Goal: Task Accomplishment & Management: Contribute content

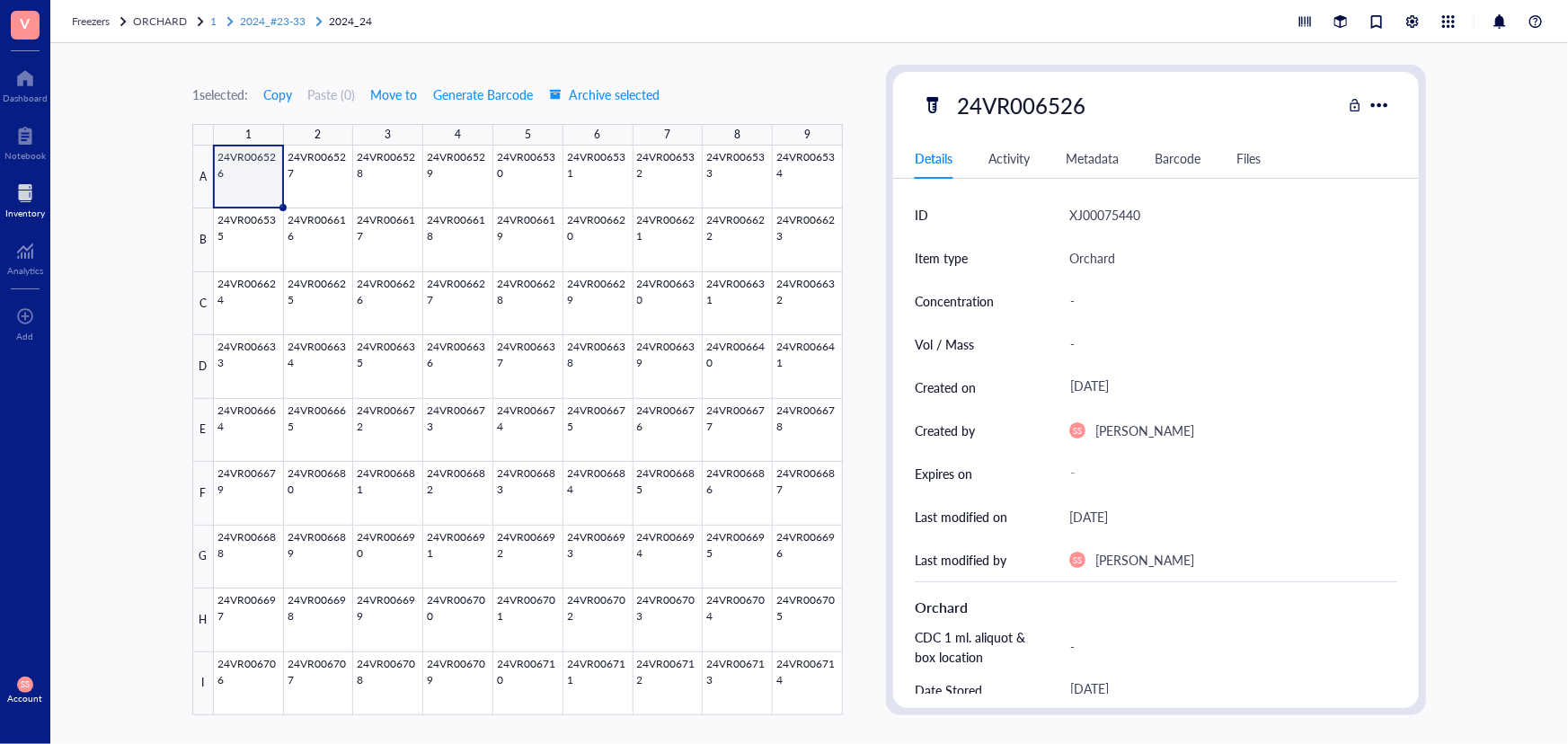
click at [244, 21] on span "2024_#23-33" at bounding box center [272, 21] width 66 height 15
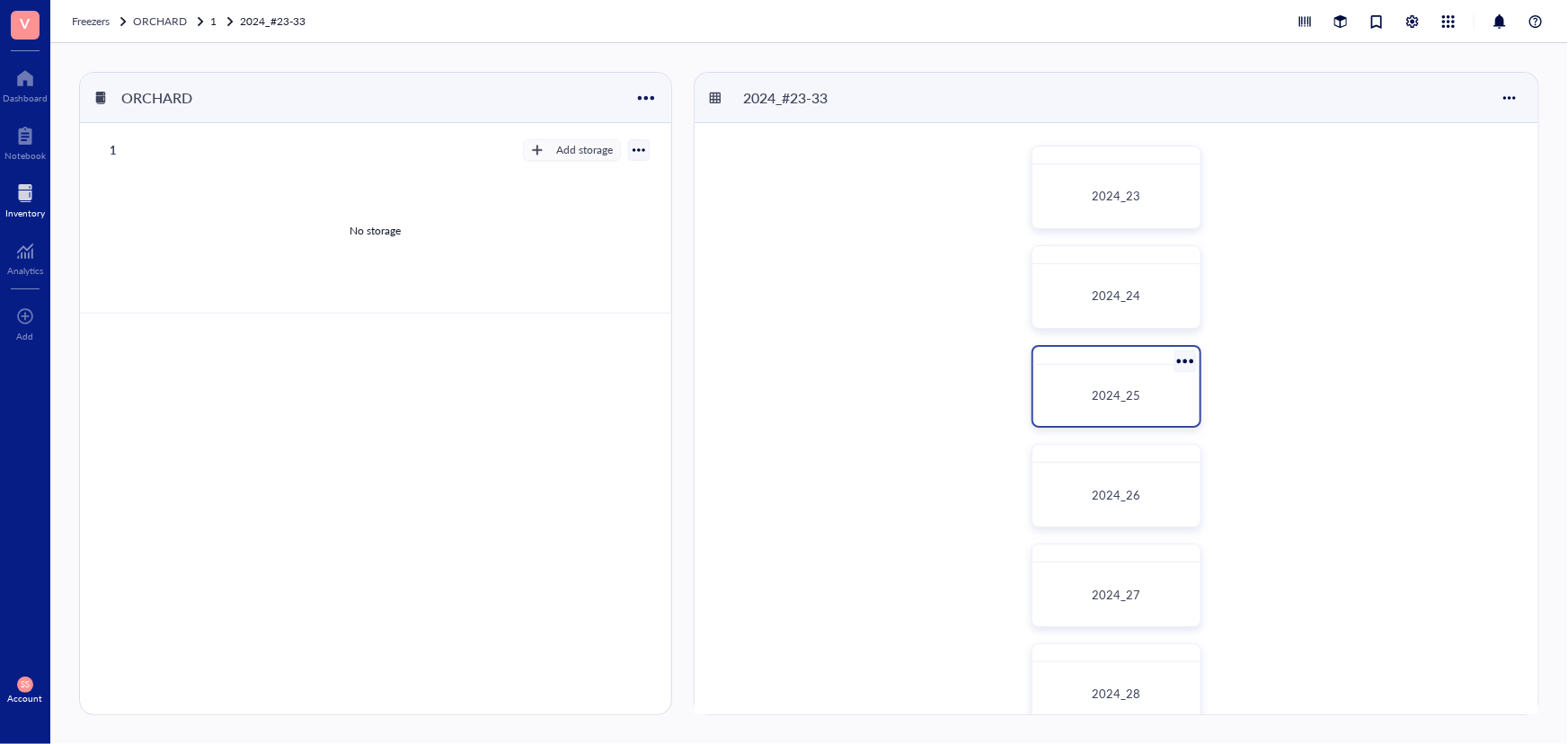
click at [1144, 402] on div "2024_25" at bounding box center [1117, 395] width 139 height 18
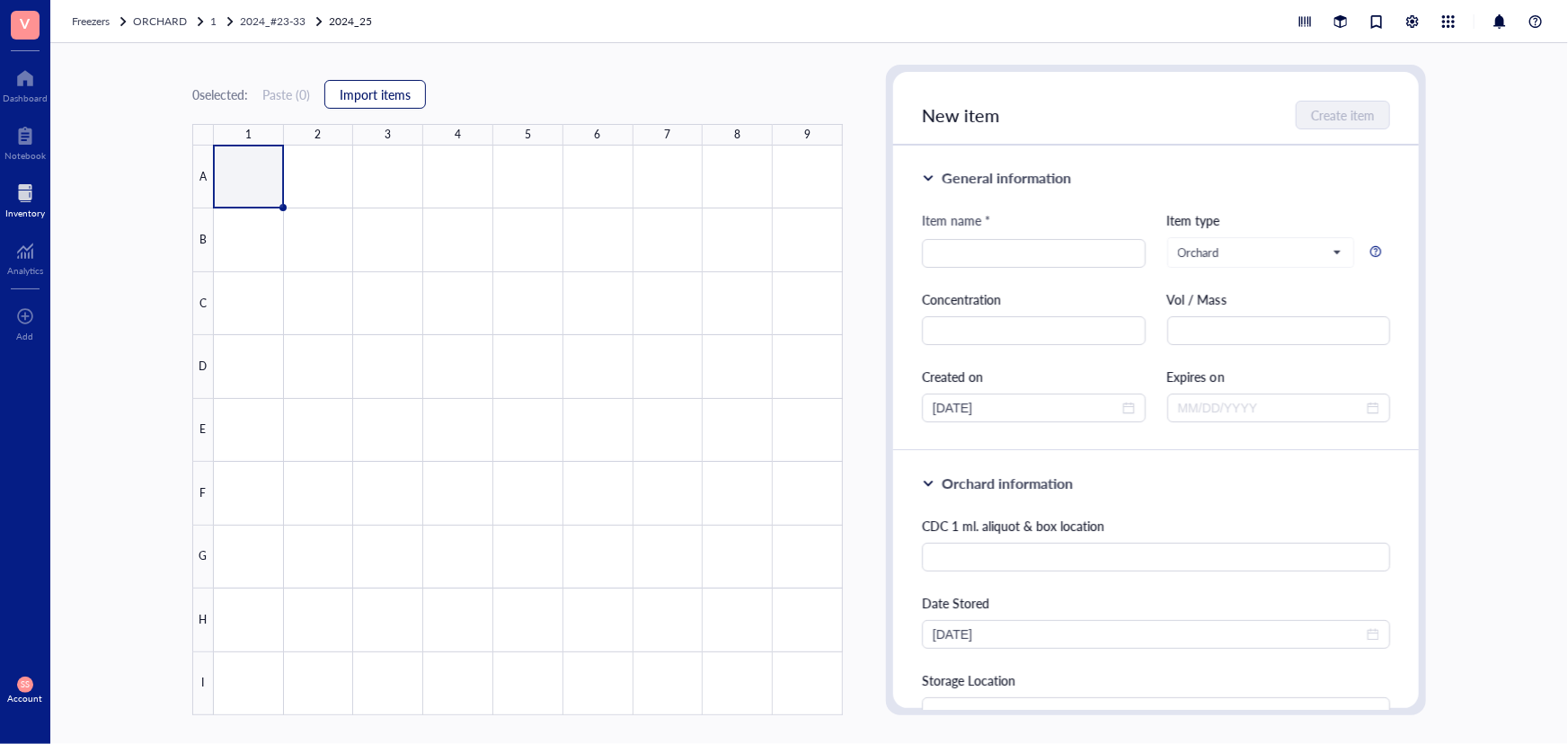
click at [386, 100] on span "Import items" at bounding box center [375, 94] width 71 height 14
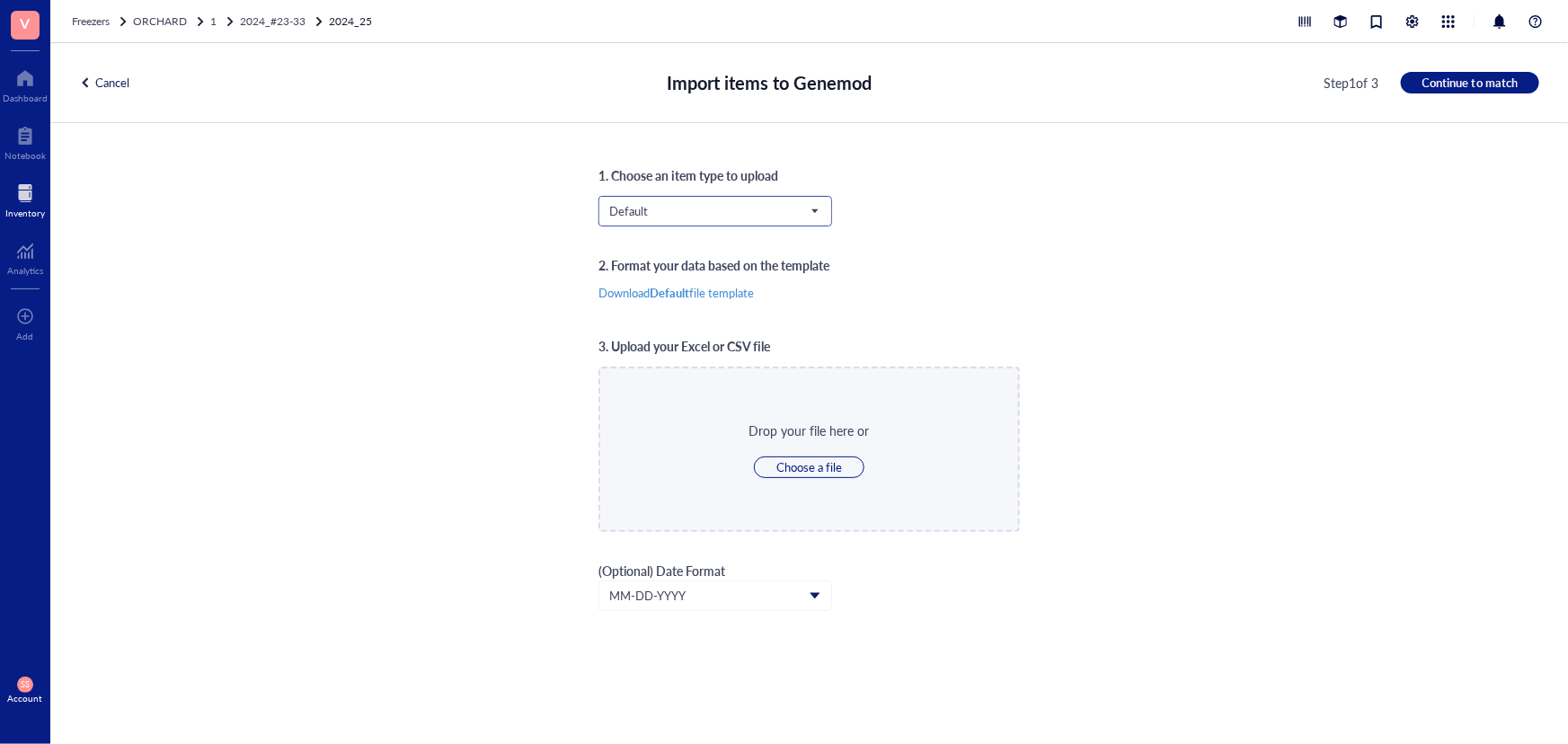
click at [707, 198] on input "search" at bounding box center [707, 211] width 196 height 27
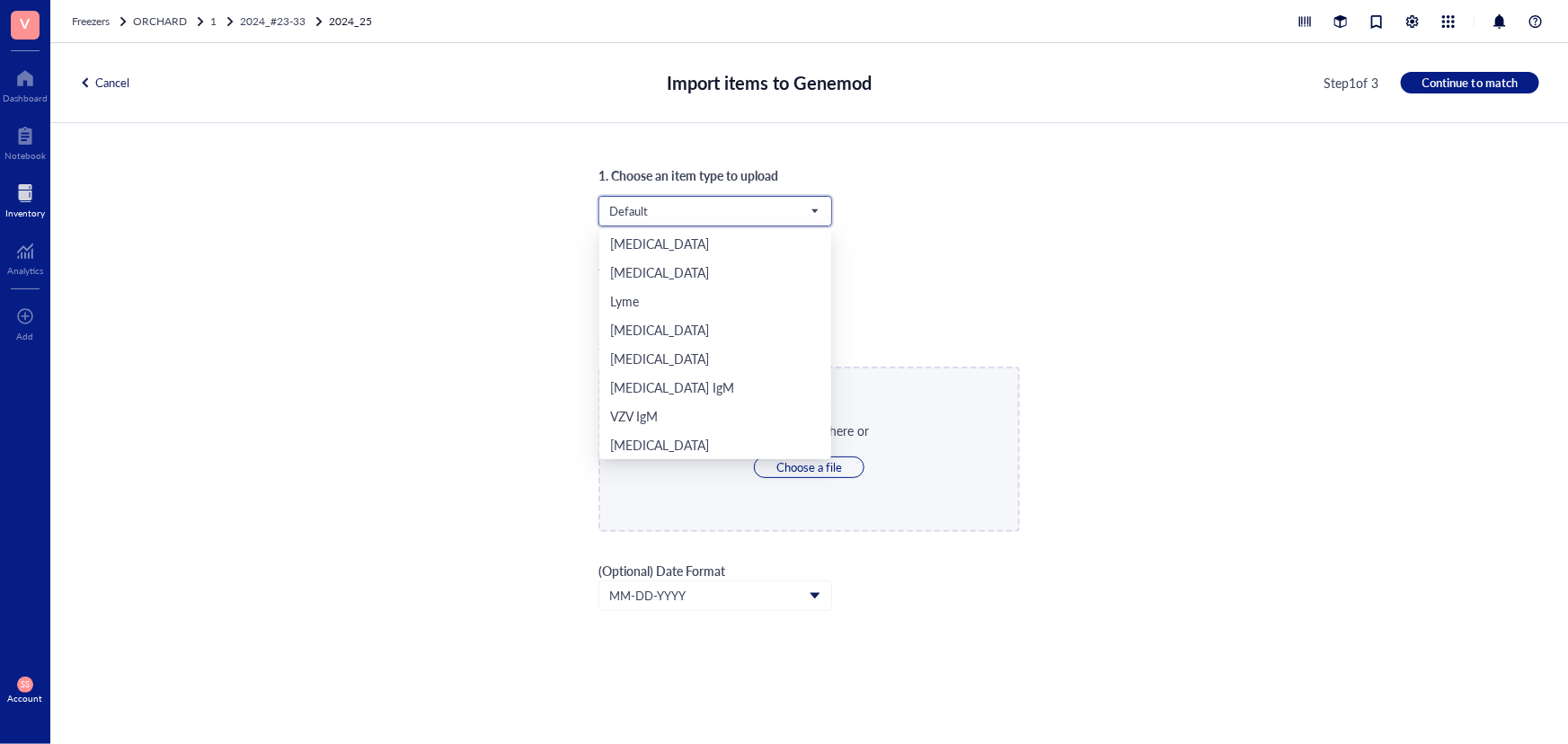
scroll to position [374, 0]
click at [707, 406] on div "Orchard" at bounding box center [715, 416] width 210 height 20
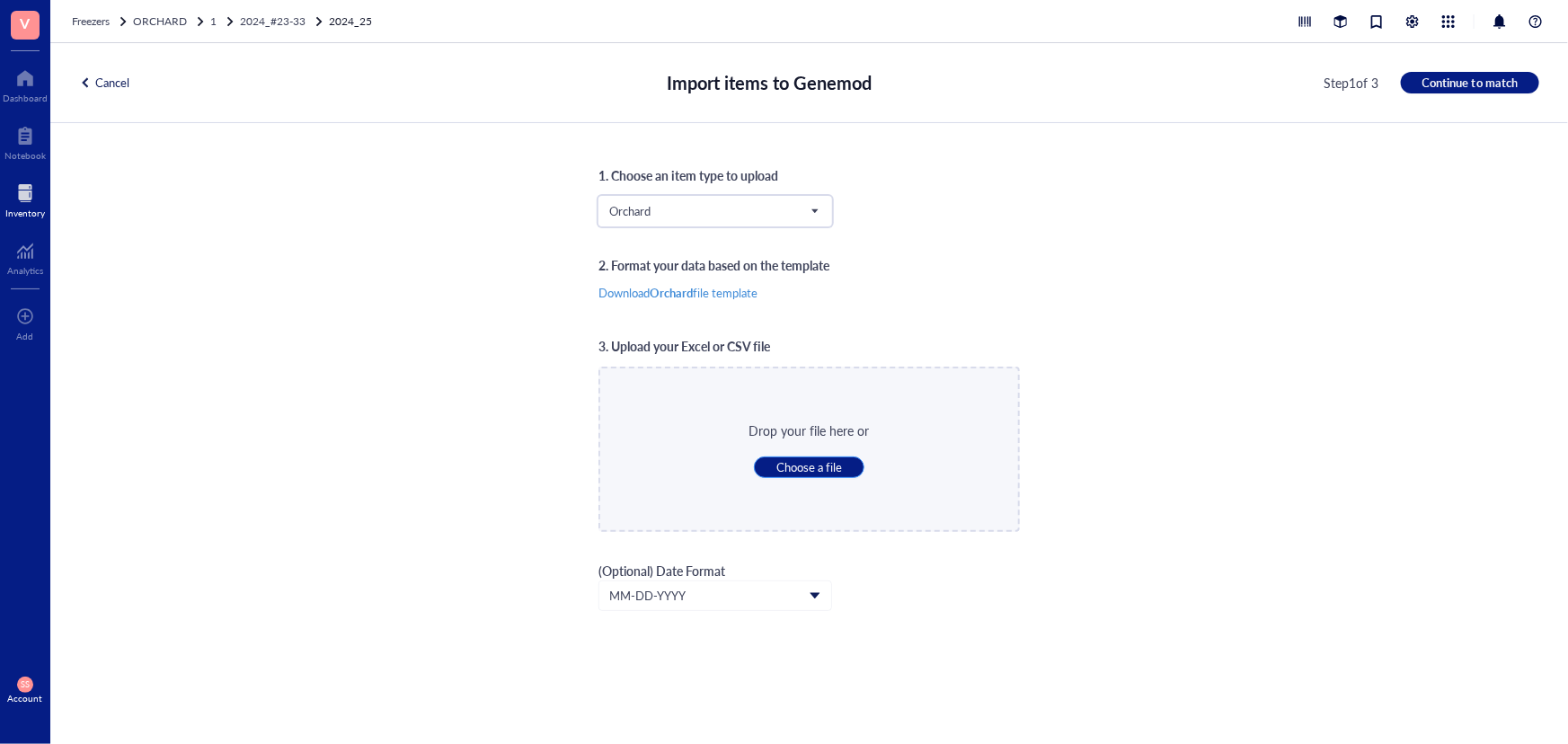
click at [849, 461] on button "Choose a file" at bounding box center [810, 467] width 111 height 22
type input "C:\fakepath\Sheet26.xlsx"
click at [1433, 77] on span "Continue to match" at bounding box center [1470, 82] width 96 height 16
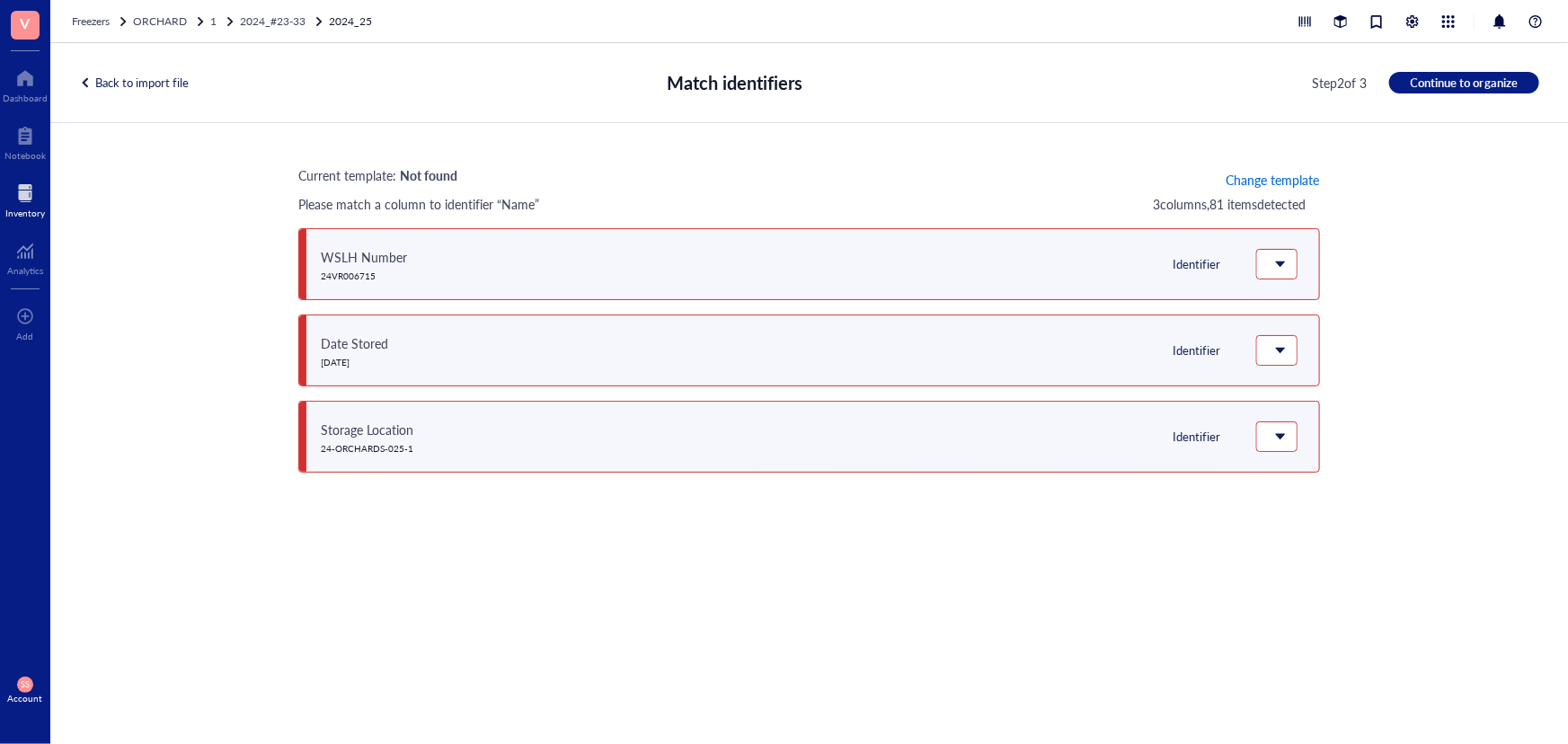
click at [1274, 178] on span "Change template" at bounding box center [1273, 179] width 94 height 14
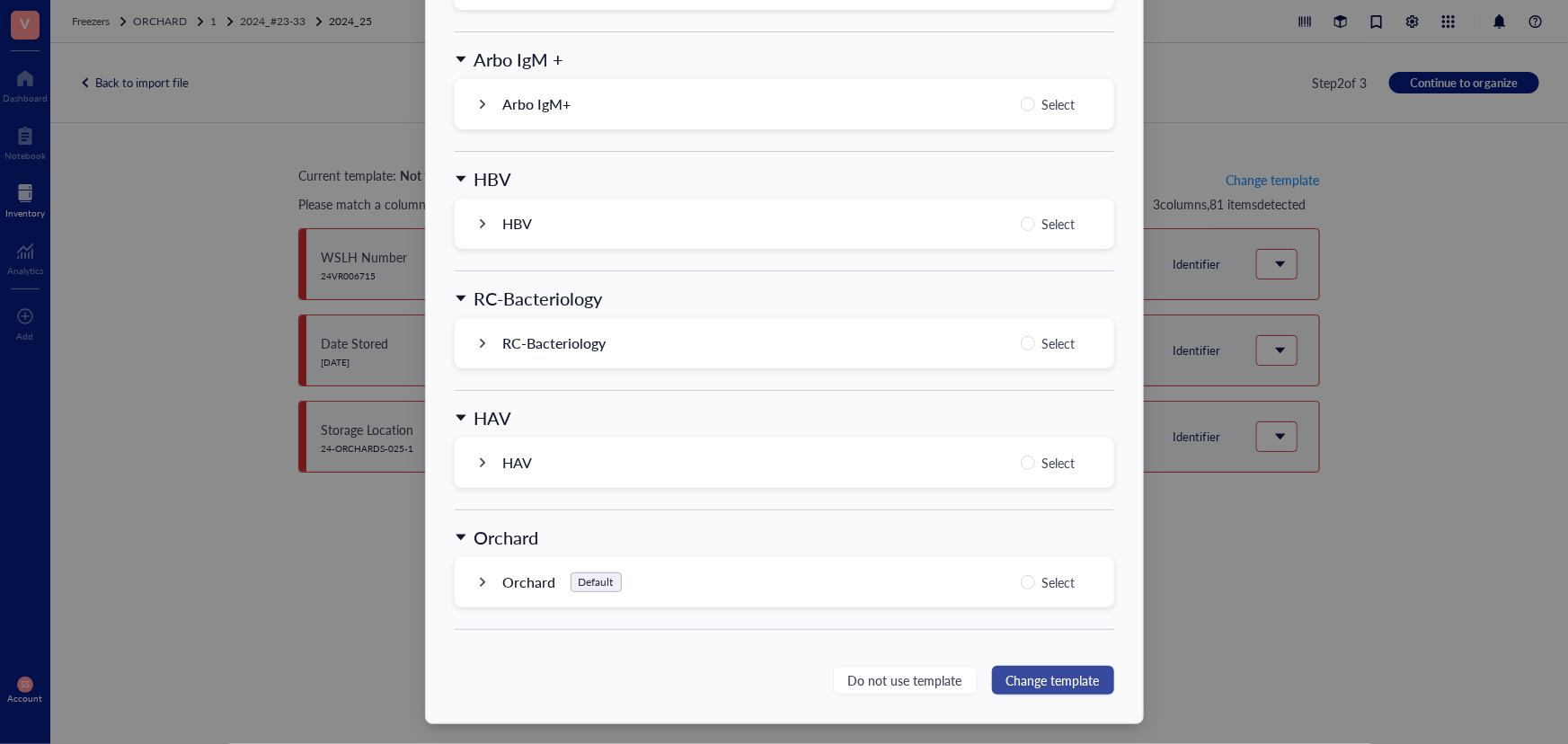
scroll to position [1718, 0]
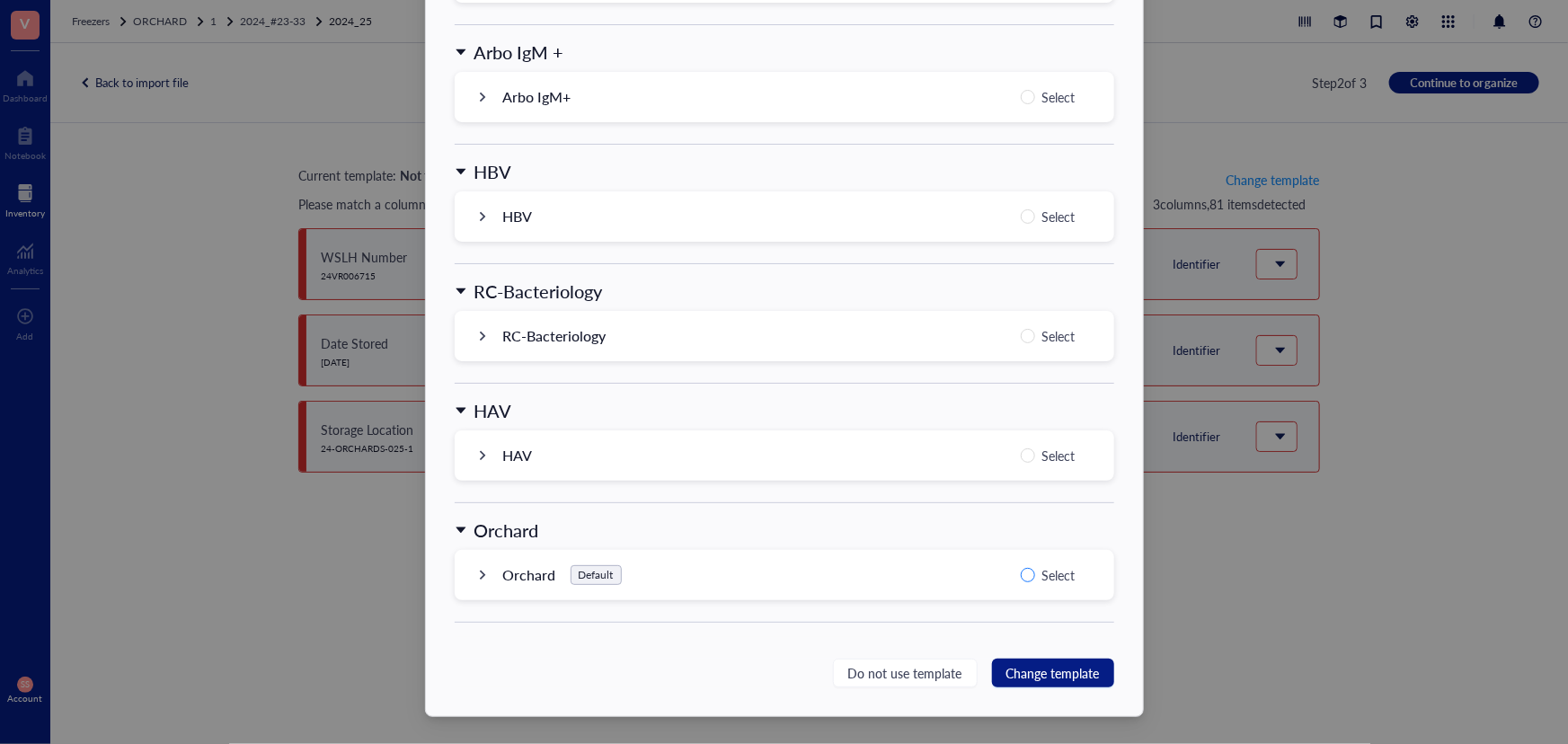
click at [1024, 581] on label "Select" at bounding box center [1052, 575] width 62 height 22
click at [1024, 581] on input "Select" at bounding box center [1028, 575] width 14 height 14
radio input "true"
click at [1031, 668] on span "Change template" at bounding box center [1054, 673] width 94 height 20
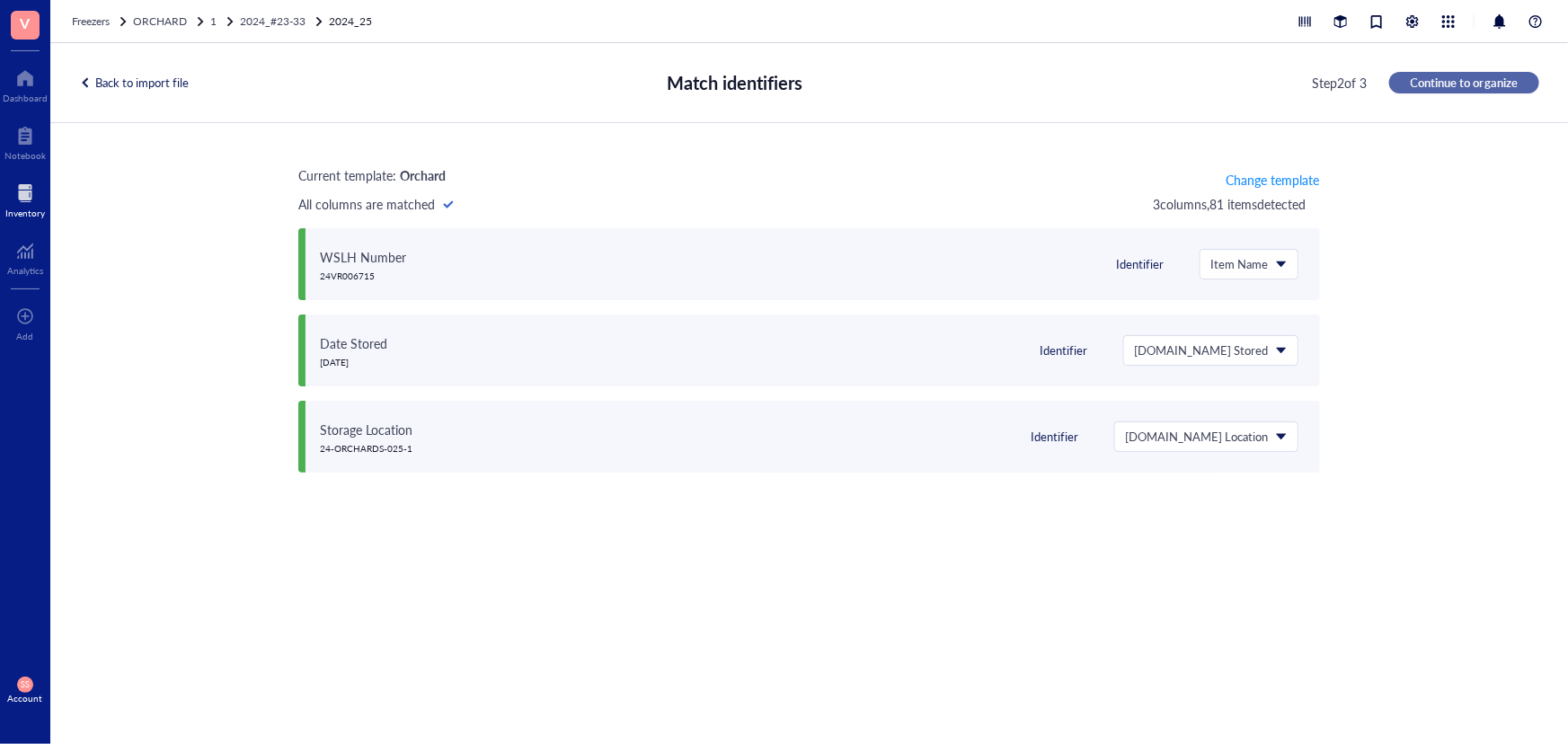
click at [1450, 87] on span "Continue to organize" at bounding box center [1465, 82] width 107 height 16
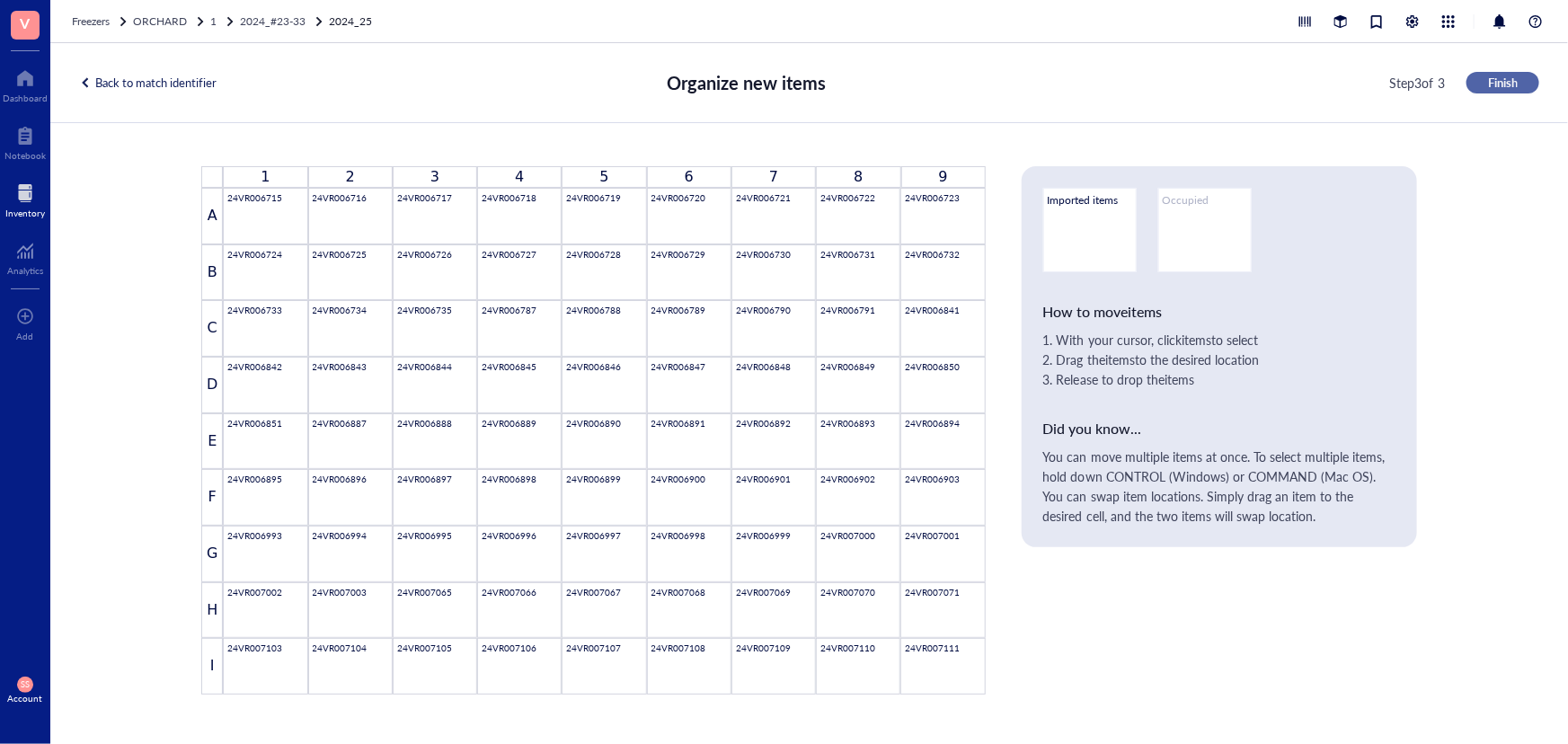
click at [1489, 83] on span "Finish" at bounding box center [1502, 82] width 30 height 16
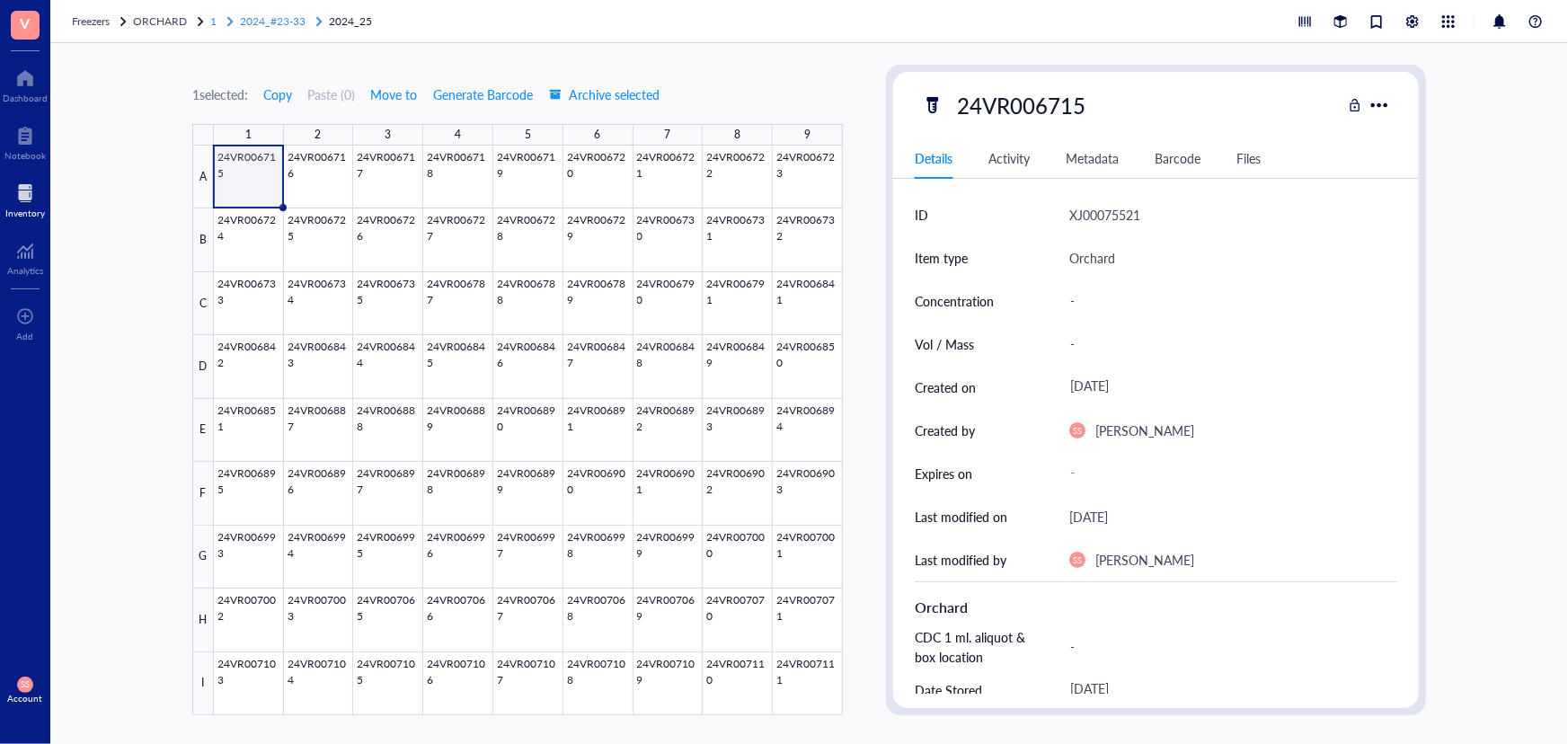
click at [286, 13] on span "2024_#23-33" at bounding box center [272, 21] width 66 height 15
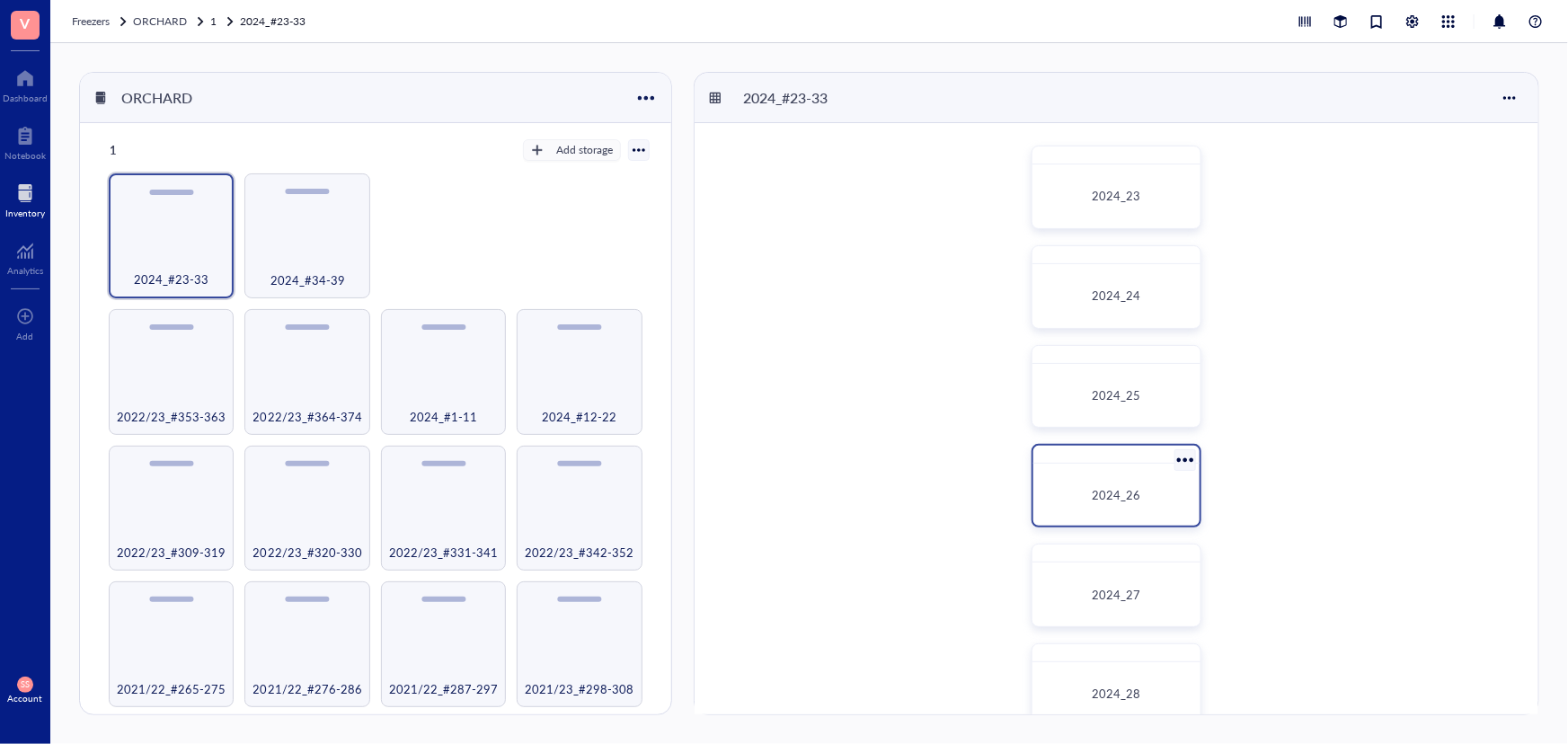
click at [1147, 512] on div "2024_26" at bounding box center [1117, 495] width 153 height 48
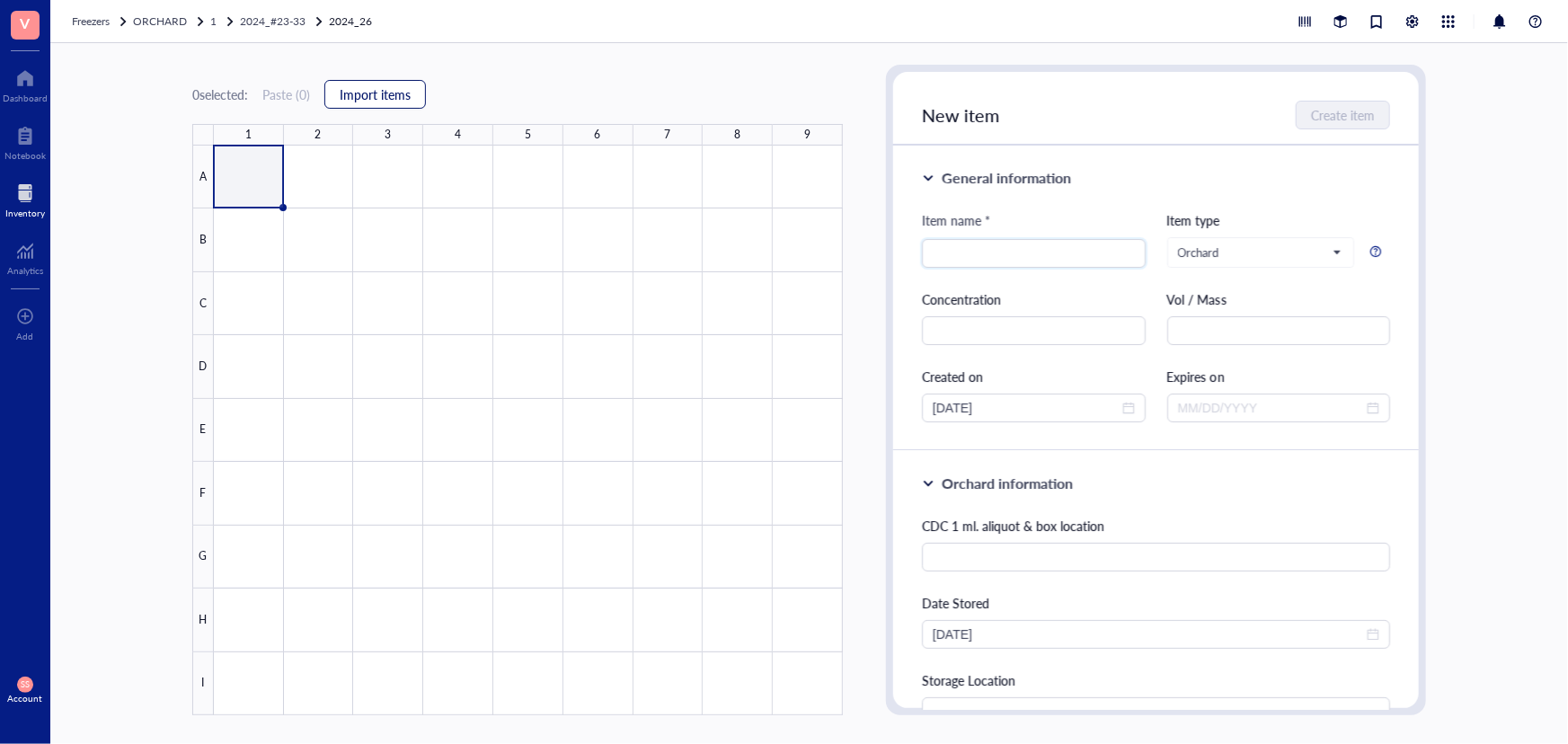
click at [408, 100] on span "Import items" at bounding box center [375, 94] width 71 height 14
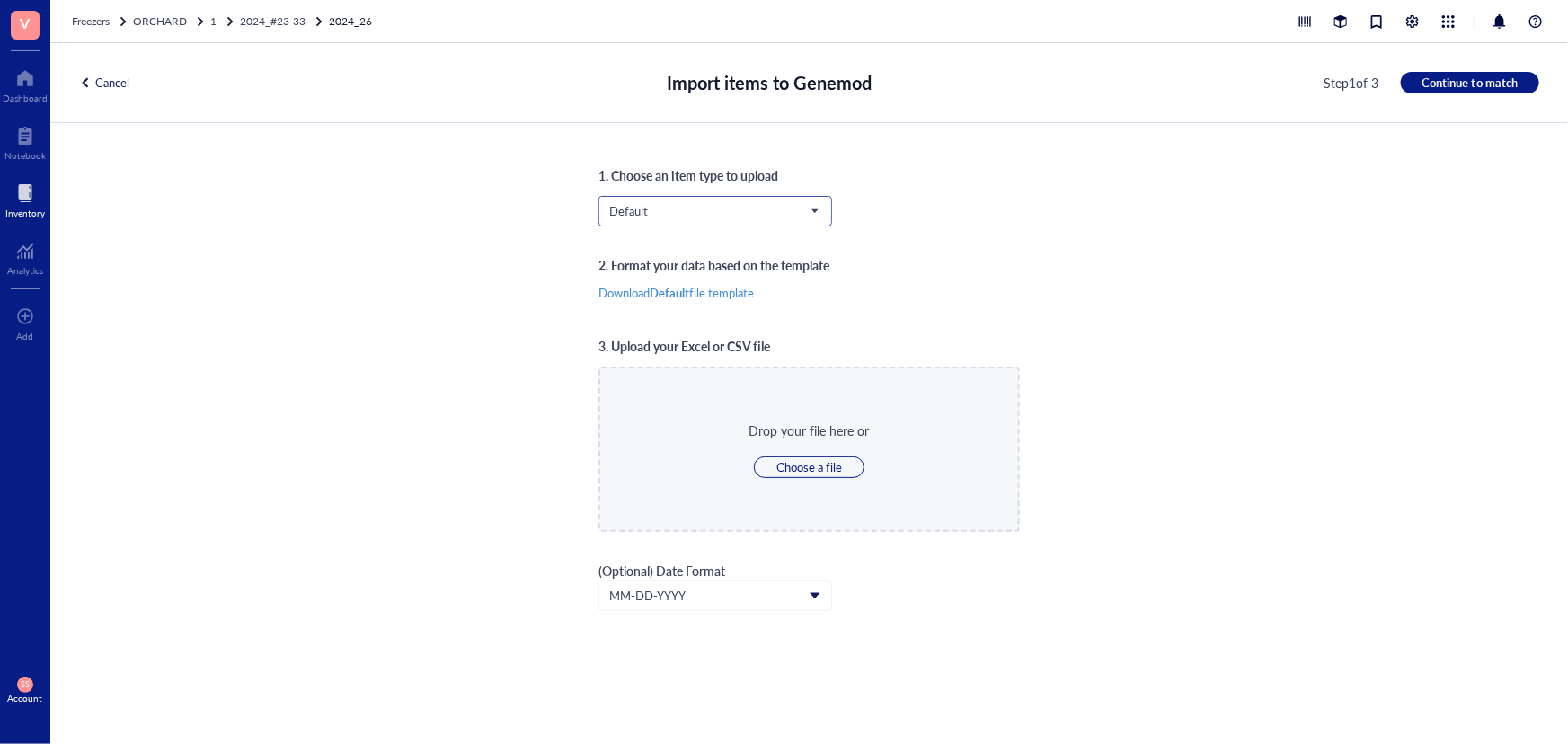
click at [672, 208] on span "Default" at bounding box center [713, 210] width 208 height 16
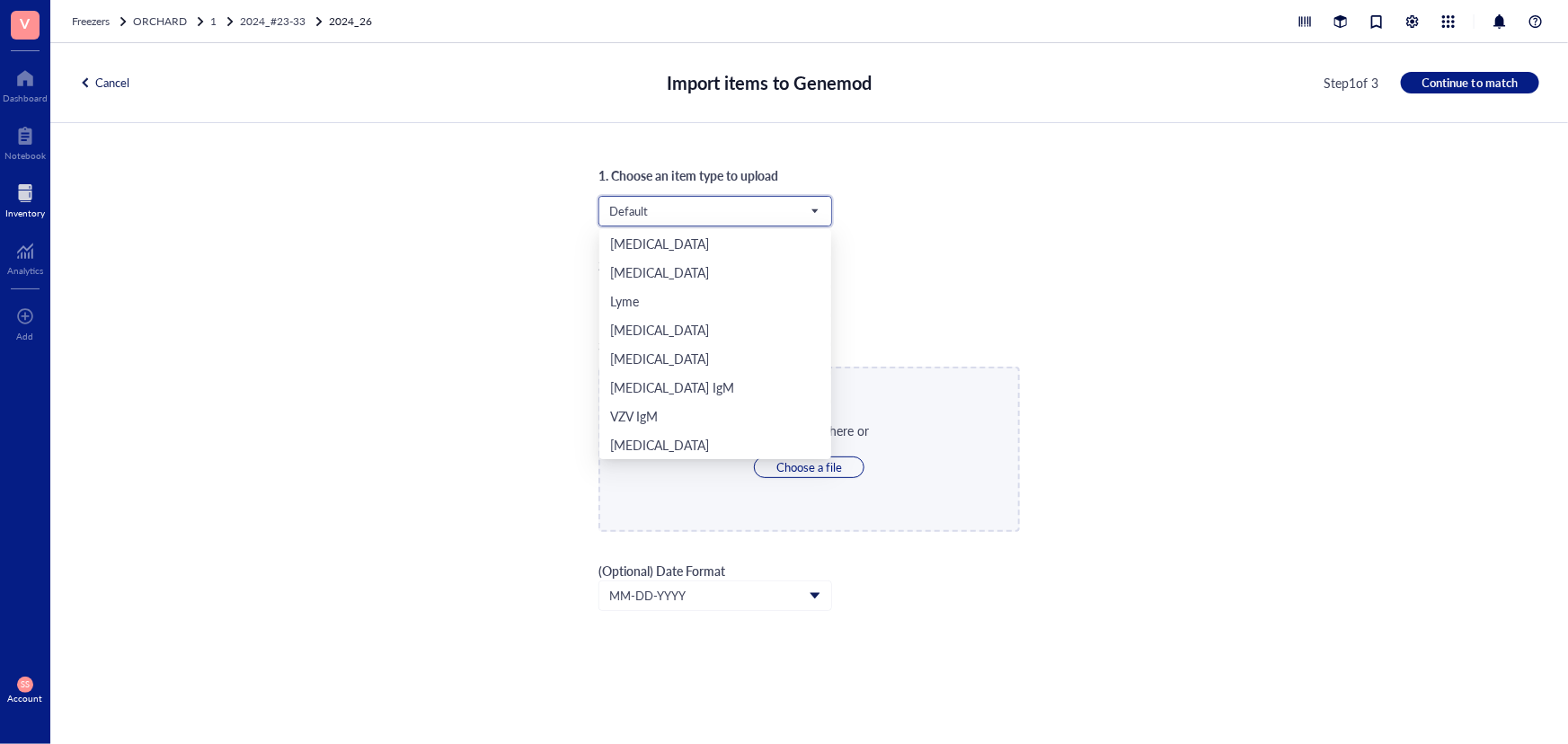
scroll to position [374, 0]
click at [681, 418] on div "Orchard" at bounding box center [715, 416] width 210 height 20
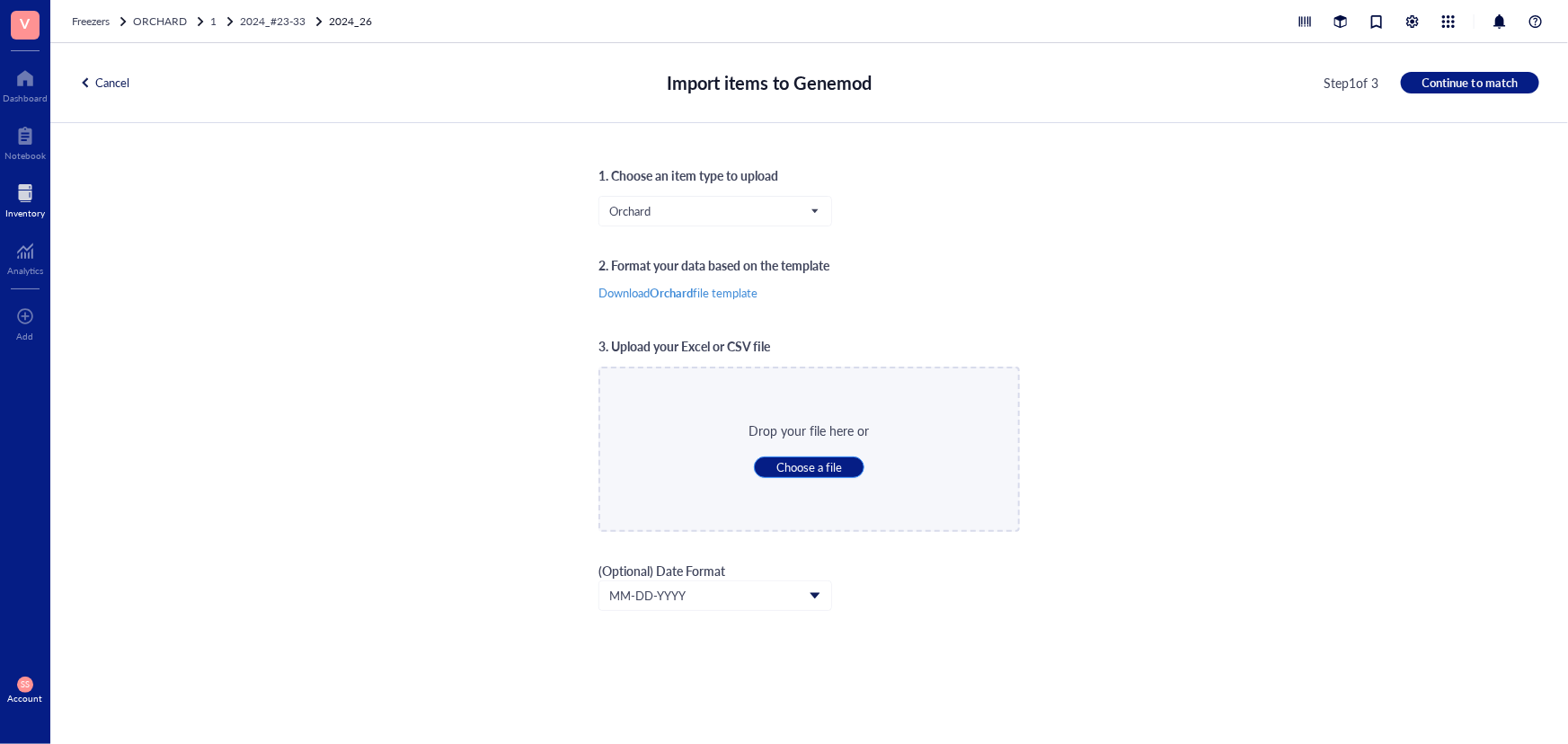
click at [786, 471] on span "Choose a file" at bounding box center [809, 467] width 66 height 16
type input "C:\fakepath\Sheet27.xlsx"
click at [1428, 80] on span "Continue to match" at bounding box center [1470, 82] width 96 height 16
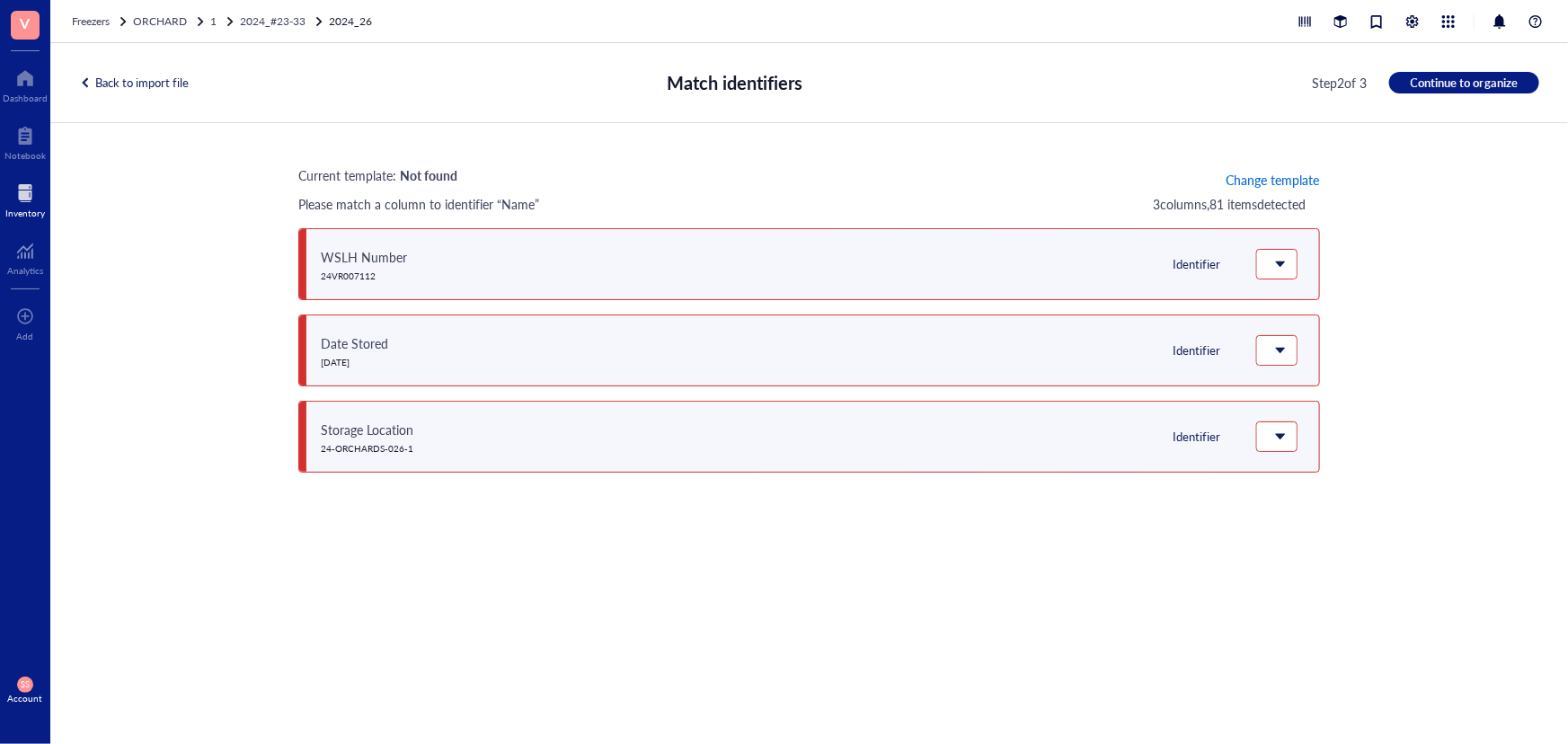
click at [1303, 174] on span "Change template" at bounding box center [1273, 179] width 94 height 14
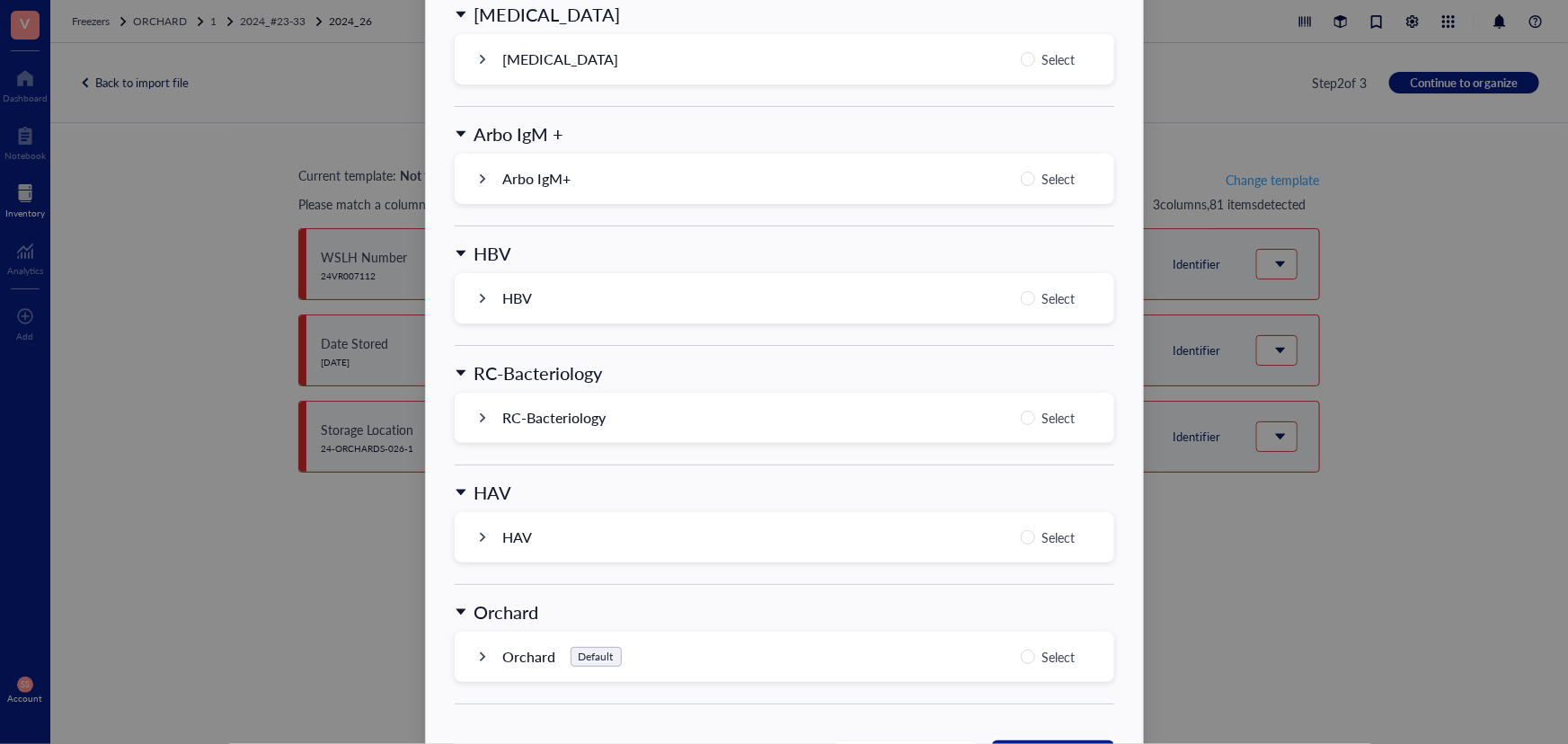
scroll to position [1718, 0]
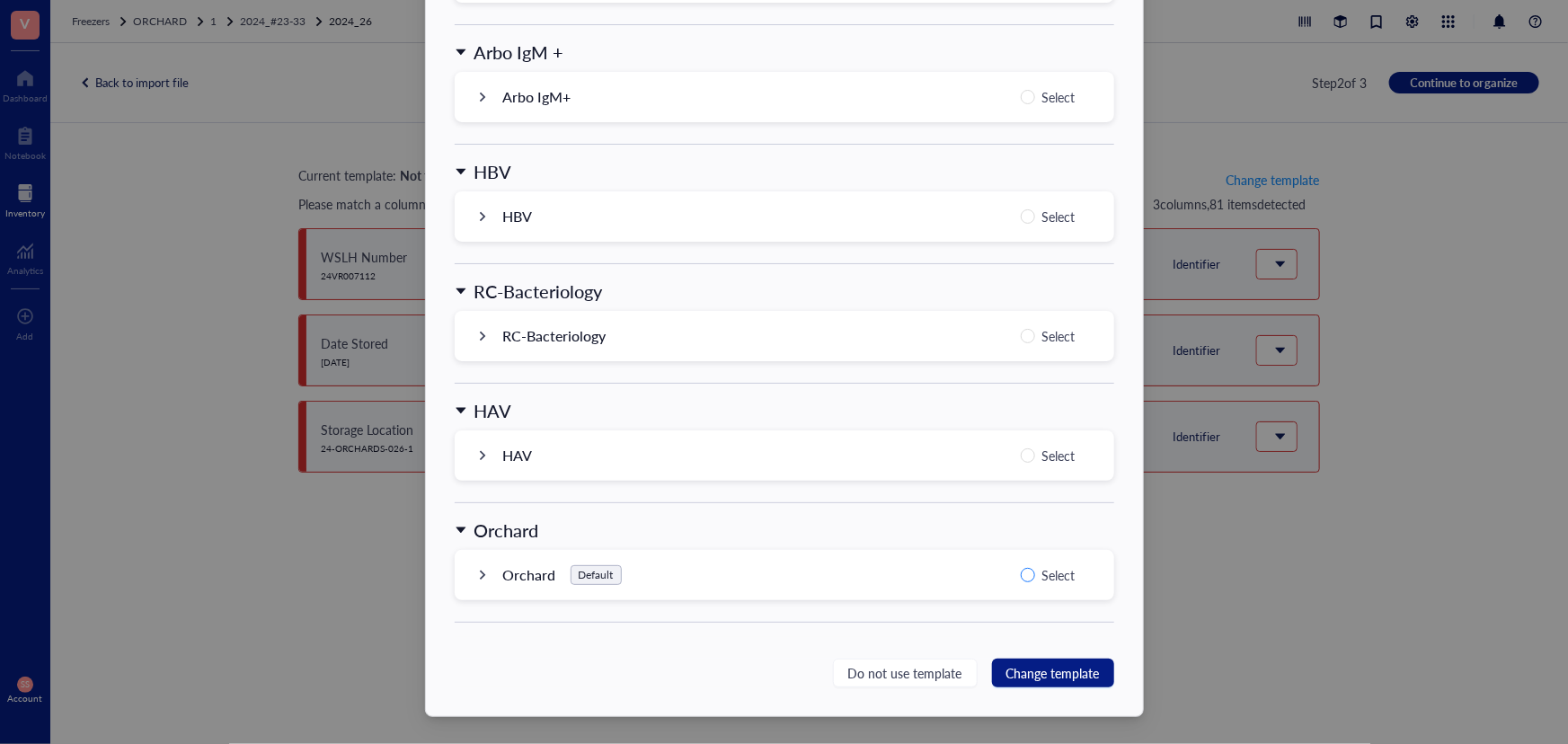
click at [1035, 575] on span "Select" at bounding box center [1059, 575] width 48 height 22
click at [1034, 575] on input "Select" at bounding box center [1028, 575] width 14 height 14
radio input "true"
drag, startPoint x: 1042, startPoint y: 669, endPoint x: 1060, endPoint y: 660, distance: 20.1
click at [1052, 666] on span "Change template" at bounding box center [1054, 673] width 94 height 20
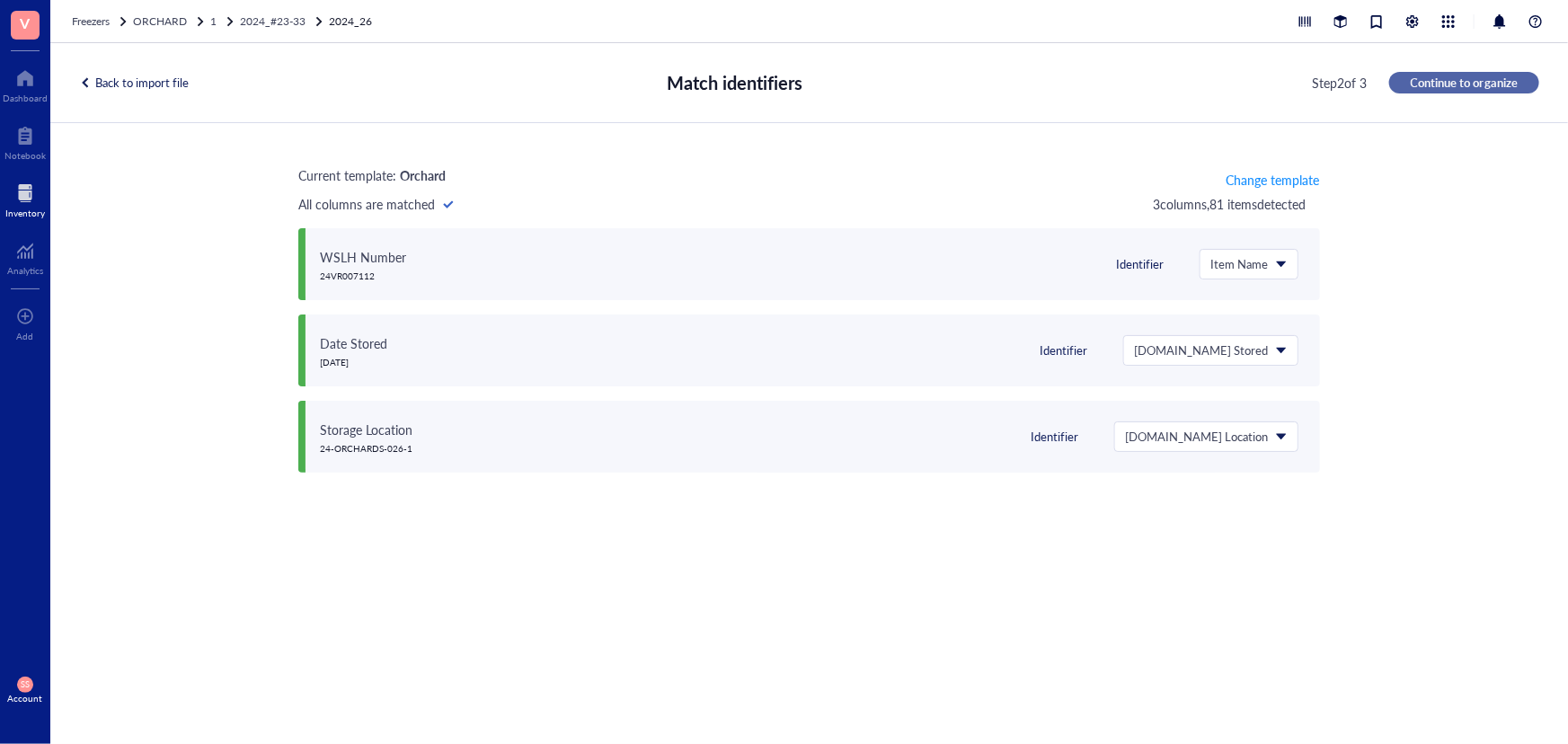
click at [1458, 77] on span "Continue to organize" at bounding box center [1465, 82] width 107 height 16
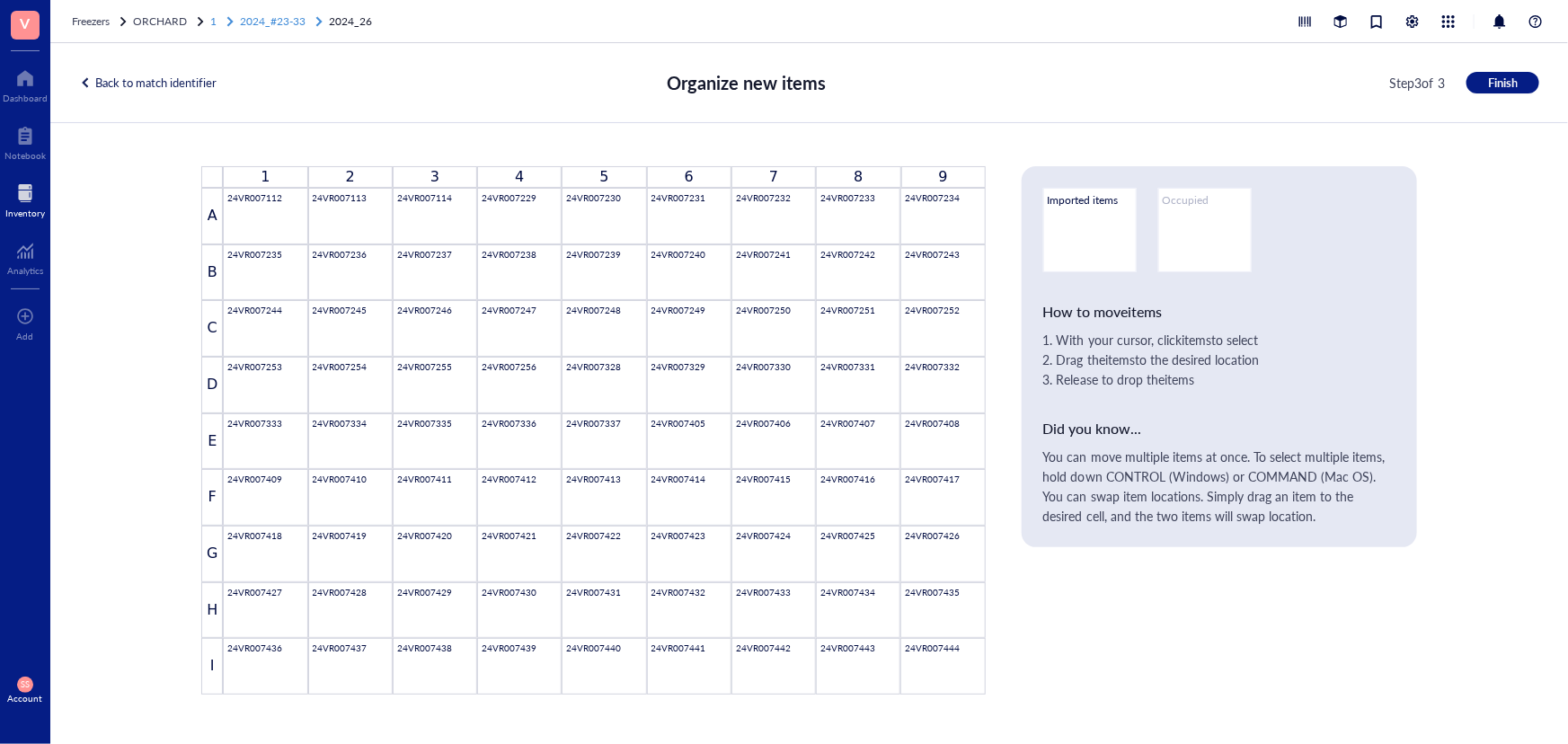
click at [267, 25] on span "2024_#23-33" at bounding box center [272, 21] width 66 height 15
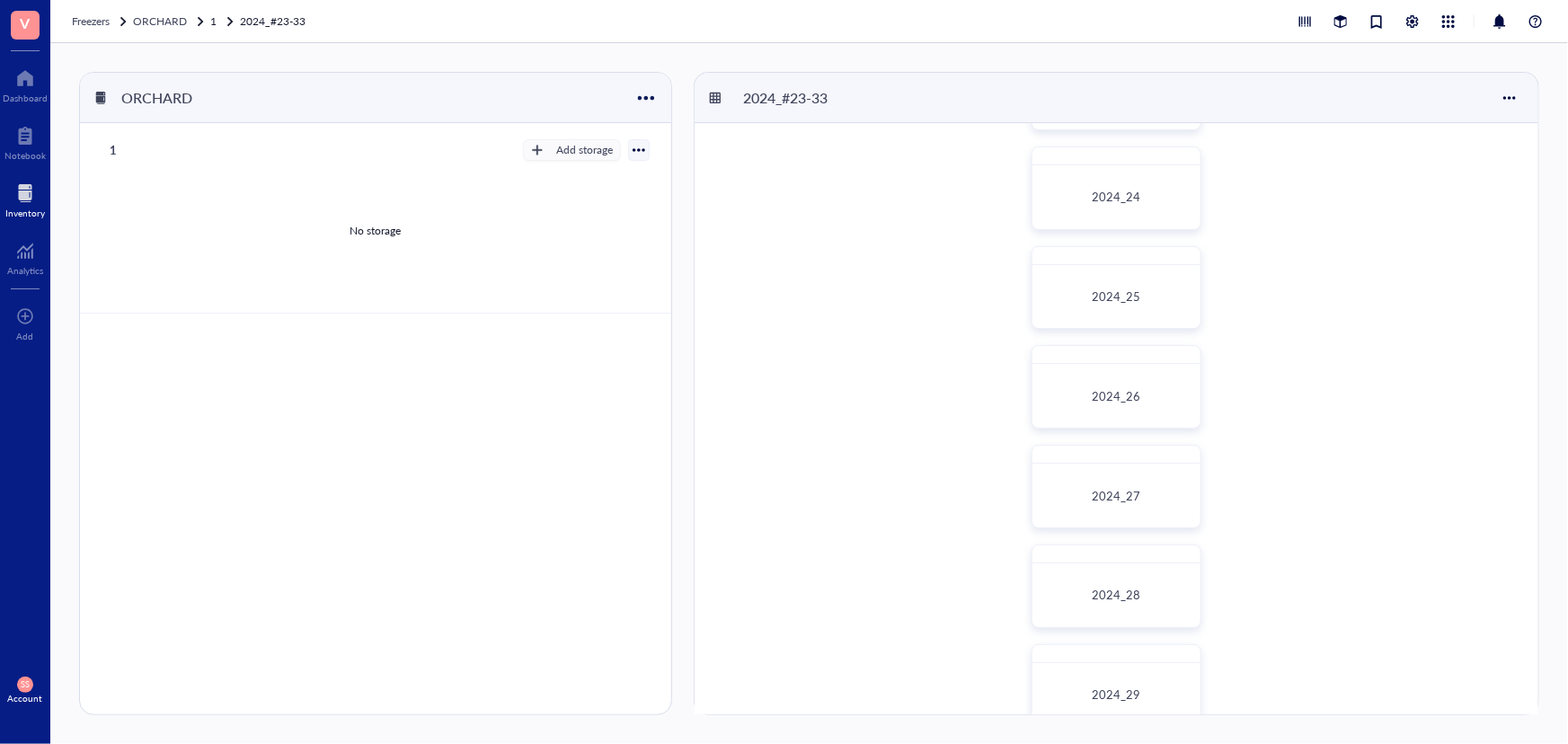
scroll to position [245, 0]
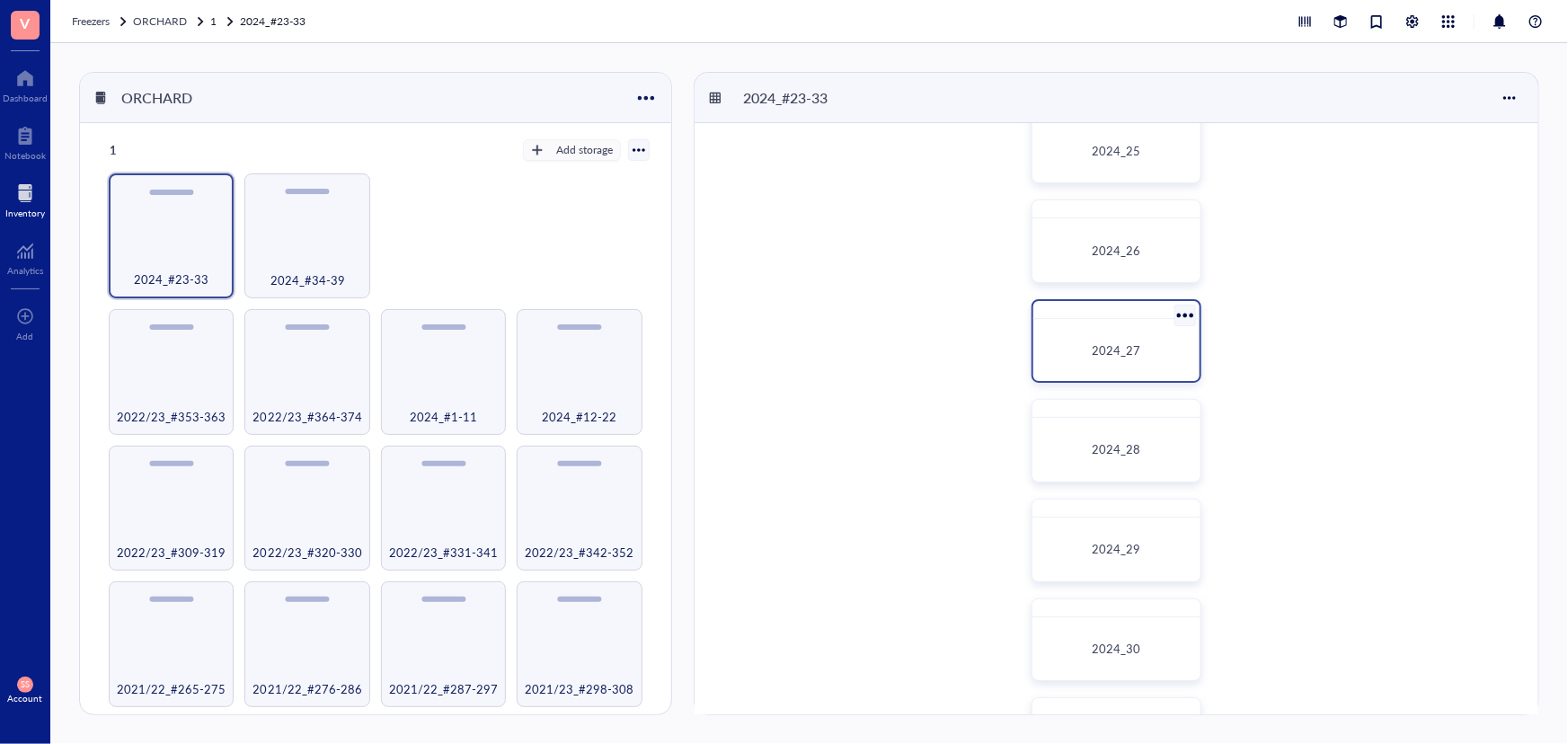
click at [1159, 352] on div "2024_27" at bounding box center [1117, 350] width 139 height 18
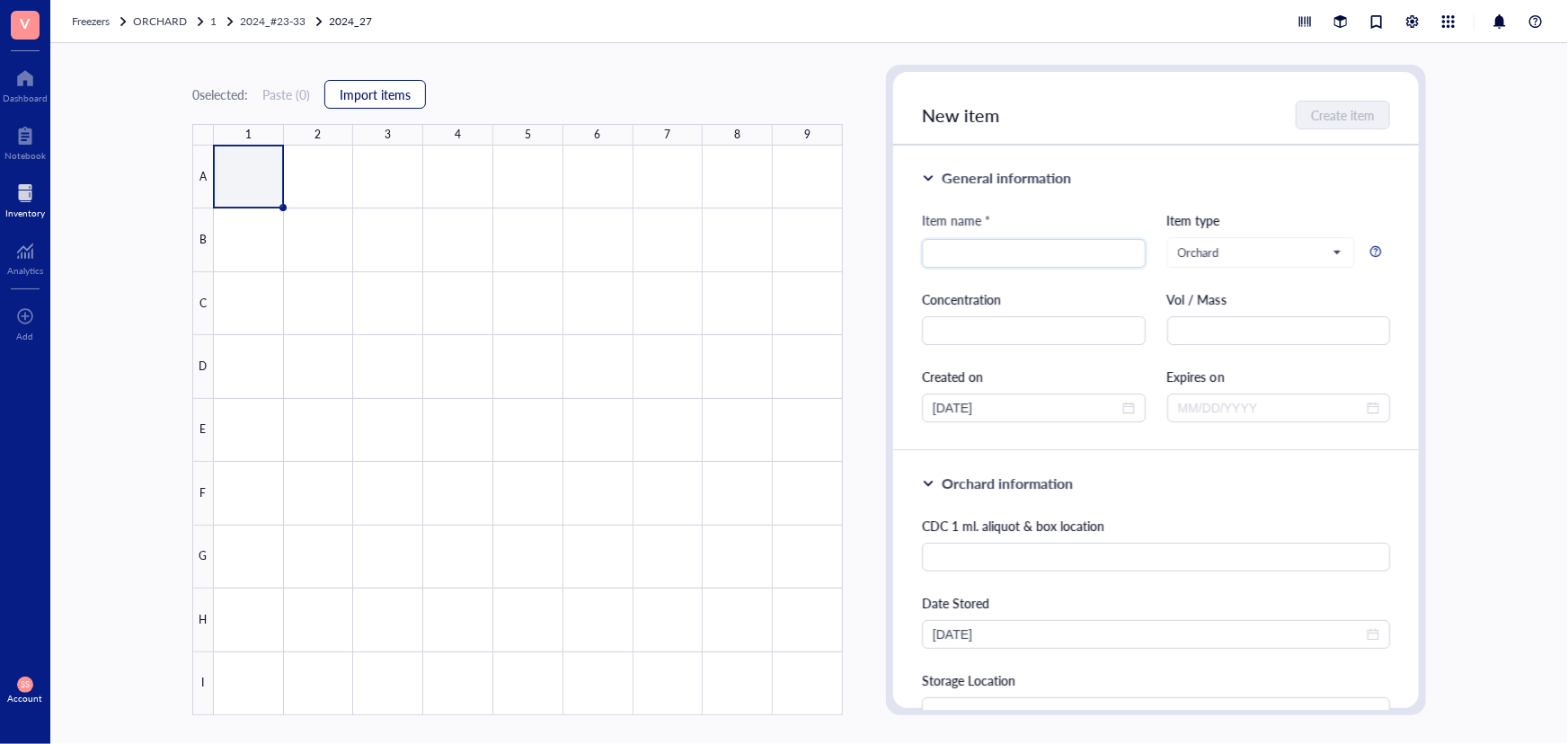
click at [372, 98] on span "Import items" at bounding box center [375, 94] width 71 height 14
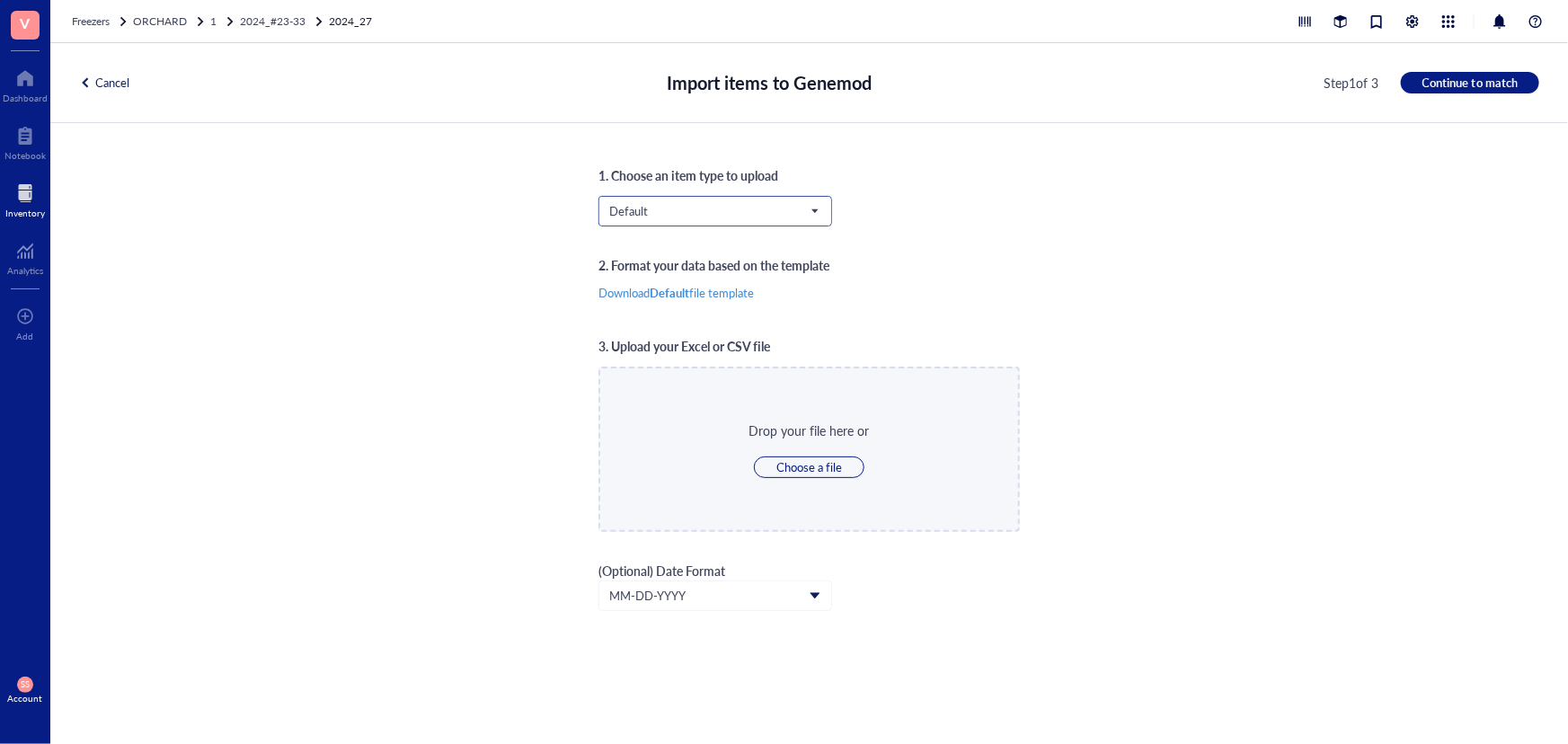
click at [621, 203] on span "Default" at bounding box center [713, 210] width 208 height 16
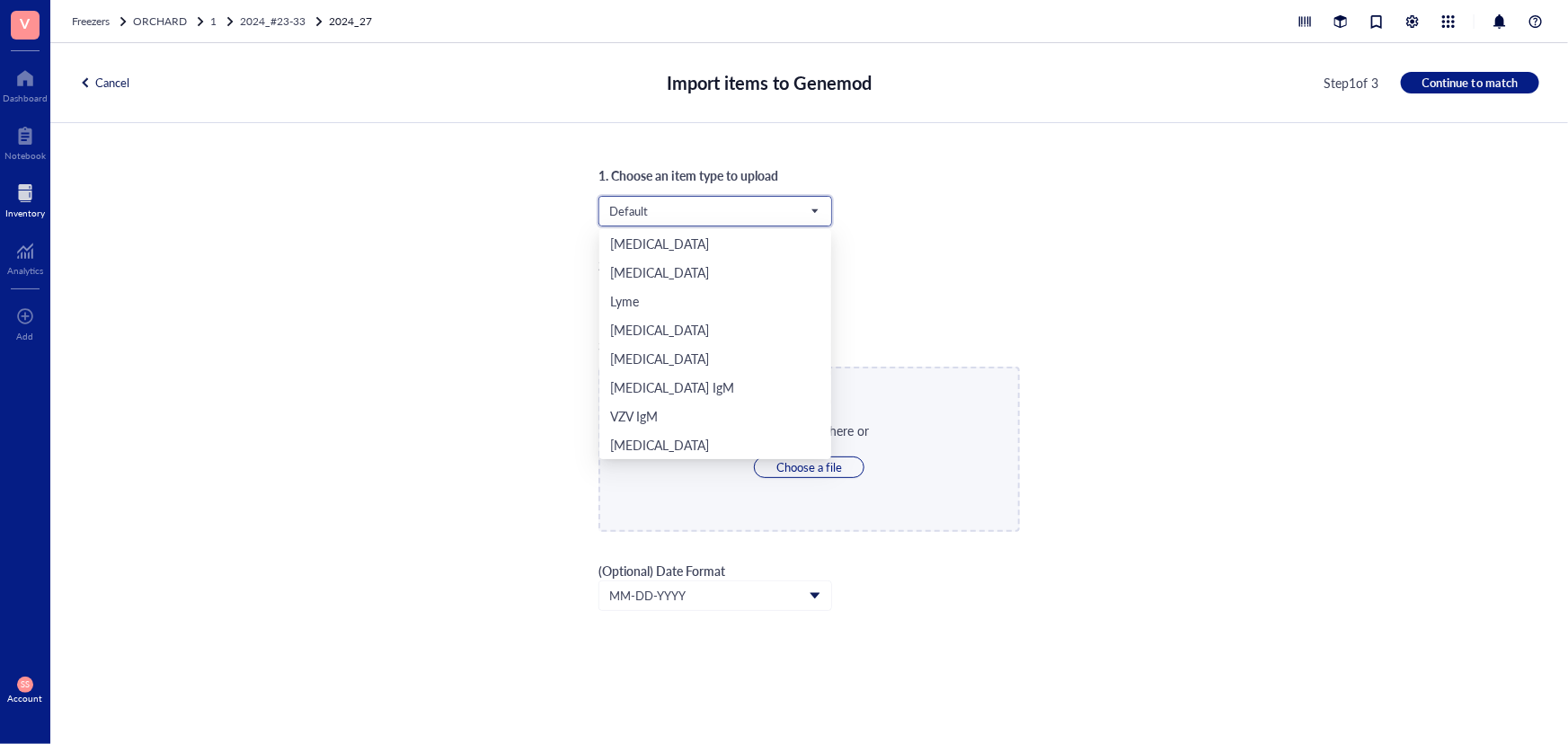
scroll to position [374, 0]
click at [690, 413] on div "Orchard" at bounding box center [715, 416] width 210 height 20
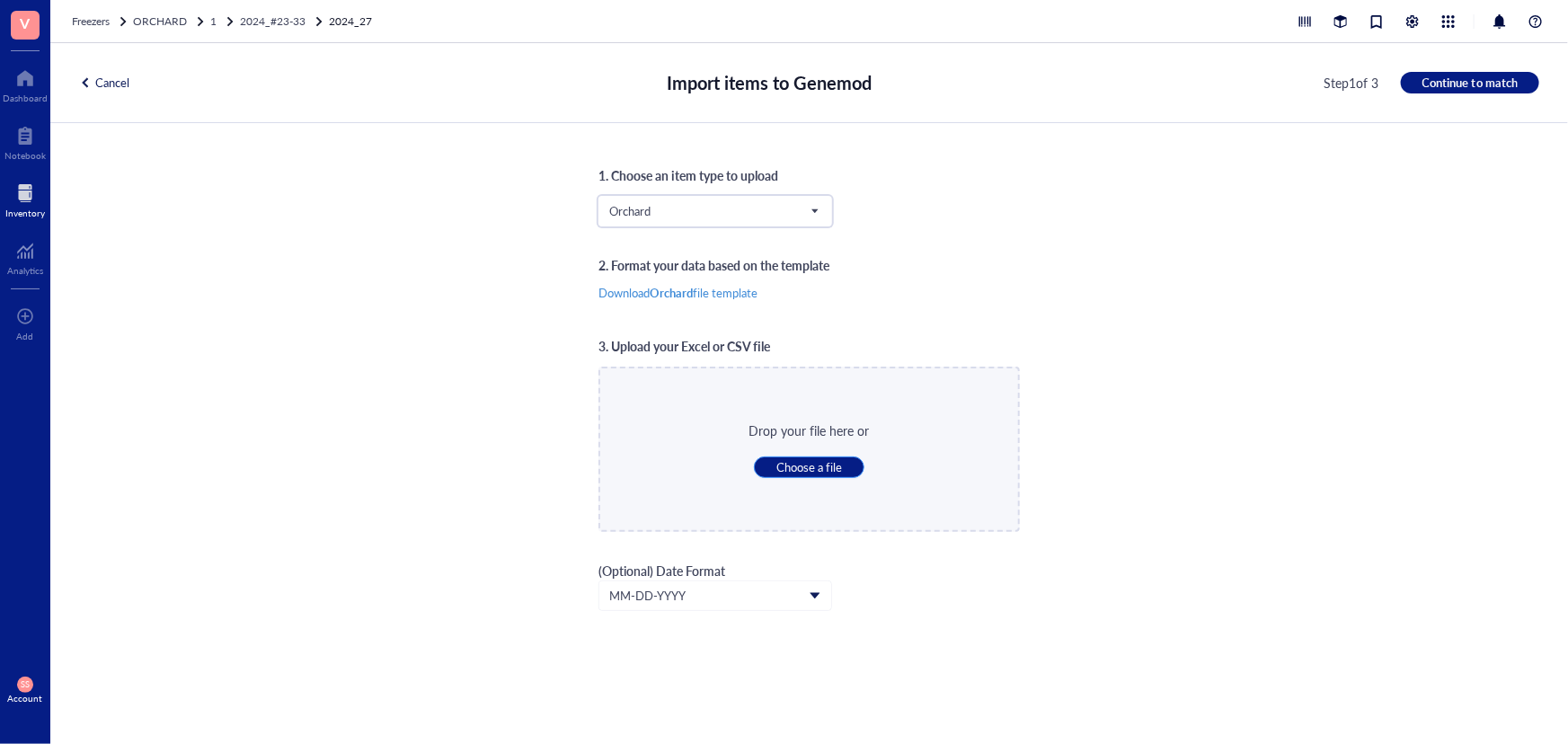
click at [820, 470] on span "Choose a file" at bounding box center [809, 467] width 66 height 16
type input "C:\fakepath\Sheet28.xlsx"
click at [1477, 82] on span "Continue to match" at bounding box center [1470, 82] width 96 height 16
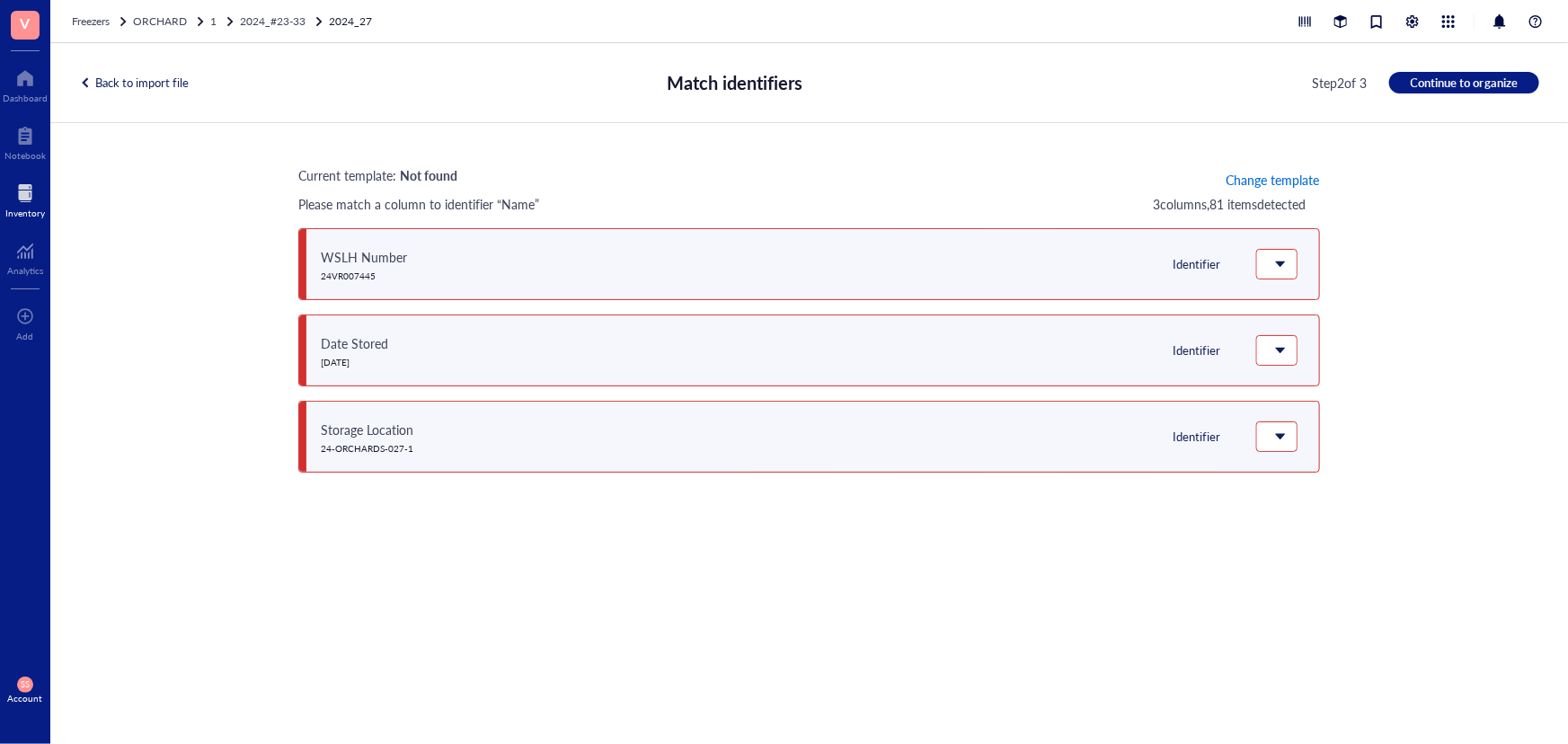
click at [1298, 176] on span "Change template" at bounding box center [1273, 179] width 94 height 14
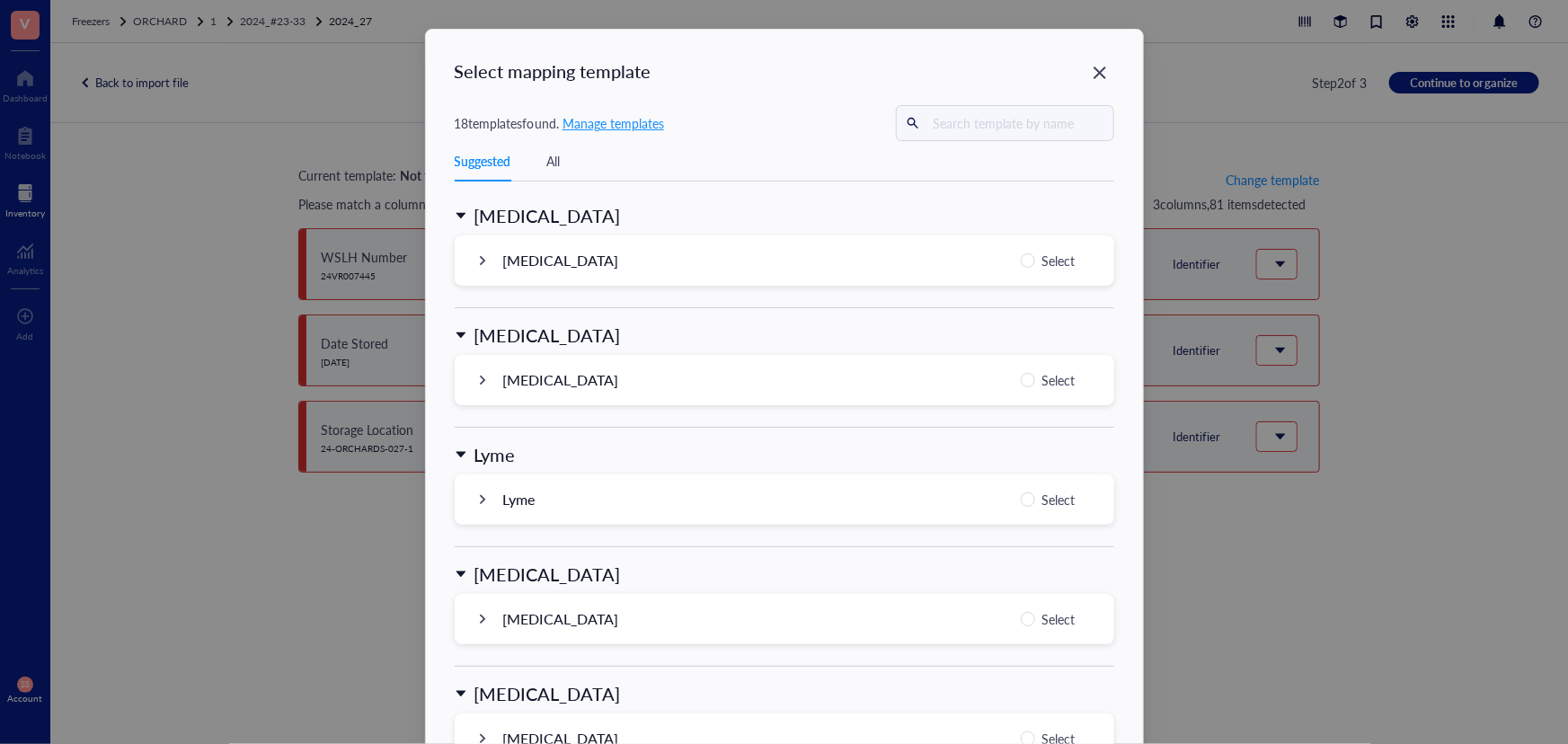
scroll to position [1718, 0]
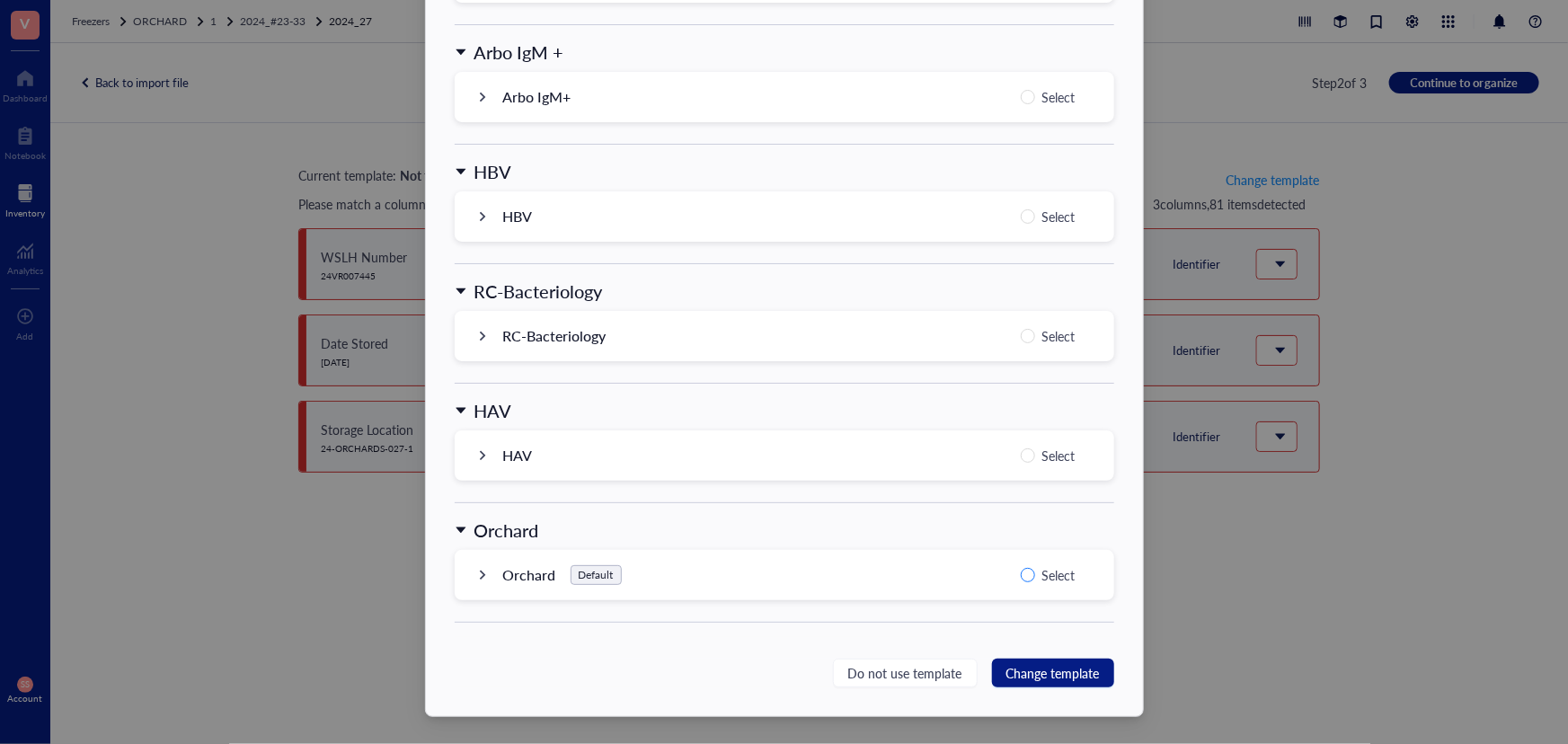
click at [1031, 580] on input "Select" at bounding box center [1028, 575] width 14 height 14
radio input "true"
click at [1039, 664] on span "Change template" at bounding box center [1054, 673] width 94 height 20
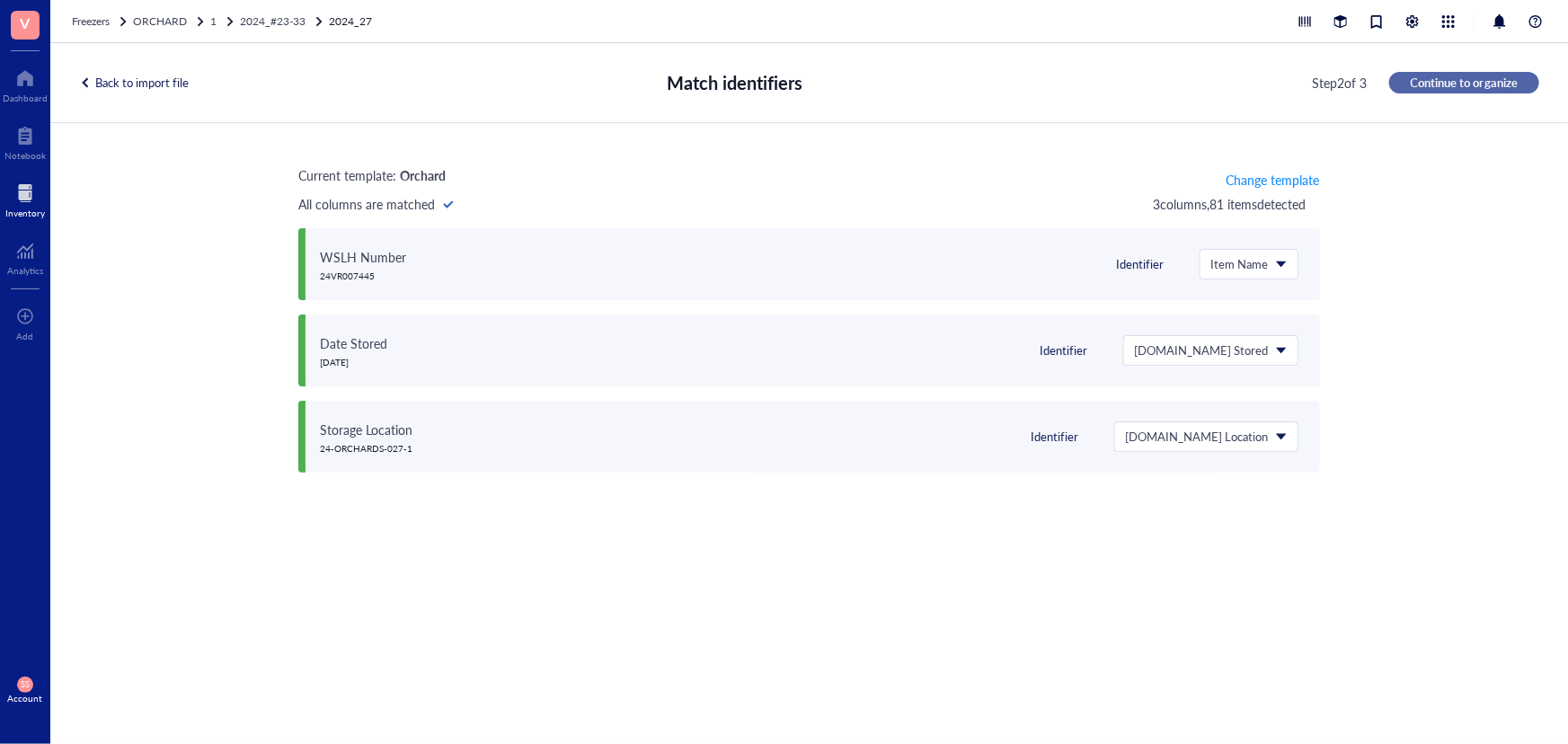
click at [1479, 75] on span "Continue to organize" at bounding box center [1465, 82] width 107 height 16
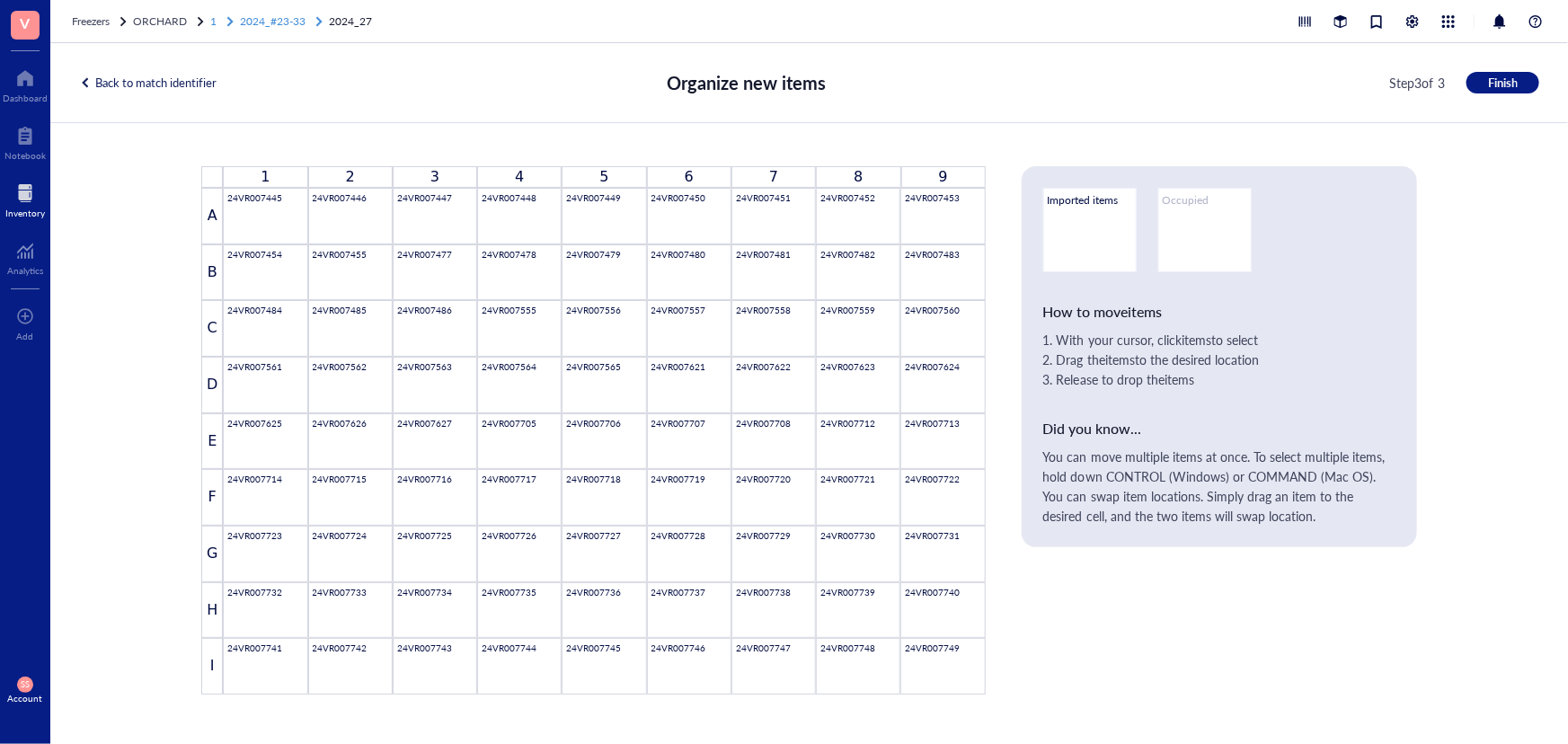
click at [289, 12] on div "2024_#23-33" at bounding box center [272, 21] width 66 height 18
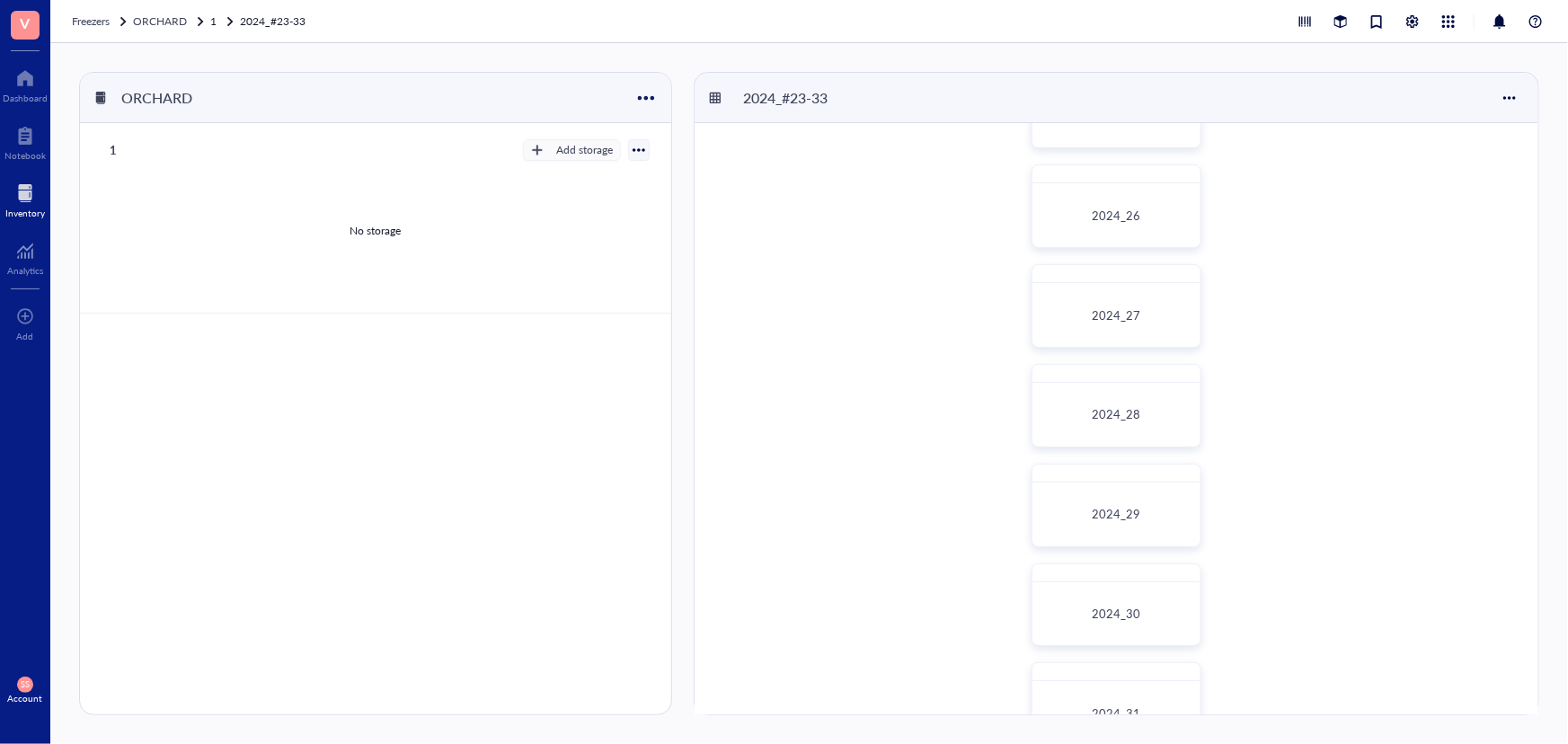
scroll to position [326, 0]
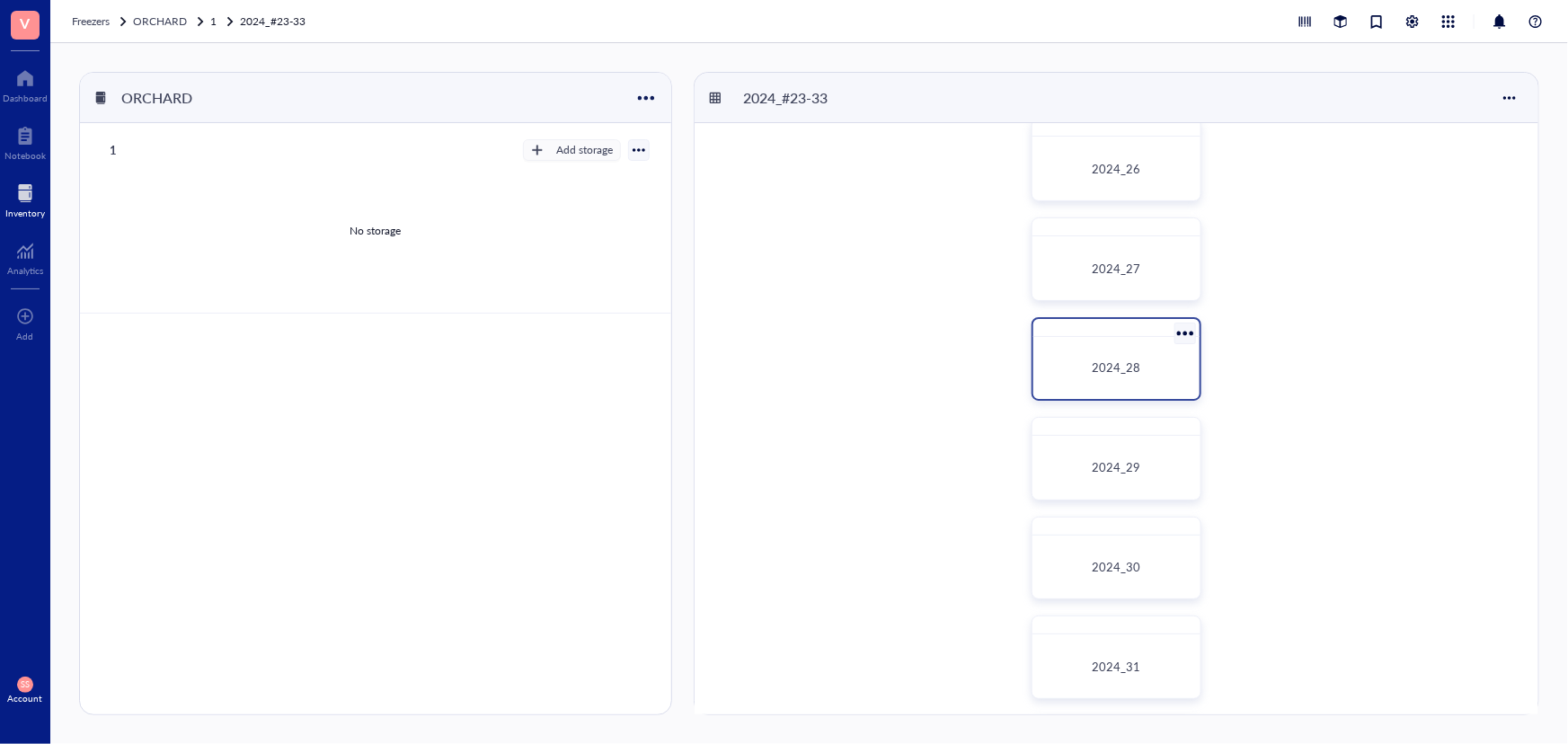
click at [1149, 381] on div "2024_28" at bounding box center [1117, 368] width 153 height 48
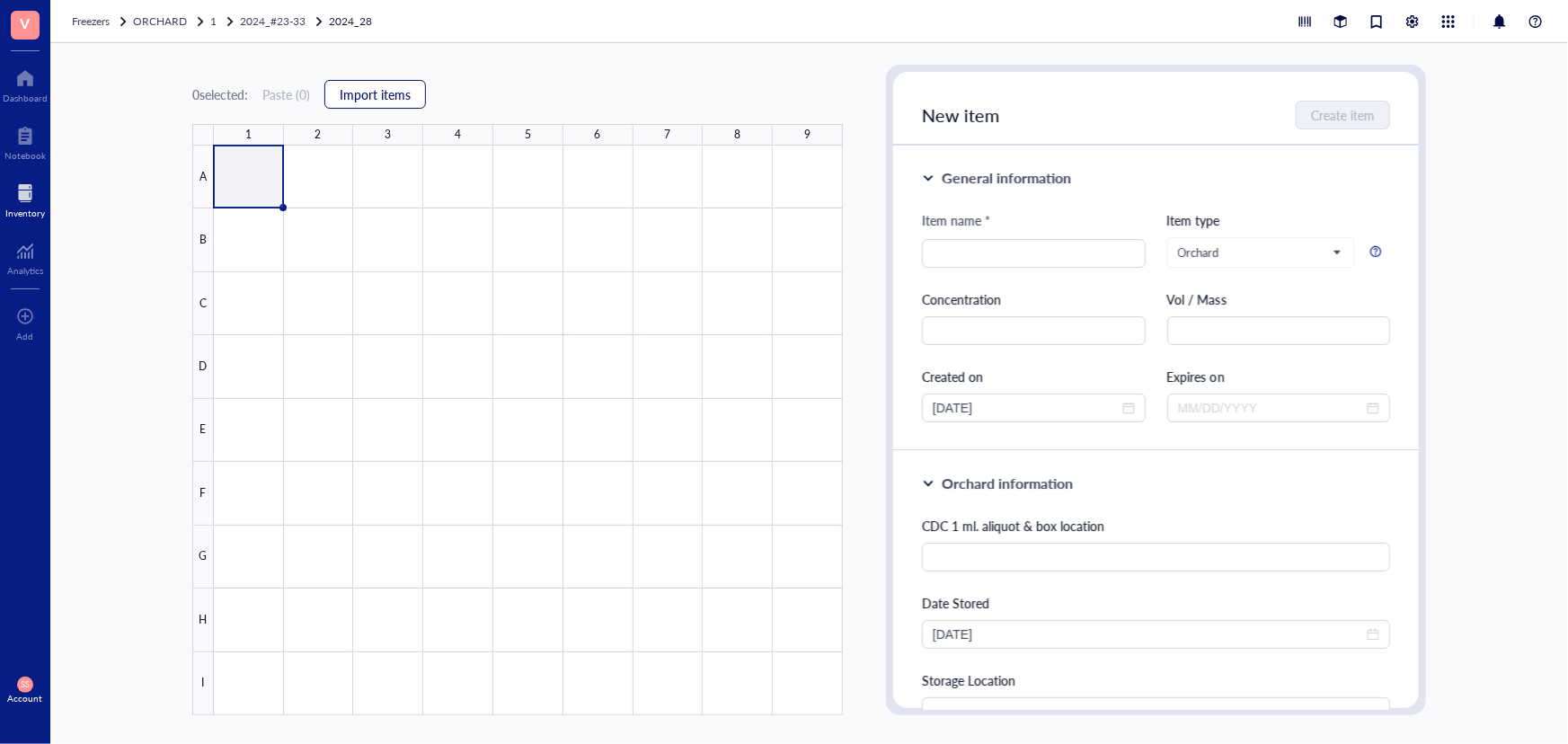
click at [403, 96] on span "Import items" at bounding box center [375, 94] width 71 height 14
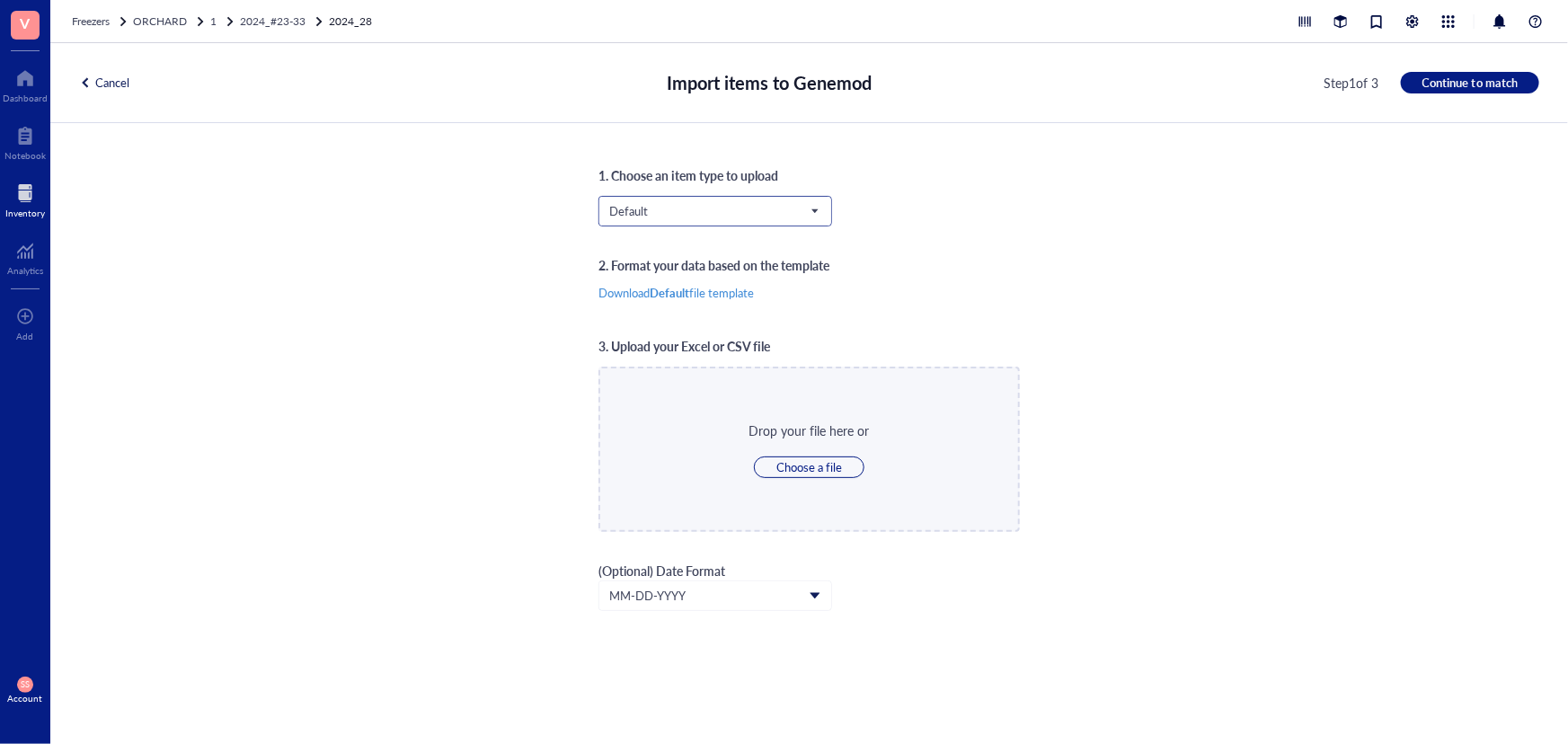
scroll to position [374, 0]
click at [688, 201] on input "search" at bounding box center [707, 211] width 196 height 27
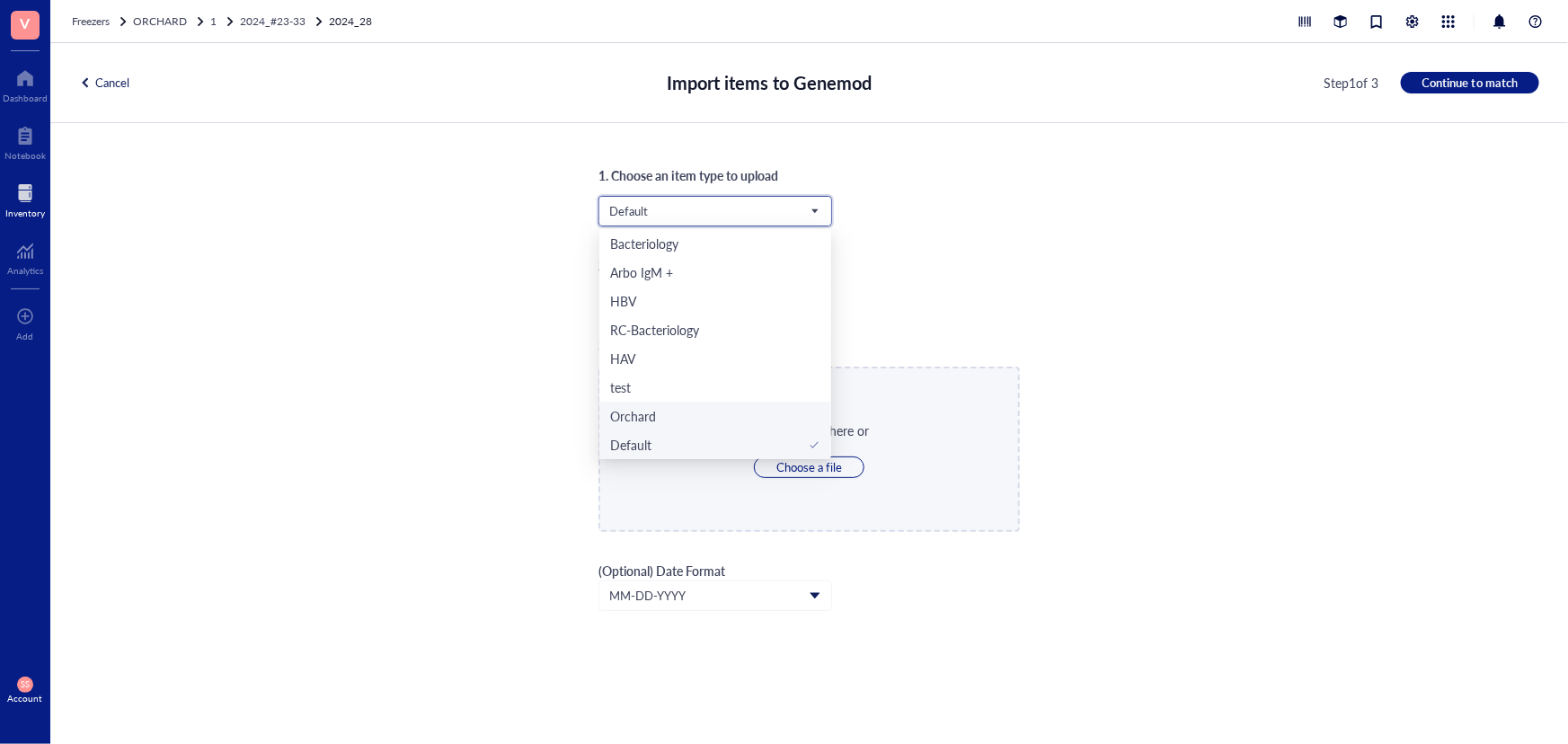
click at [692, 424] on div "Orchard" at bounding box center [715, 416] width 210 height 20
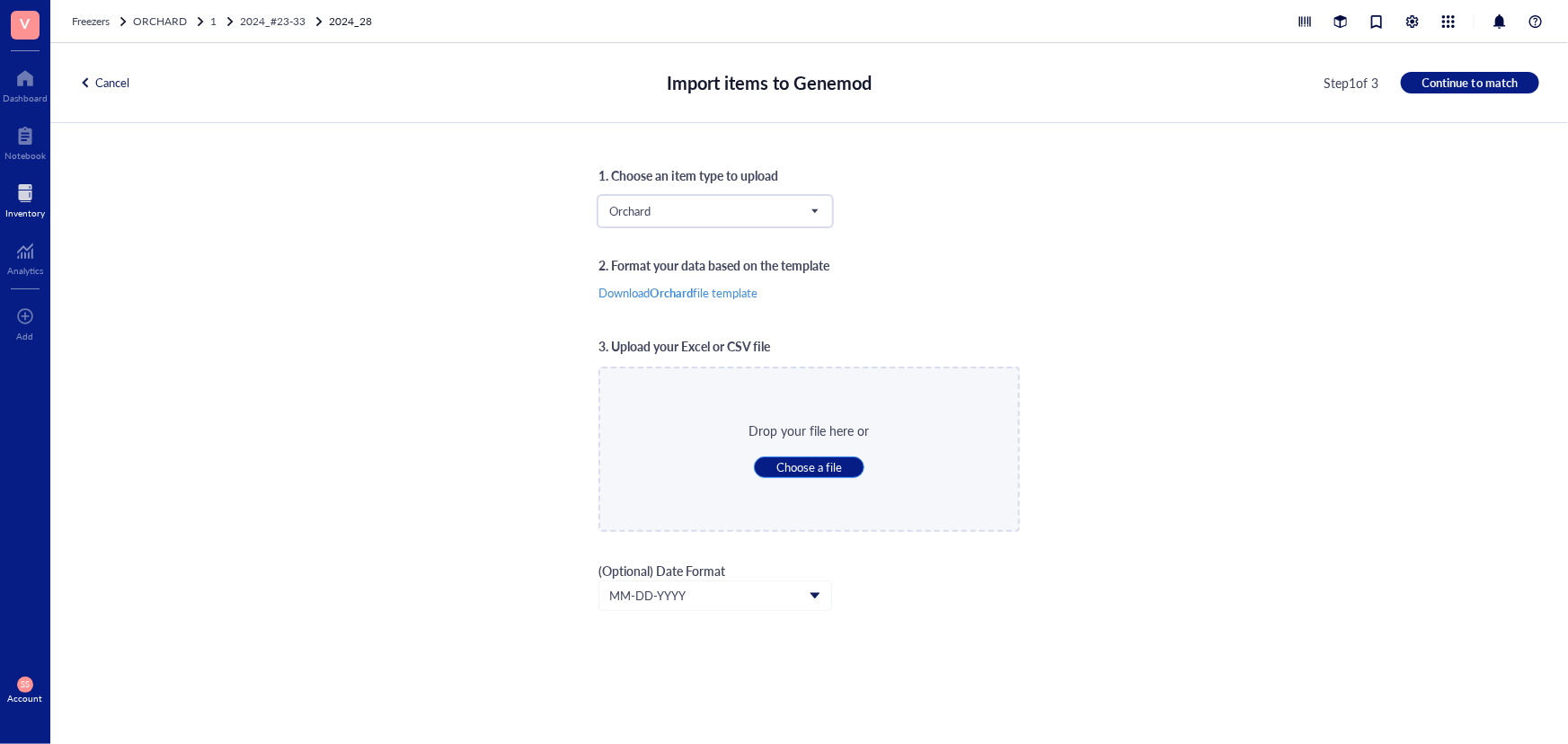
click at [813, 471] on span "Choose a file" at bounding box center [809, 467] width 66 height 16
type input "C:\fakepath\Sheet29.xlsx"
click at [1469, 82] on span "Continue to match" at bounding box center [1470, 82] width 96 height 16
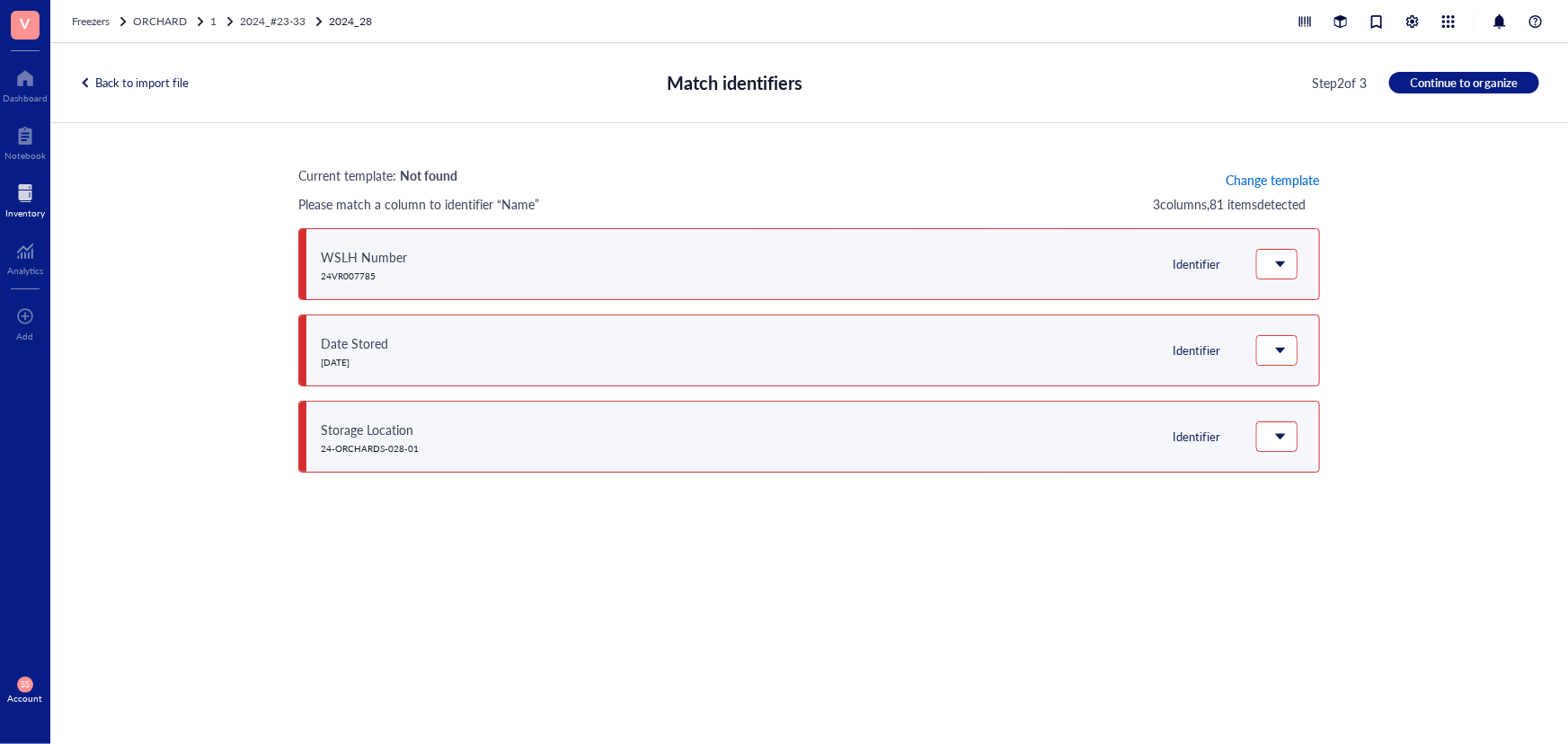
click at [1283, 175] on span "Change template" at bounding box center [1273, 179] width 94 height 14
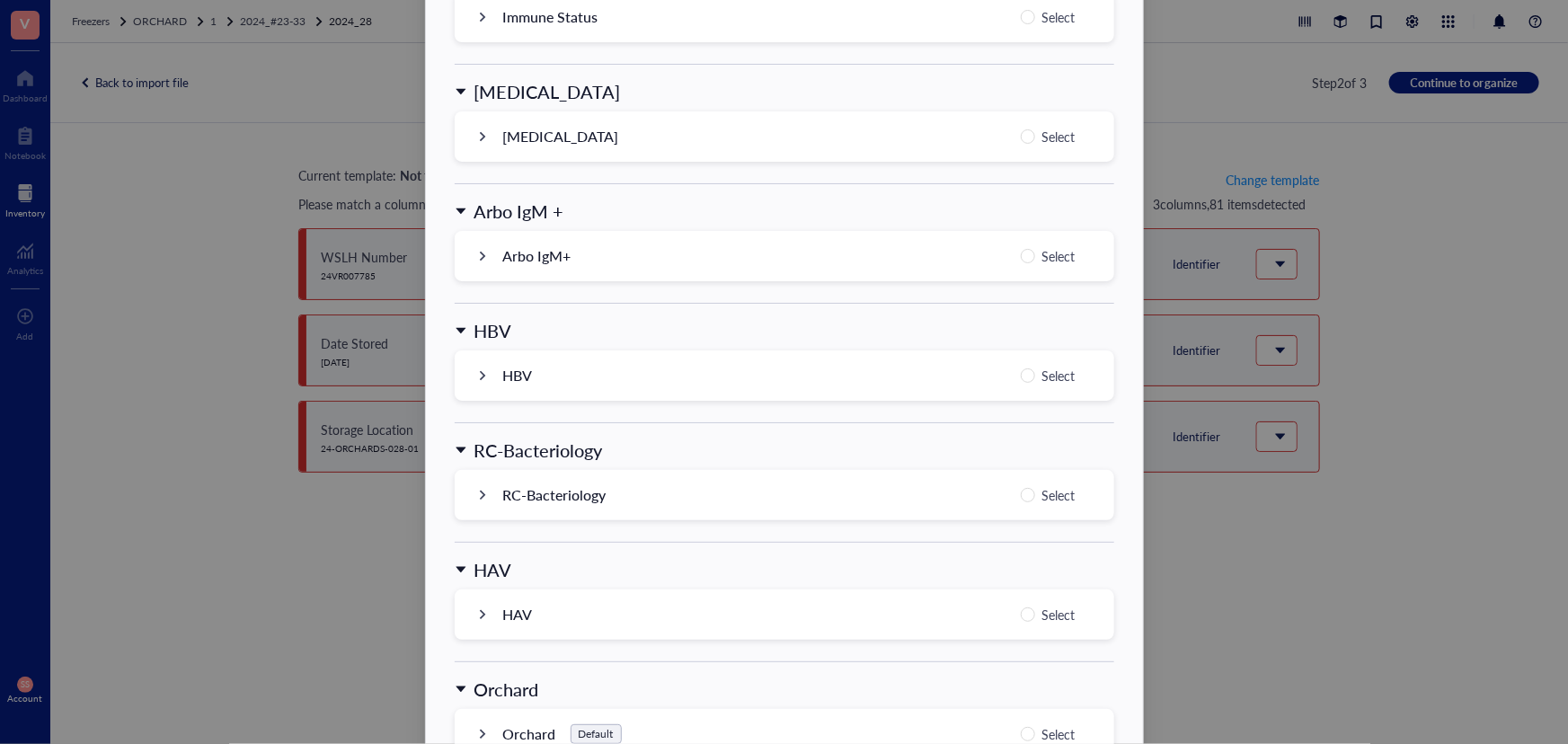
scroll to position [1718, 0]
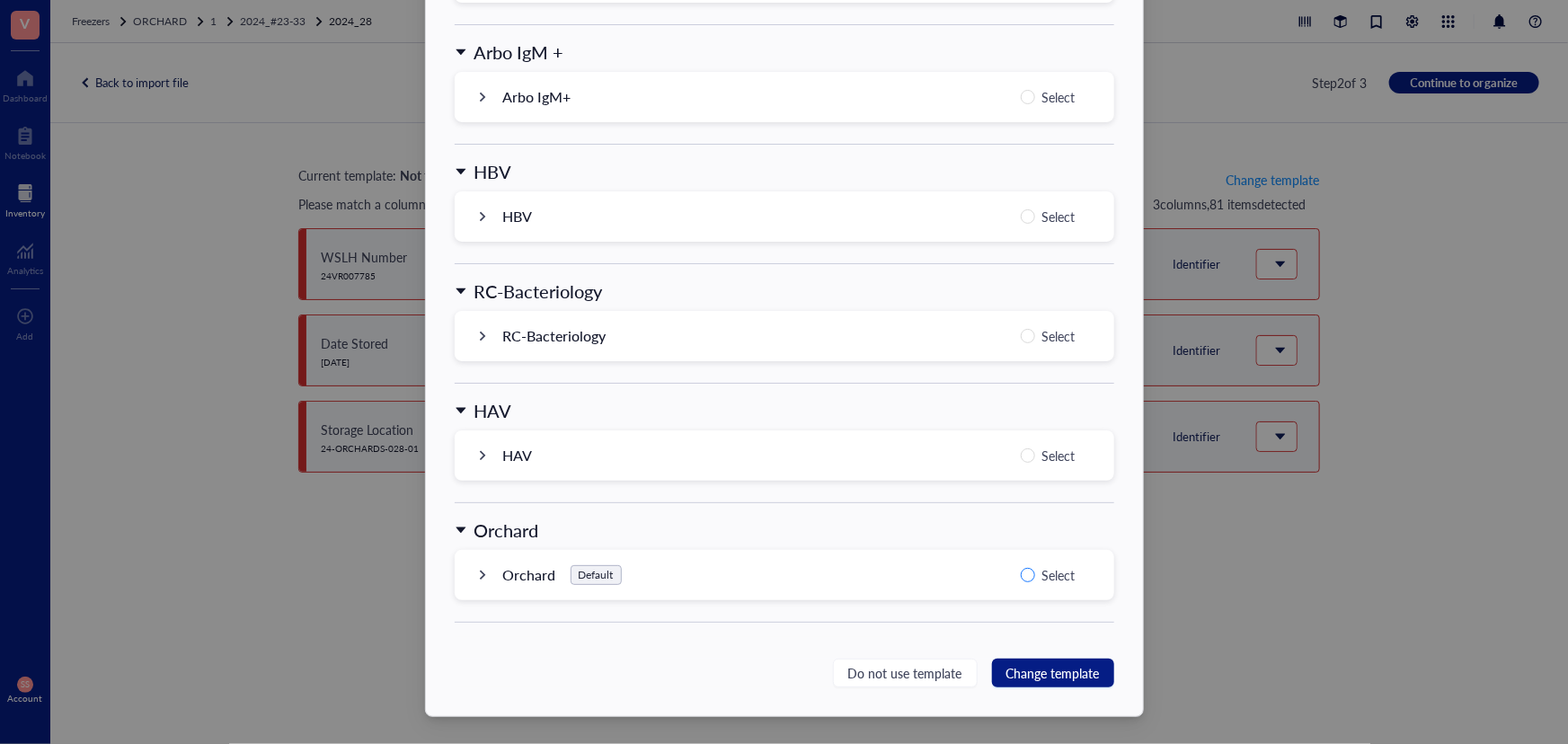
click at [1041, 569] on span "Select" at bounding box center [1059, 575] width 48 height 22
click at [1035, 569] on input "Select" at bounding box center [1028, 575] width 14 height 14
radio input "true"
click at [1052, 666] on span "Change template" at bounding box center [1054, 673] width 94 height 20
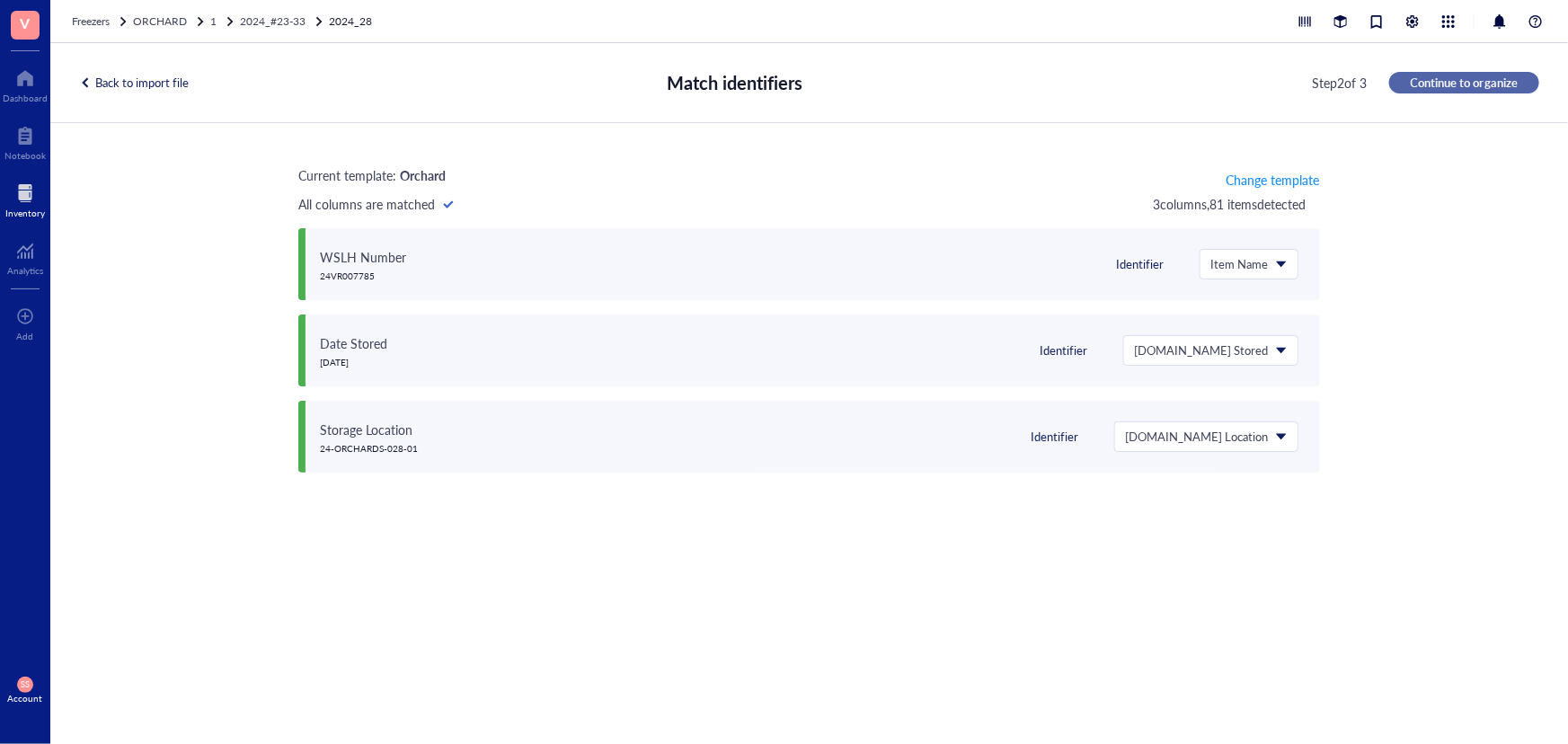
click at [1476, 76] on span "Continue to organize" at bounding box center [1465, 82] width 107 height 16
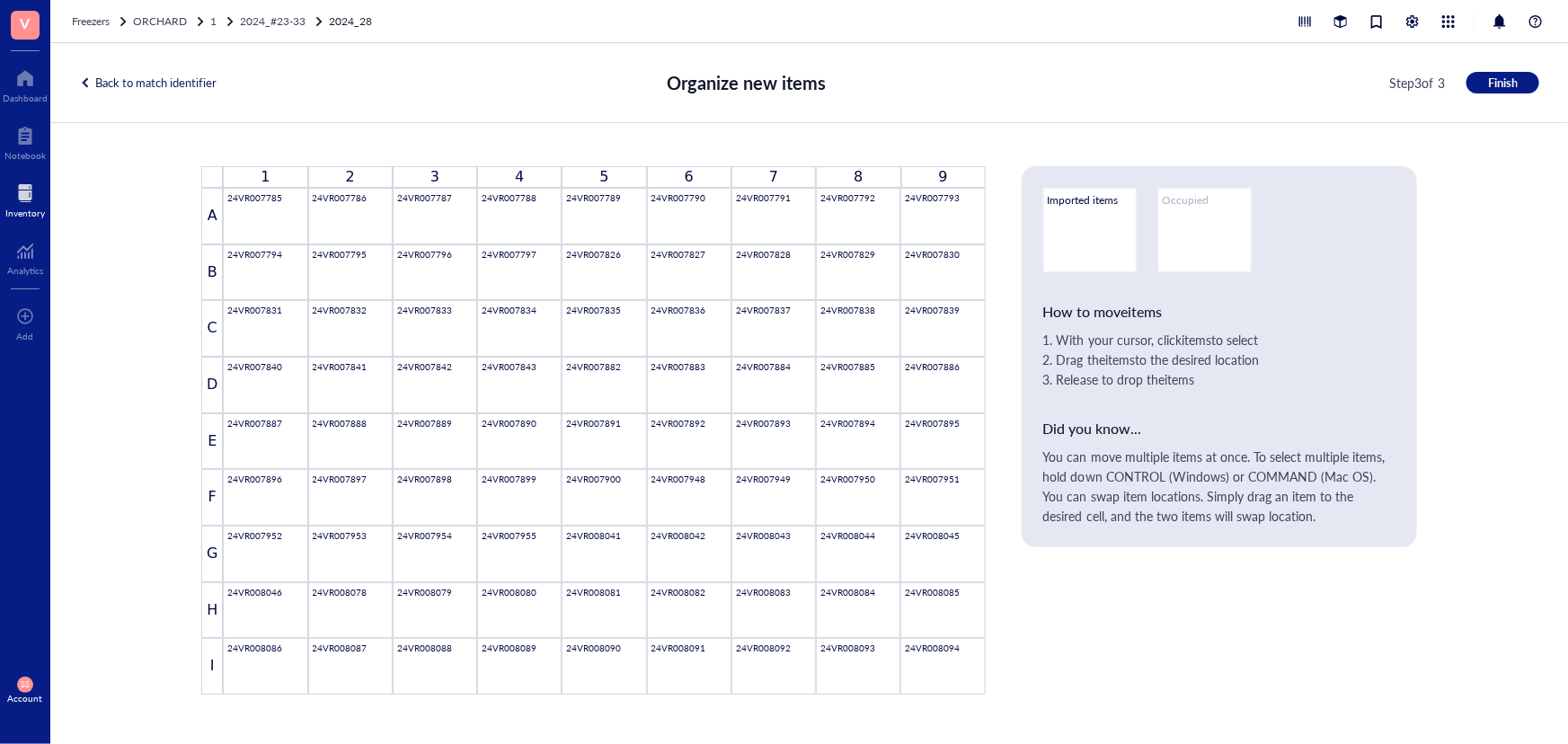
click at [1499, 95] on div "Back to match identifier Organize new items Step 3 of 3 Finish" at bounding box center [809, 83] width 1517 height 80
click at [1506, 81] on span "Finish" at bounding box center [1502, 82] width 30 height 16
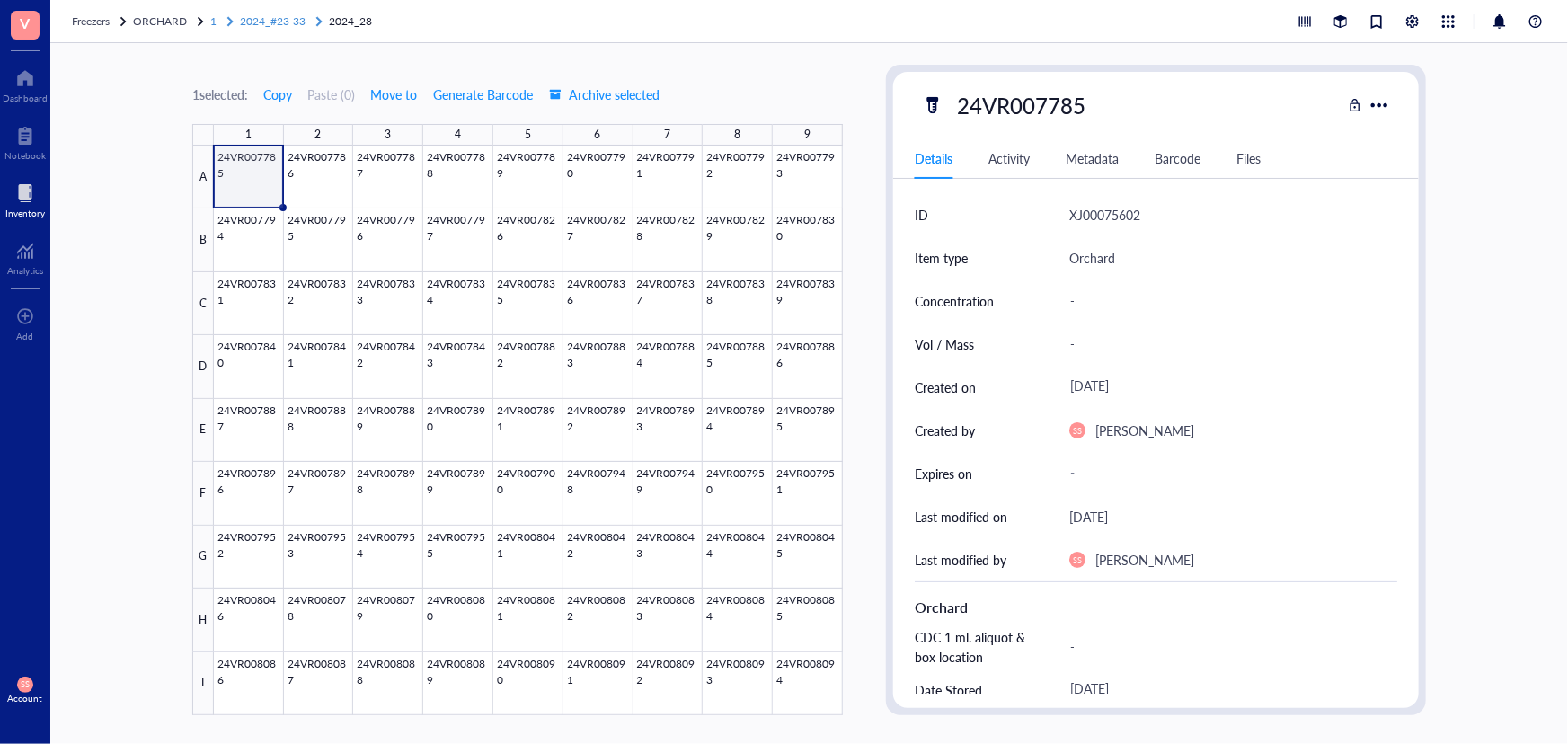
click at [293, 18] on span "2024_#23-33" at bounding box center [272, 21] width 66 height 15
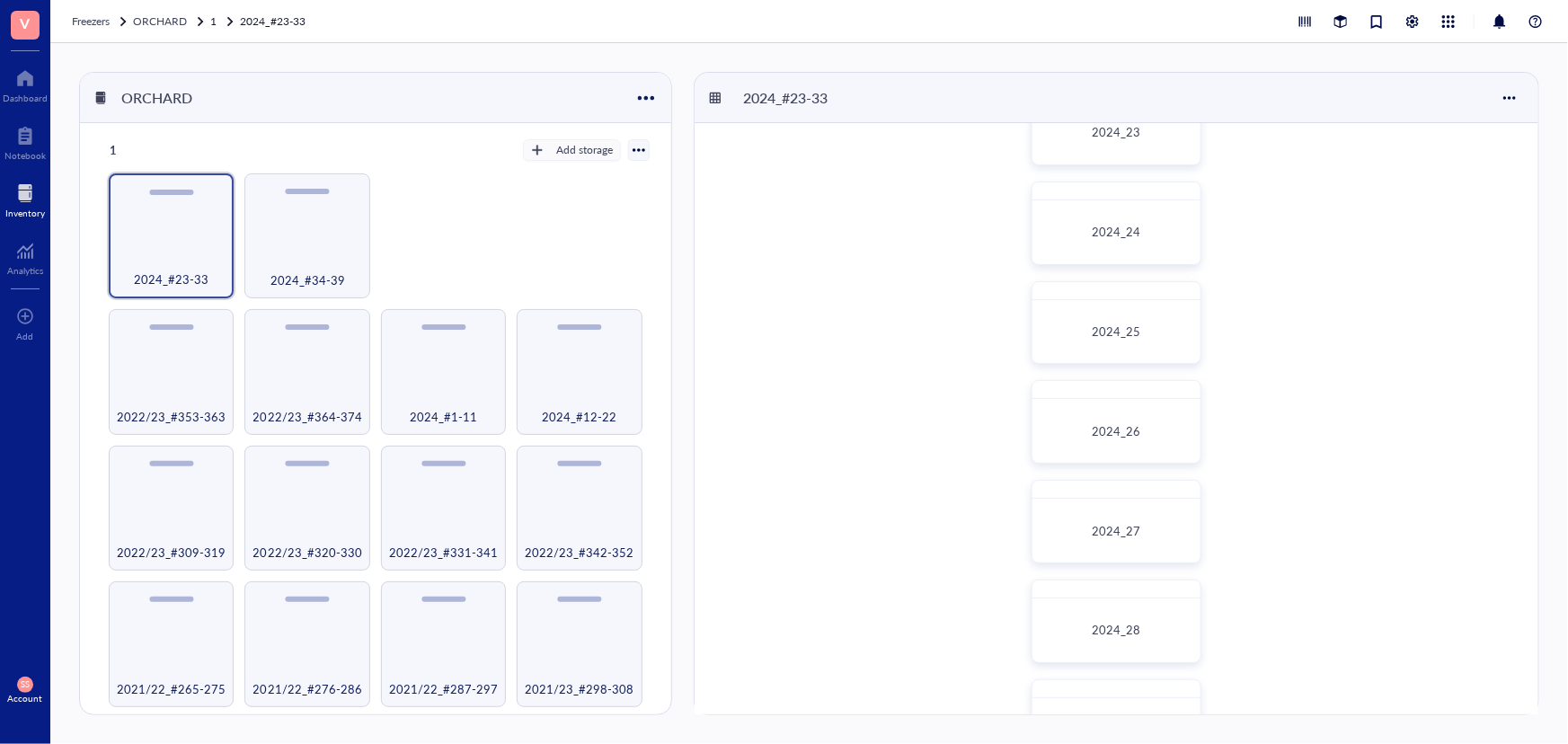
scroll to position [245, 0]
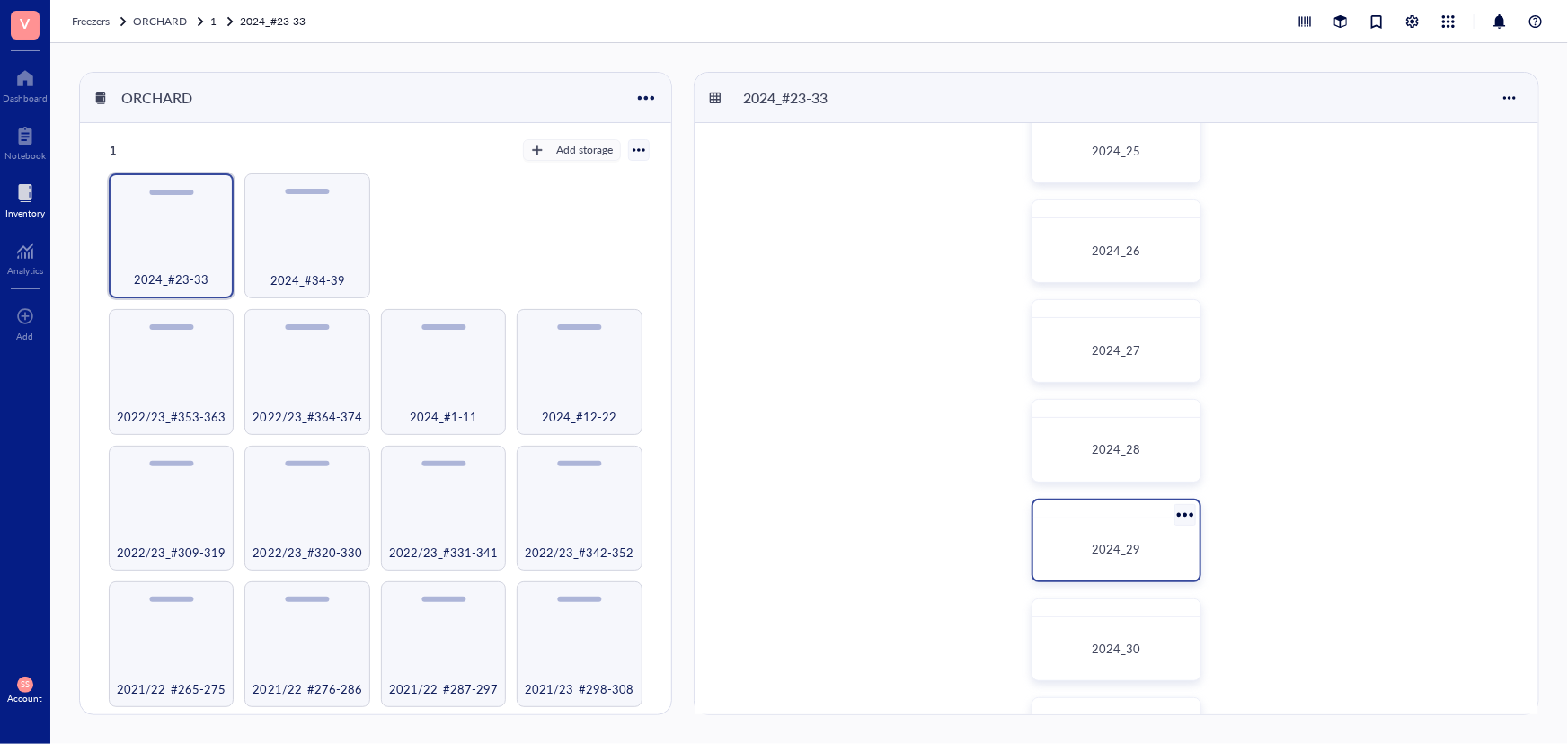
click at [1083, 514] on div at bounding box center [1117, 510] width 167 height 18
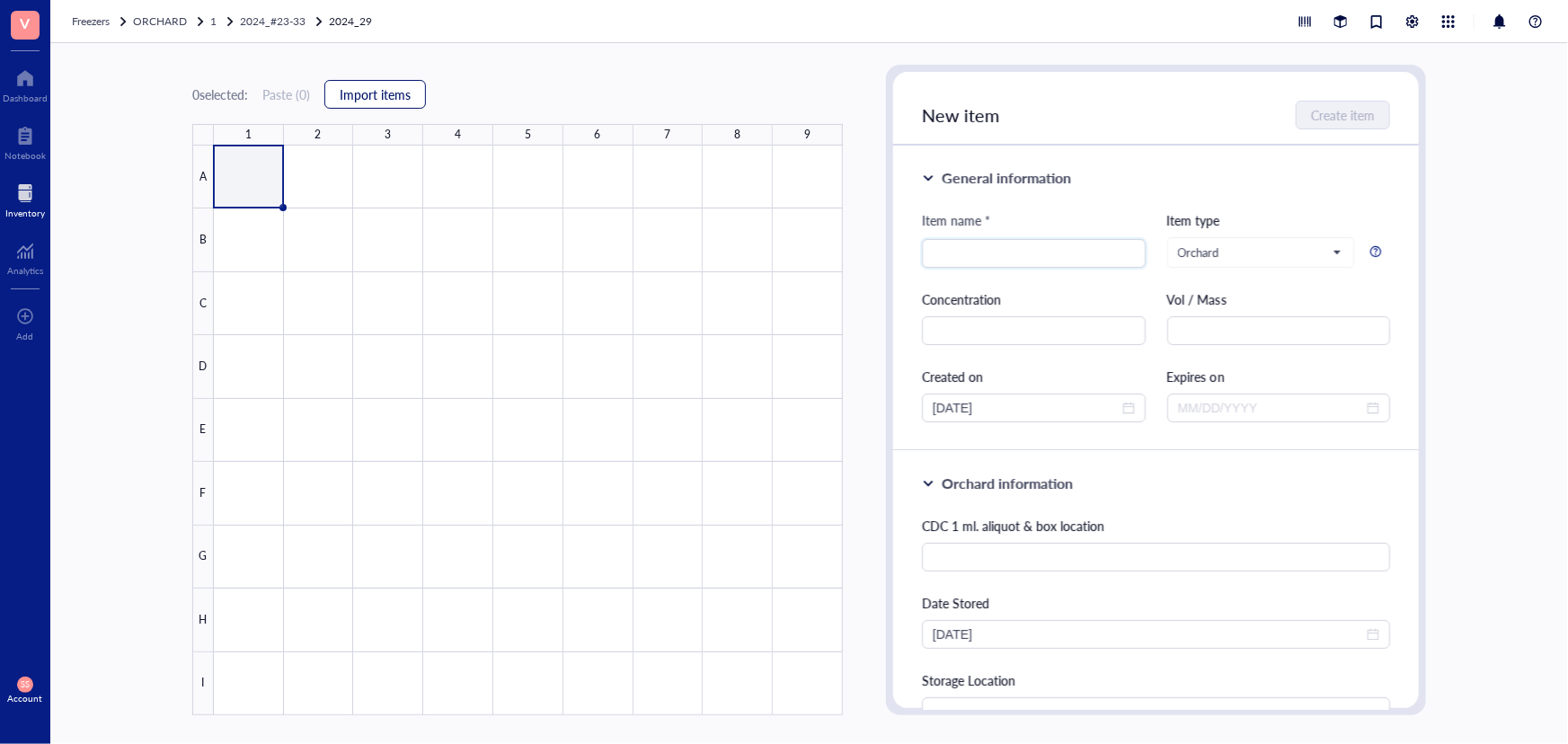
click at [378, 95] on span "Import items" at bounding box center [375, 94] width 71 height 14
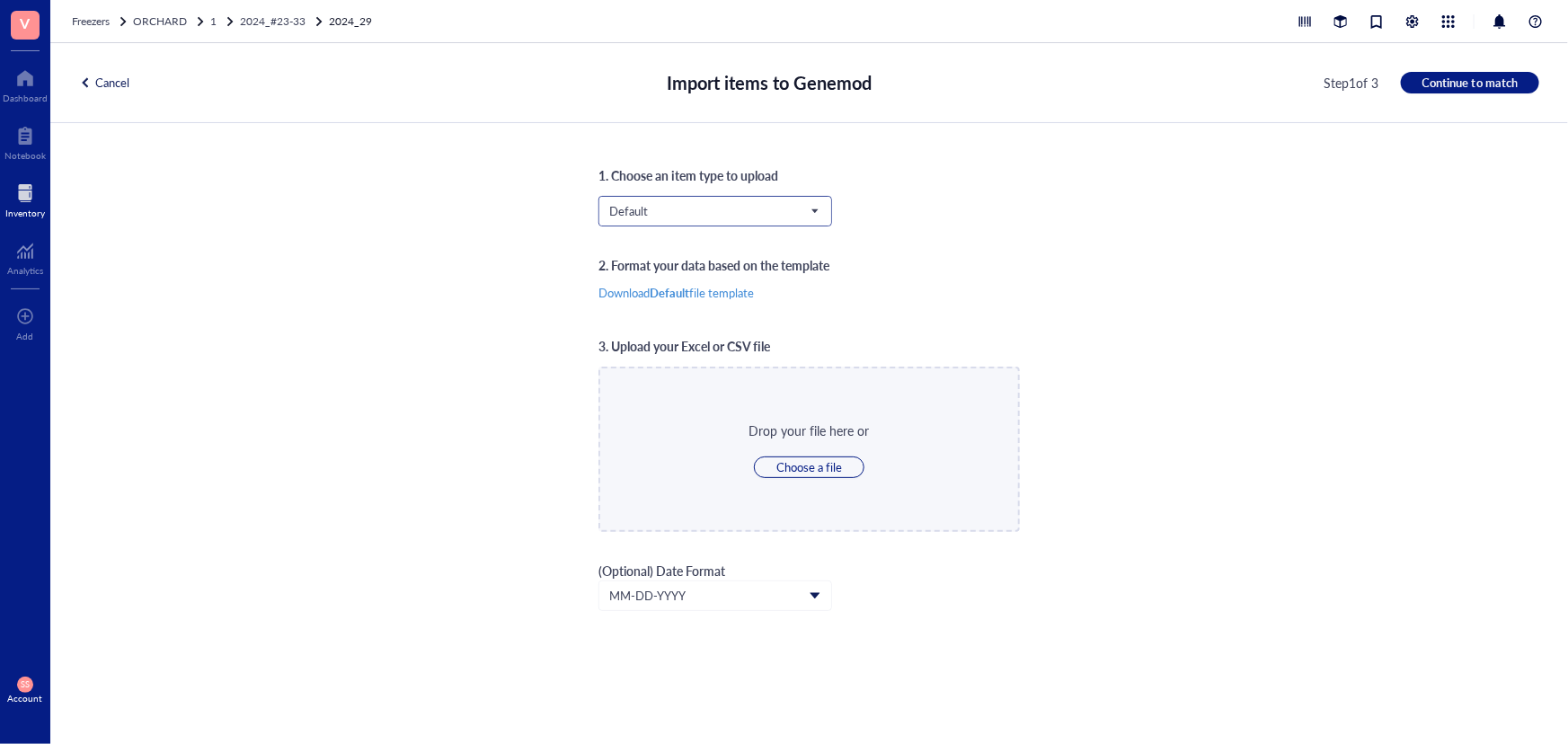
click at [773, 217] on span "Default" at bounding box center [713, 210] width 208 height 16
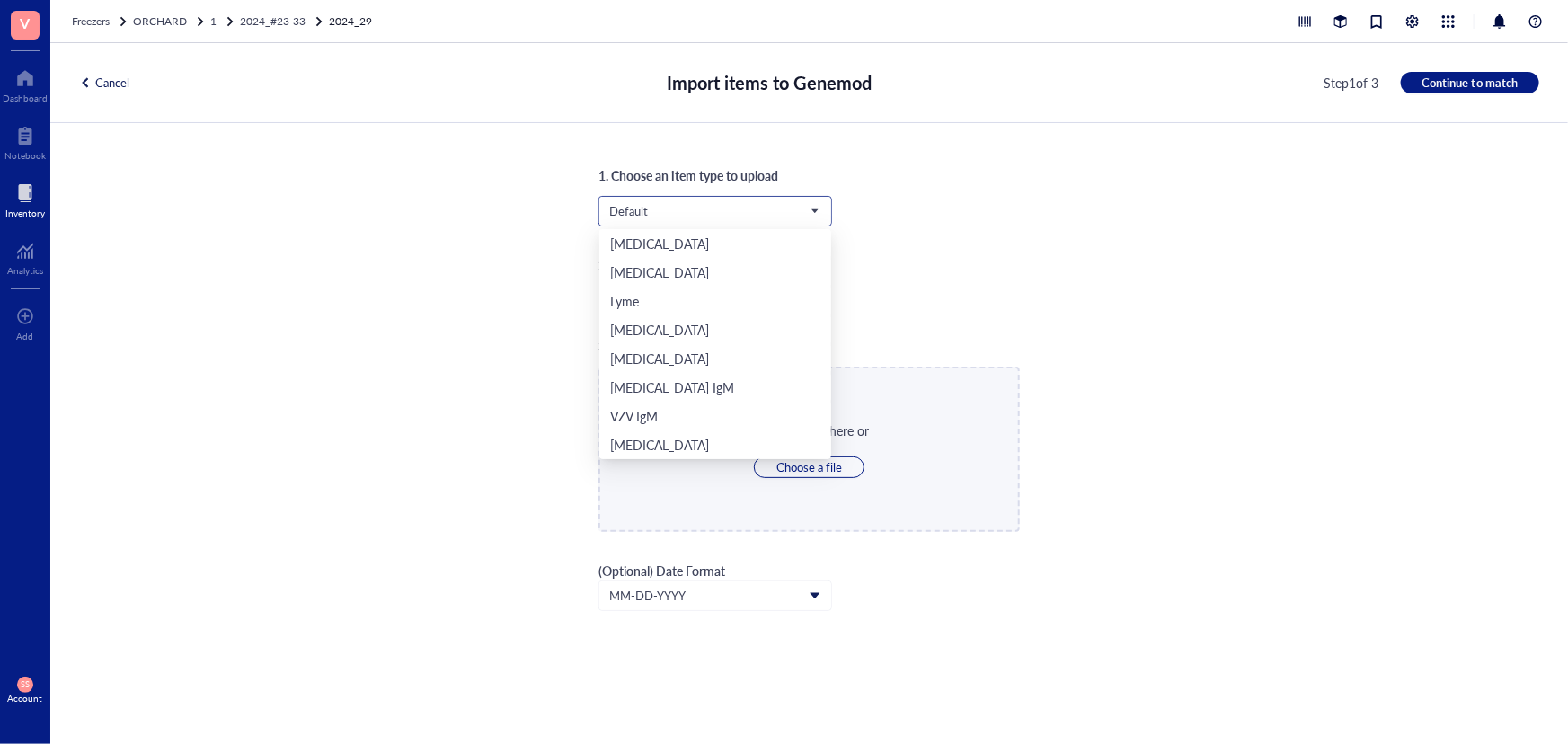
scroll to position [374, 0]
click at [682, 404] on div "Orchard" at bounding box center [715, 416] width 231 height 29
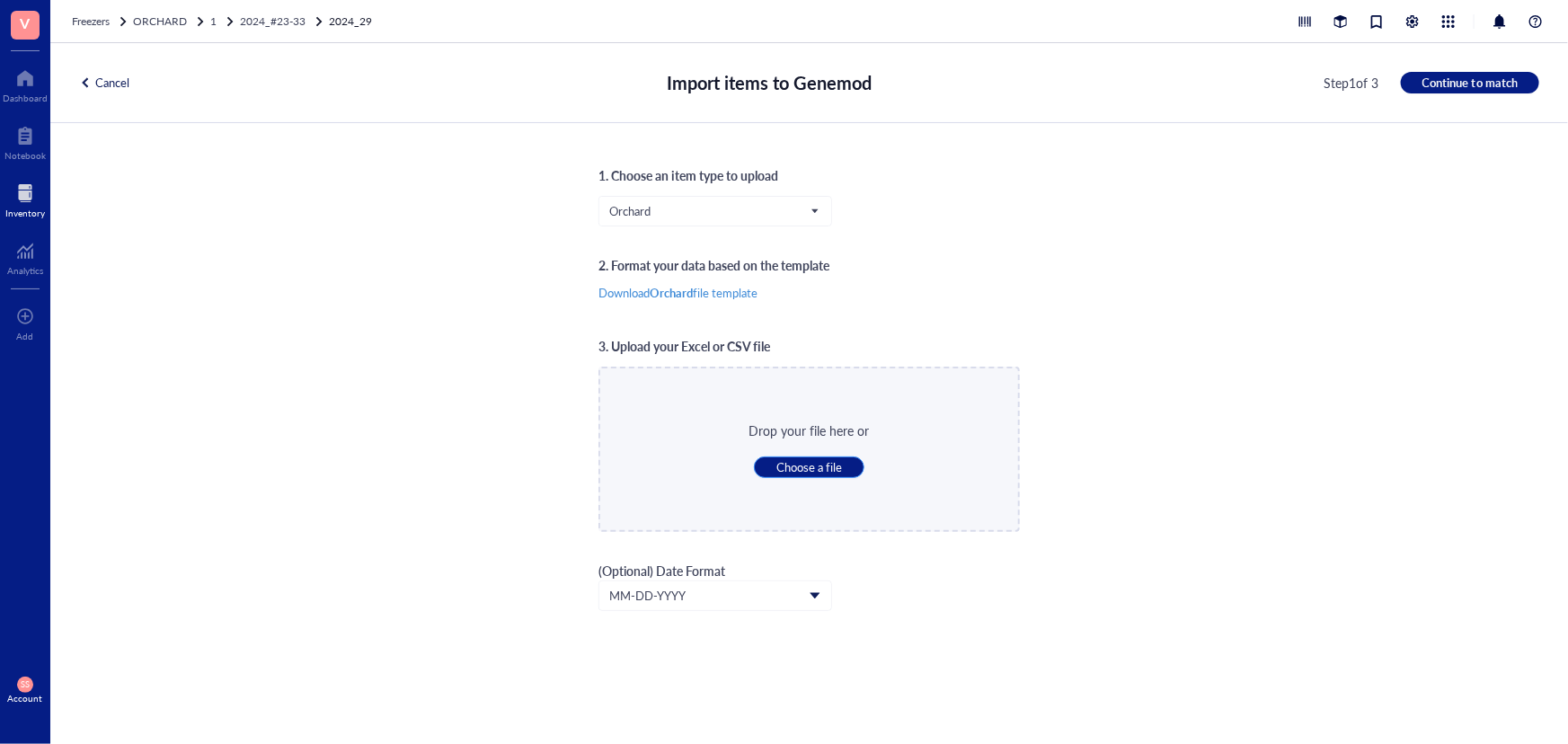
click at [823, 468] on span "Choose a file" at bounding box center [809, 467] width 66 height 16
type input "C:\fakepath\Sheet30.xlsx"
click at [1436, 72] on button "Continue to match" at bounding box center [1470, 82] width 139 height 22
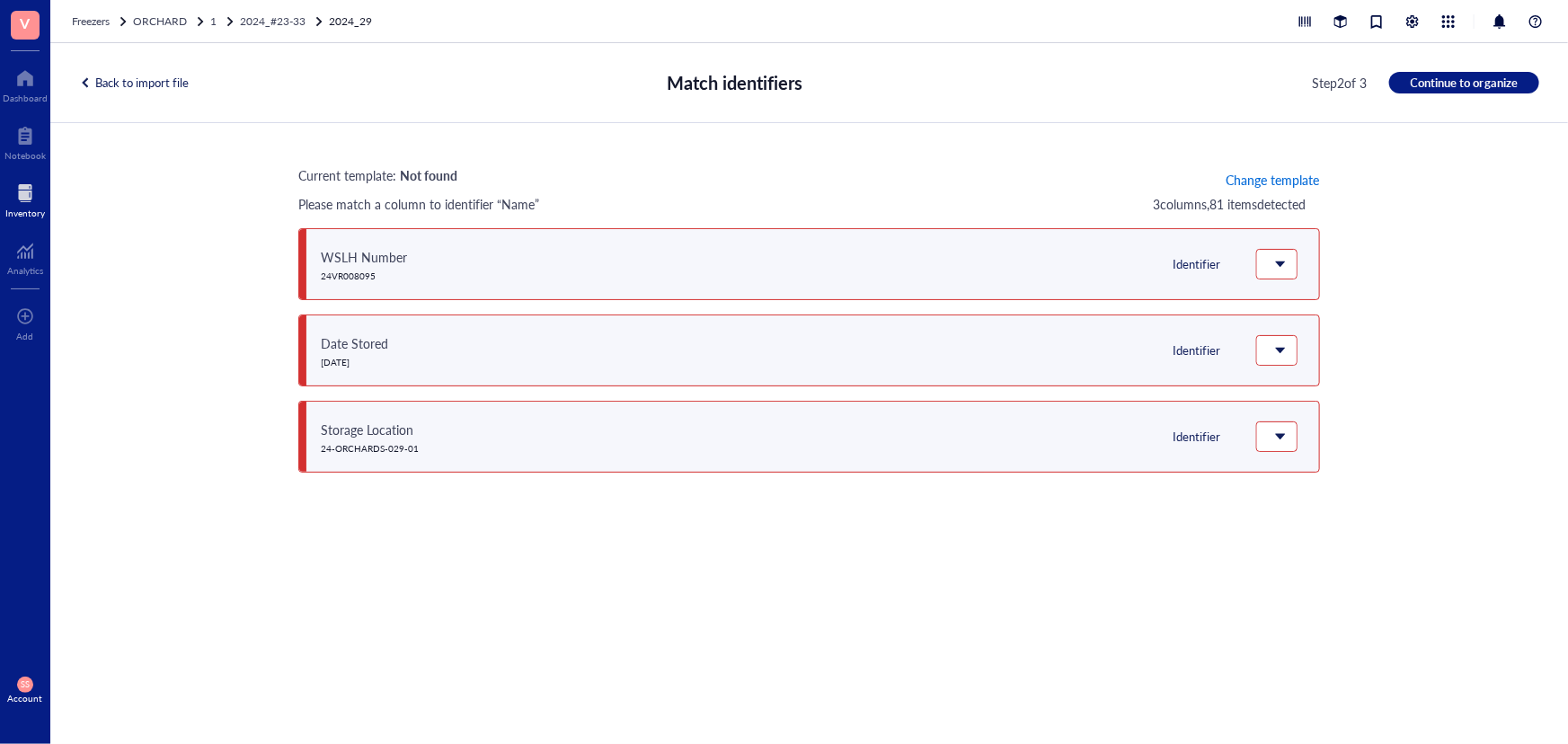
click at [1261, 181] on span "Change template" at bounding box center [1273, 179] width 94 height 14
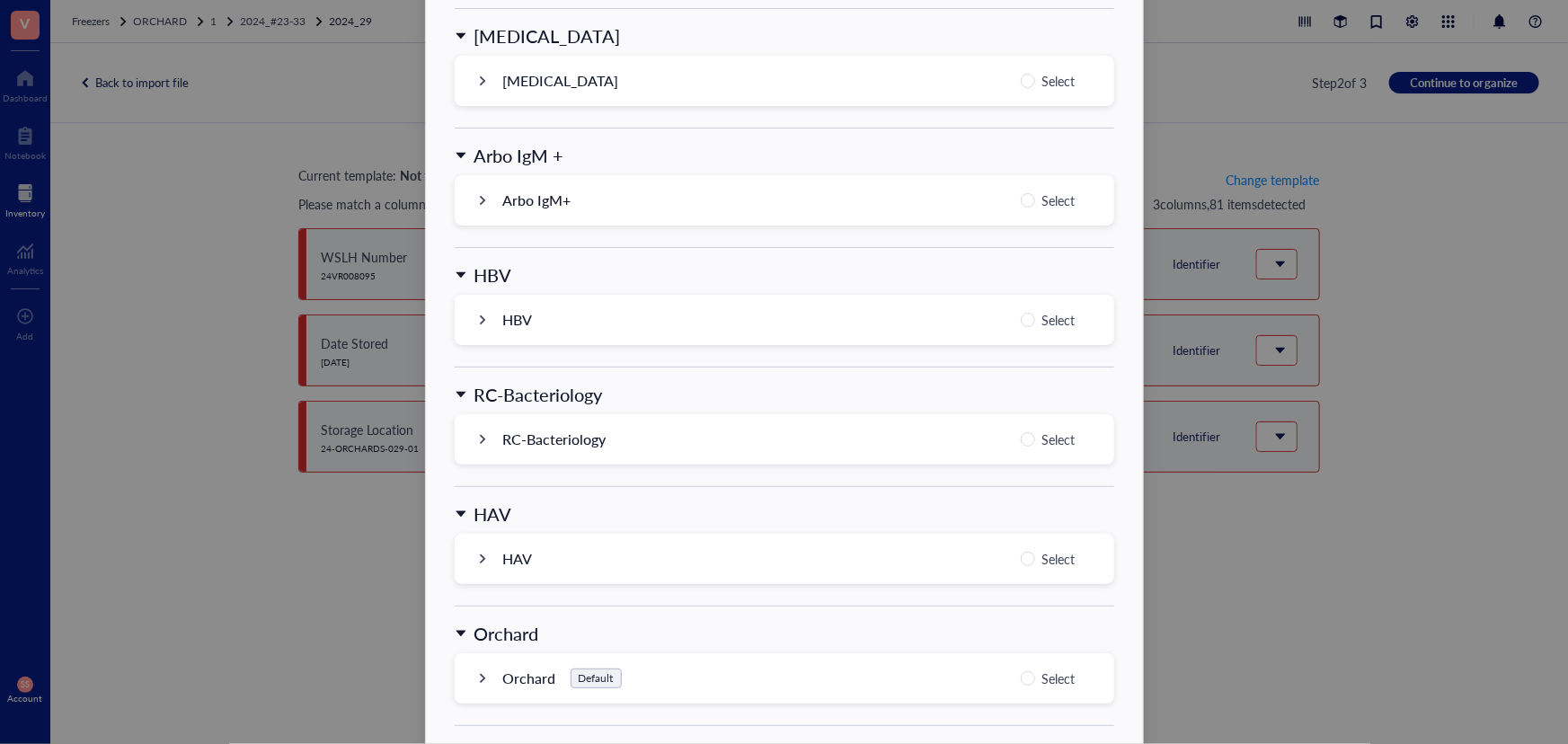
scroll to position [1718, 0]
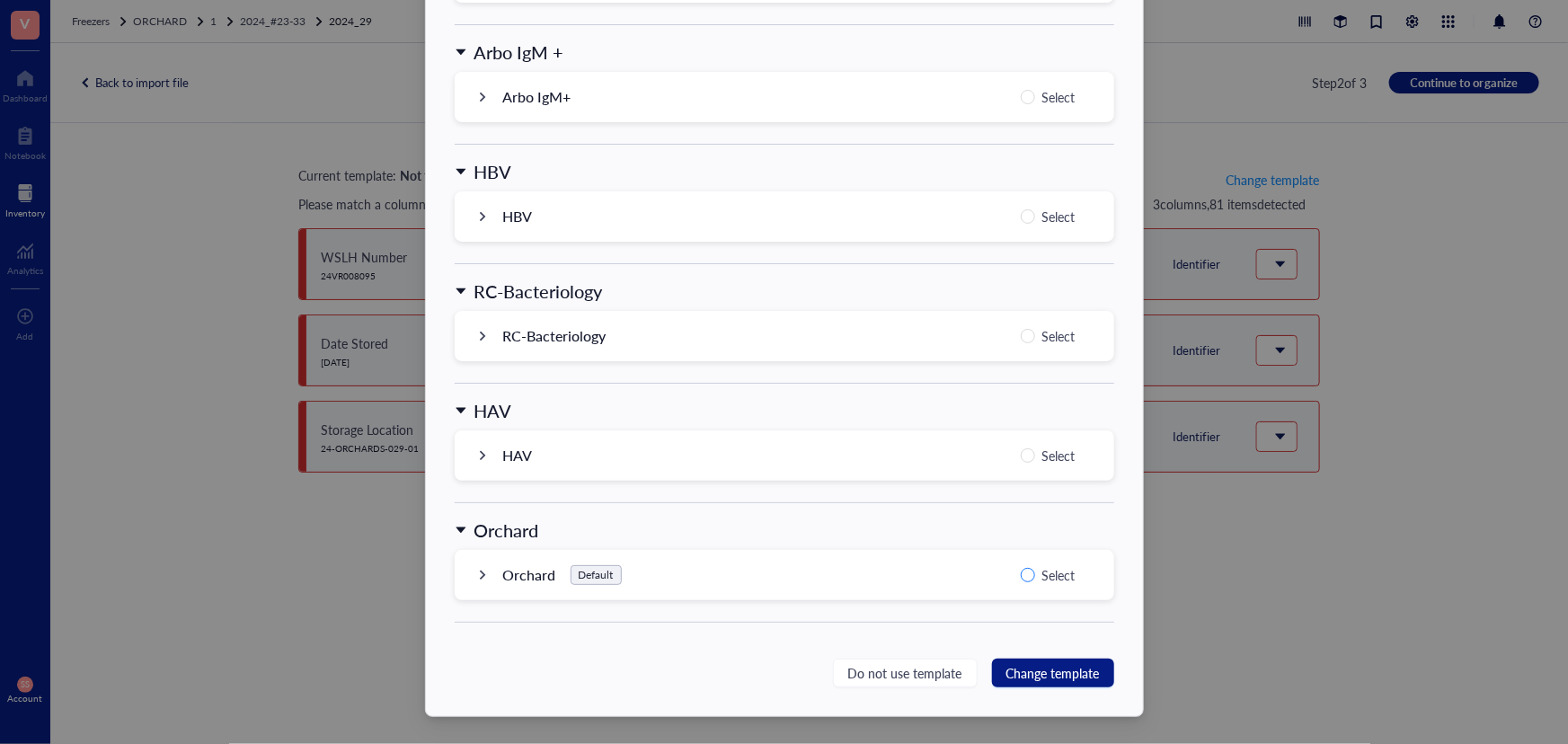
click at [1035, 566] on span "Select" at bounding box center [1059, 575] width 48 height 22
click at [1034, 568] on input "Select" at bounding box center [1028, 575] width 14 height 14
radio input "true"
click at [1052, 677] on span "Change template" at bounding box center [1054, 673] width 94 height 20
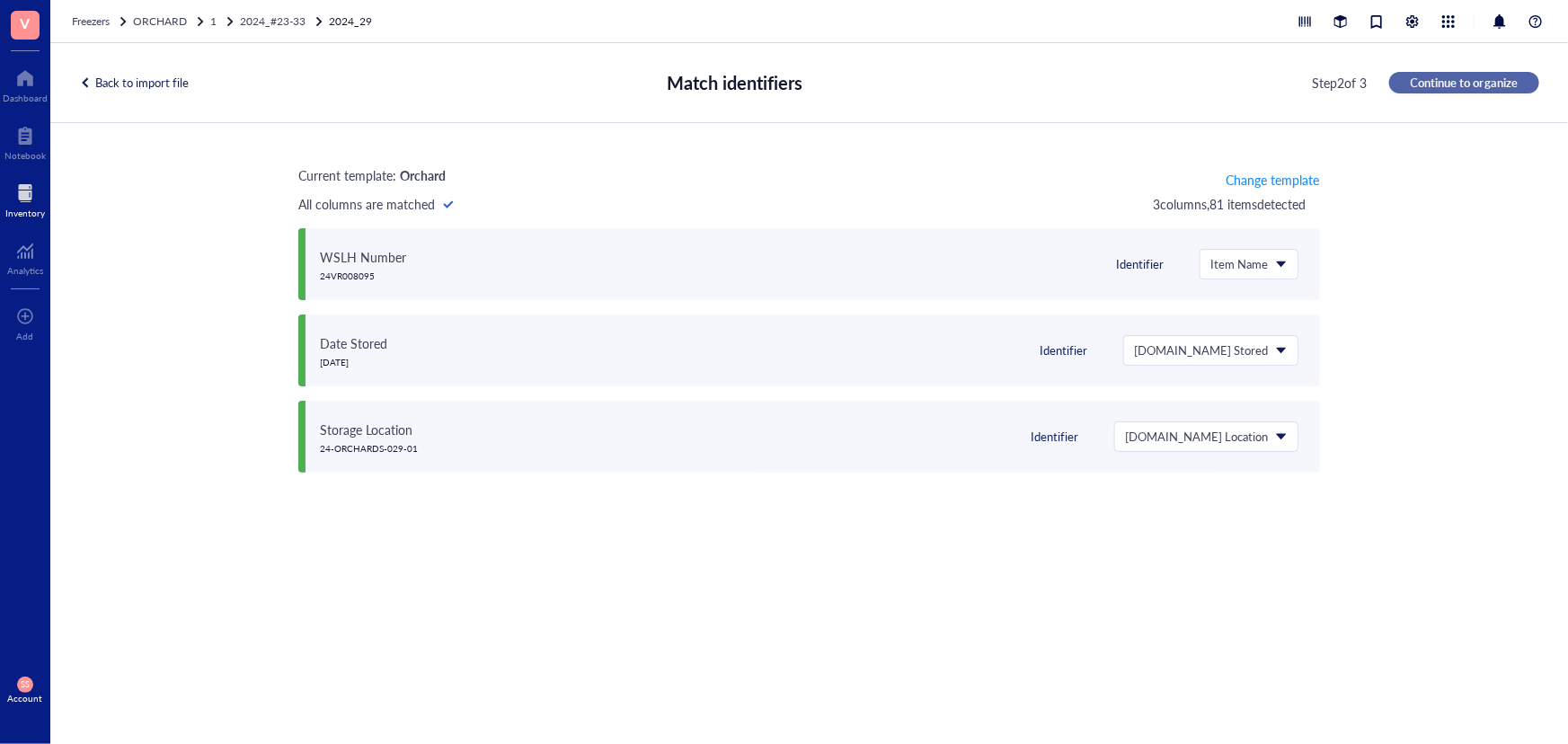
click at [1465, 90] on span "Continue to organize" at bounding box center [1465, 82] width 107 height 16
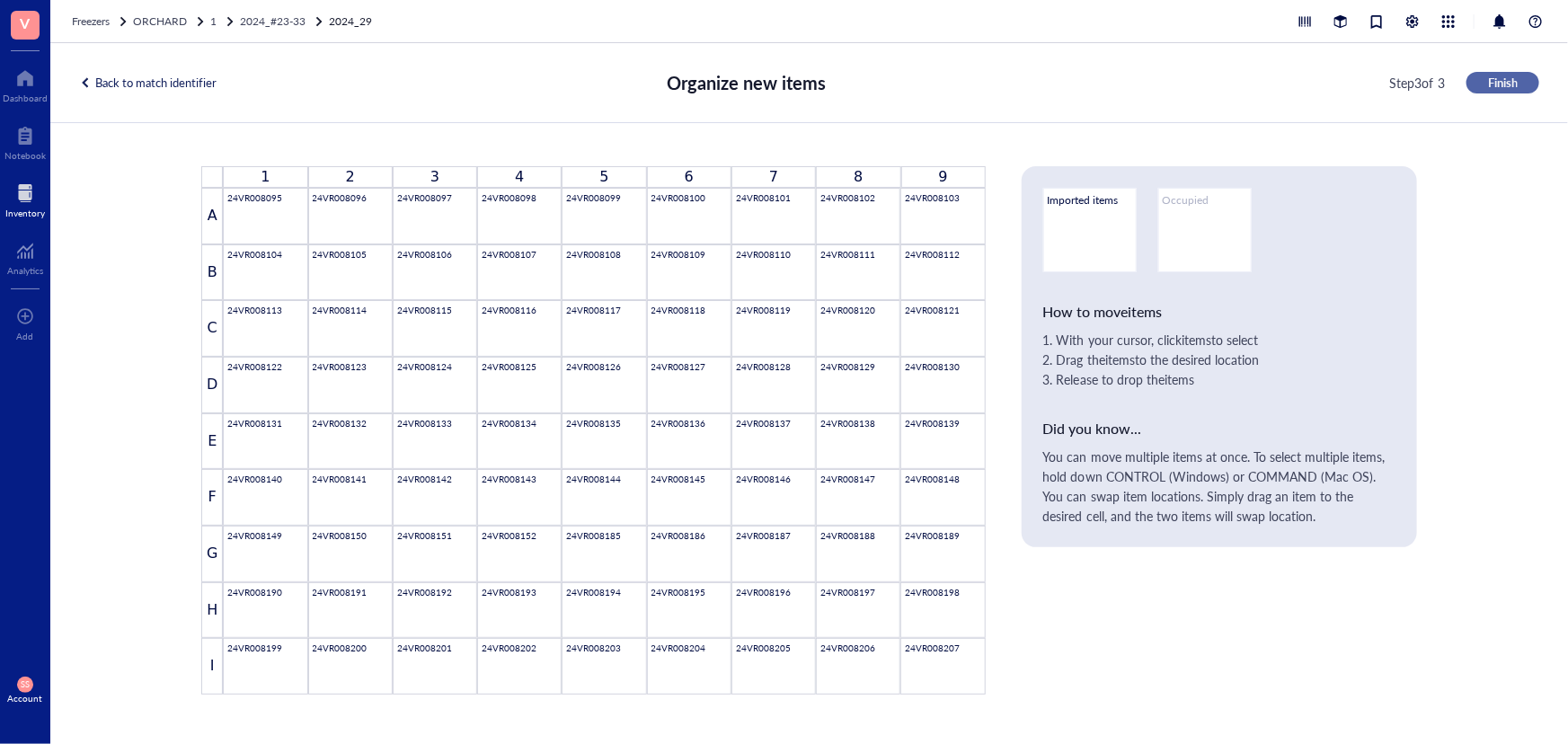
click at [1526, 84] on button "Finish" at bounding box center [1503, 82] width 73 height 22
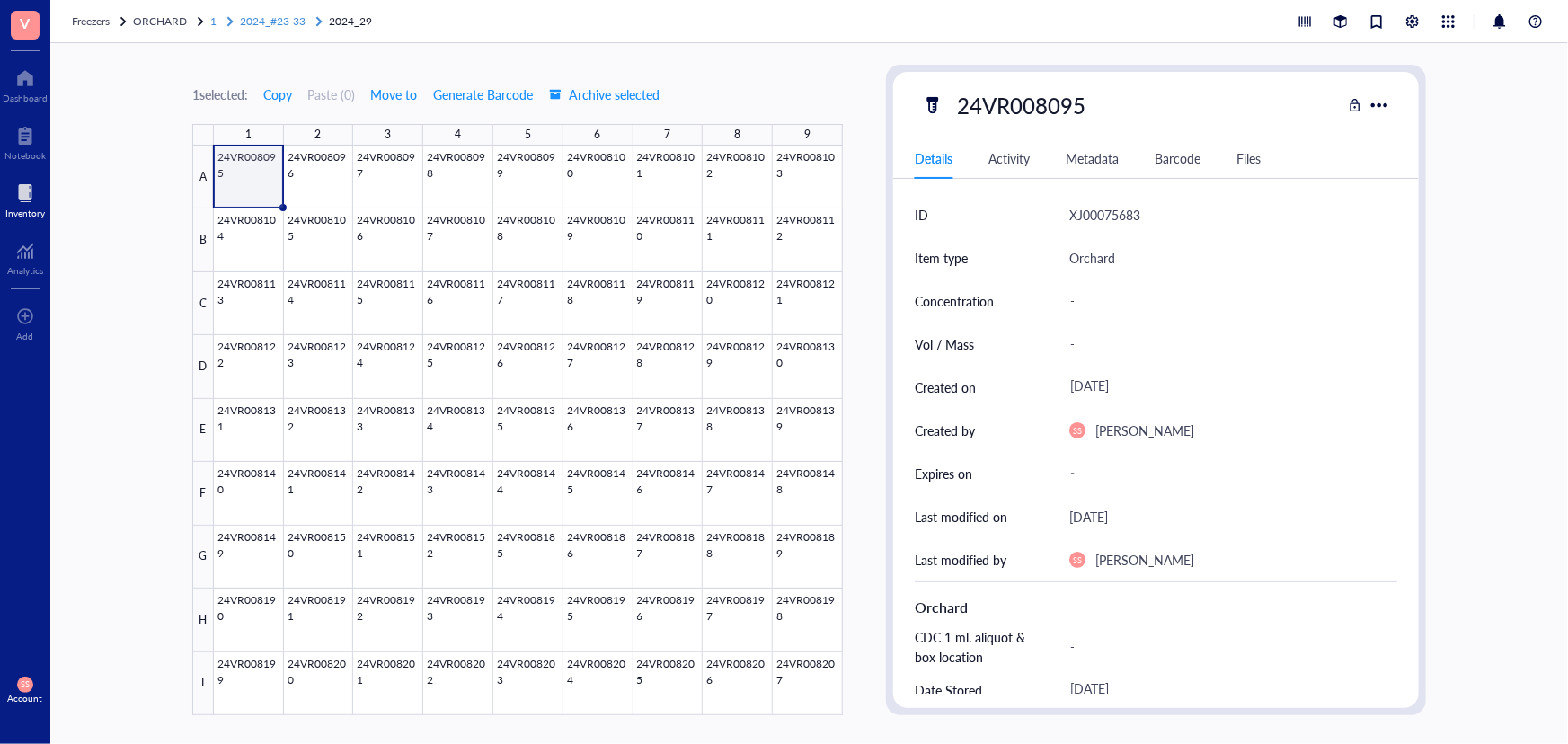
click at [262, 18] on span "2024_#23-33" at bounding box center [272, 21] width 66 height 15
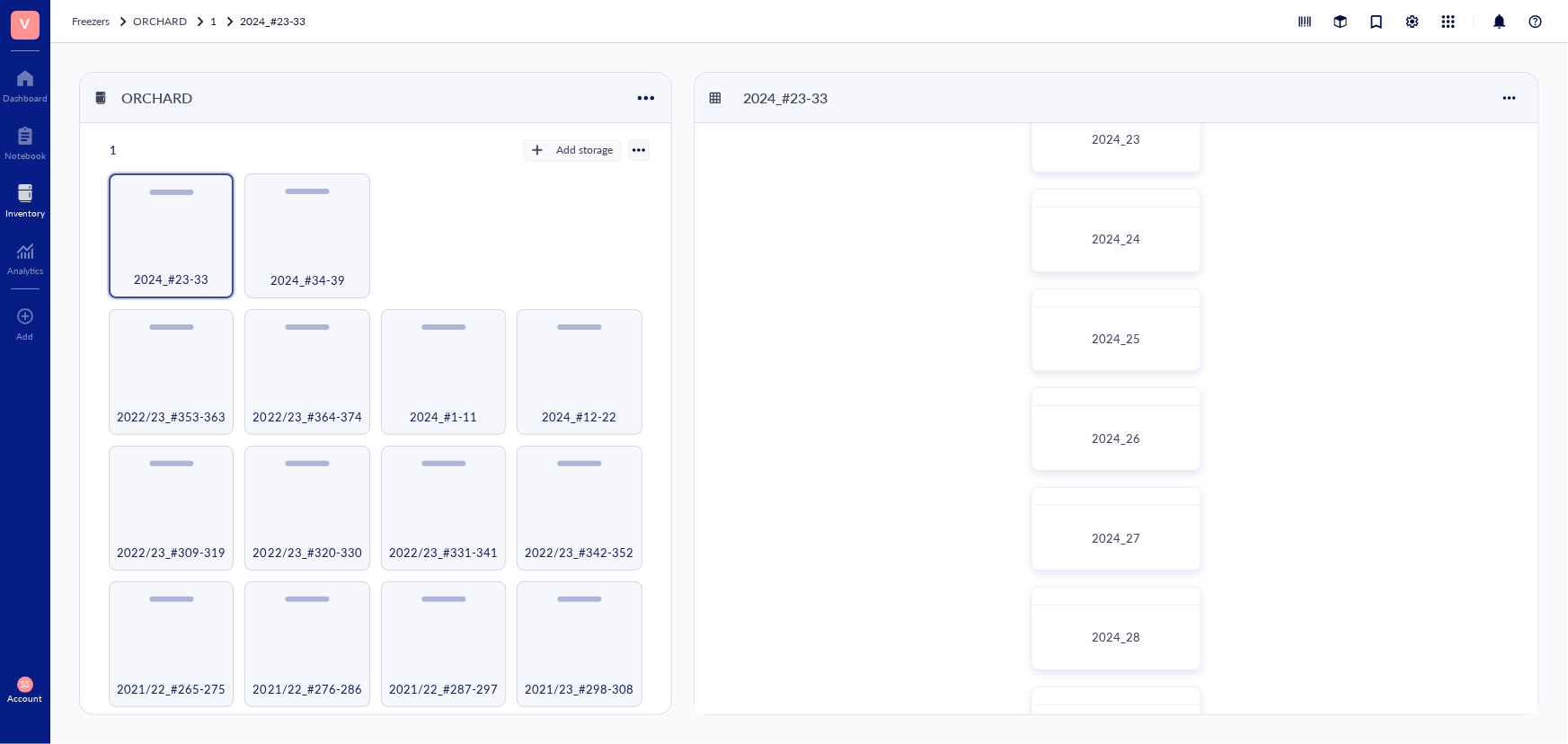
scroll to position [245, 0]
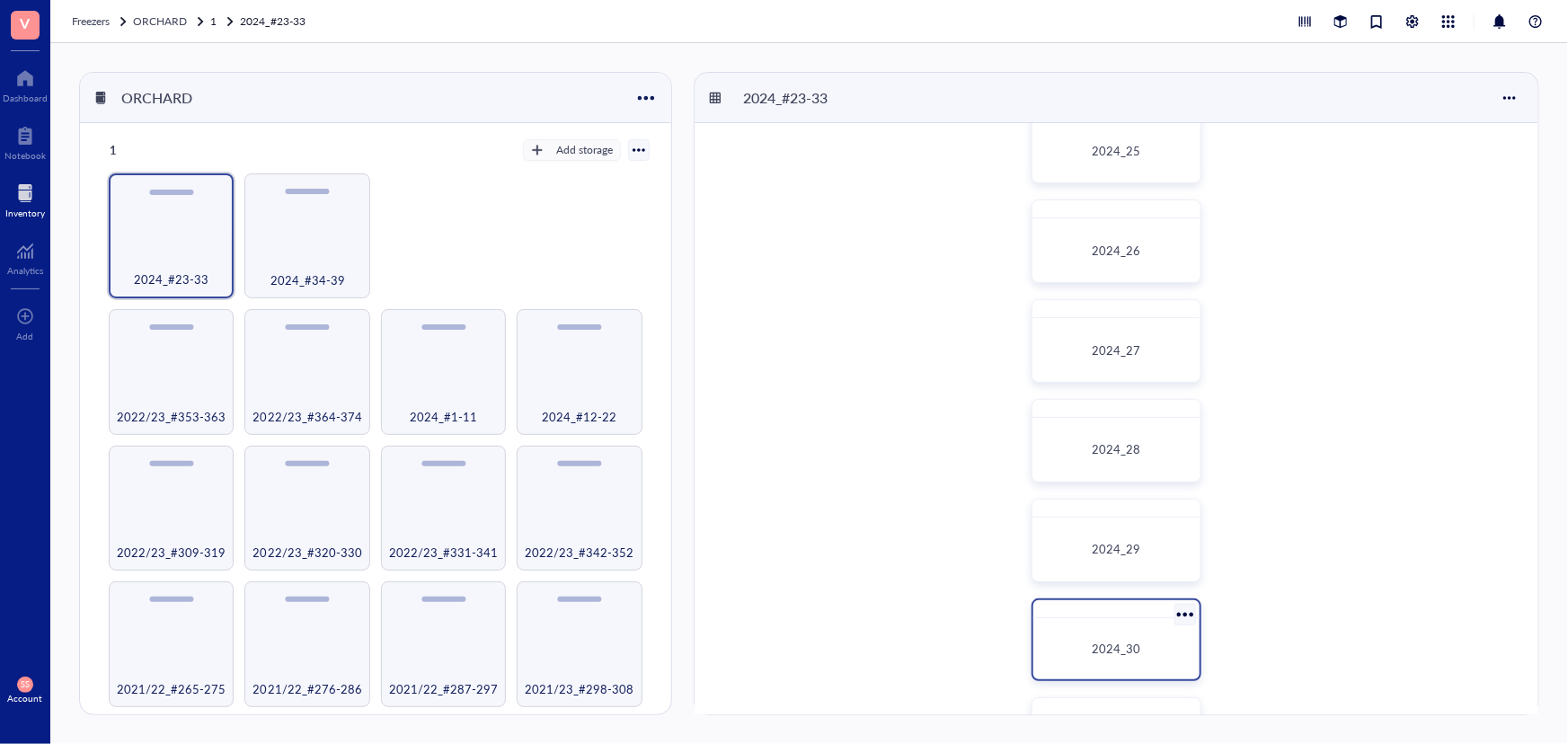
click at [1114, 629] on div "2024_30" at bounding box center [1117, 649] width 153 height 48
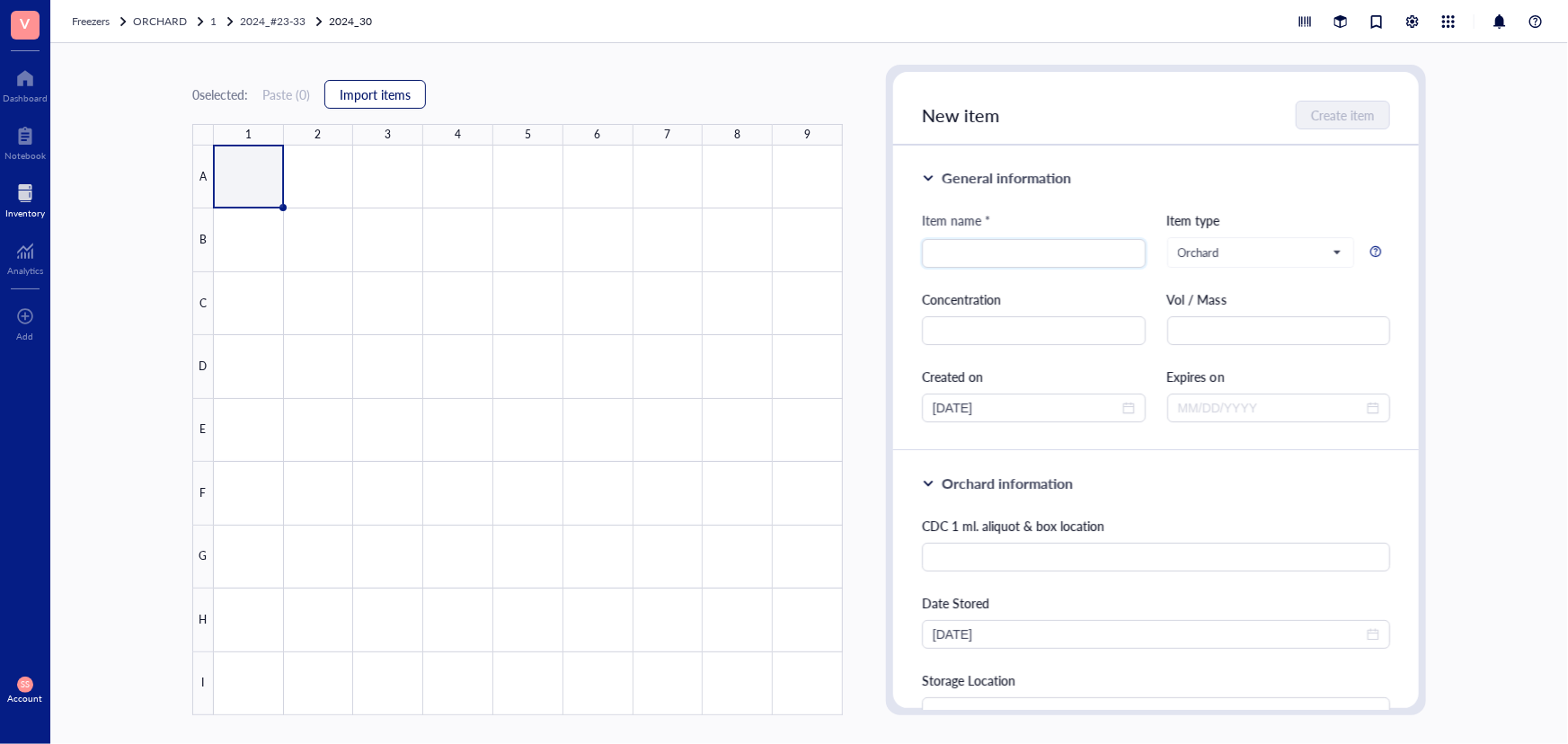
click at [417, 94] on button "Import items" at bounding box center [375, 95] width 101 height 29
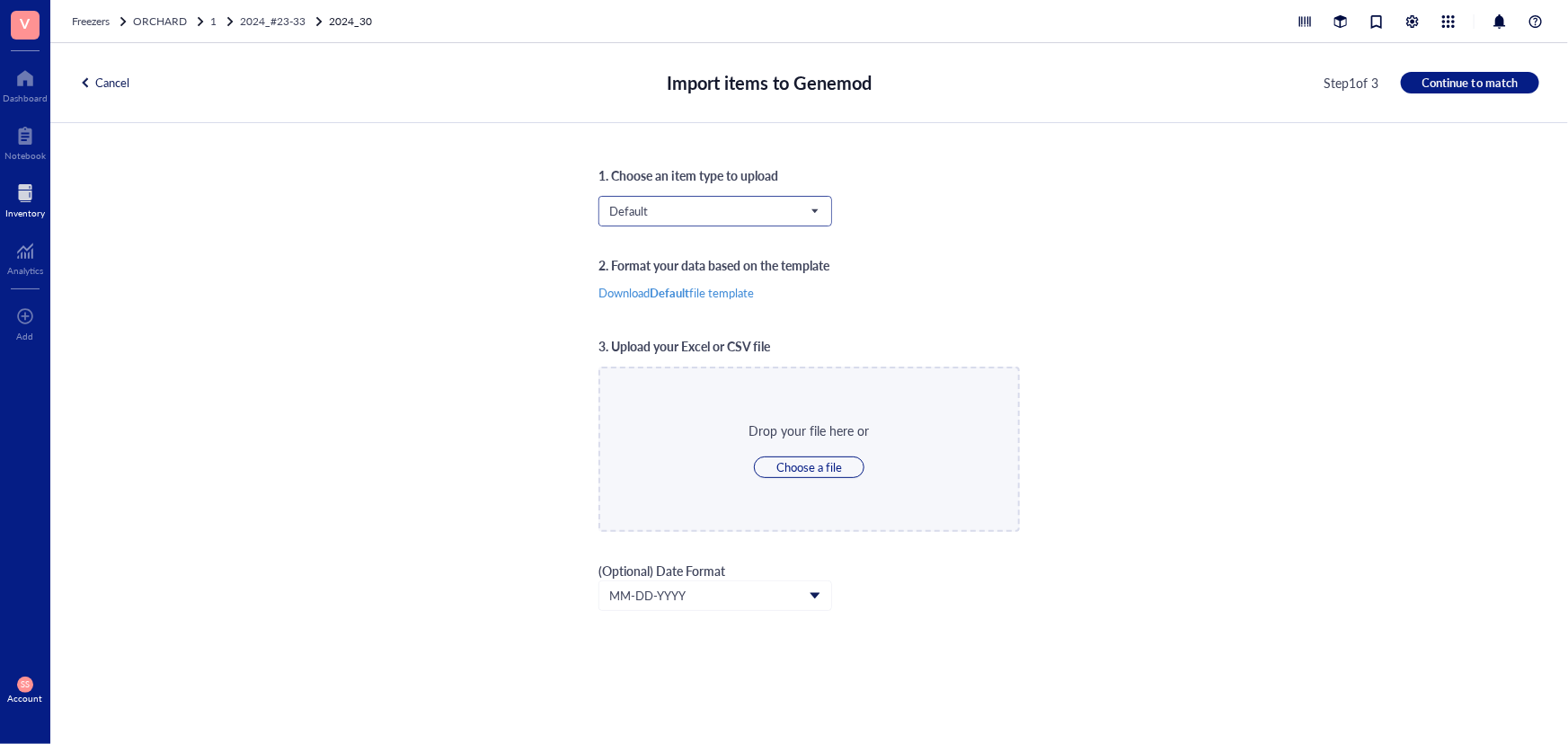
click at [652, 200] on input "search" at bounding box center [707, 211] width 196 height 27
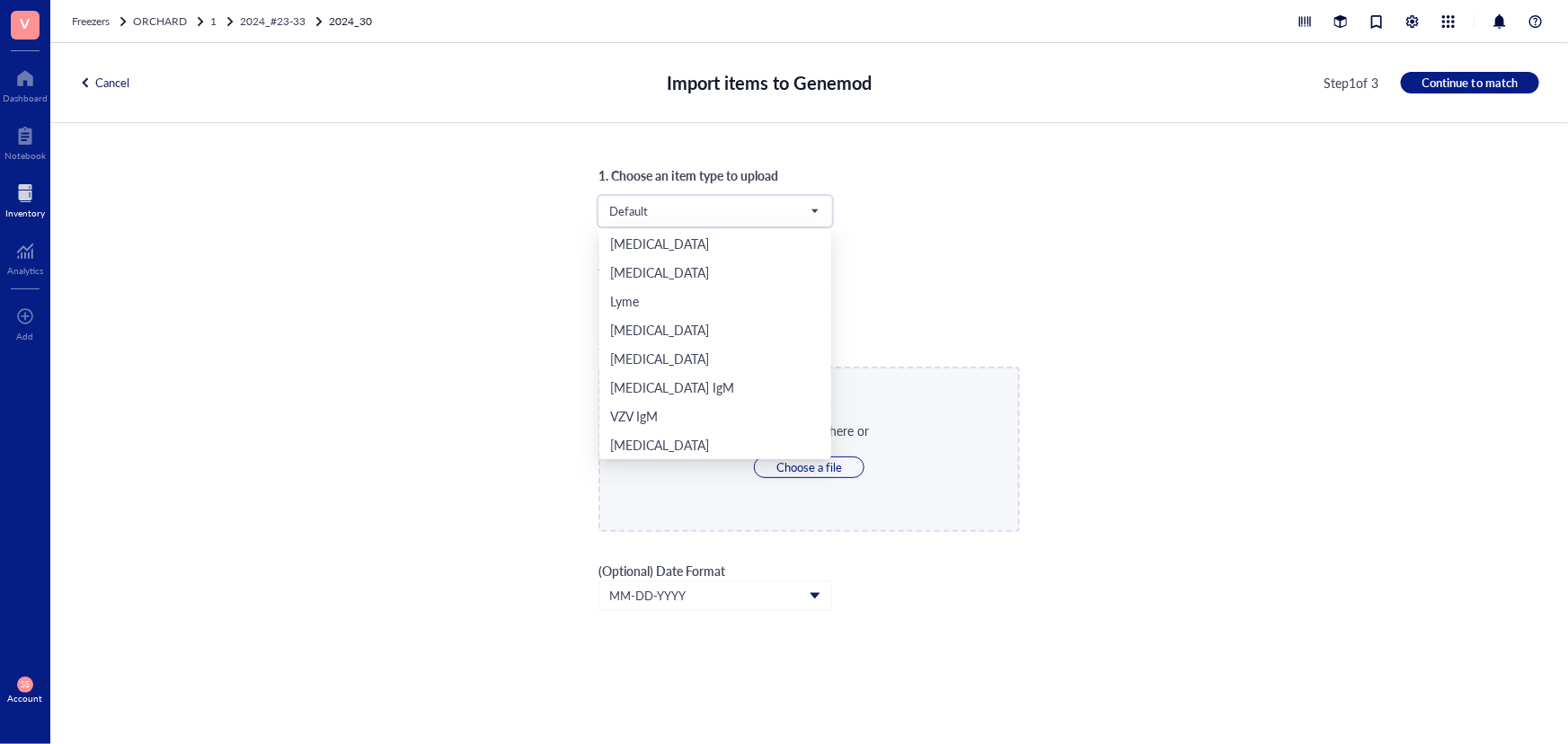
scroll to position [374, 0]
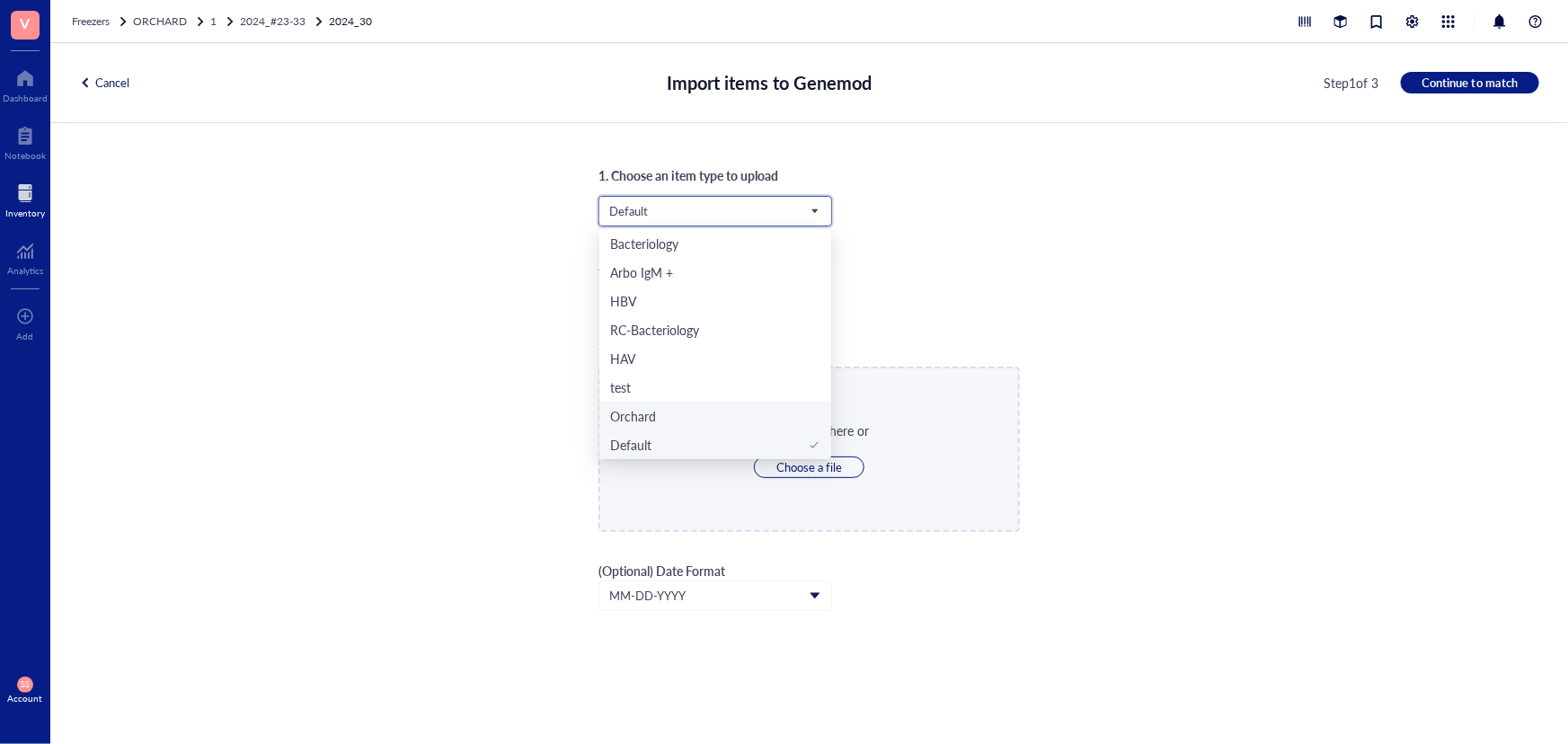
click at [668, 406] on div "Orchard" at bounding box center [715, 416] width 210 height 20
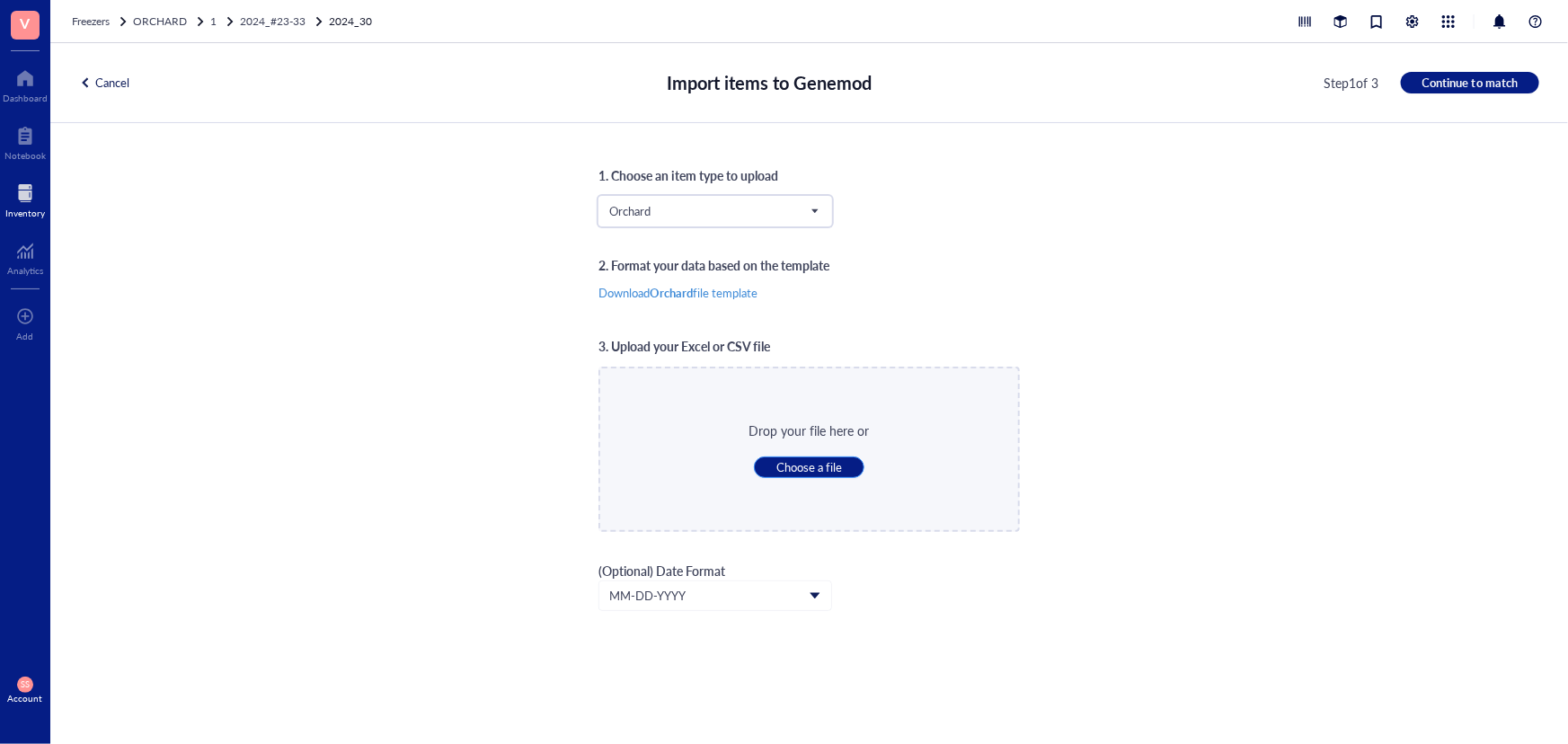
click at [765, 456] on button "Choose a file" at bounding box center [810, 467] width 111 height 22
type input "C:\fakepath\Sheet31.xlsx"
click at [1473, 79] on span "Continue to match" at bounding box center [1470, 82] width 96 height 16
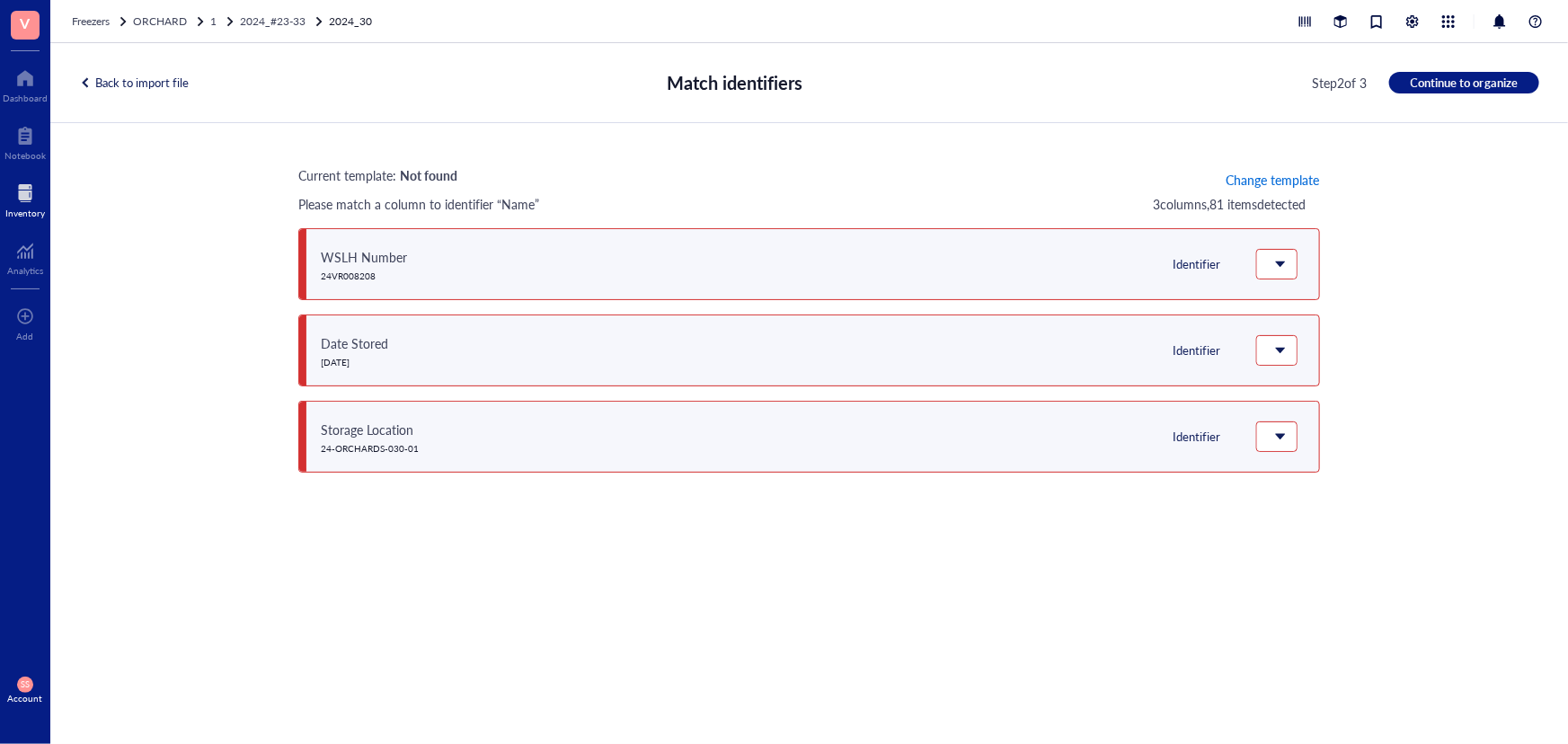
click at [1252, 183] on span "Change template" at bounding box center [1273, 179] width 94 height 14
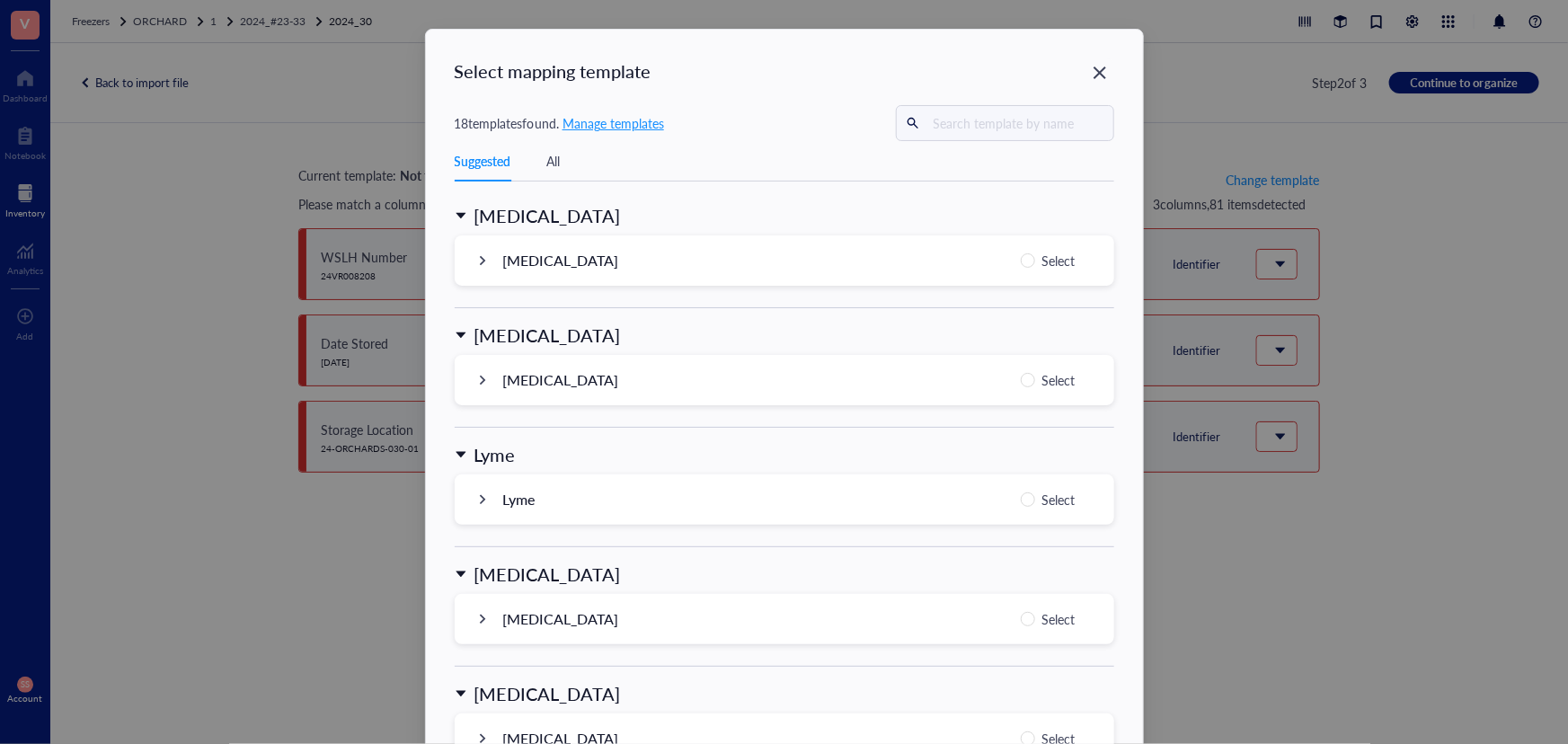
scroll to position [1718, 0]
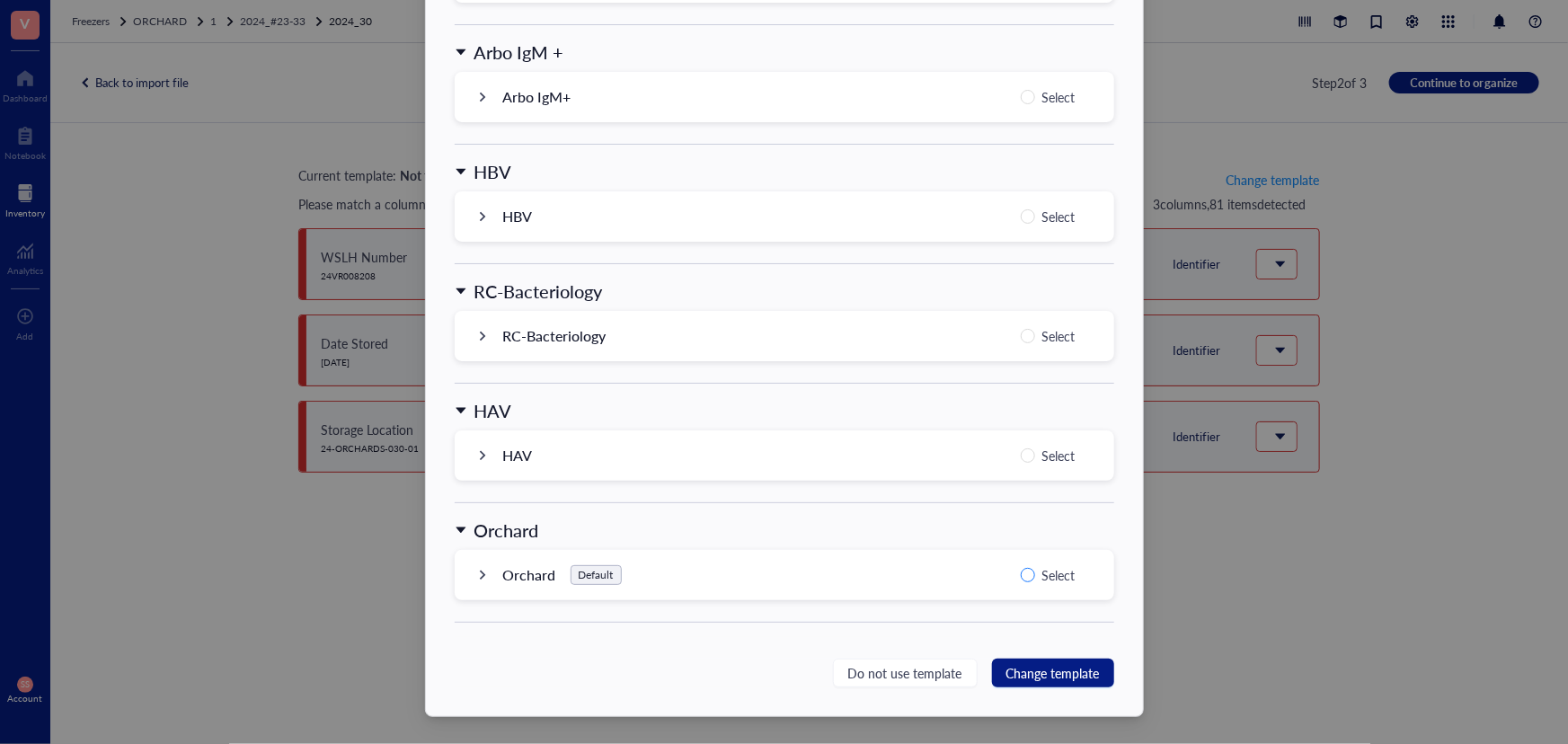
click at [1021, 569] on input "Select" at bounding box center [1028, 575] width 14 height 14
radio input "true"
click at [1044, 679] on span "Change template" at bounding box center [1054, 673] width 94 height 20
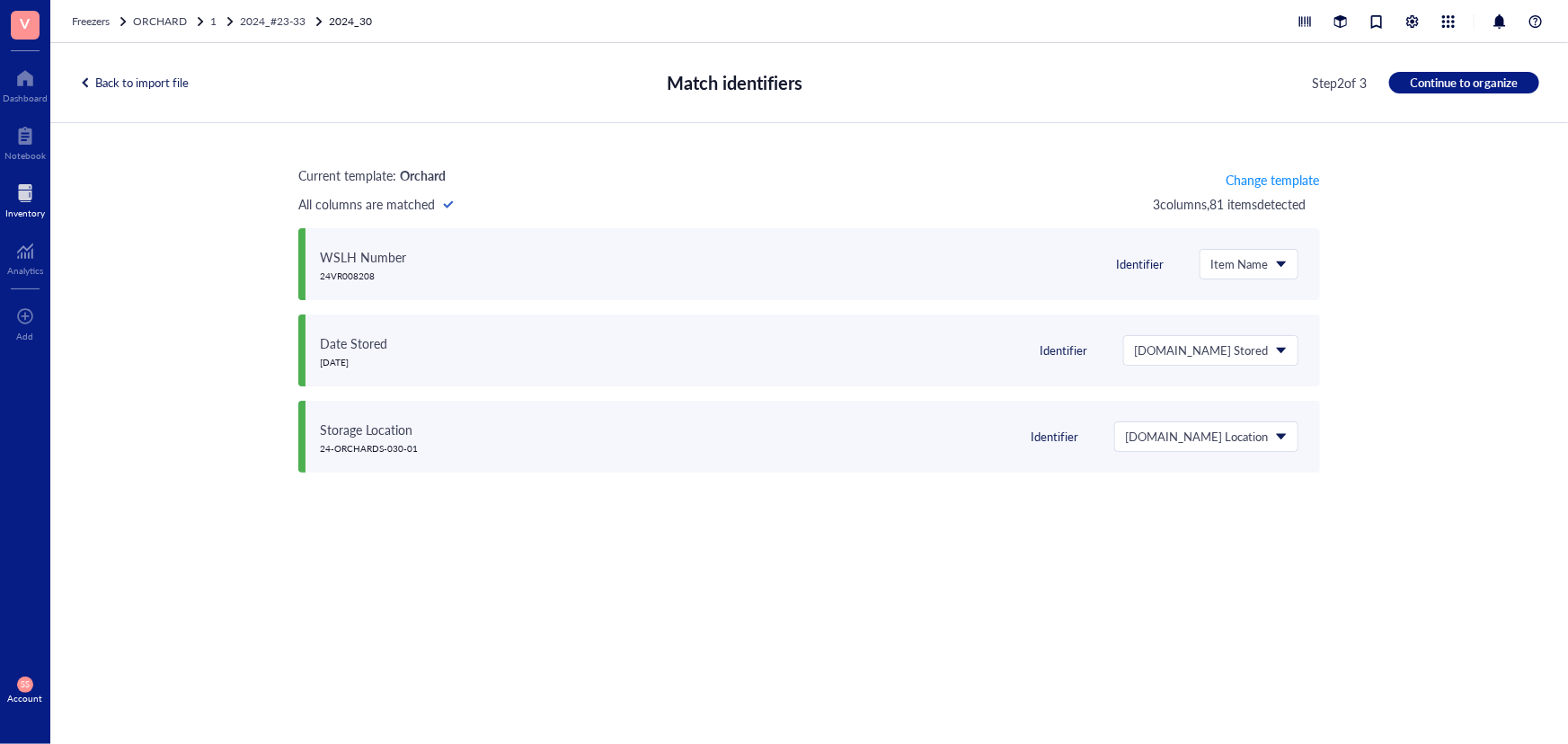
click at [1451, 81] on span "Continue to organize" at bounding box center [1465, 82] width 107 height 16
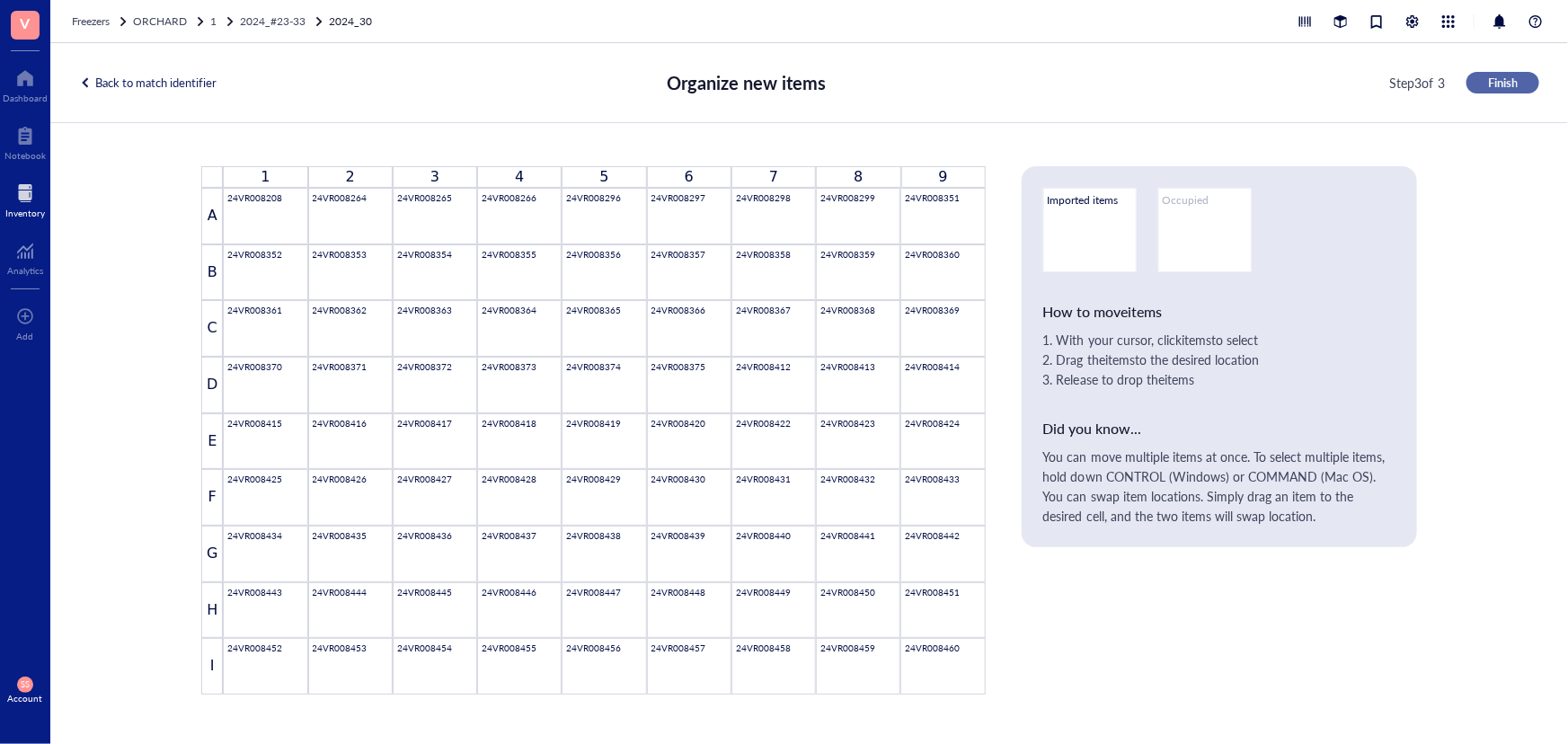
click at [1501, 82] on span "Finish" at bounding box center [1502, 82] width 30 height 16
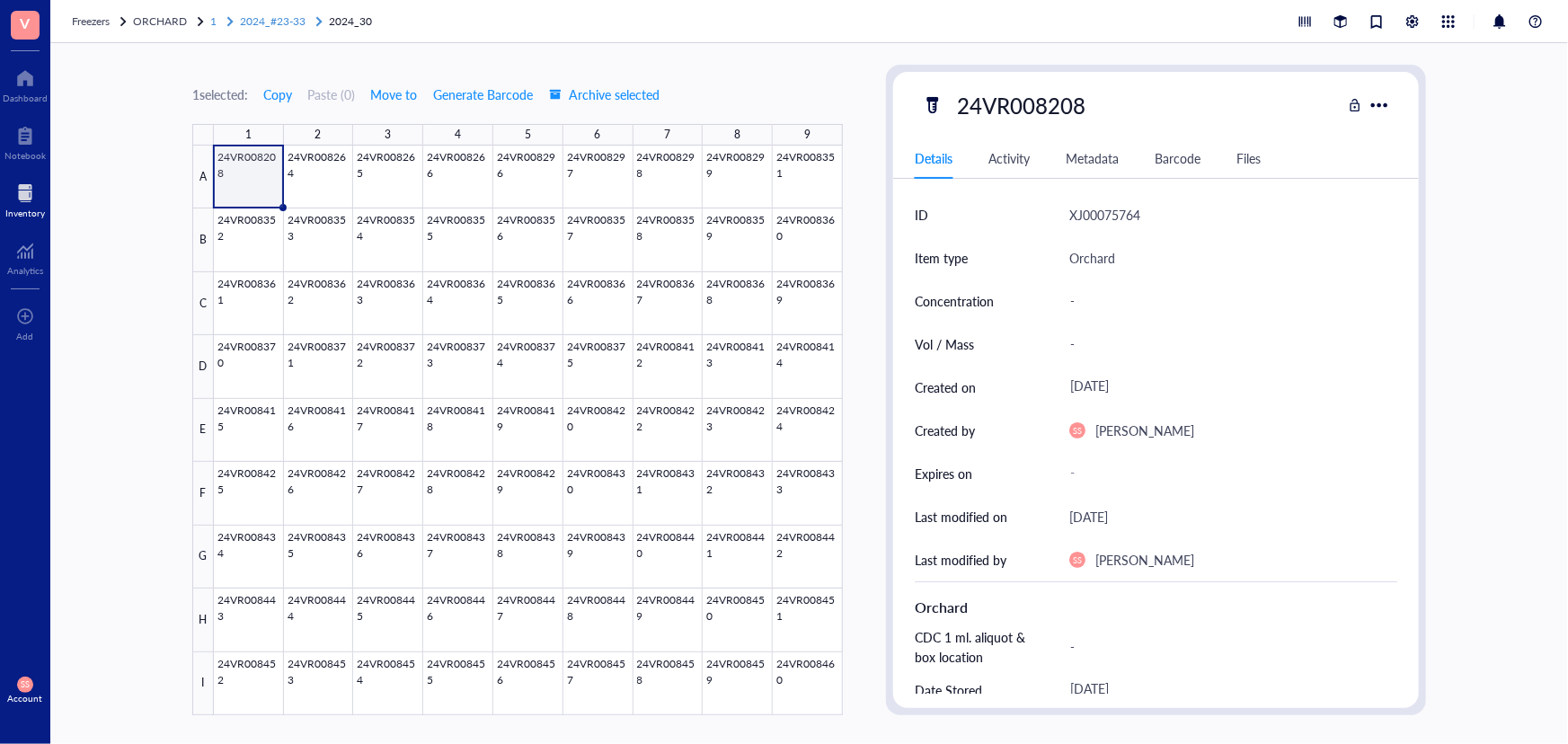
click at [284, 22] on span "2024_#23-33" at bounding box center [272, 21] width 66 height 15
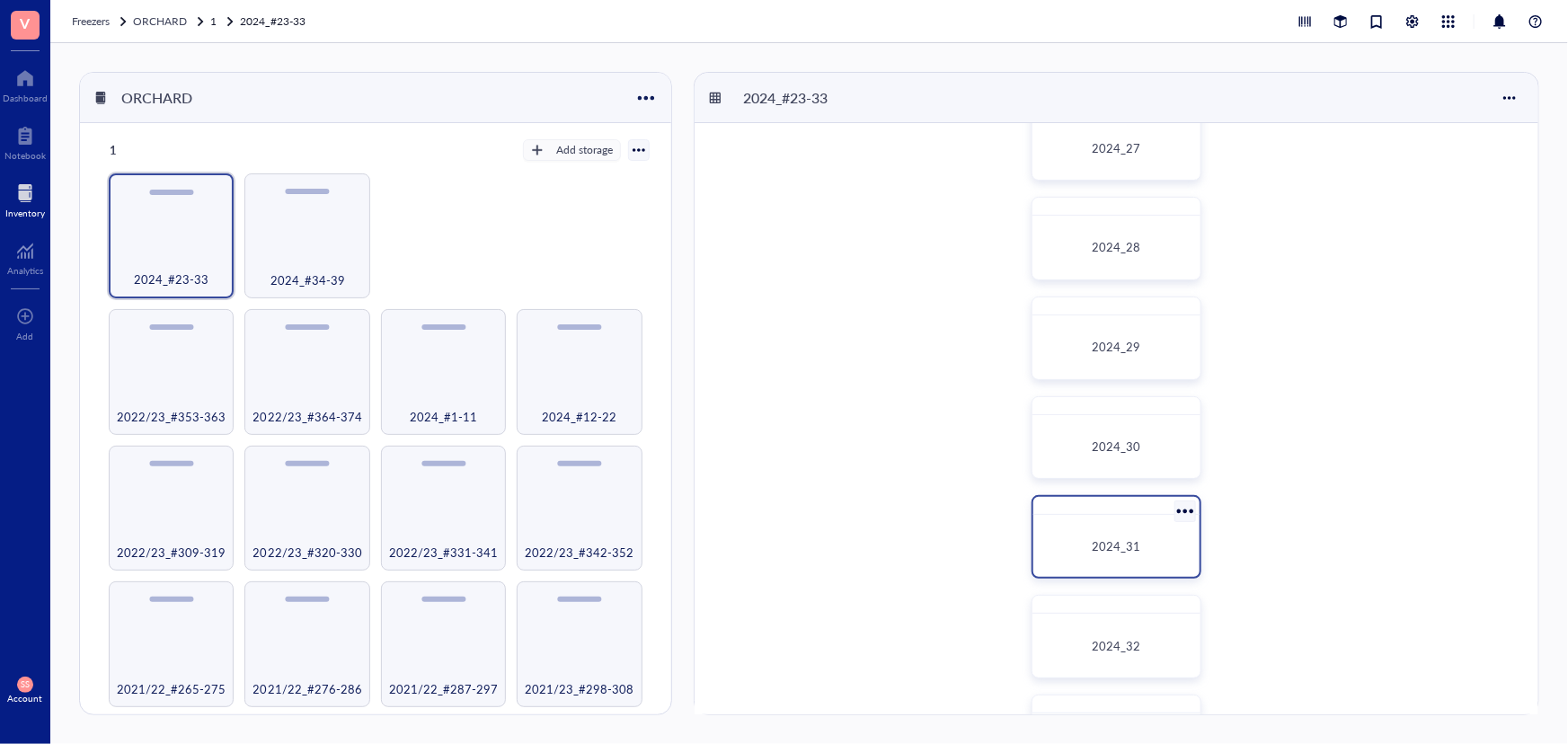
scroll to position [490, 0]
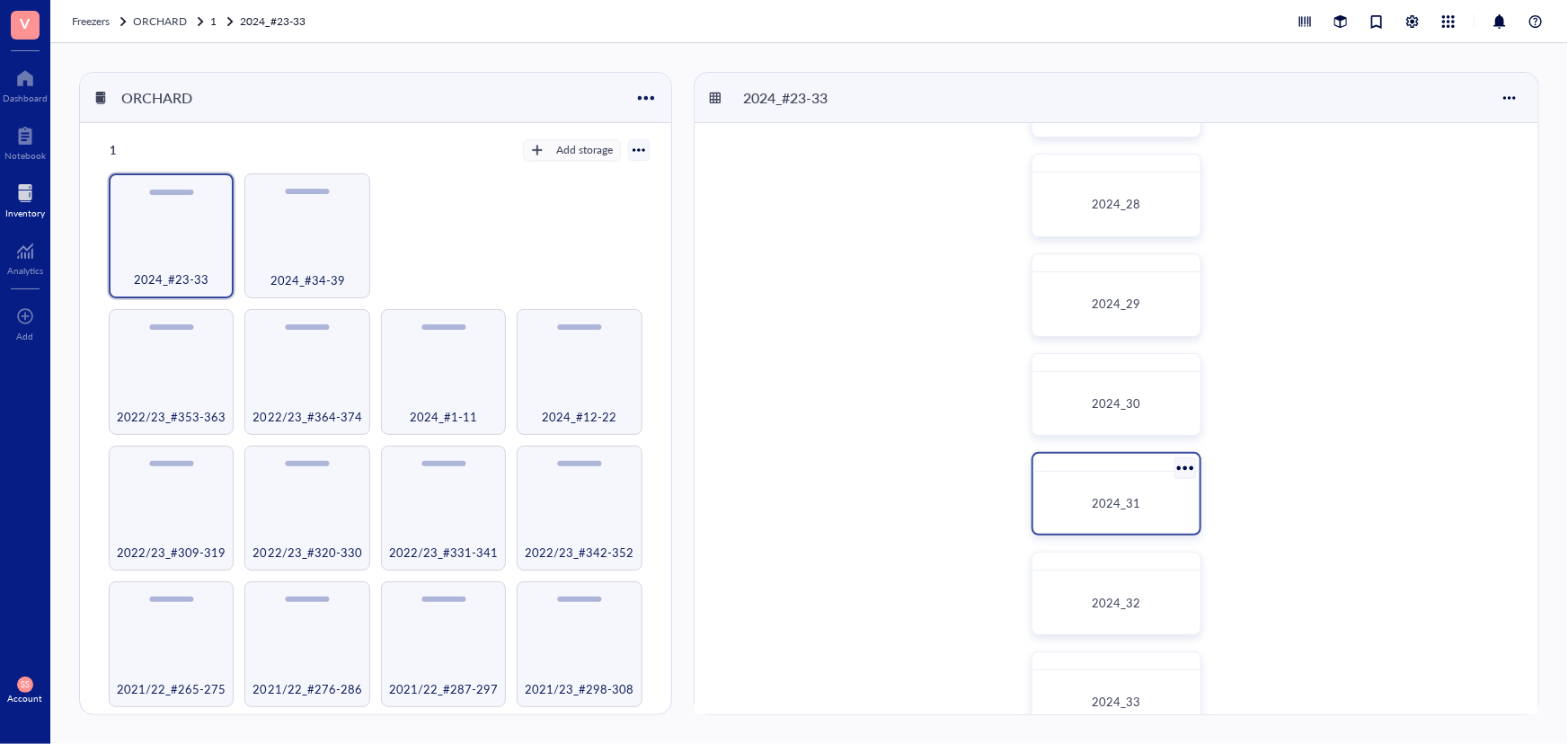
click at [1153, 497] on div "2024_31" at bounding box center [1117, 503] width 139 height 18
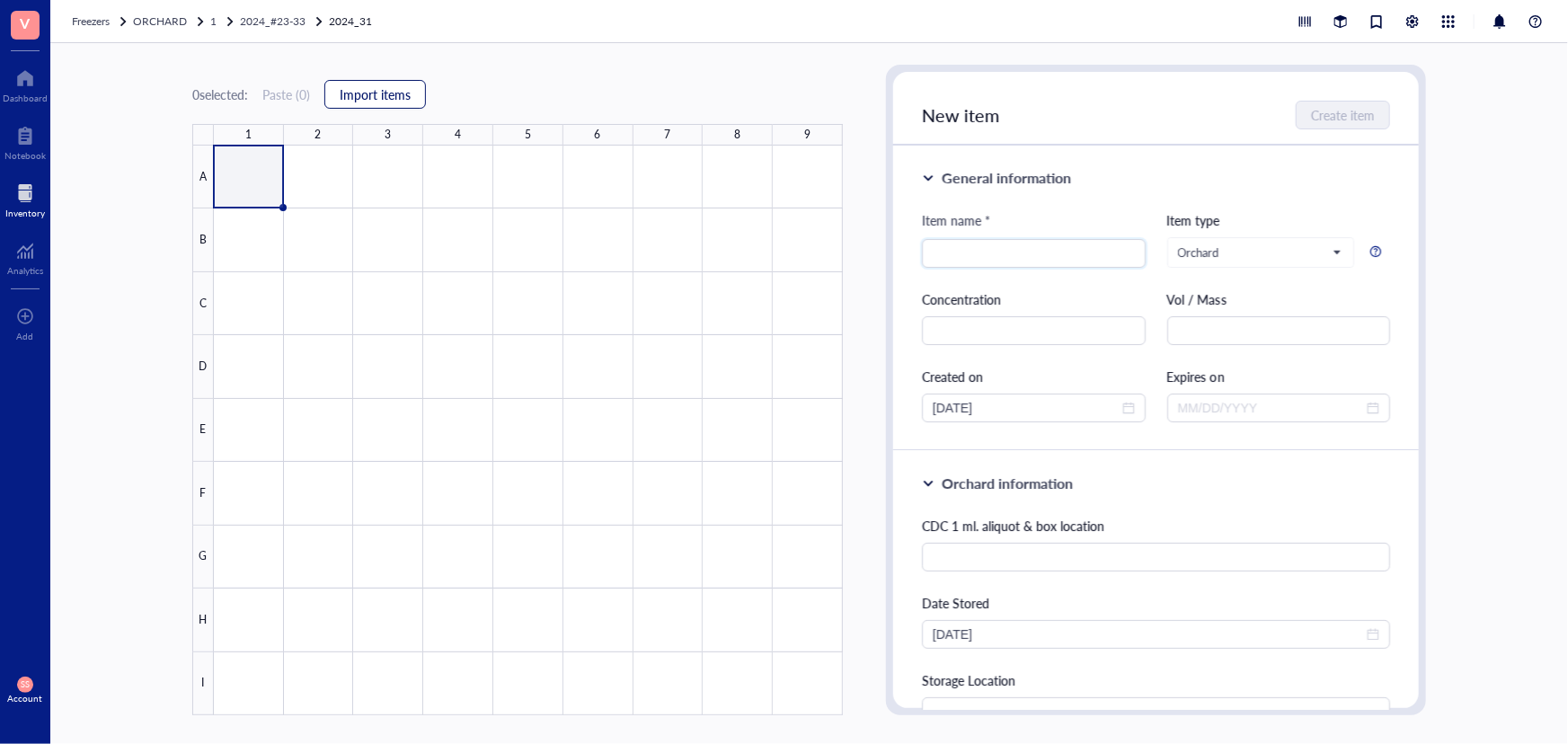
click at [414, 87] on button "Import items" at bounding box center [375, 95] width 101 height 29
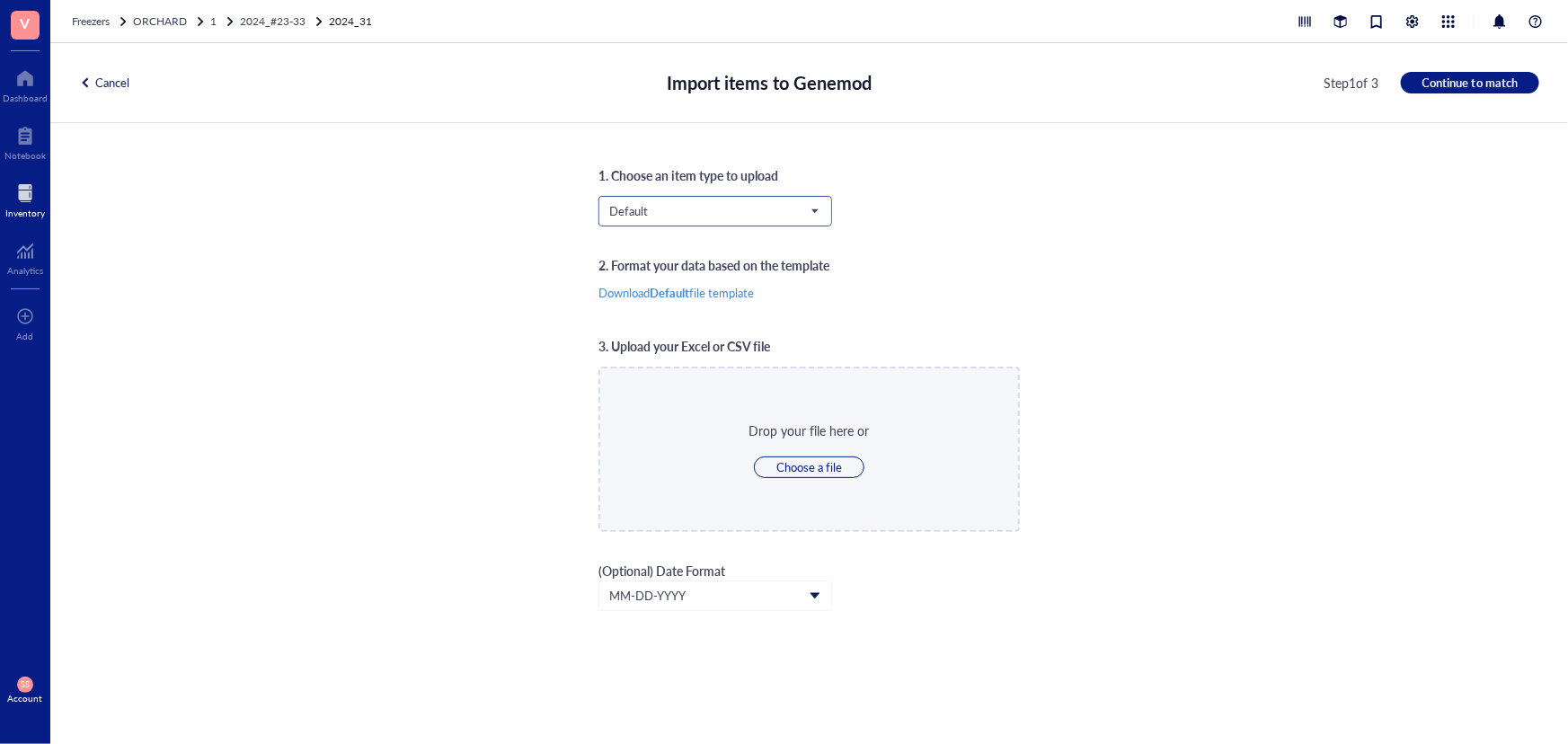
click at [732, 214] on span "Default" at bounding box center [713, 210] width 208 height 16
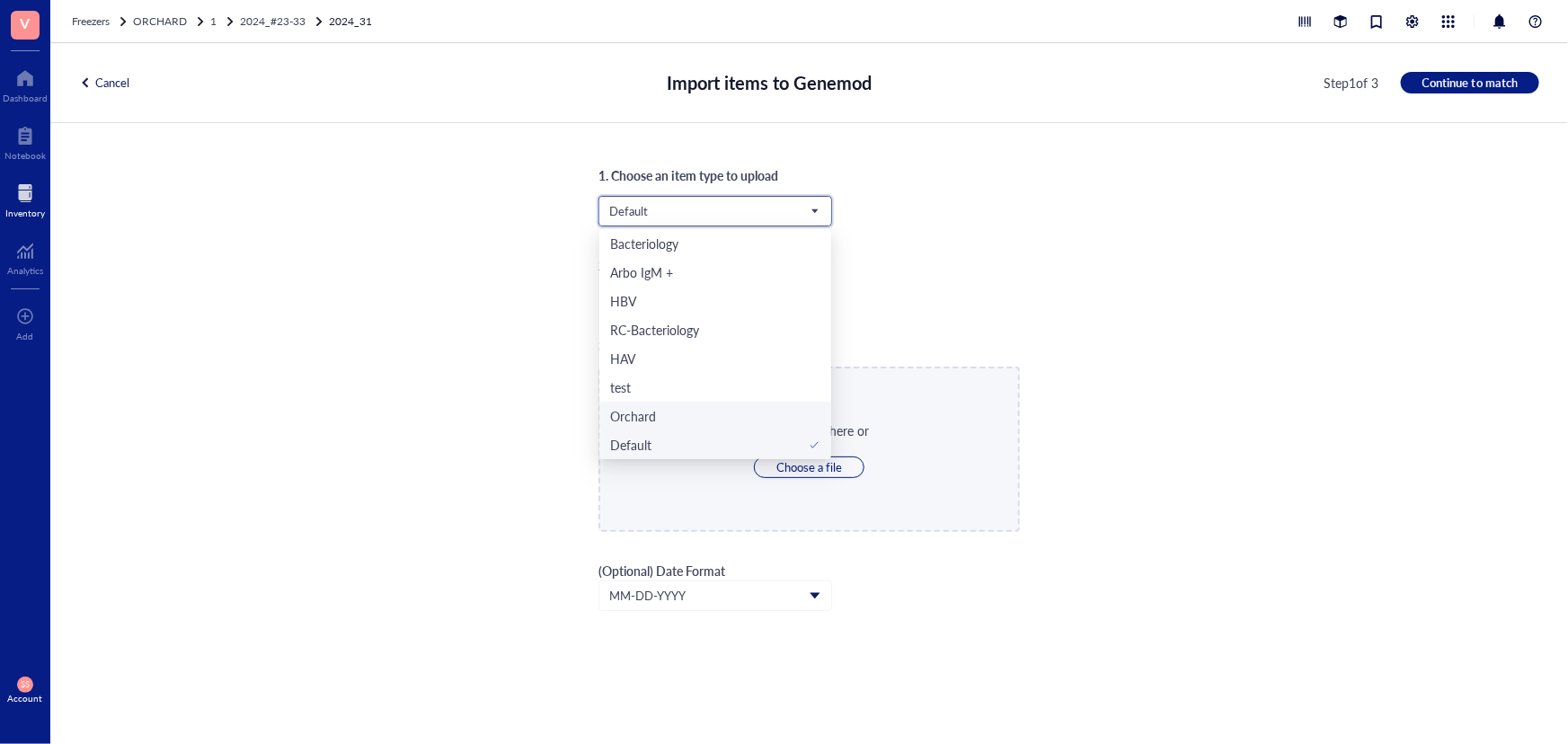
click at [682, 411] on div "Orchard" at bounding box center [715, 416] width 210 height 20
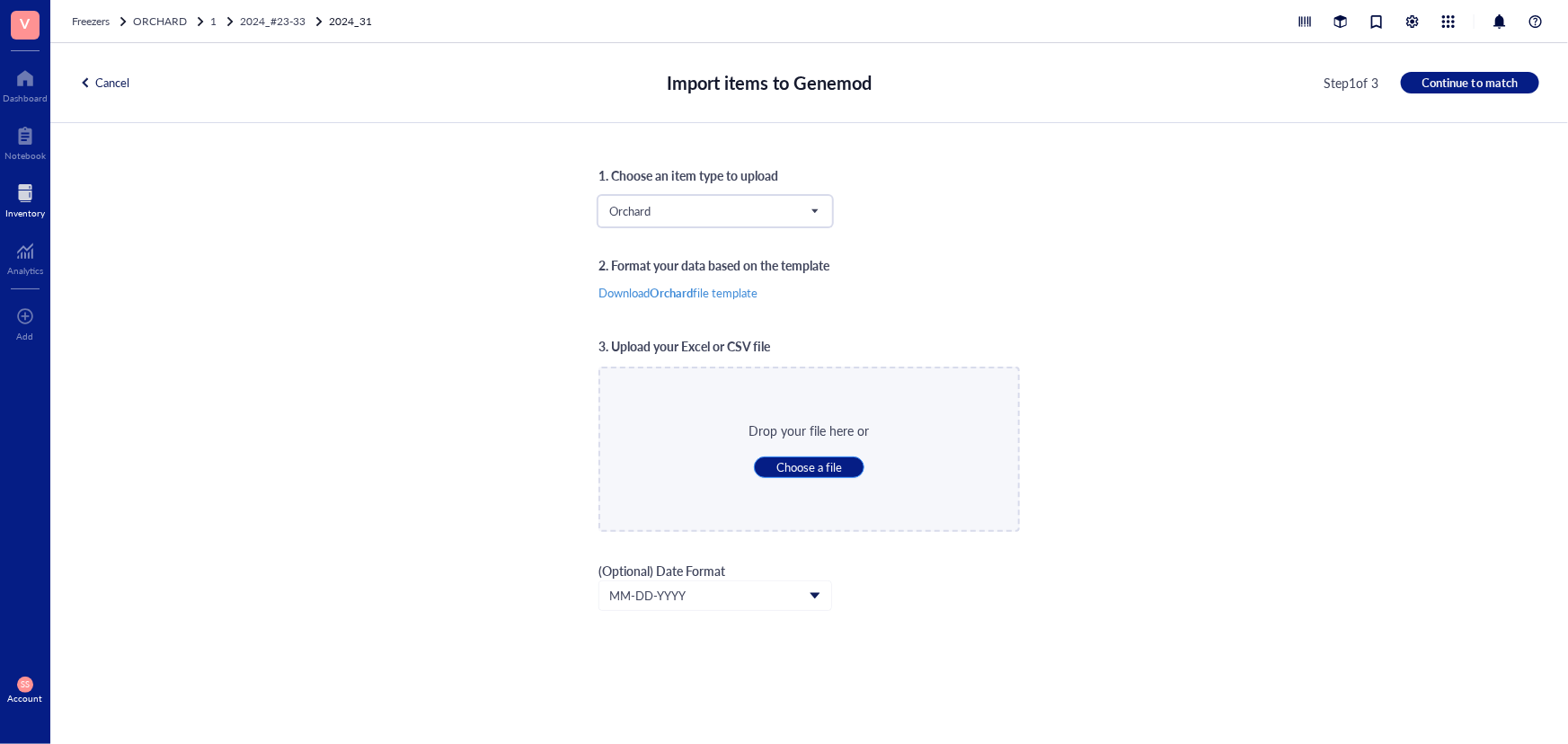
click at [830, 456] on button "Choose a file" at bounding box center [810, 467] width 111 height 22
type input "C:\fakepath\Sheet32.xlsx"
click at [1423, 75] on span "Continue to match" at bounding box center [1470, 82] width 96 height 16
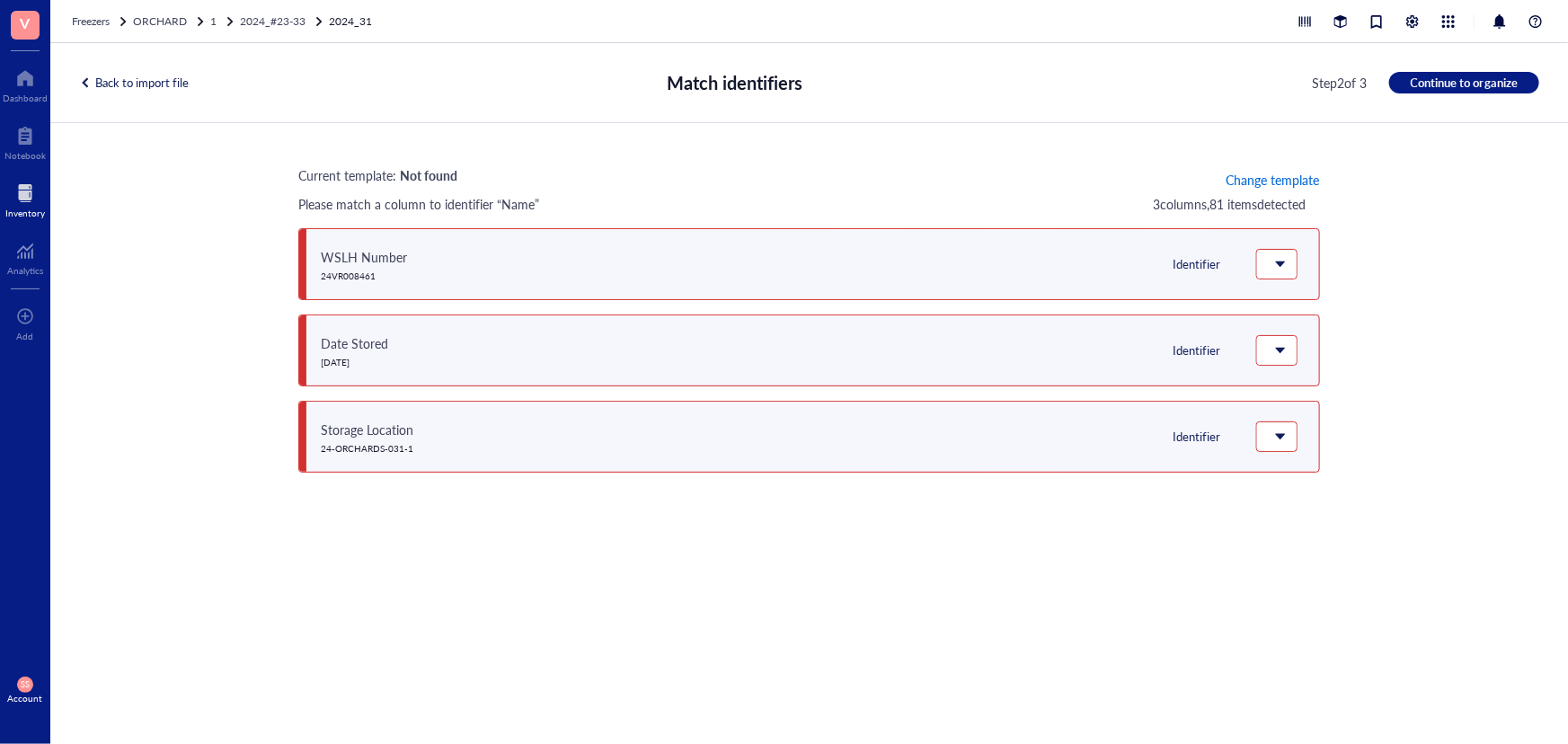
click at [1292, 180] on span "Change template" at bounding box center [1273, 179] width 94 height 14
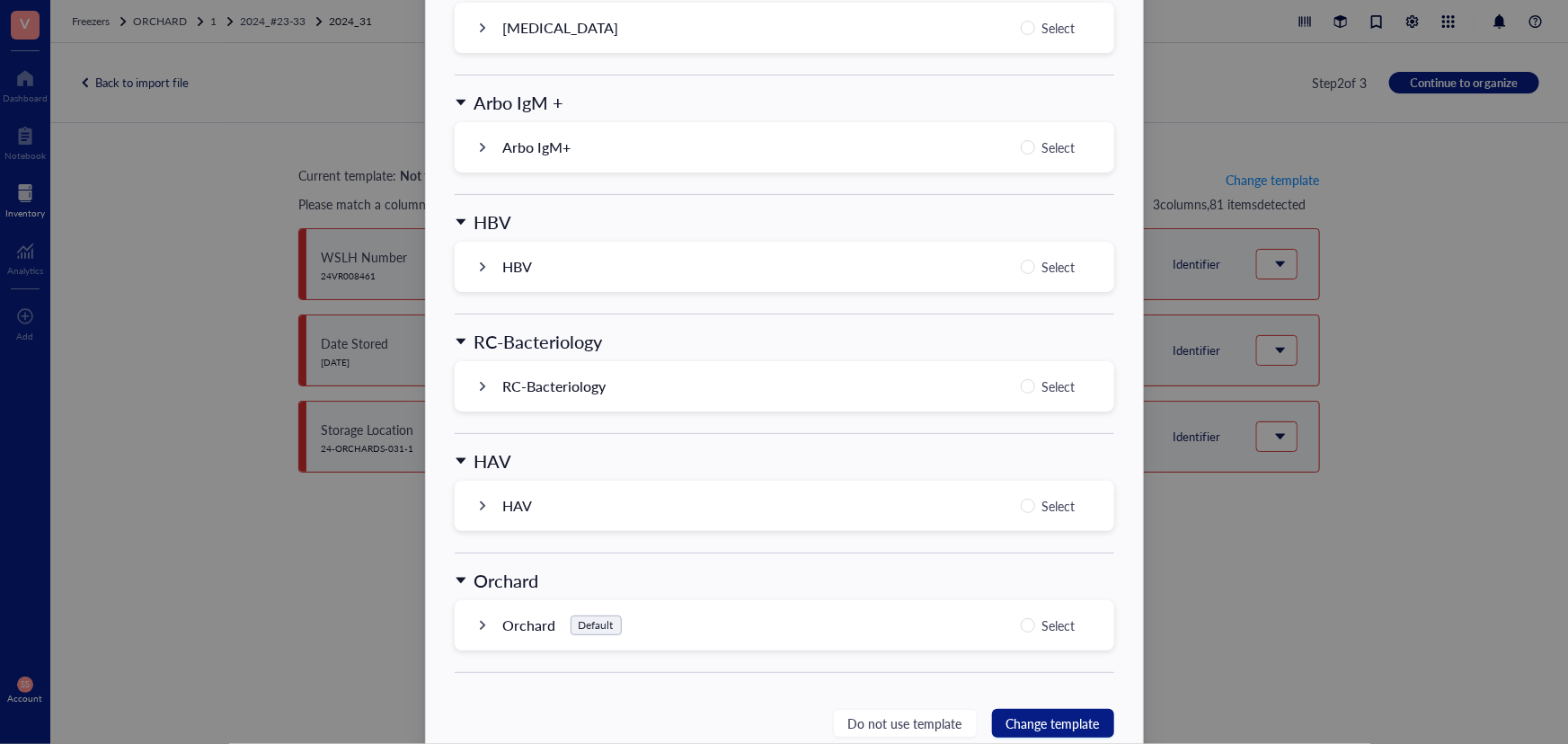
scroll to position [1718, 0]
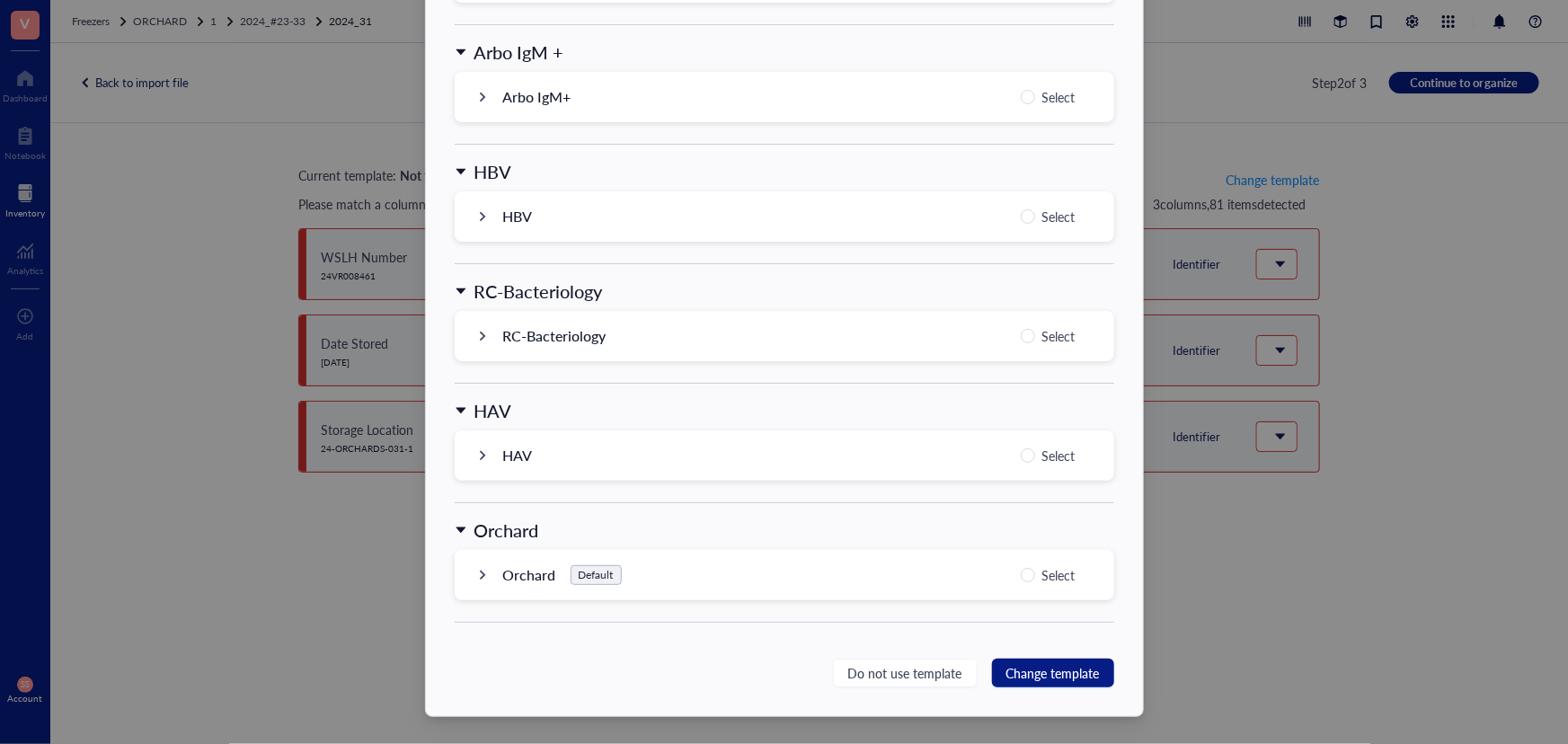
drag, startPoint x: 1030, startPoint y: 584, endPoint x: 1019, endPoint y: 602, distance: 21.1
click at [1029, 584] on label "Select" at bounding box center [1052, 575] width 62 height 22
click at [1029, 582] on input "Select" at bounding box center [1028, 575] width 14 height 14
radio input "true"
click at [1031, 669] on span "Change template" at bounding box center [1054, 673] width 94 height 20
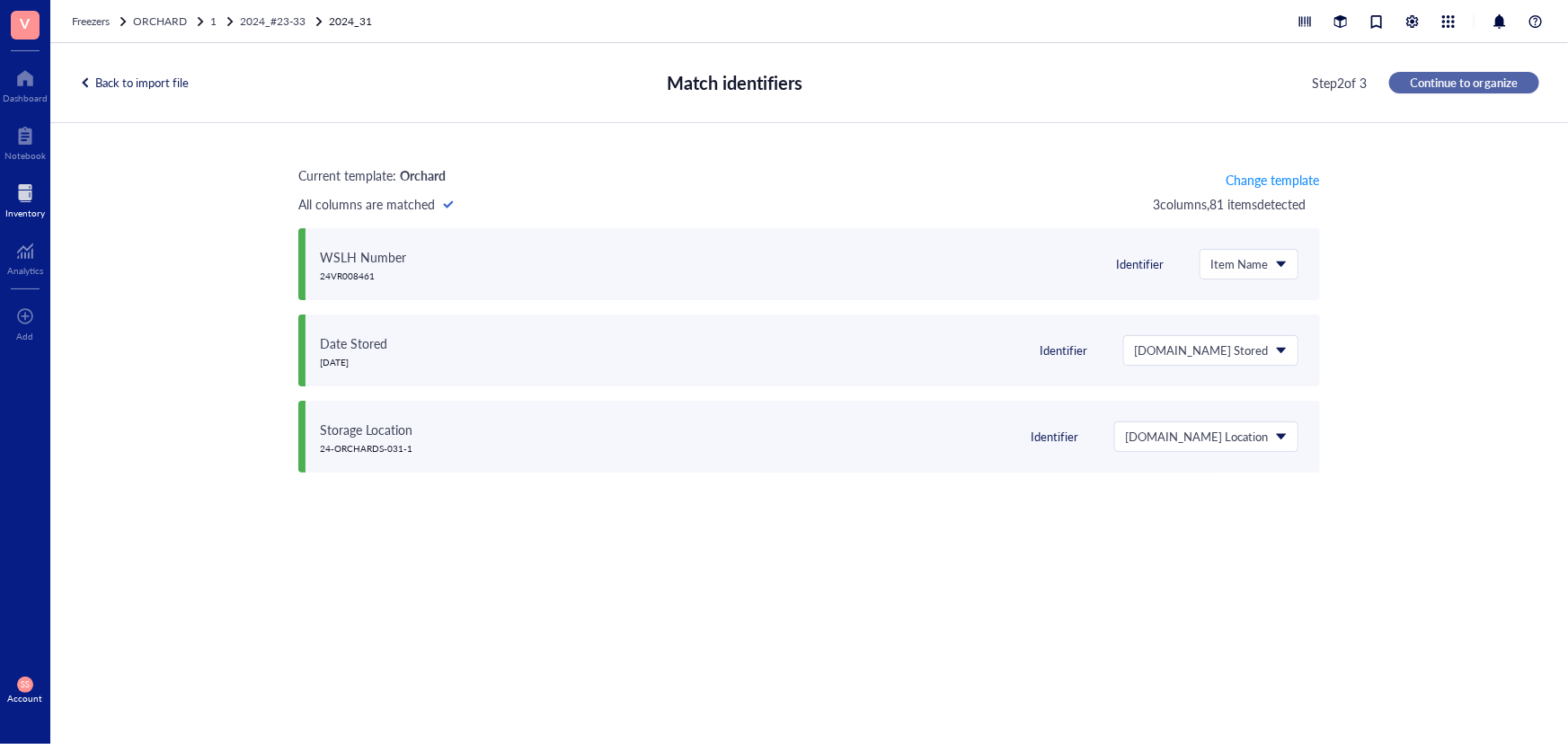
click at [1426, 87] on span "Continue to organize" at bounding box center [1465, 82] width 107 height 16
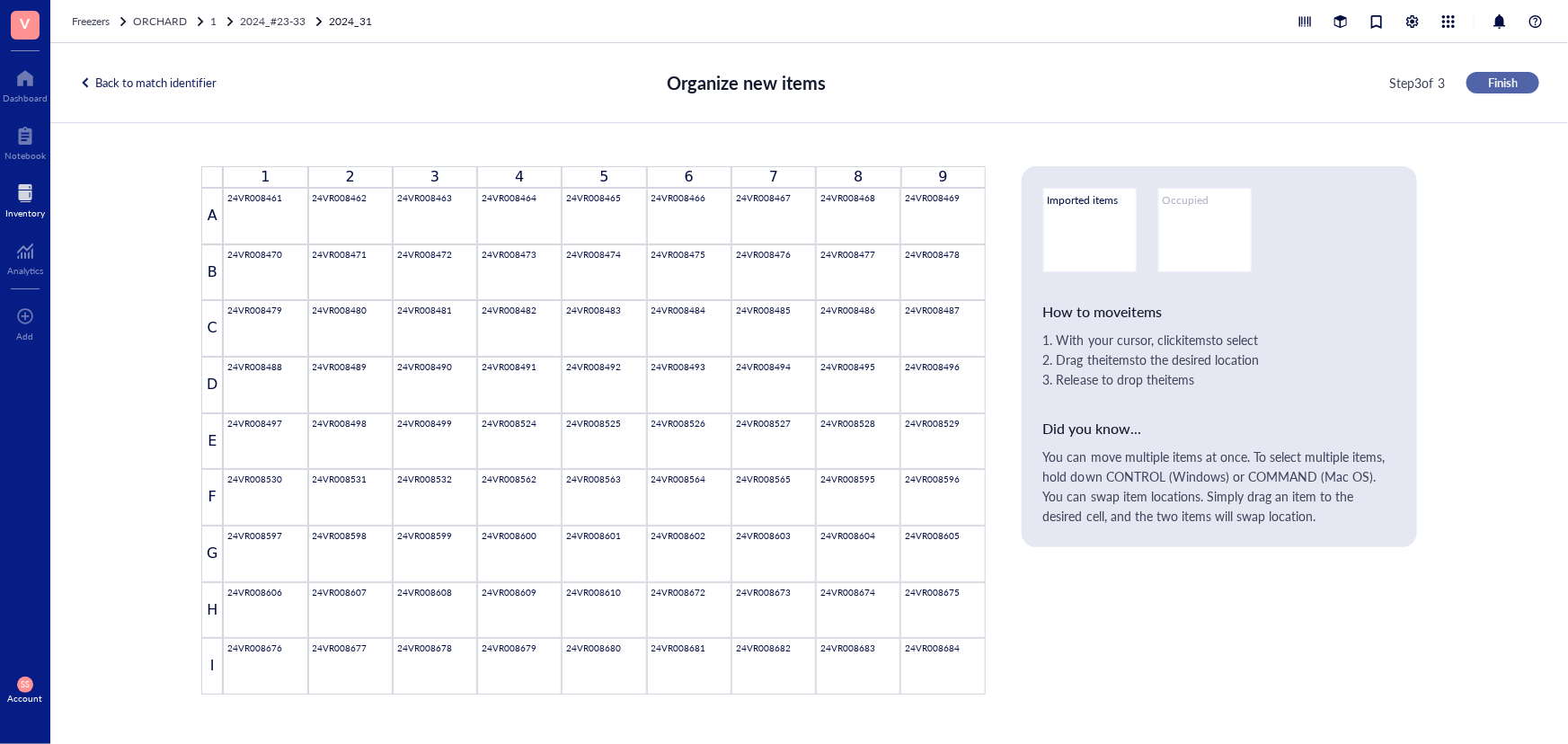
click at [1502, 90] on span "Finish" at bounding box center [1502, 82] width 30 height 16
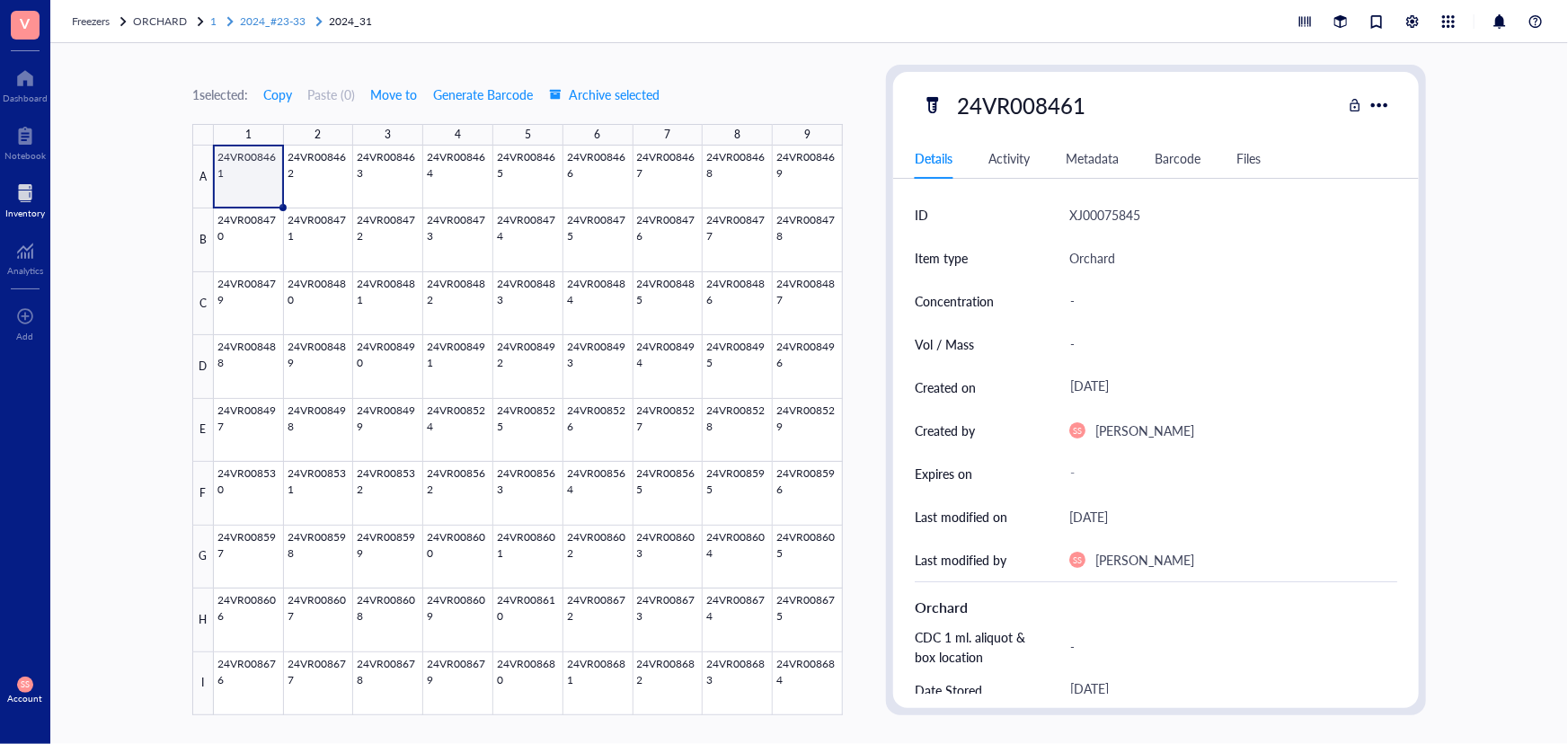
click at [286, 13] on span "2024_#23-33" at bounding box center [272, 21] width 66 height 15
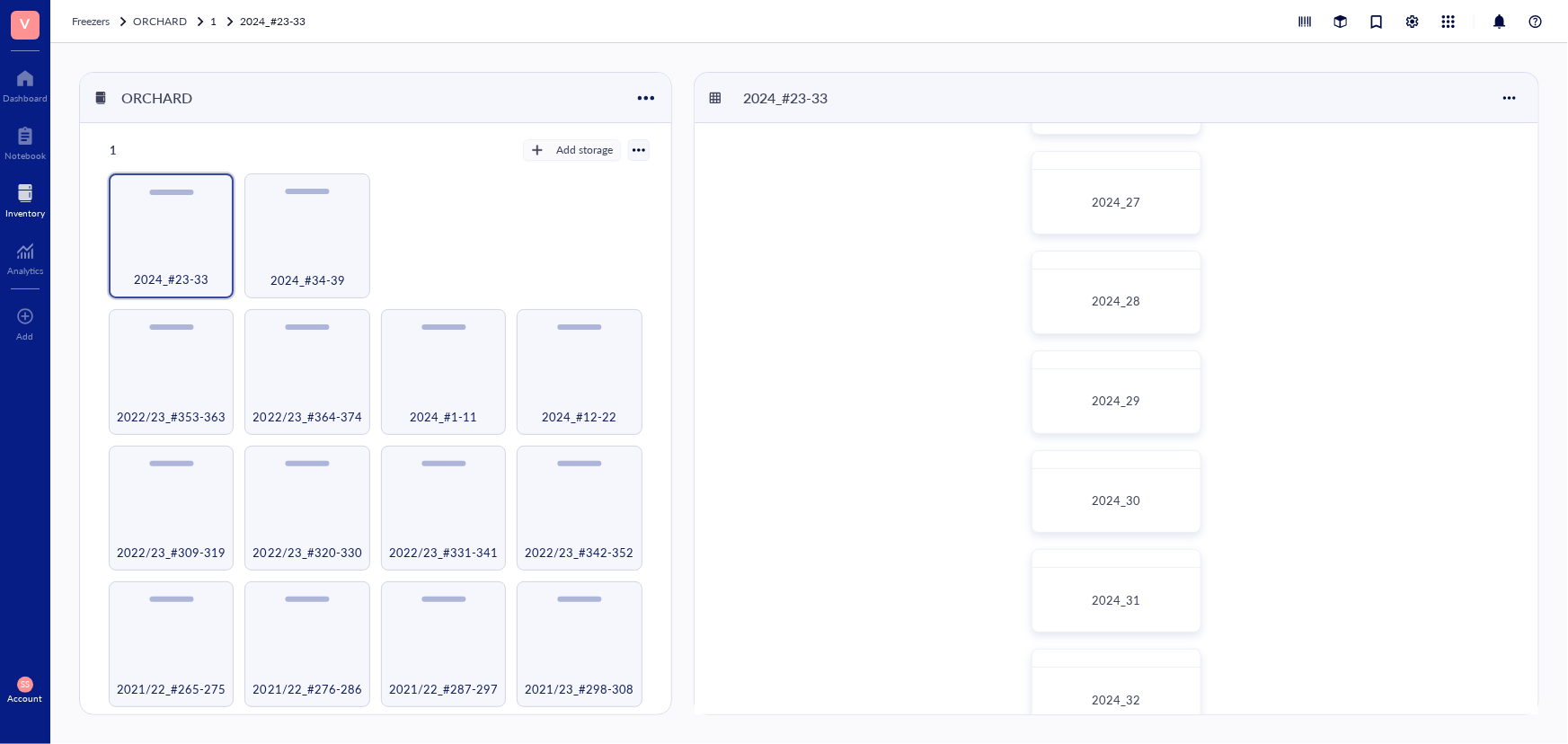
scroll to position [408, 0]
click at [1133, 666] on div "2024_32" at bounding box center [1117, 685] width 153 height 48
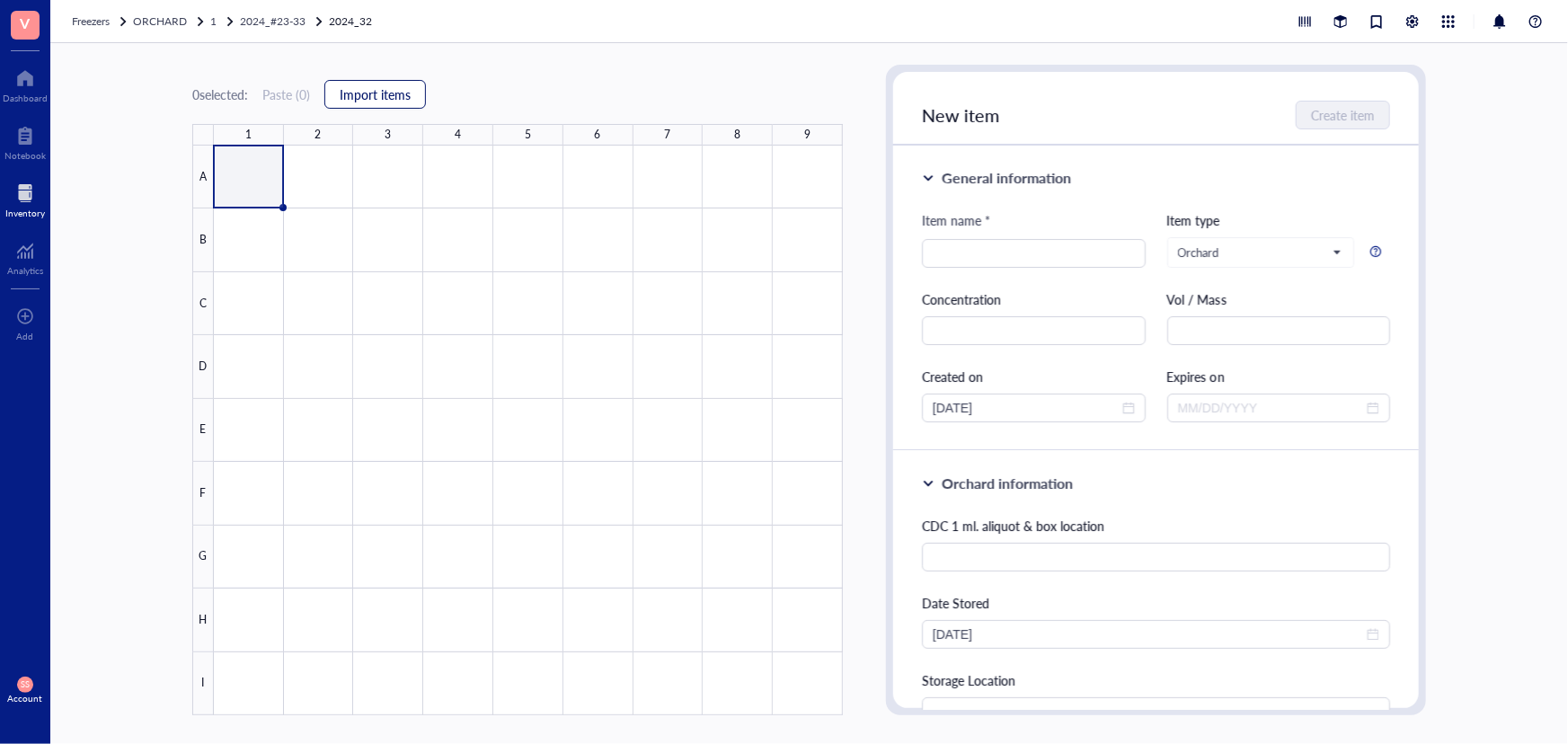
click at [425, 98] on button "Import items" at bounding box center [375, 95] width 101 height 29
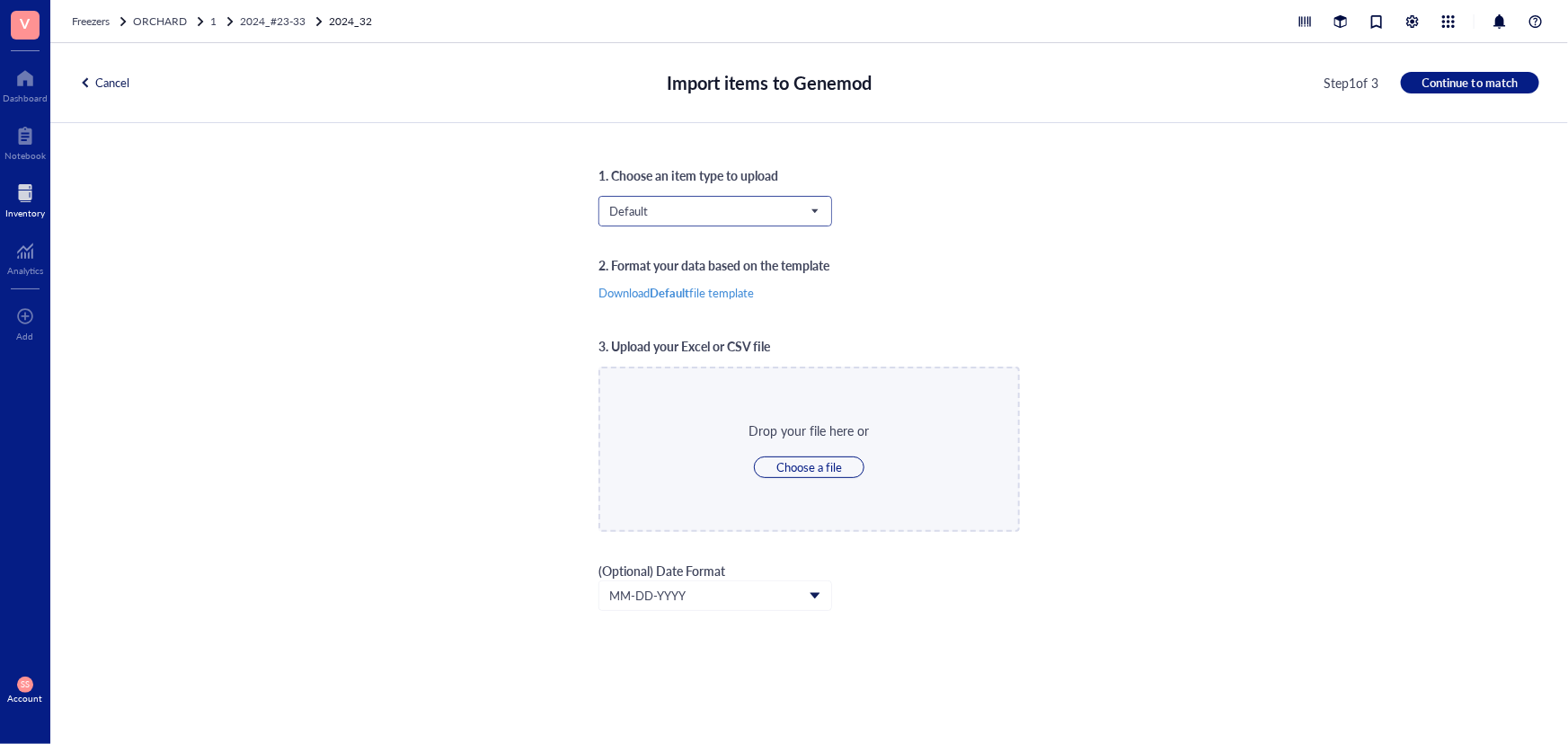
click at [653, 207] on span "Default" at bounding box center [713, 210] width 208 height 16
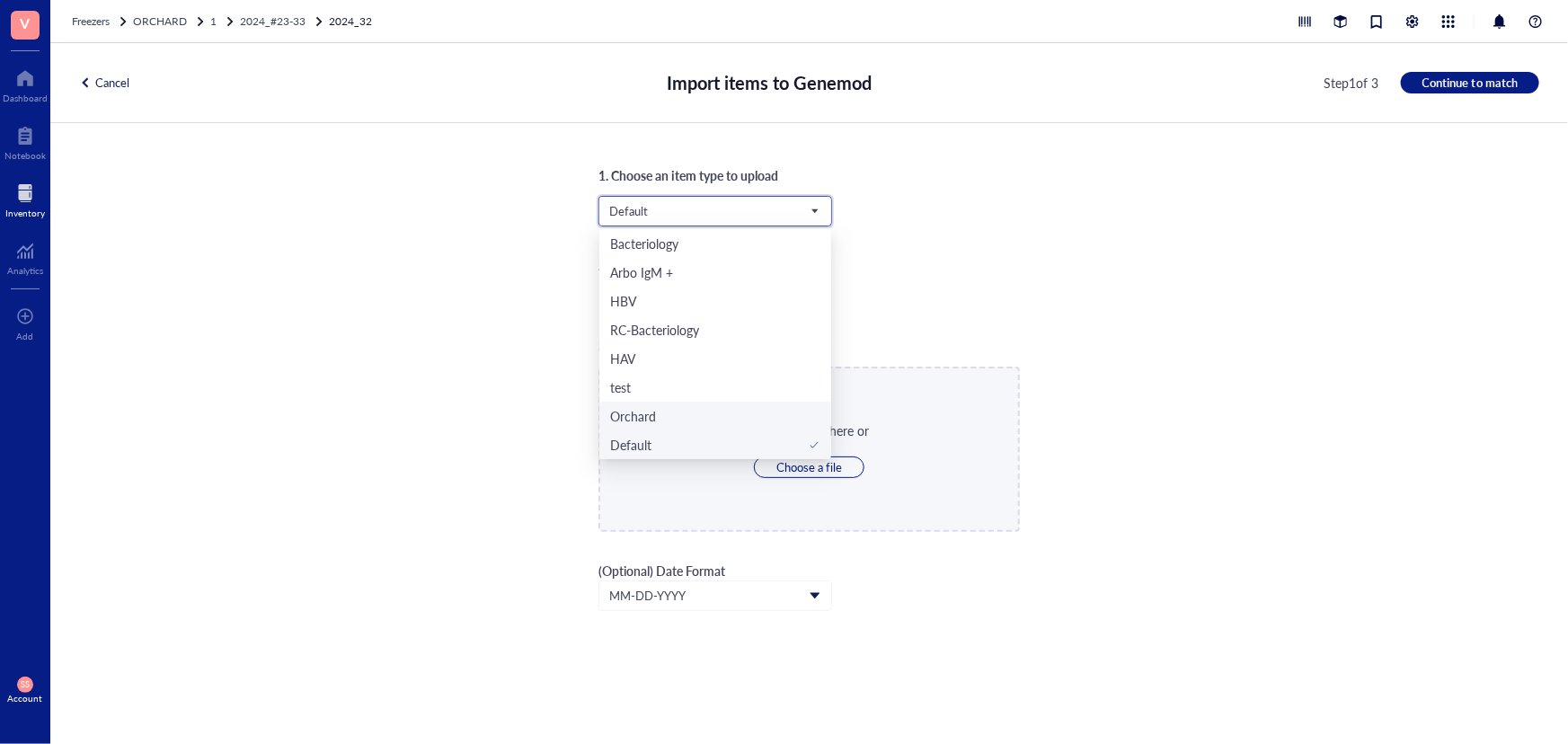
click at [655, 420] on div "Orchard" at bounding box center [633, 416] width 46 height 20
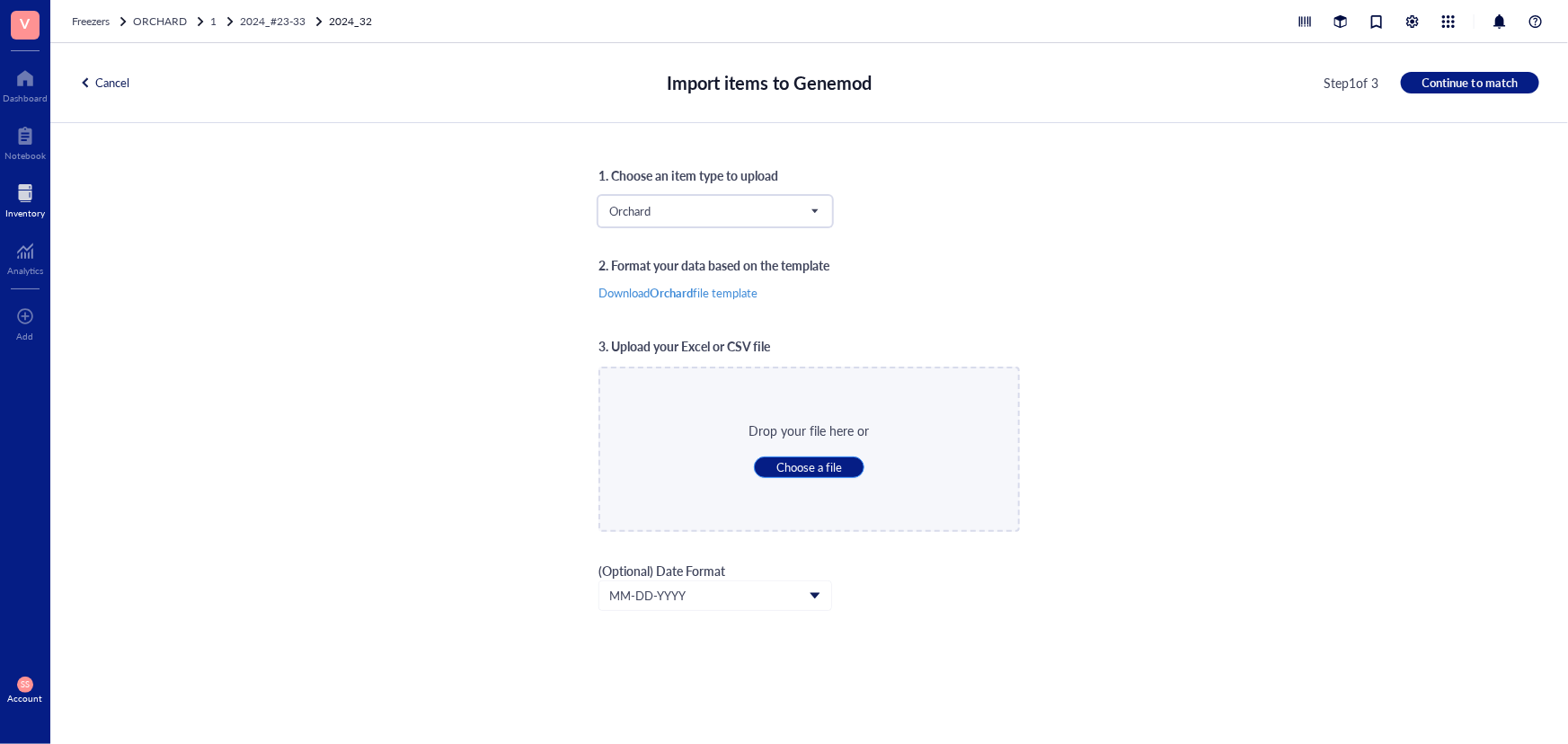
click at [799, 470] on span "Choose a file" at bounding box center [809, 467] width 66 height 16
type input "C:\fakepath\Sheet33.xlsx"
click at [1416, 83] on button "Continue to match" at bounding box center [1470, 82] width 139 height 22
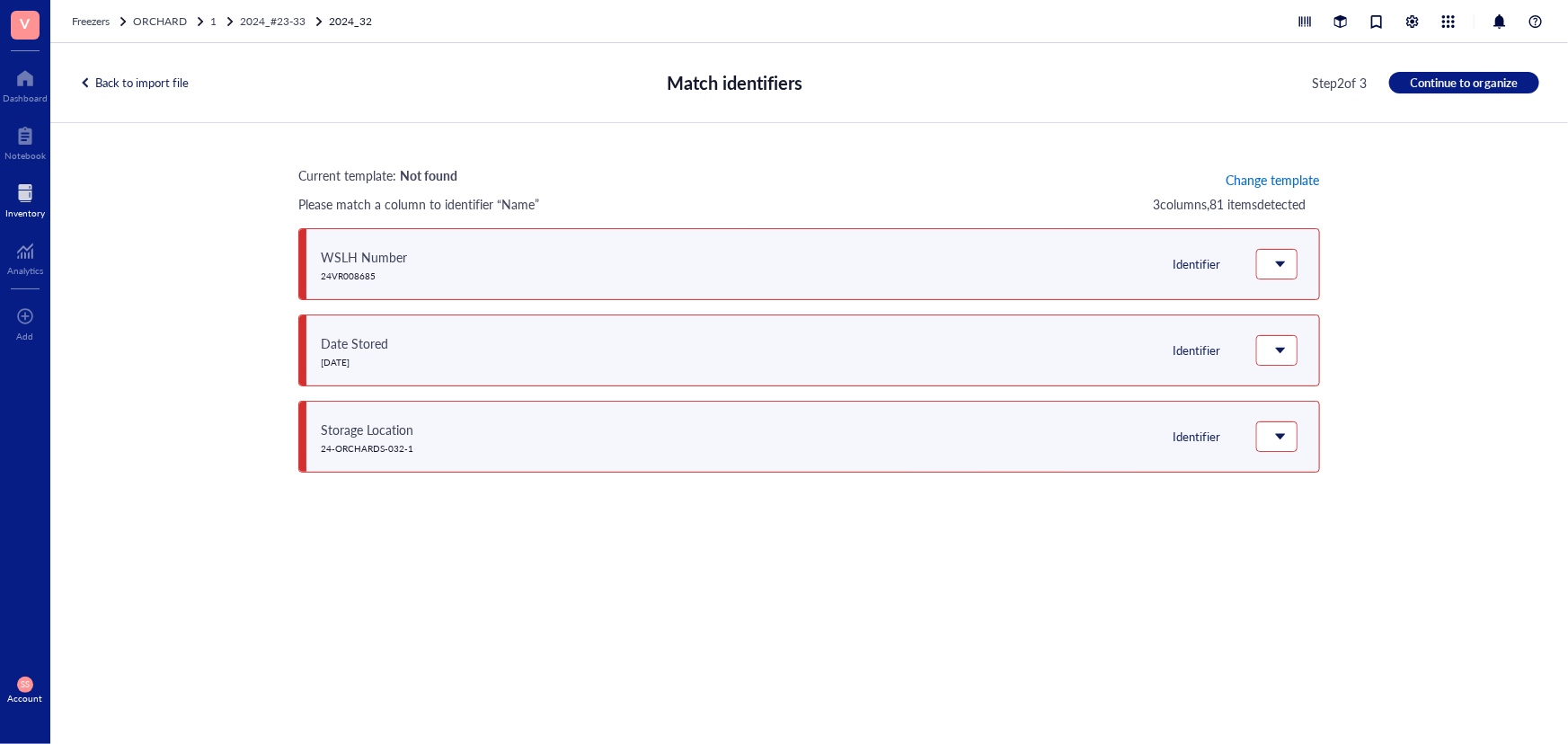
click at [1248, 180] on span "Change template" at bounding box center [1273, 179] width 94 height 14
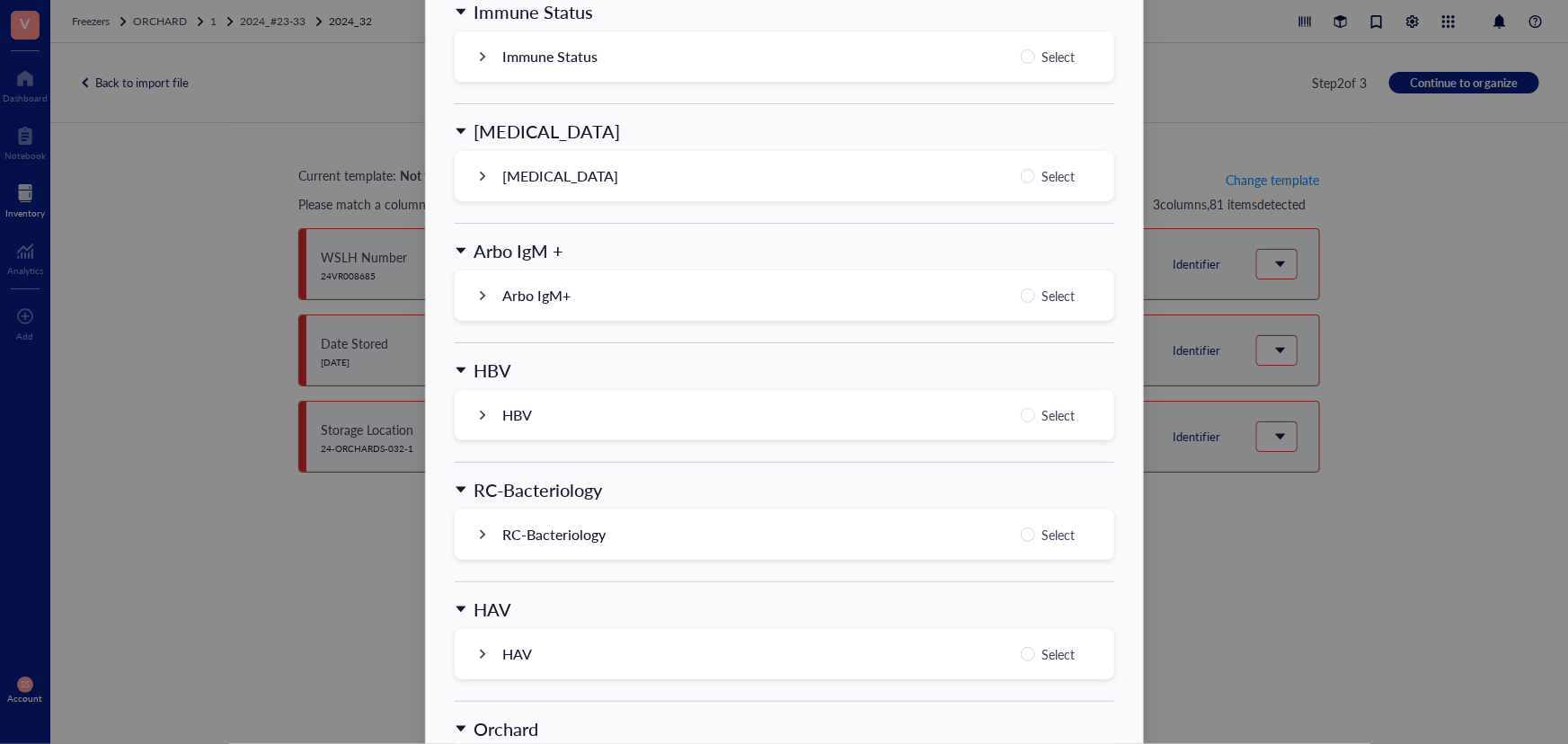
scroll to position [1718, 0]
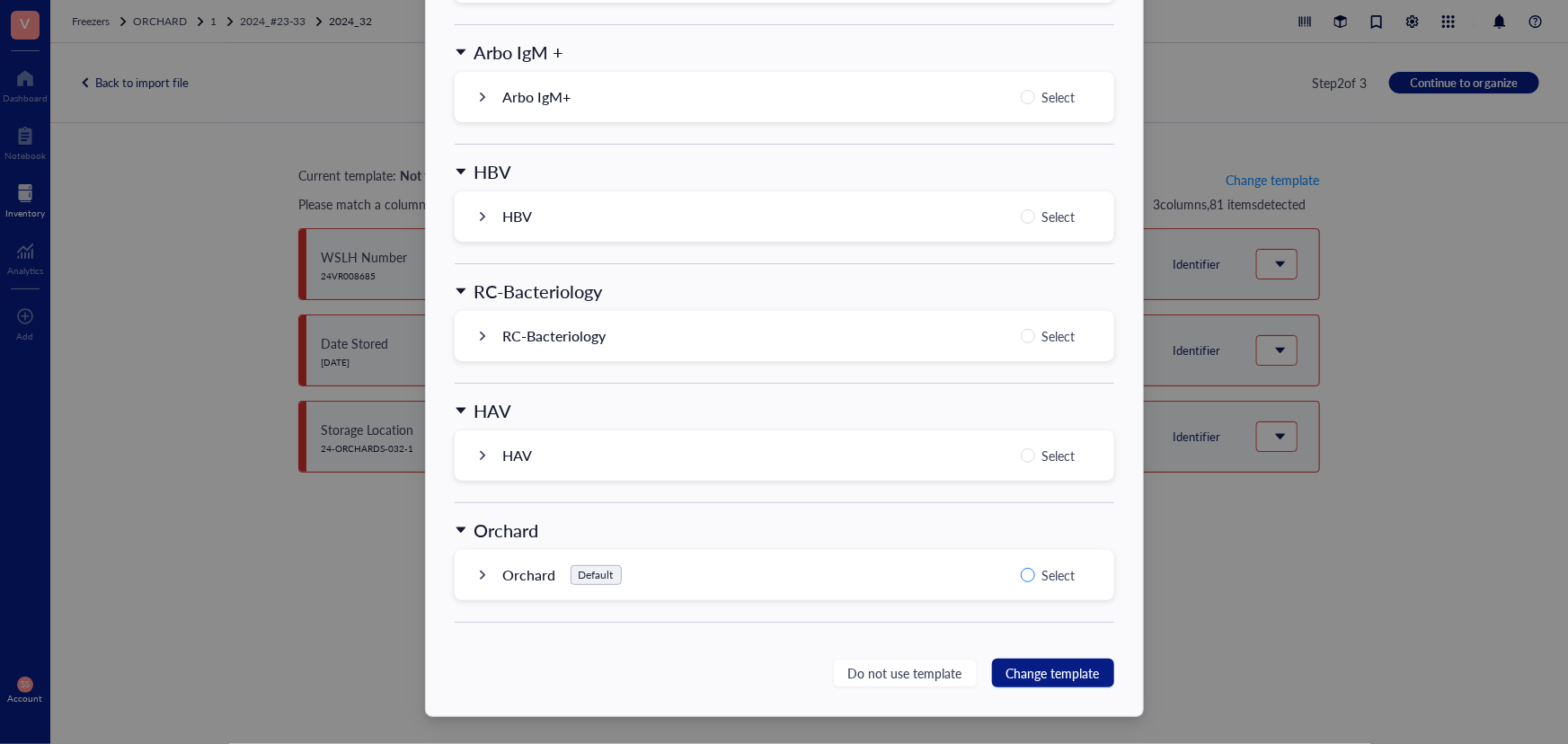
drag, startPoint x: 1024, startPoint y: 568, endPoint x: 1029, endPoint y: 577, distance: 10.3
click at [1026, 568] on input "Select" at bounding box center [1028, 575] width 14 height 14
radio input "true"
drag, startPoint x: 1054, startPoint y: 667, endPoint x: 1058, endPoint y: 650, distance: 17.5
click at [1055, 667] on span "Change template" at bounding box center [1054, 673] width 94 height 20
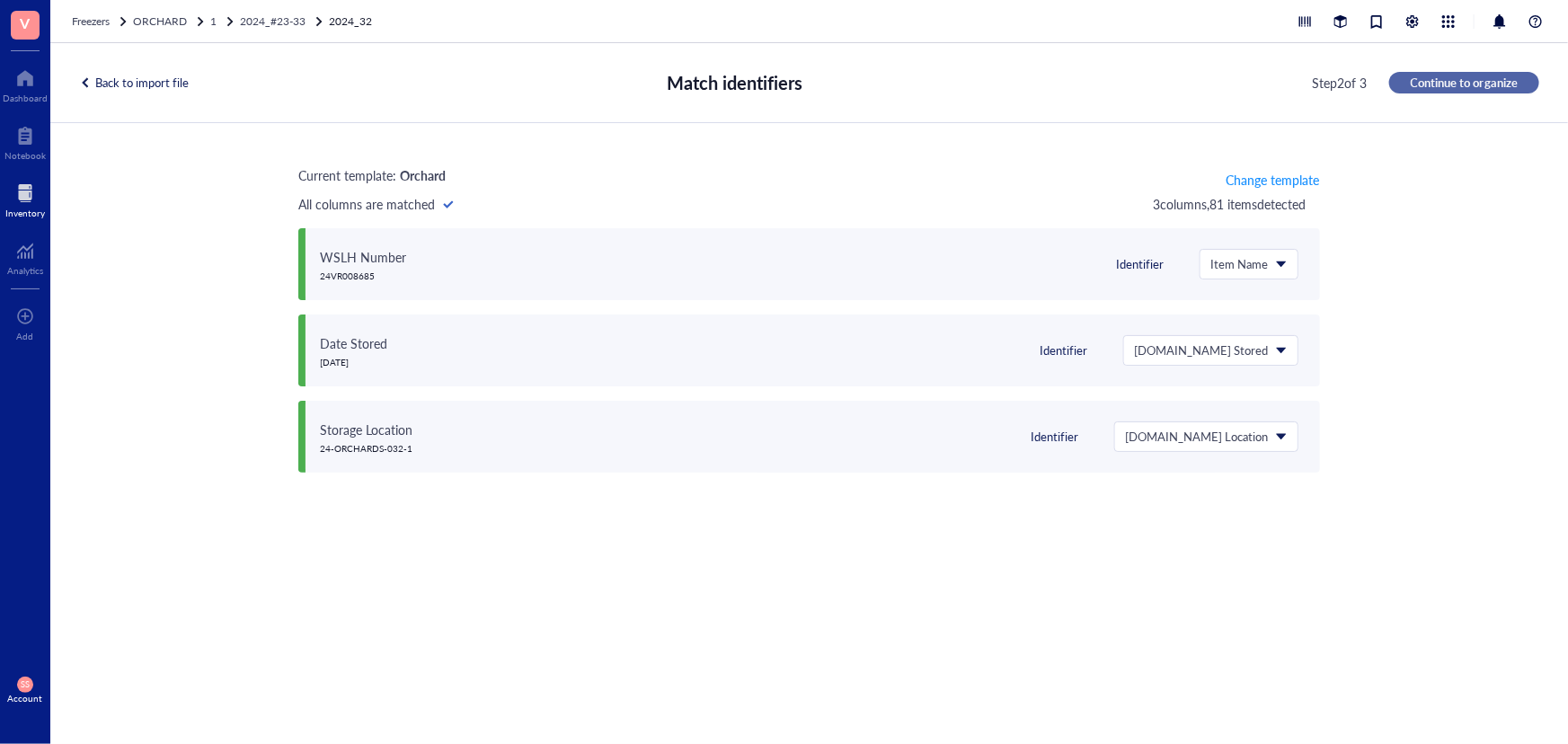
click at [1485, 78] on span "Continue to organize" at bounding box center [1465, 82] width 107 height 16
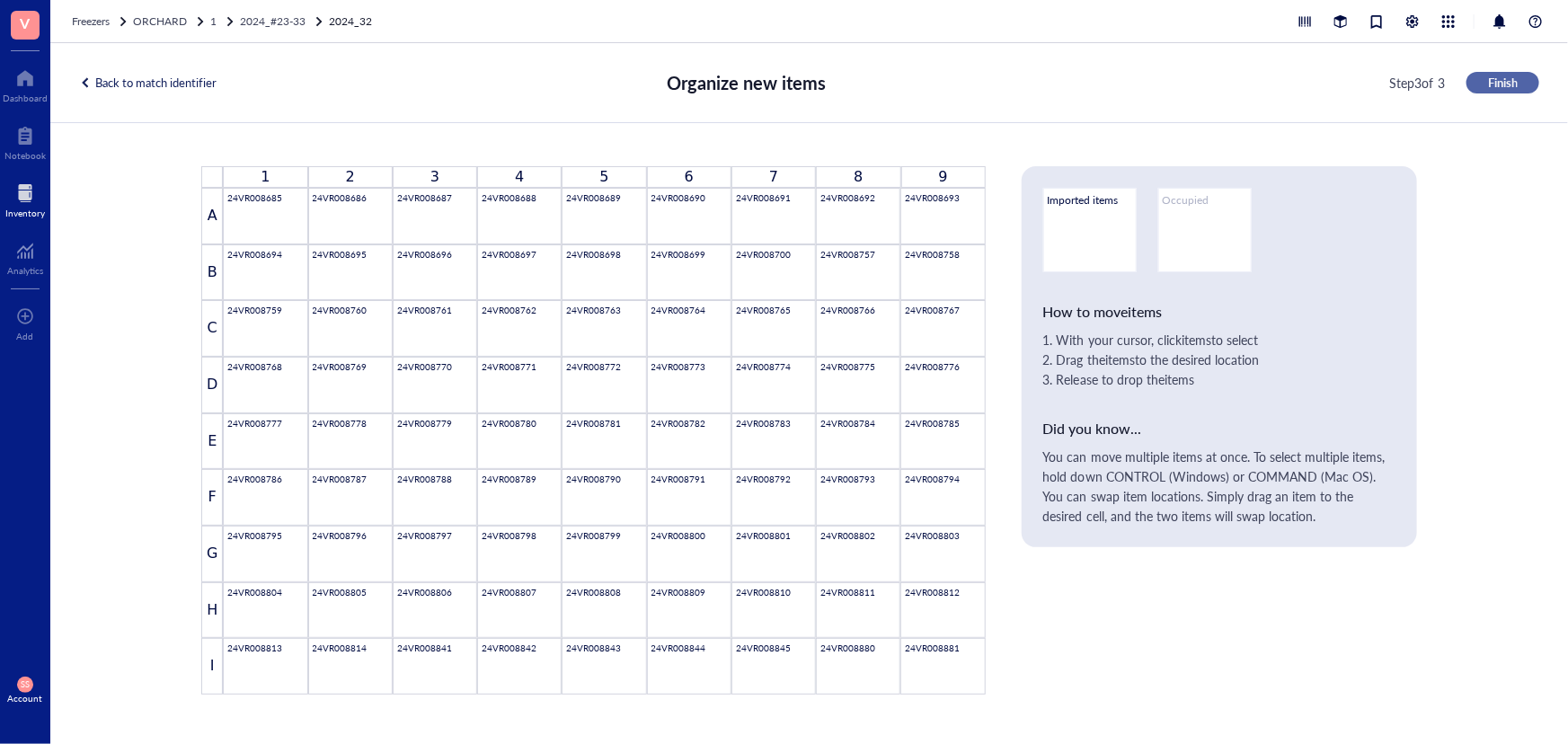
click at [1506, 81] on span "Finish" at bounding box center [1502, 82] width 30 height 16
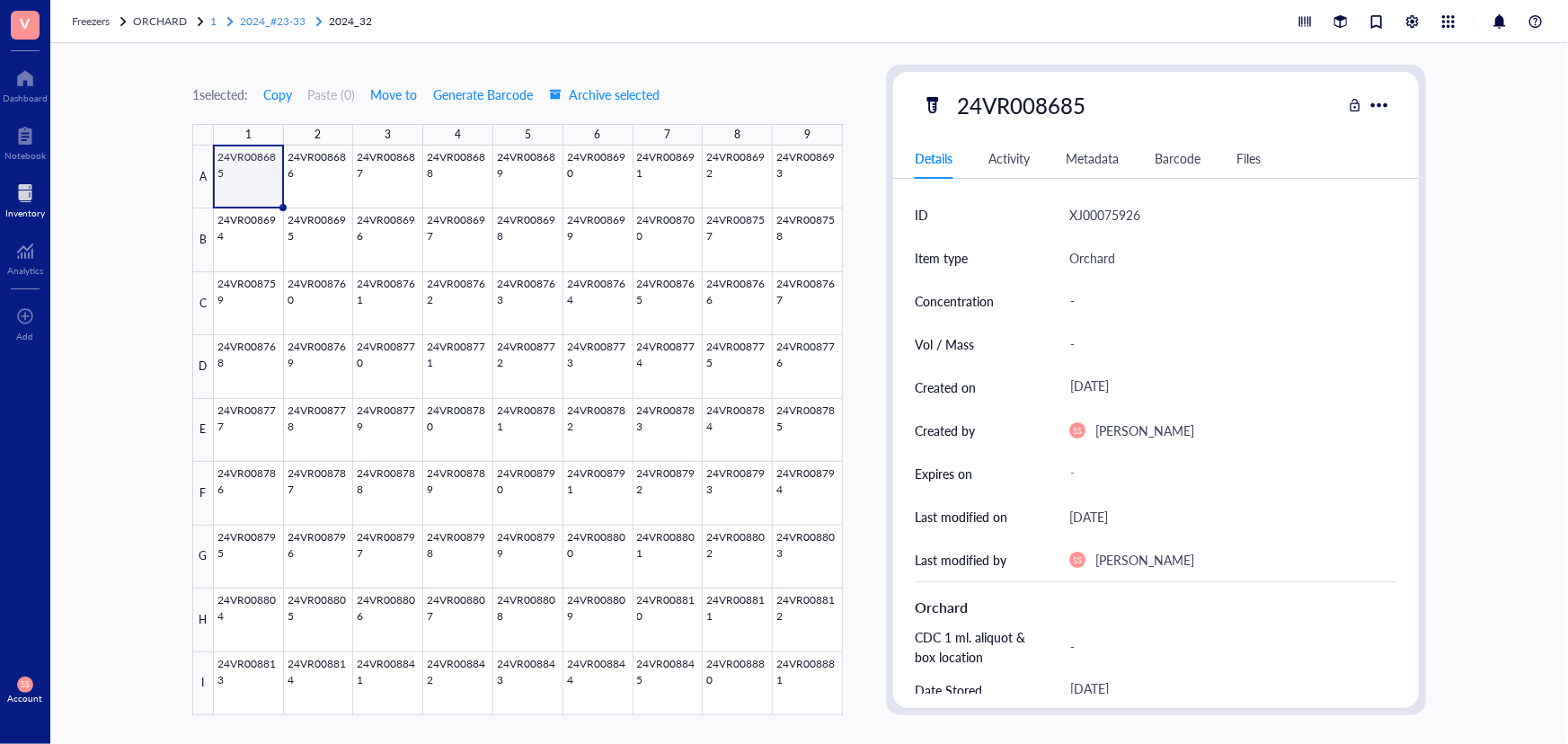
click at [281, 22] on span "2024_#23-33" at bounding box center [272, 21] width 66 height 15
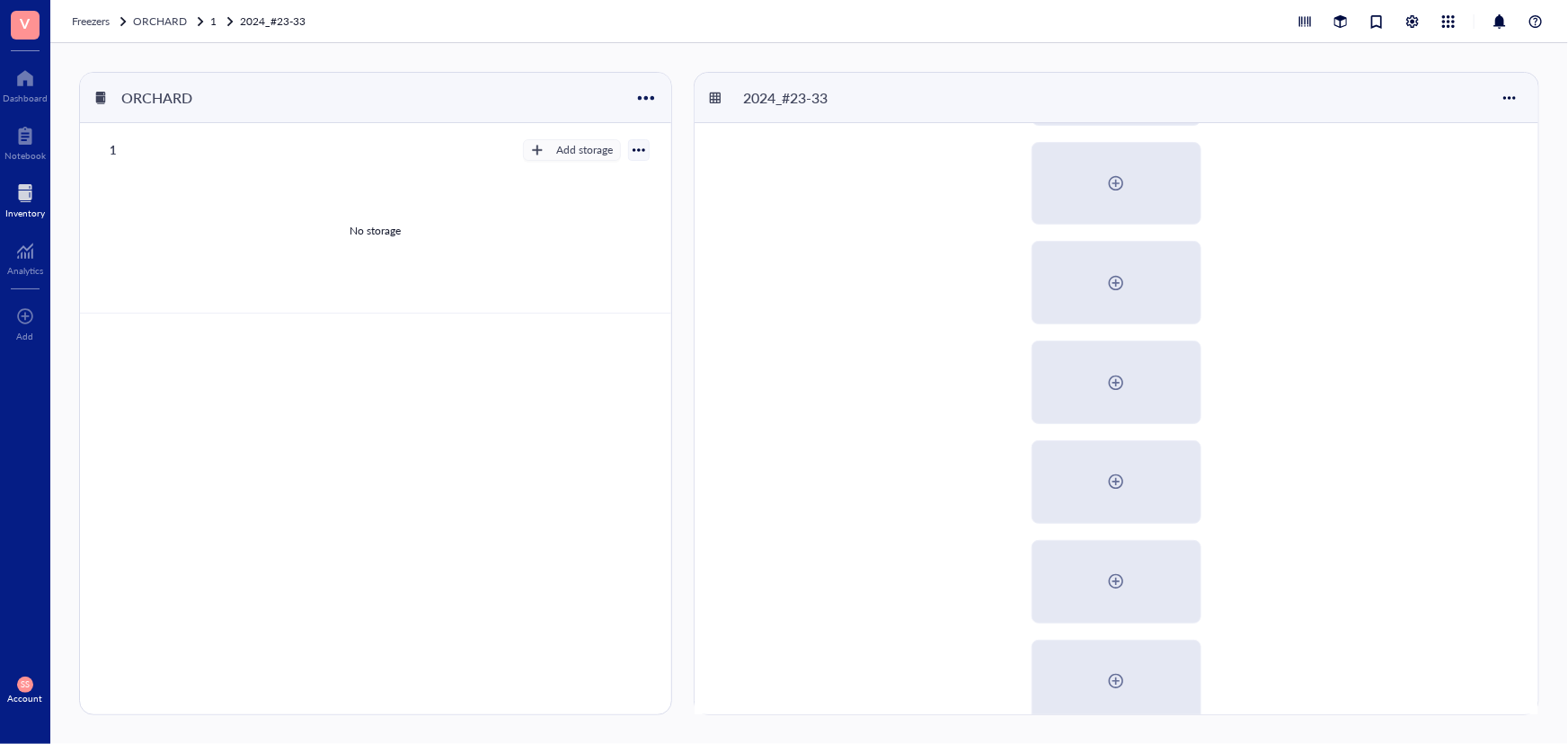
scroll to position [532, 0]
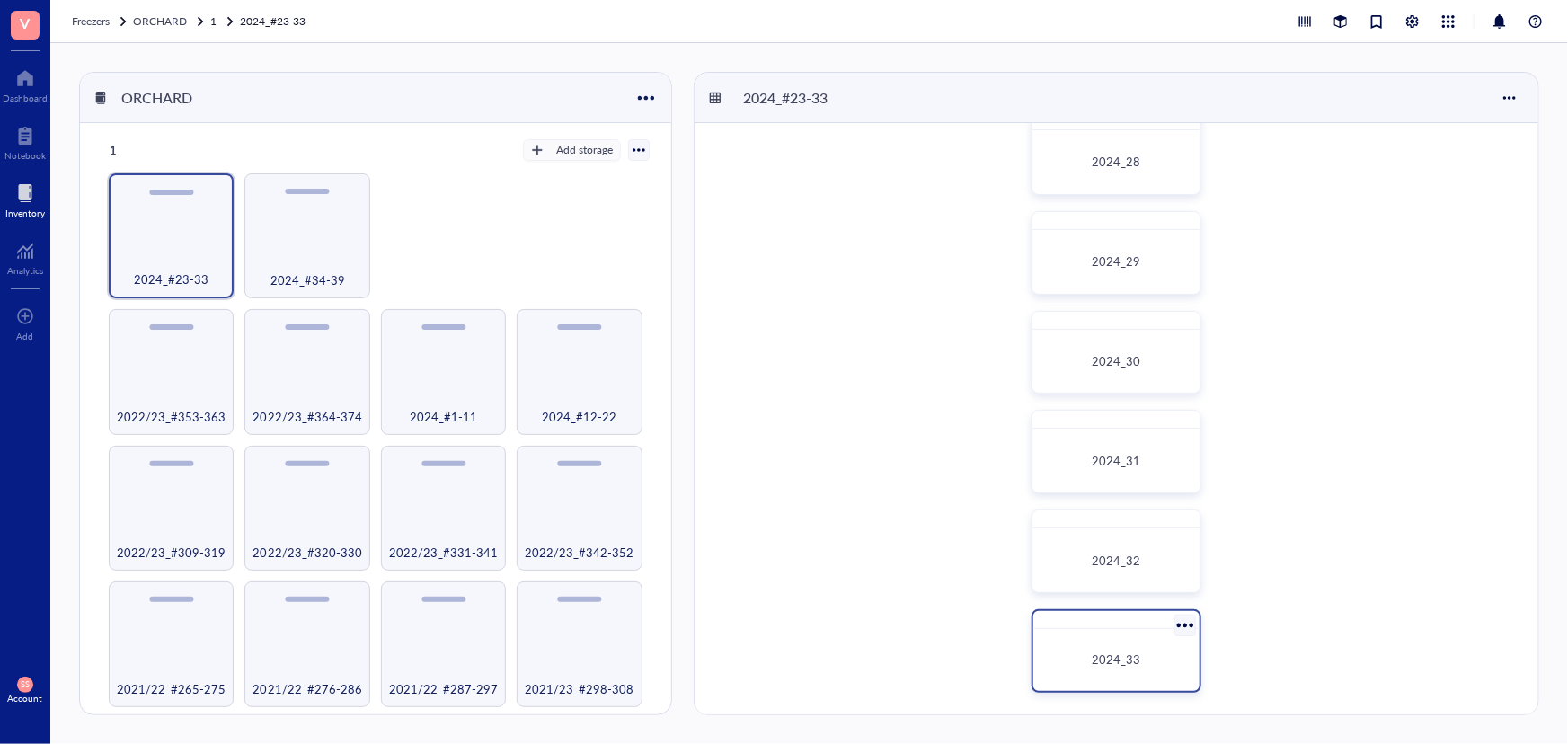
click at [1122, 650] on div "2024_33" at bounding box center [1117, 659] width 139 height 18
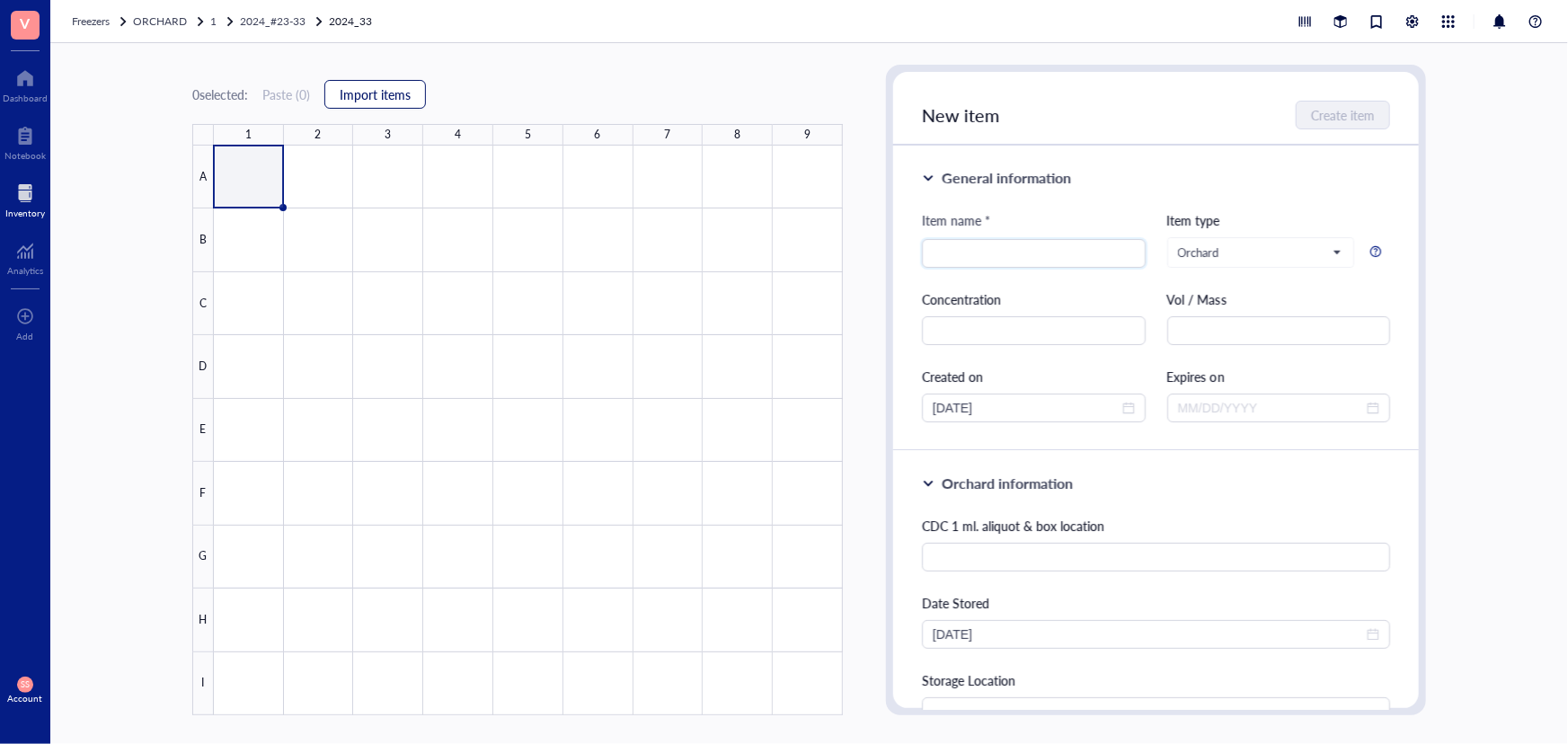
click at [421, 99] on button "Import items" at bounding box center [375, 95] width 101 height 29
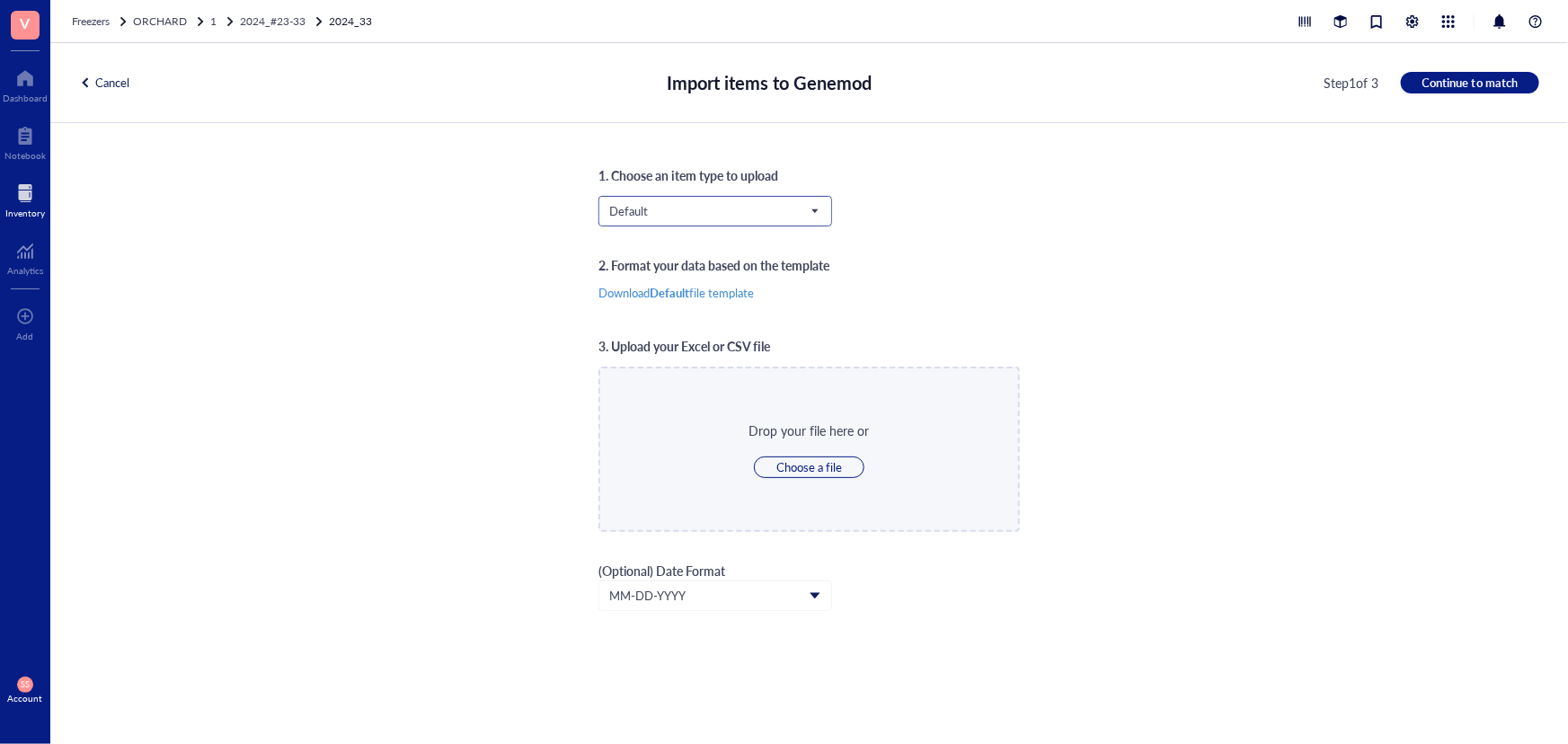
click at [686, 222] on input "search" at bounding box center [707, 211] width 196 height 27
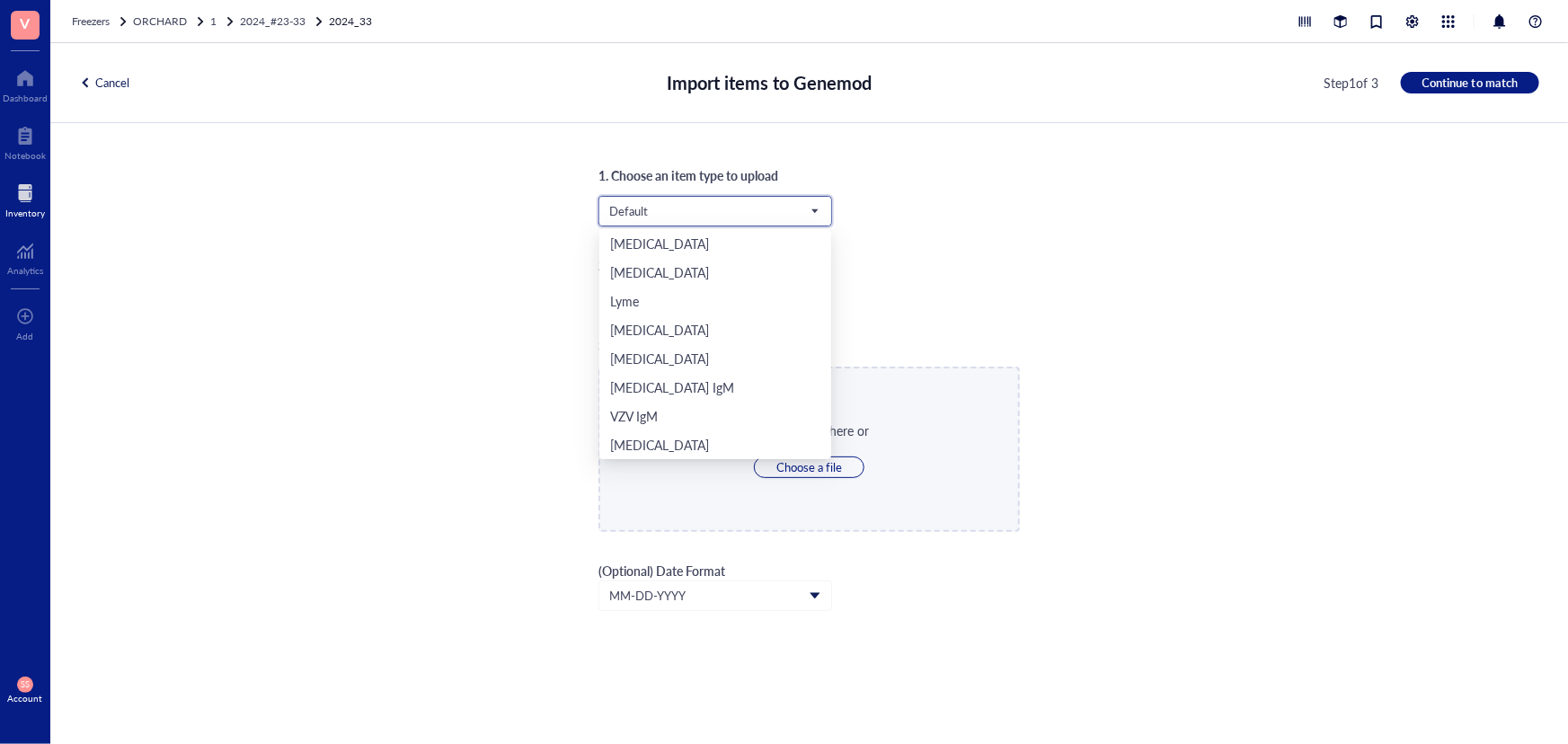
scroll to position [374, 0]
click at [699, 412] on div "Orchard" at bounding box center [715, 416] width 210 height 20
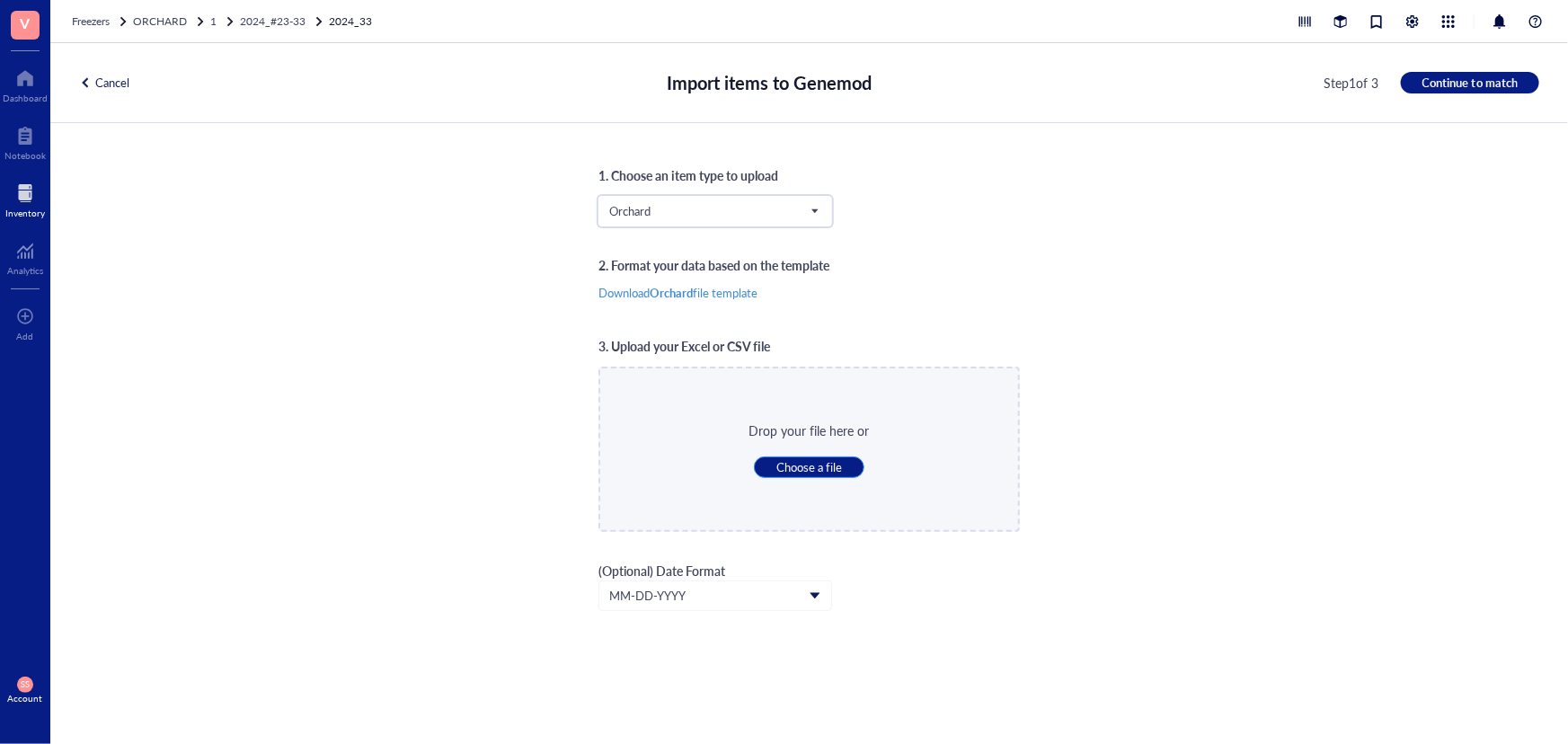
click at [794, 466] on span "Choose a file" at bounding box center [809, 467] width 66 height 16
type input "C:\fakepath\Sheet34.xlsx"
click at [1501, 90] on span "Continue to match" at bounding box center [1470, 82] width 96 height 16
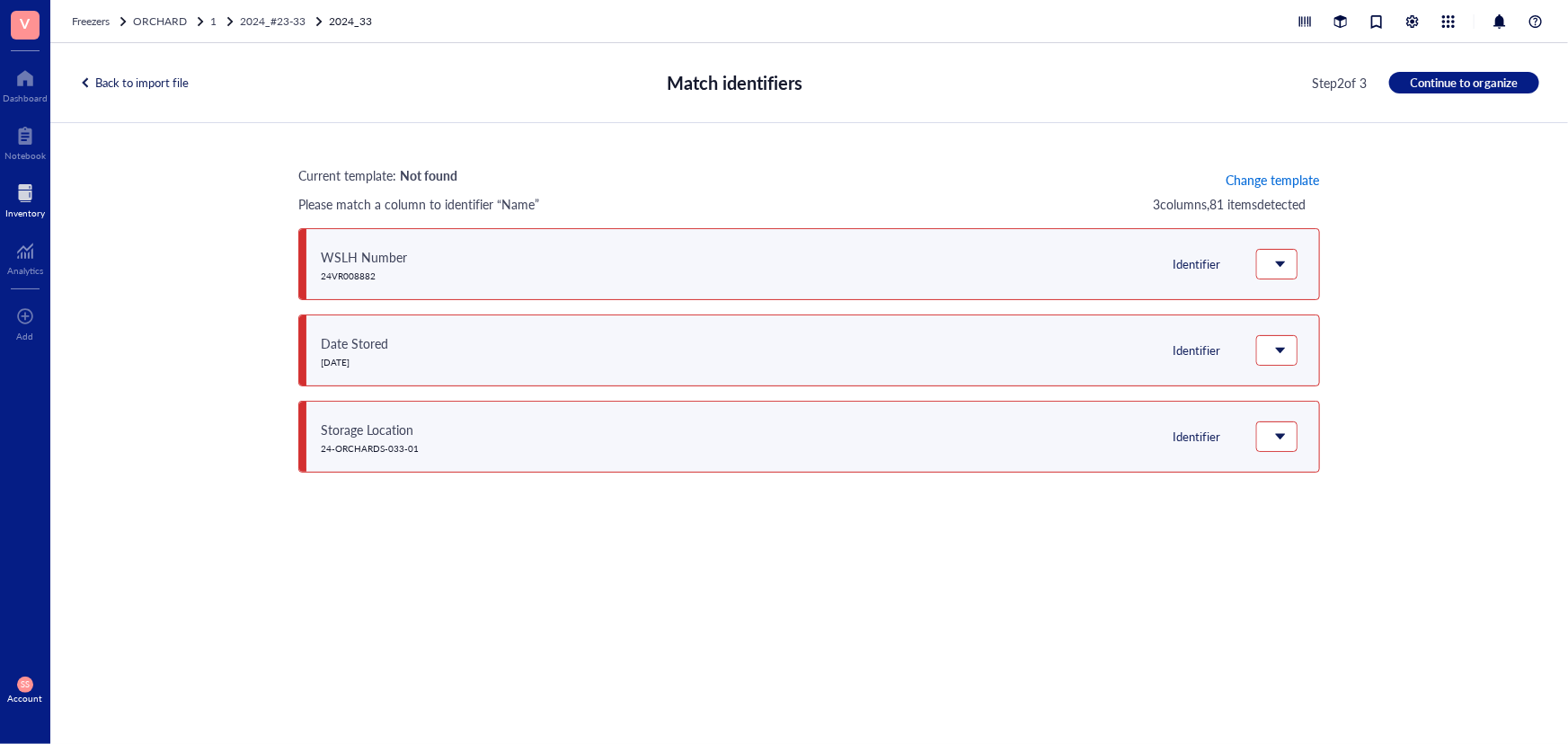
click at [1306, 178] on span "Change template" at bounding box center [1273, 179] width 94 height 14
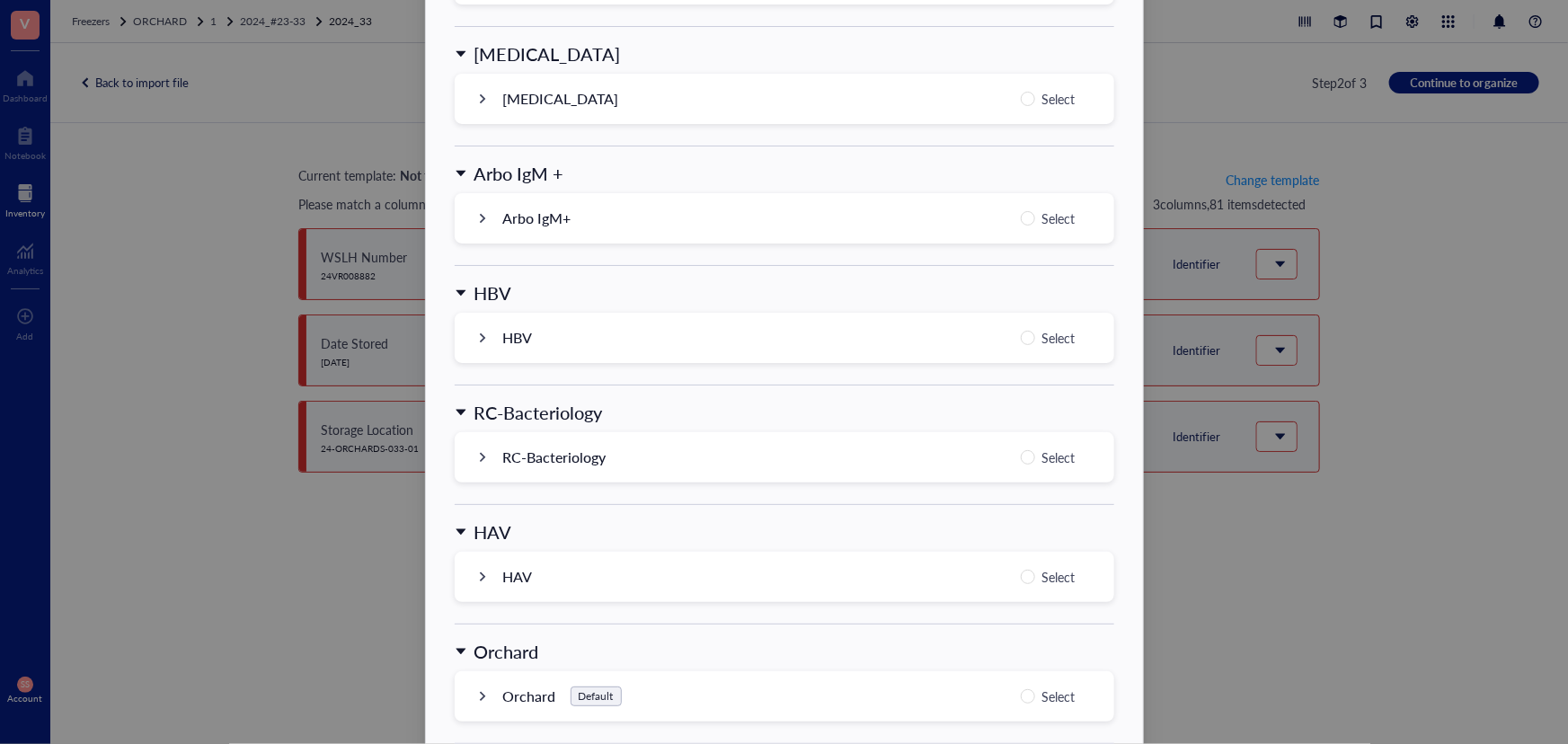
scroll to position [1718, 0]
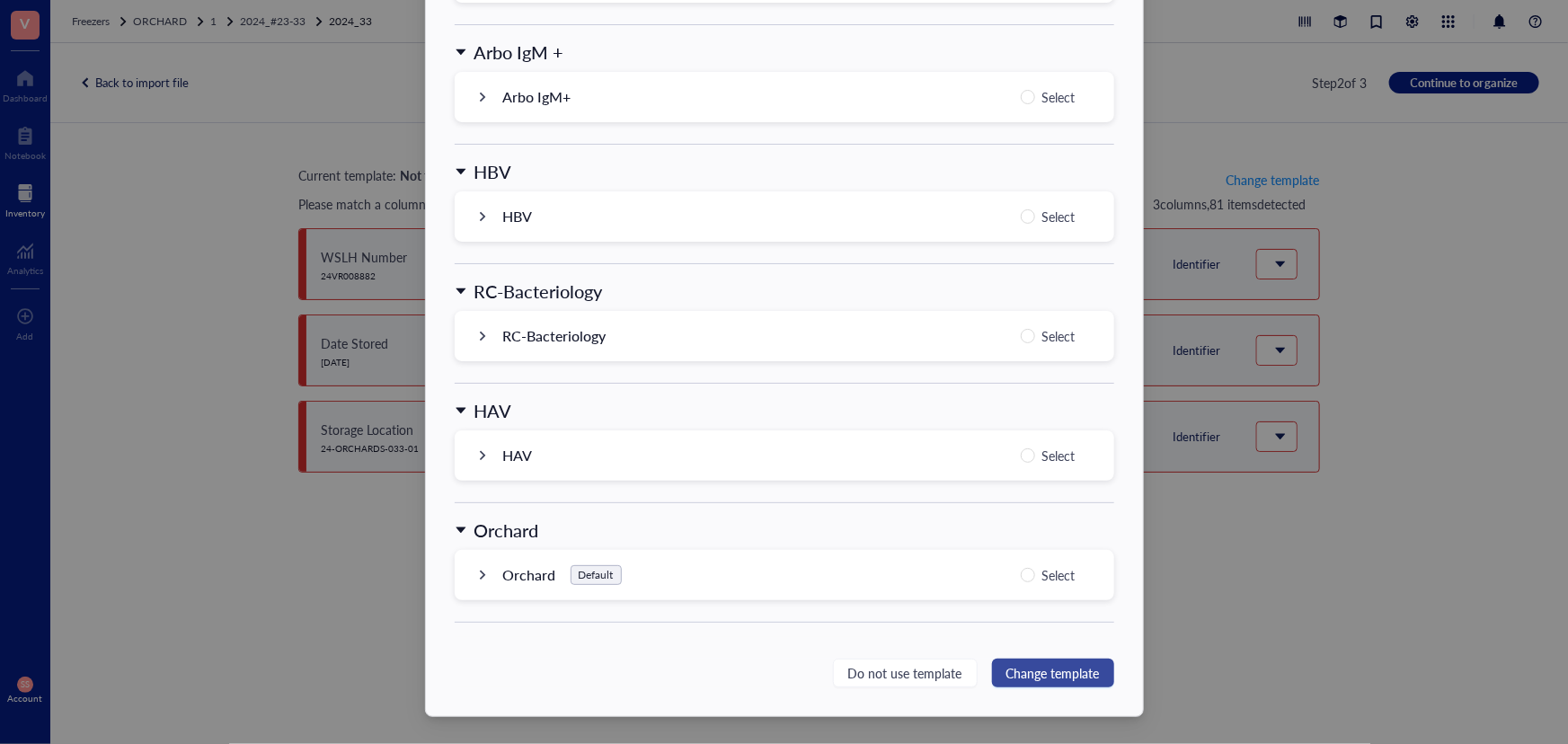
drag, startPoint x: 1019, startPoint y: 573, endPoint x: 1035, endPoint y: 676, distance: 104.2
click at [1022, 582] on label "Select" at bounding box center [1052, 575] width 62 height 22
click at [1022, 582] on input "Select" at bounding box center [1028, 575] width 14 height 14
radio input "true"
drag, startPoint x: 1034, startPoint y: 673, endPoint x: 1072, endPoint y: 649, distance: 44.9
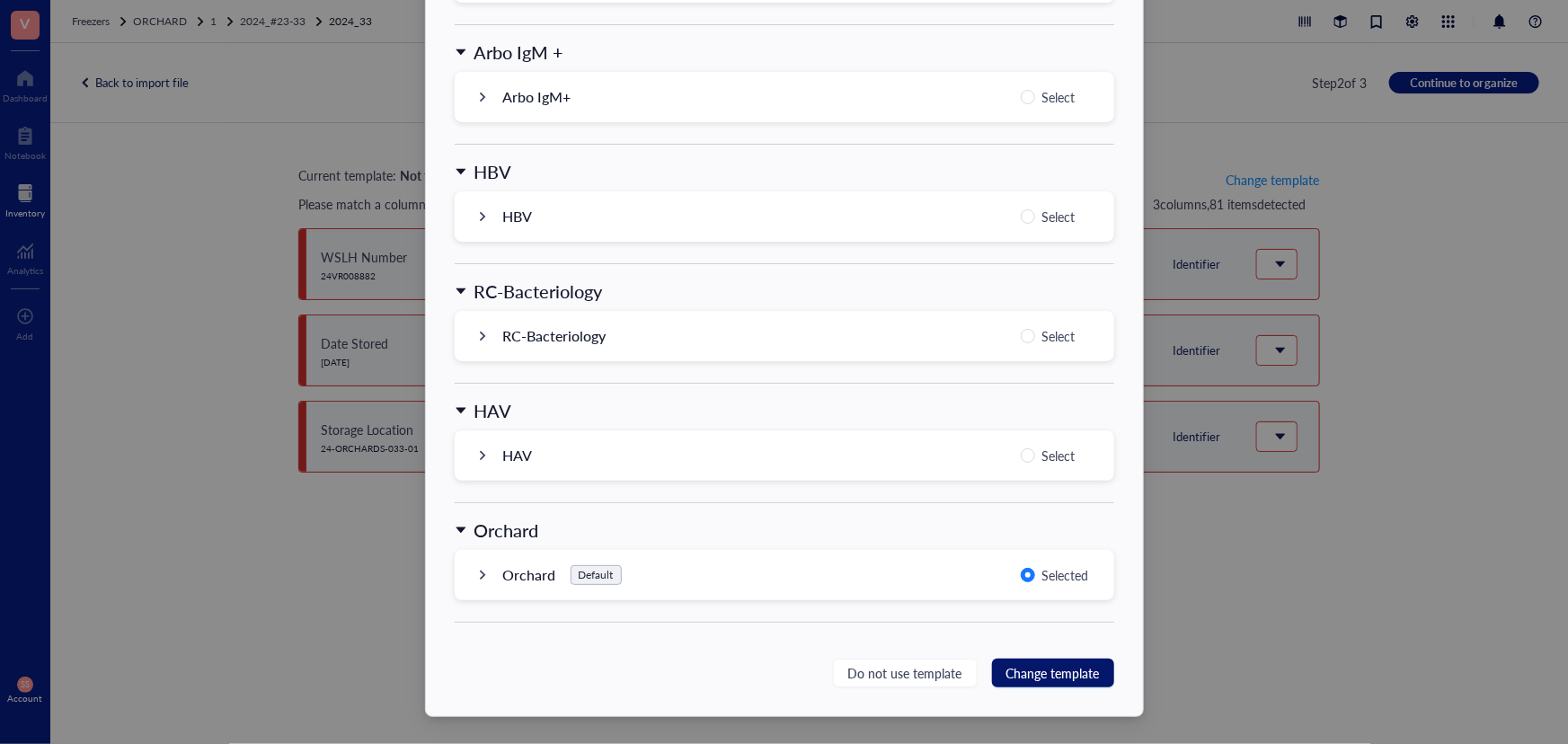
click at [1037, 673] on span "Change template" at bounding box center [1054, 673] width 94 height 20
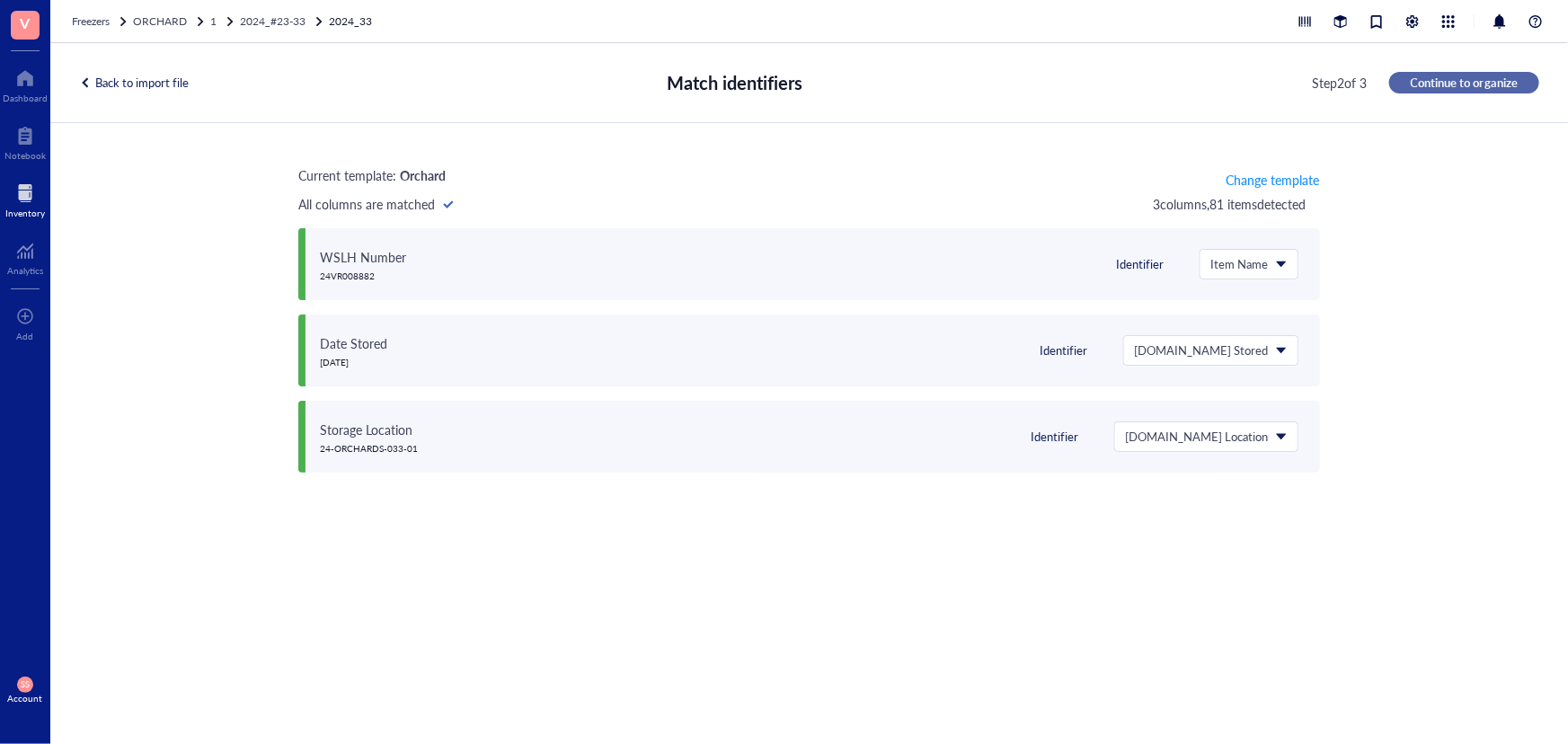
click at [1463, 87] on span "Continue to organize" at bounding box center [1465, 82] width 107 height 16
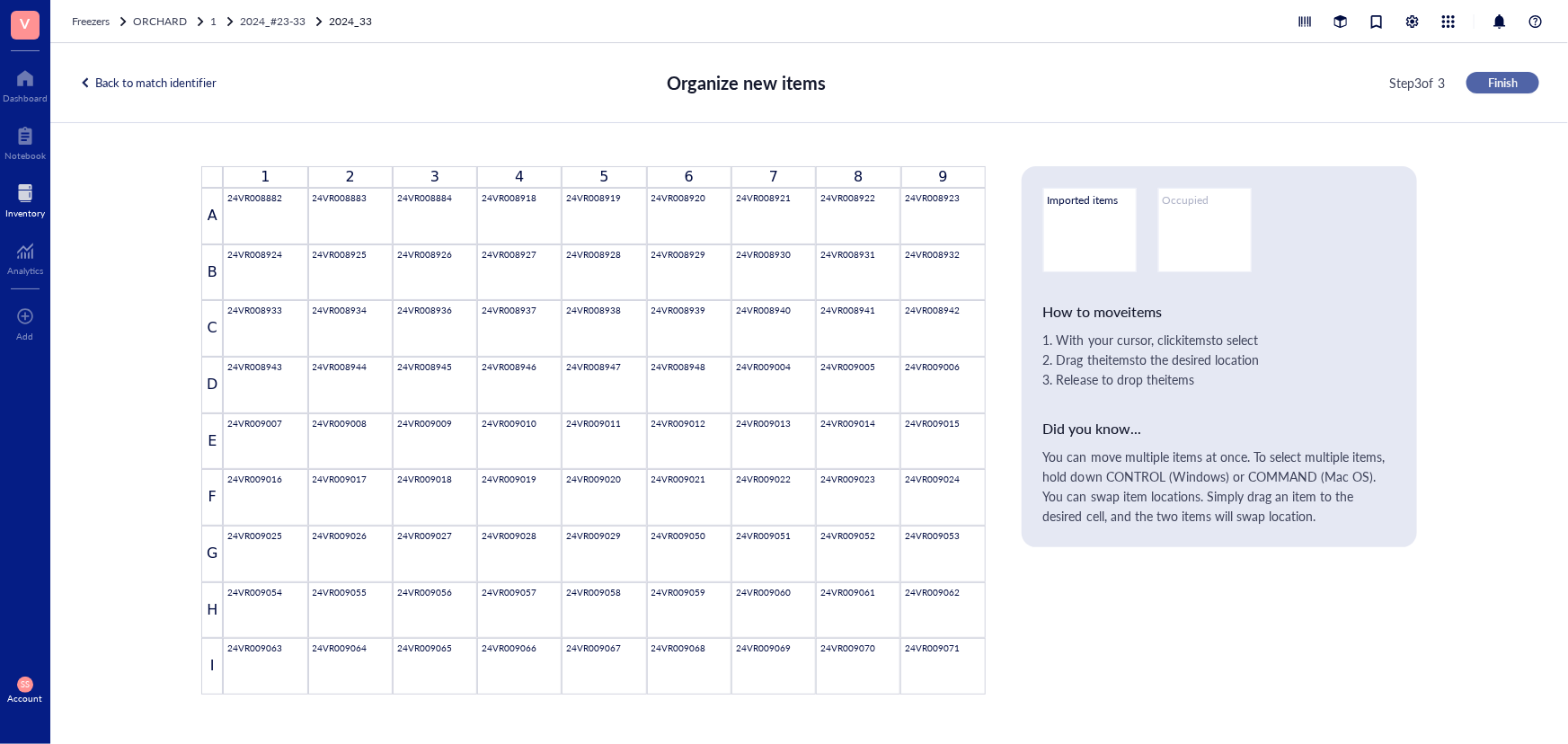
click at [1508, 79] on span "Finish" at bounding box center [1502, 82] width 30 height 16
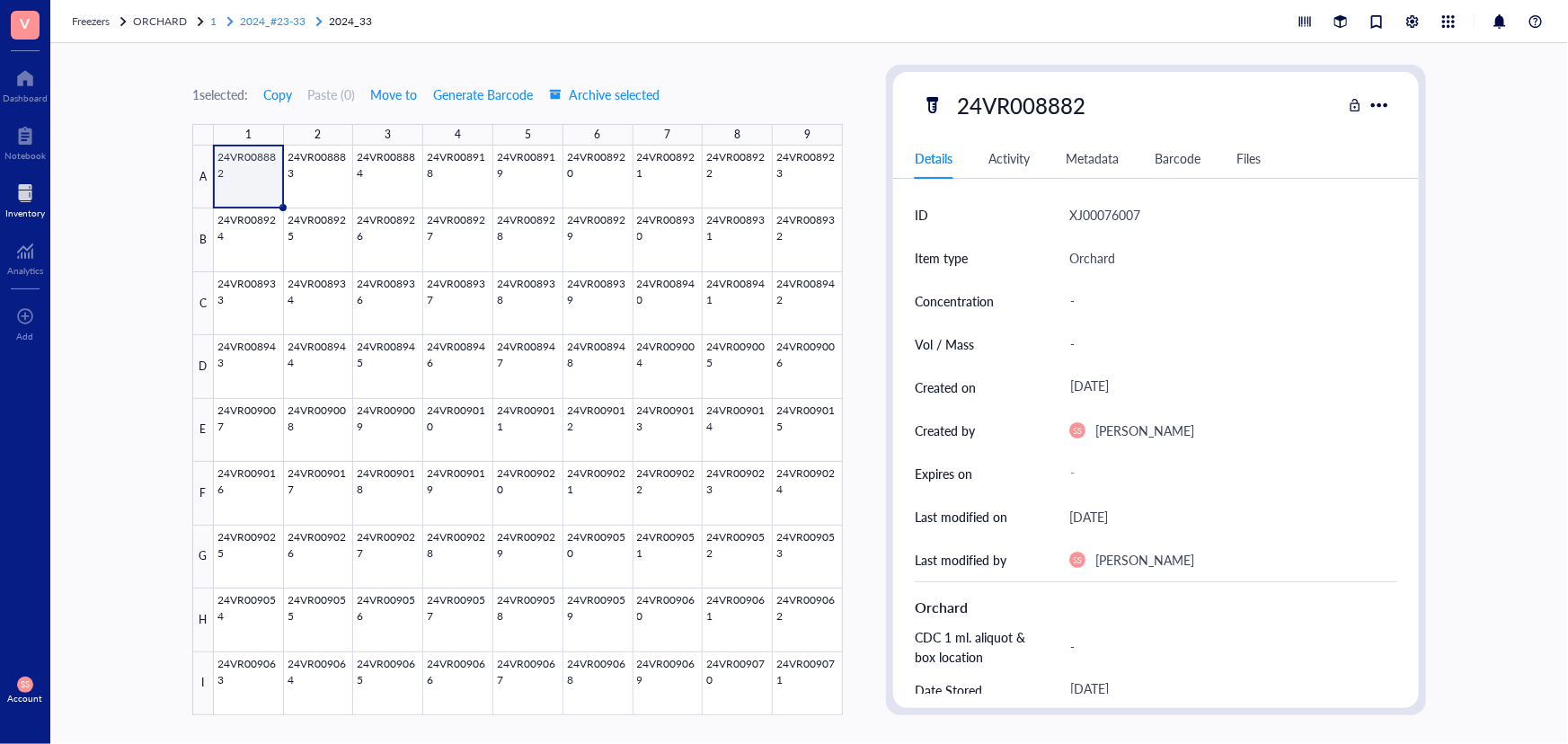
click at [306, 17] on span "2024_#23-33" at bounding box center [272, 21] width 66 height 15
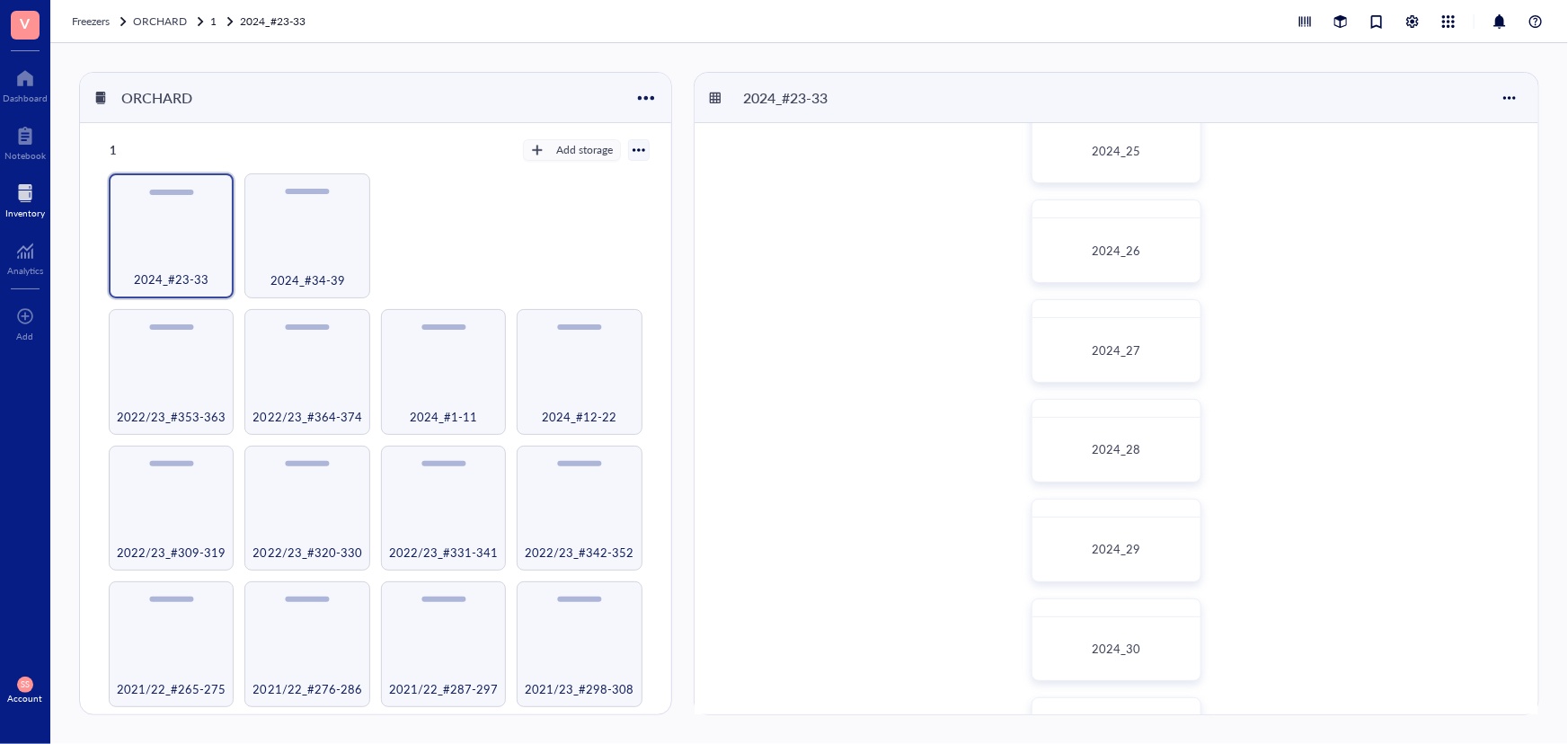
scroll to position [532, 0]
click at [297, 252] on div "2024_#34-39" at bounding box center [307, 269] width 107 height 39
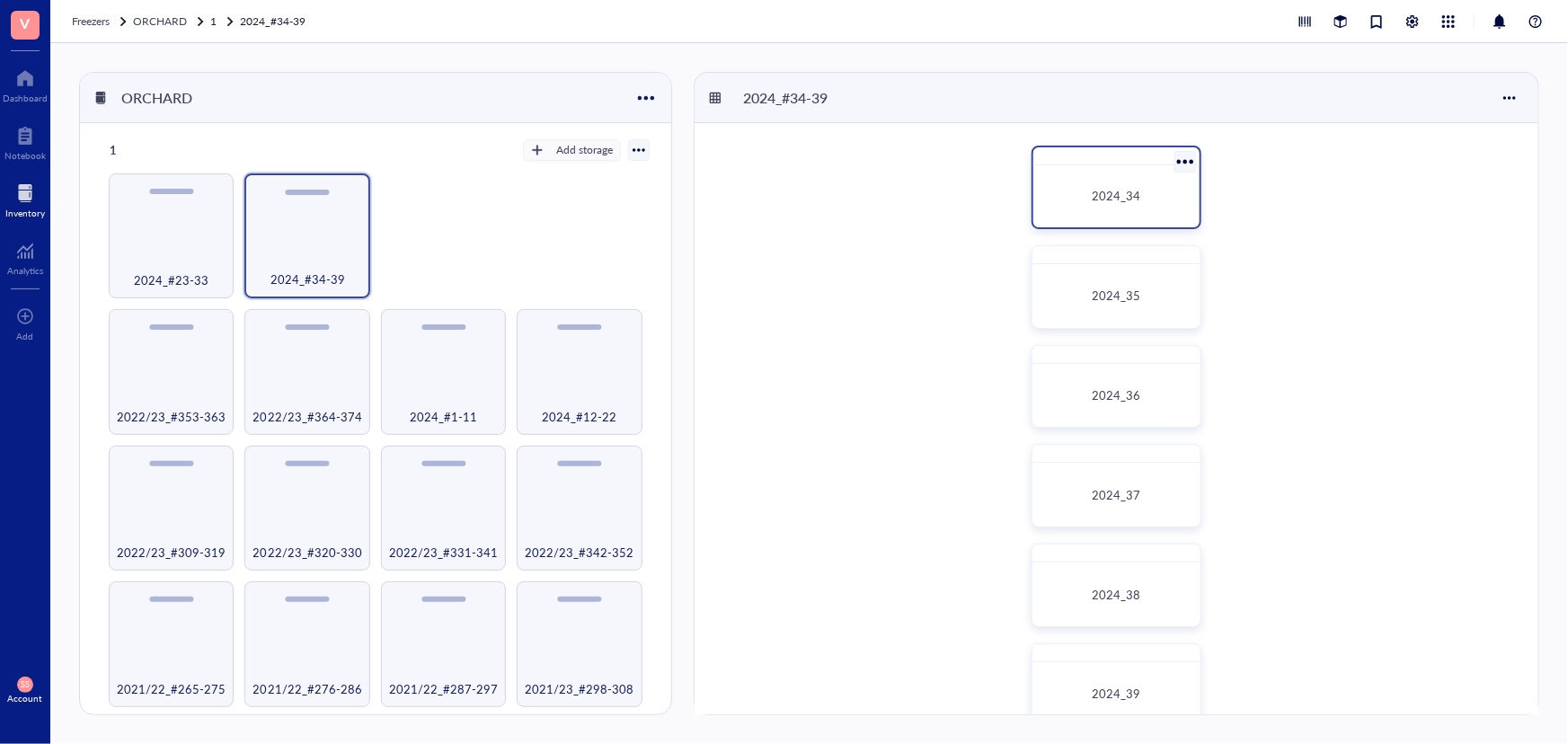
click at [1103, 192] on span "2024_34" at bounding box center [1116, 195] width 49 height 17
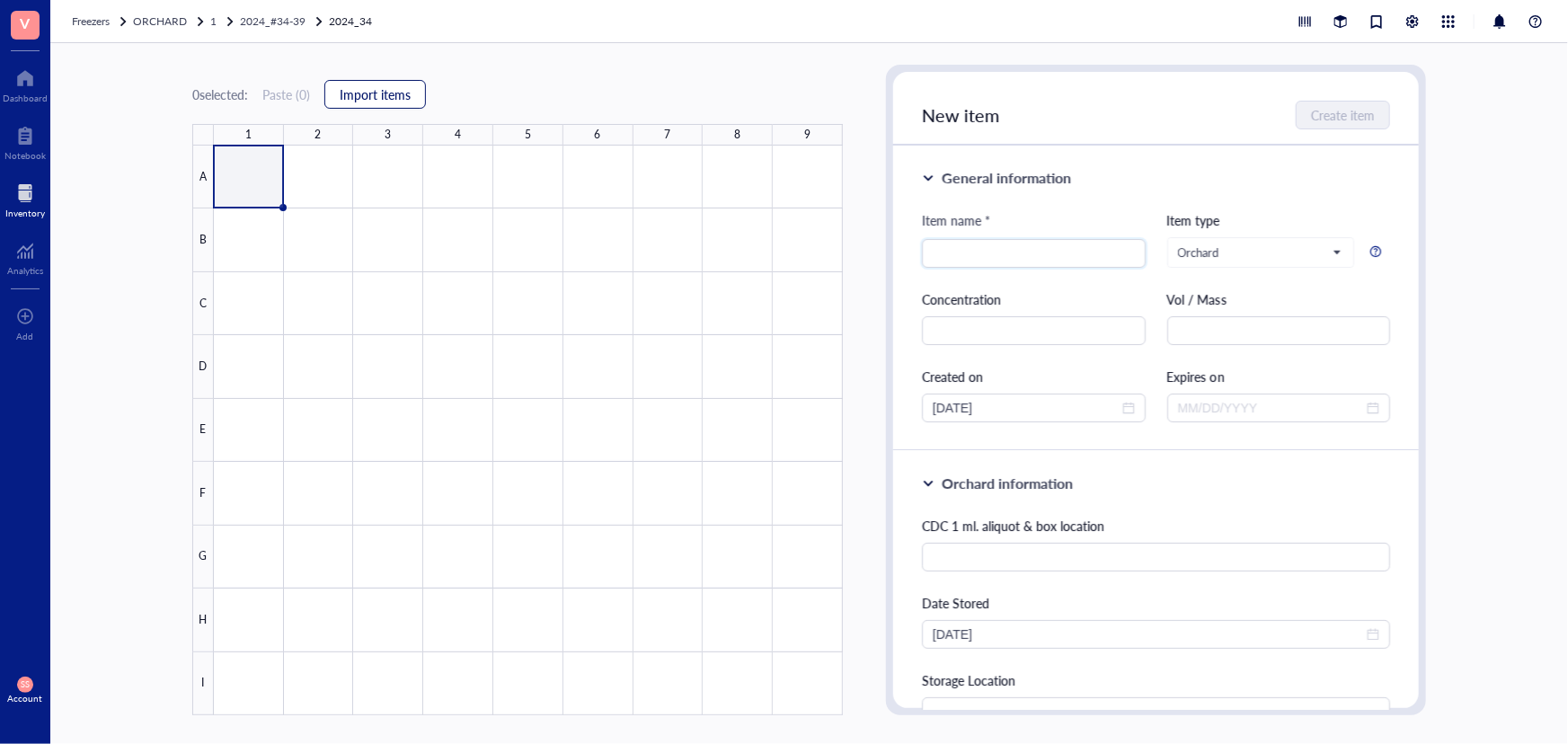
click at [390, 103] on button "Import items" at bounding box center [375, 95] width 101 height 29
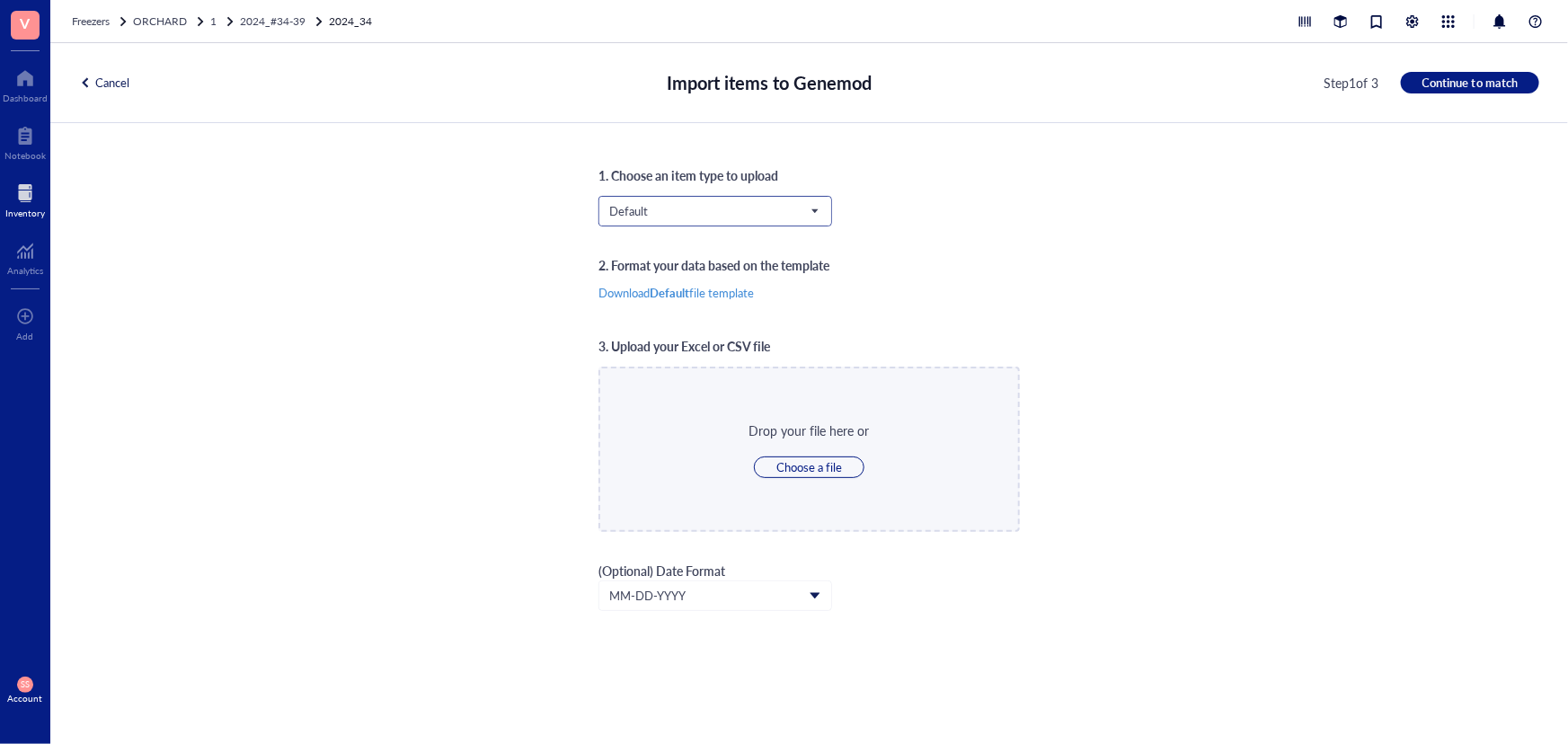
click at [719, 216] on span "Default" at bounding box center [713, 210] width 208 height 16
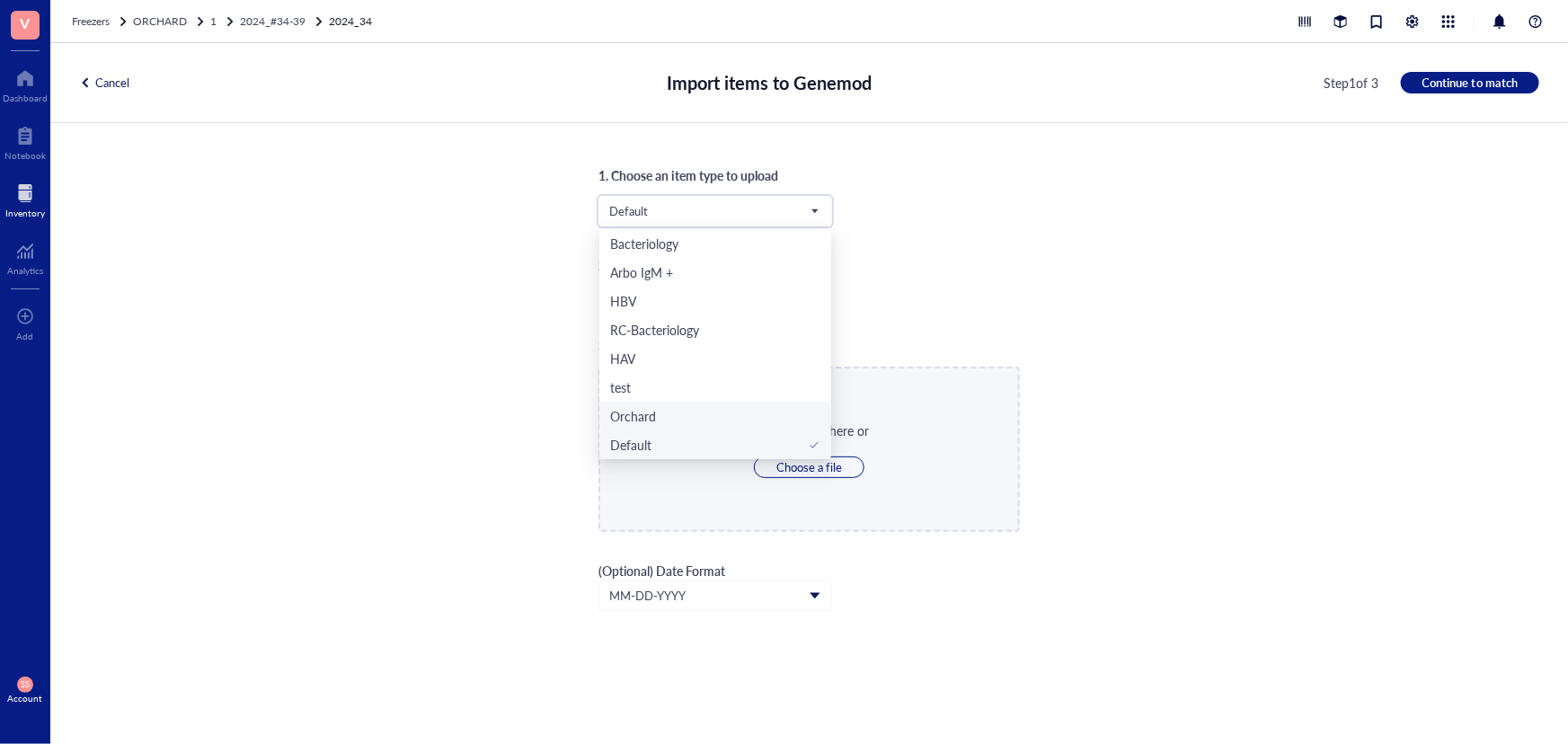
click at [696, 414] on div "Orchard" at bounding box center [715, 416] width 210 height 20
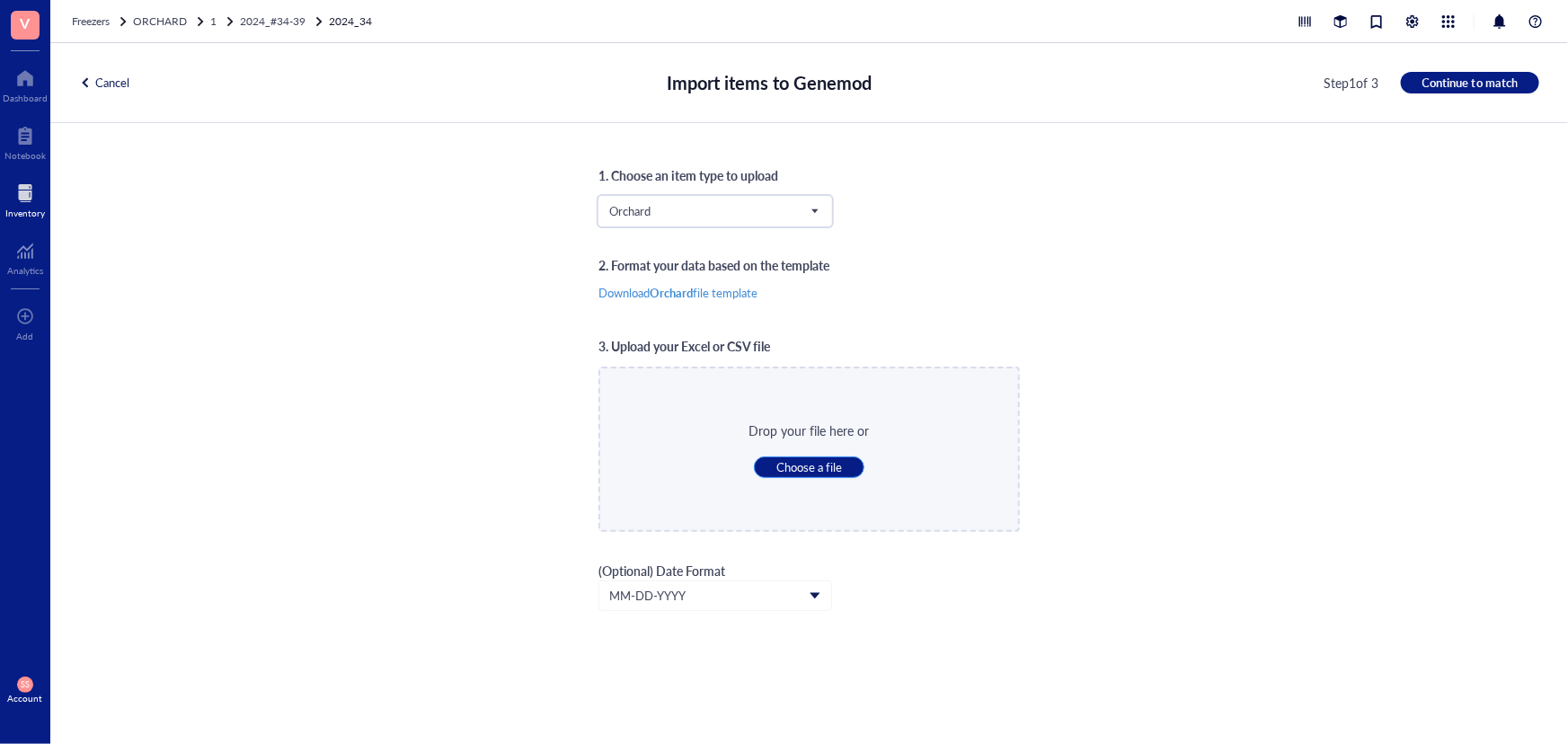
click at [825, 462] on span "Choose a file" at bounding box center [809, 467] width 66 height 16
type input "C:\fakepath\Sheet35.xlsx"
click at [1468, 89] on span "Continue to match" at bounding box center [1470, 82] width 96 height 16
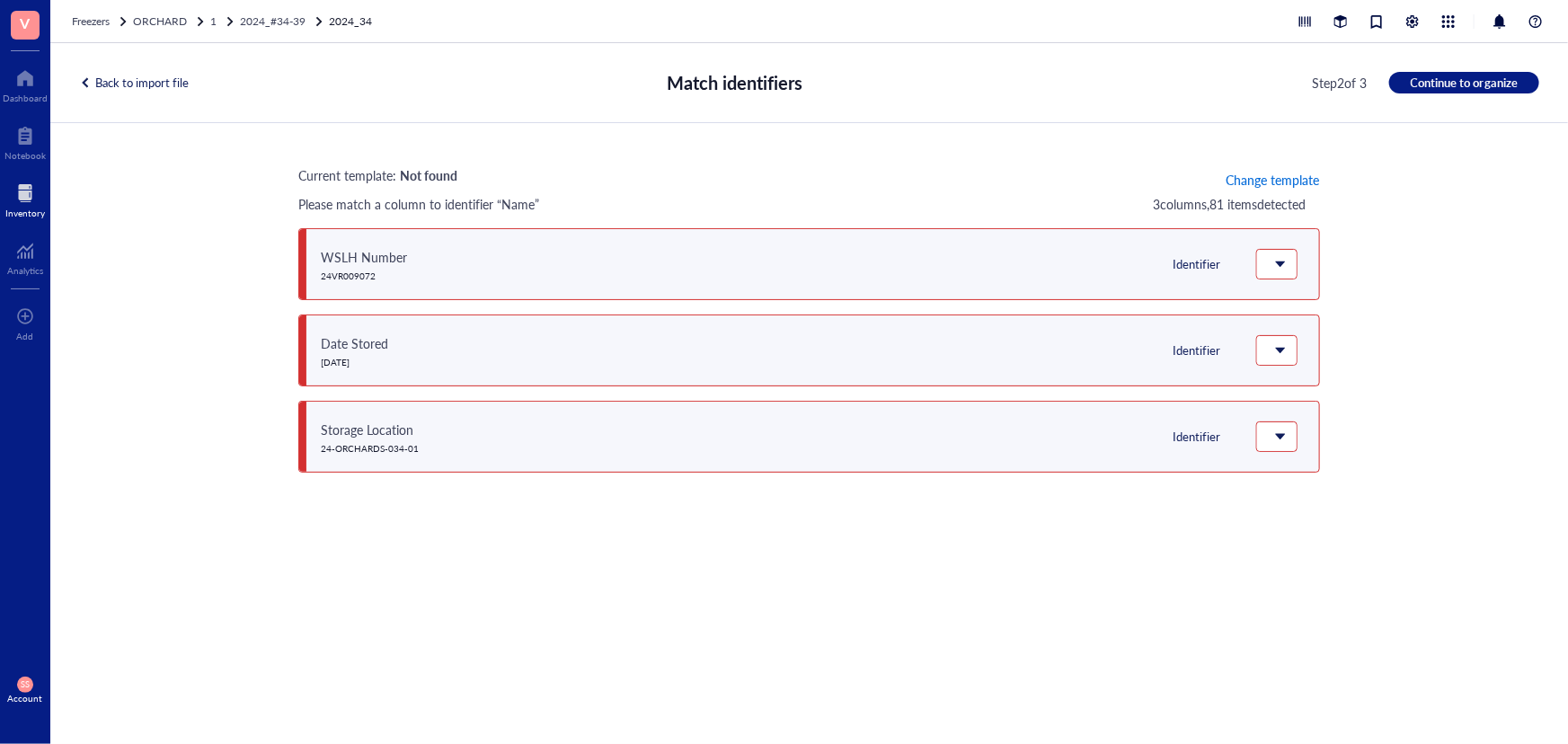
click at [1296, 178] on span "Change template" at bounding box center [1273, 179] width 94 height 14
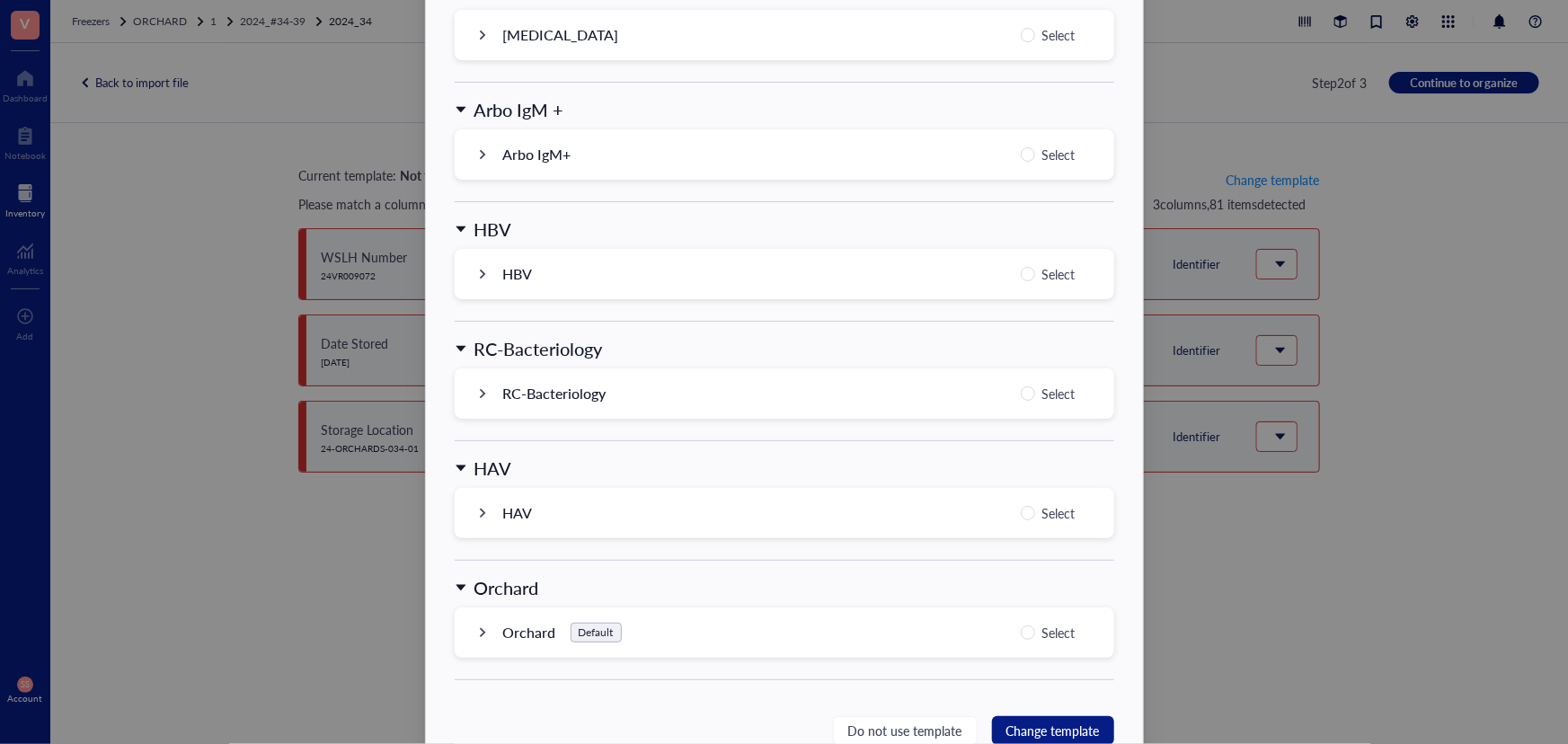
scroll to position [1718, 0]
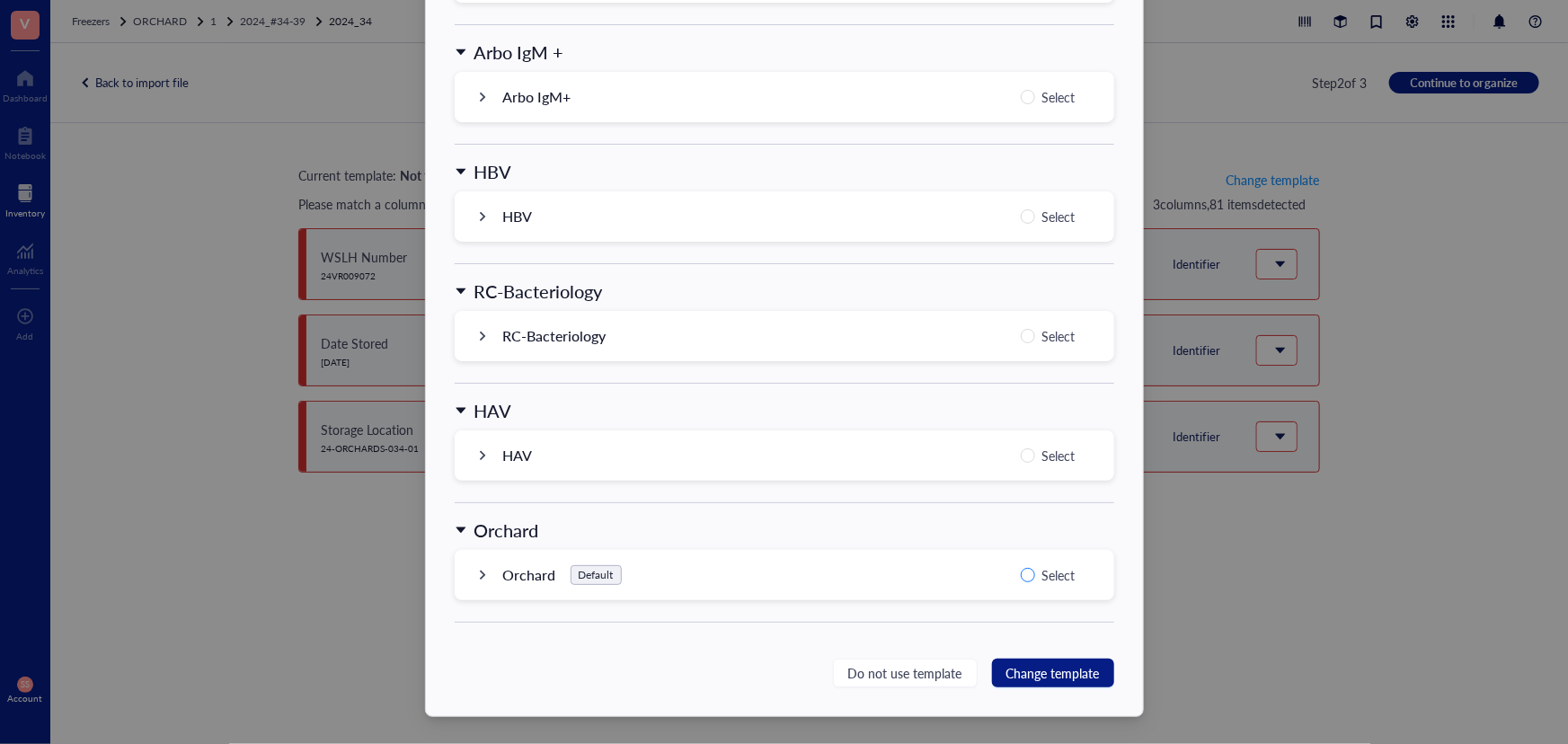
click at [1024, 571] on input "Select" at bounding box center [1028, 575] width 14 height 14
radio input "true"
click at [1032, 671] on span "Change template" at bounding box center [1054, 673] width 94 height 20
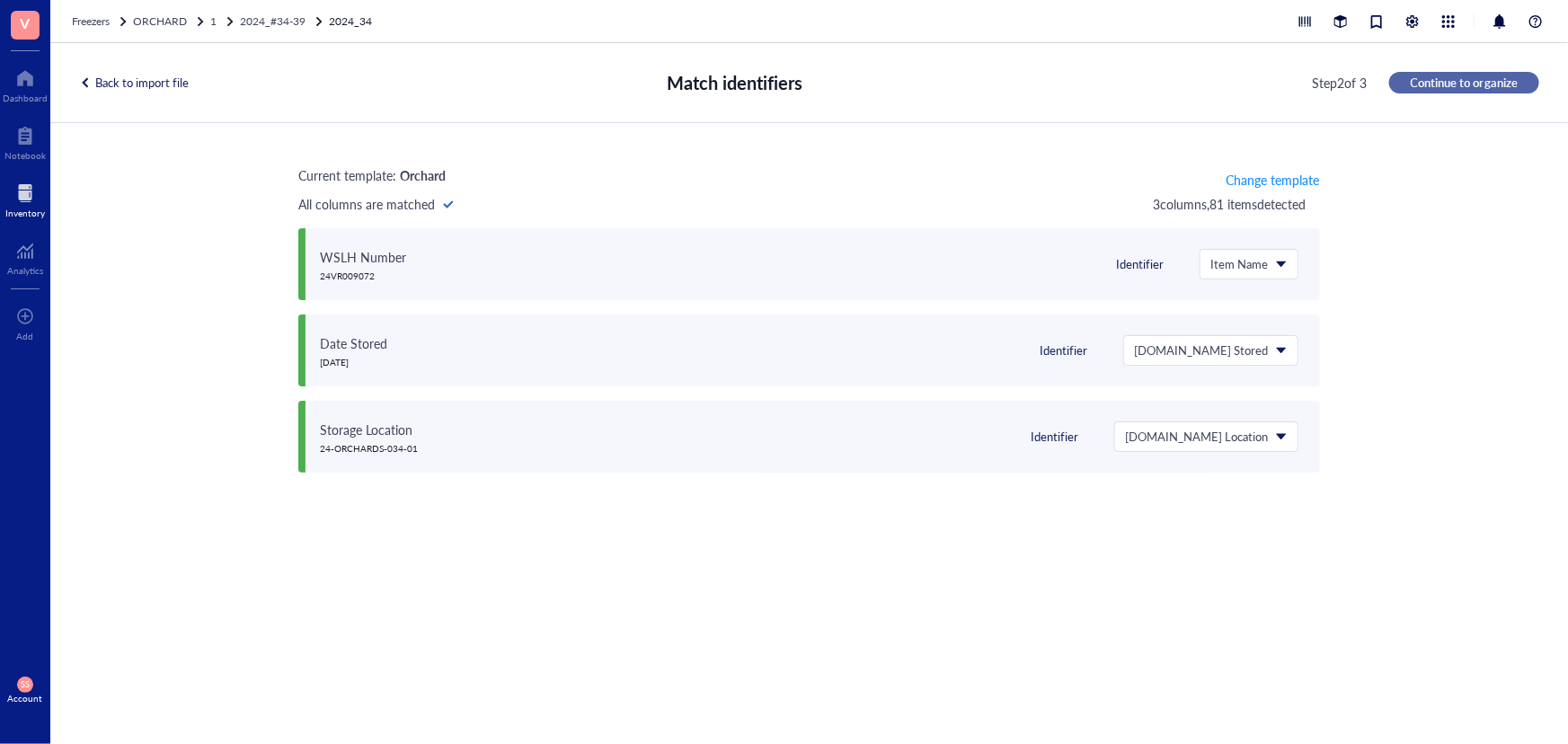
click at [1501, 72] on button "Continue to organize" at bounding box center [1464, 82] width 150 height 22
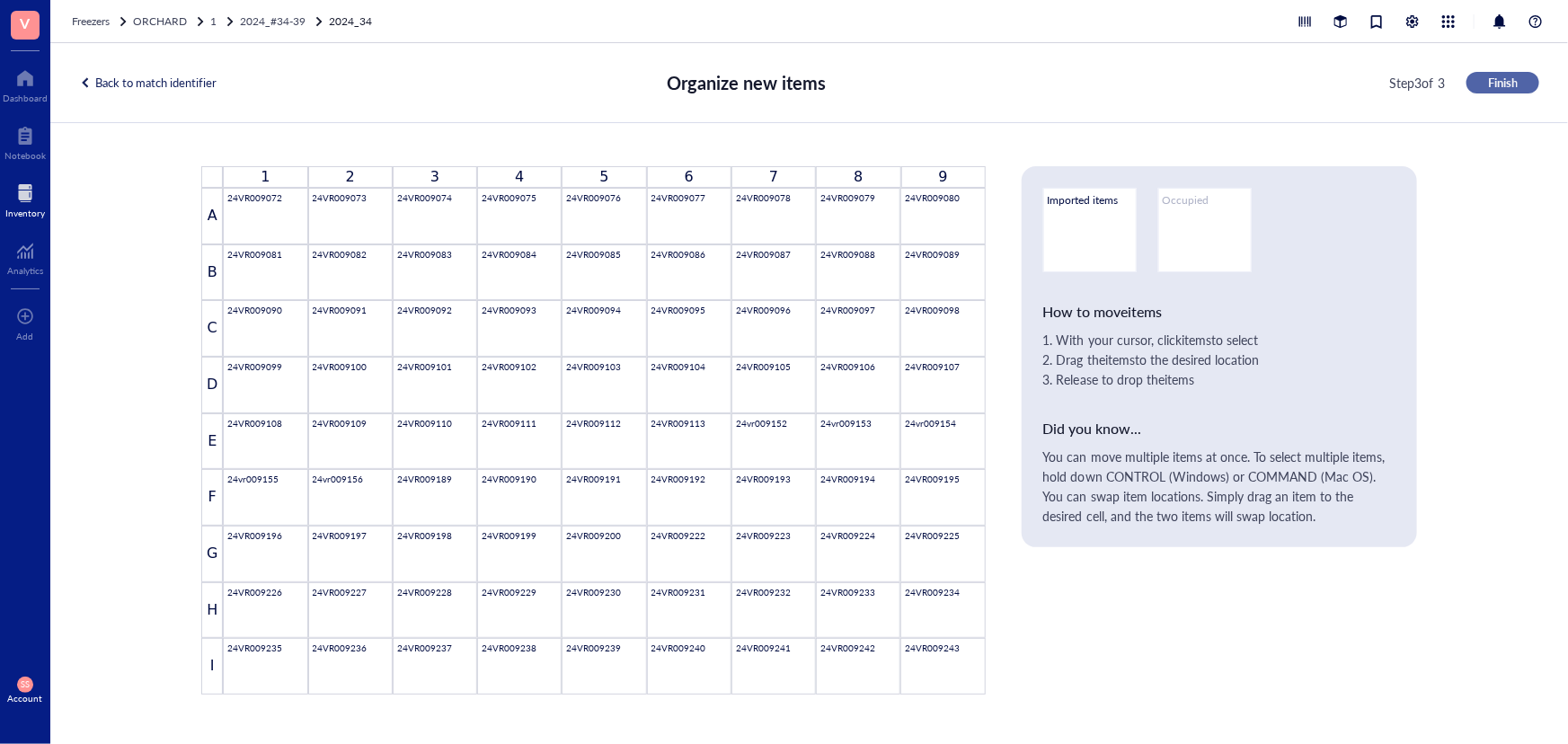
click at [1498, 77] on span "Finish" at bounding box center [1502, 82] width 30 height 16
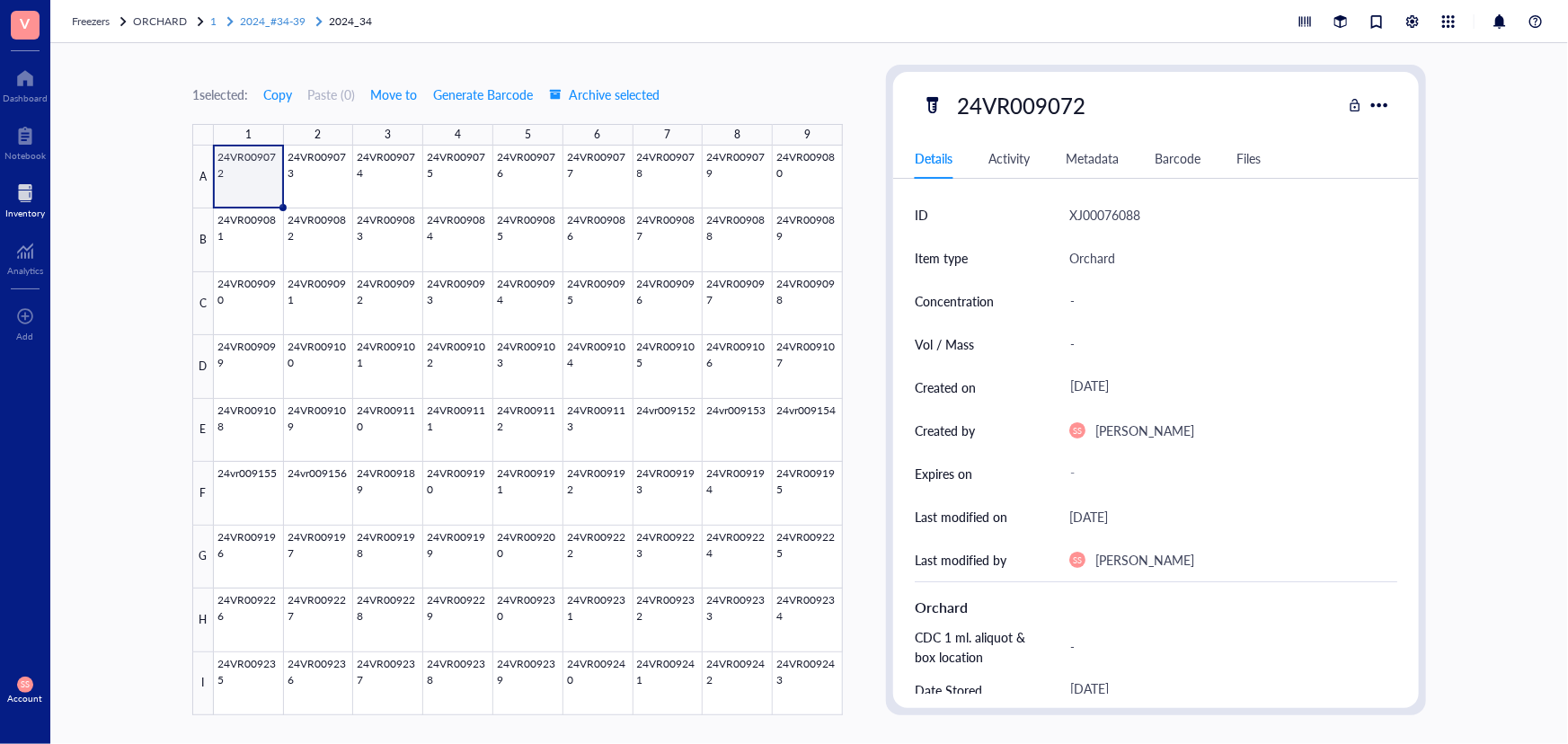
click at [278, 19] on span "2024_#34-39" at bounding box center [272, 21] width 66 height 15
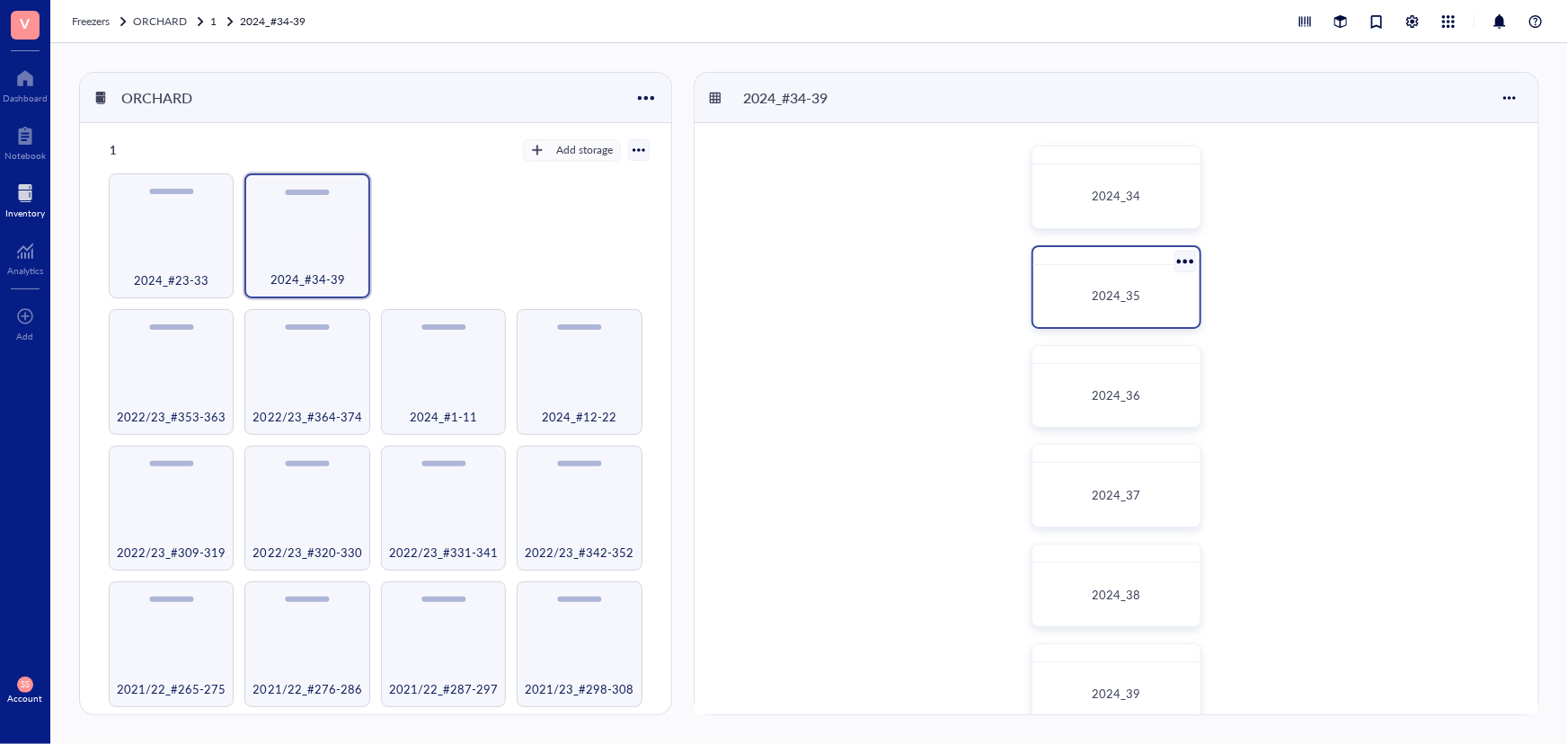
click at [1042, 298] on div "2024_35" at bounding box center [1117, 296] width 153 height 48
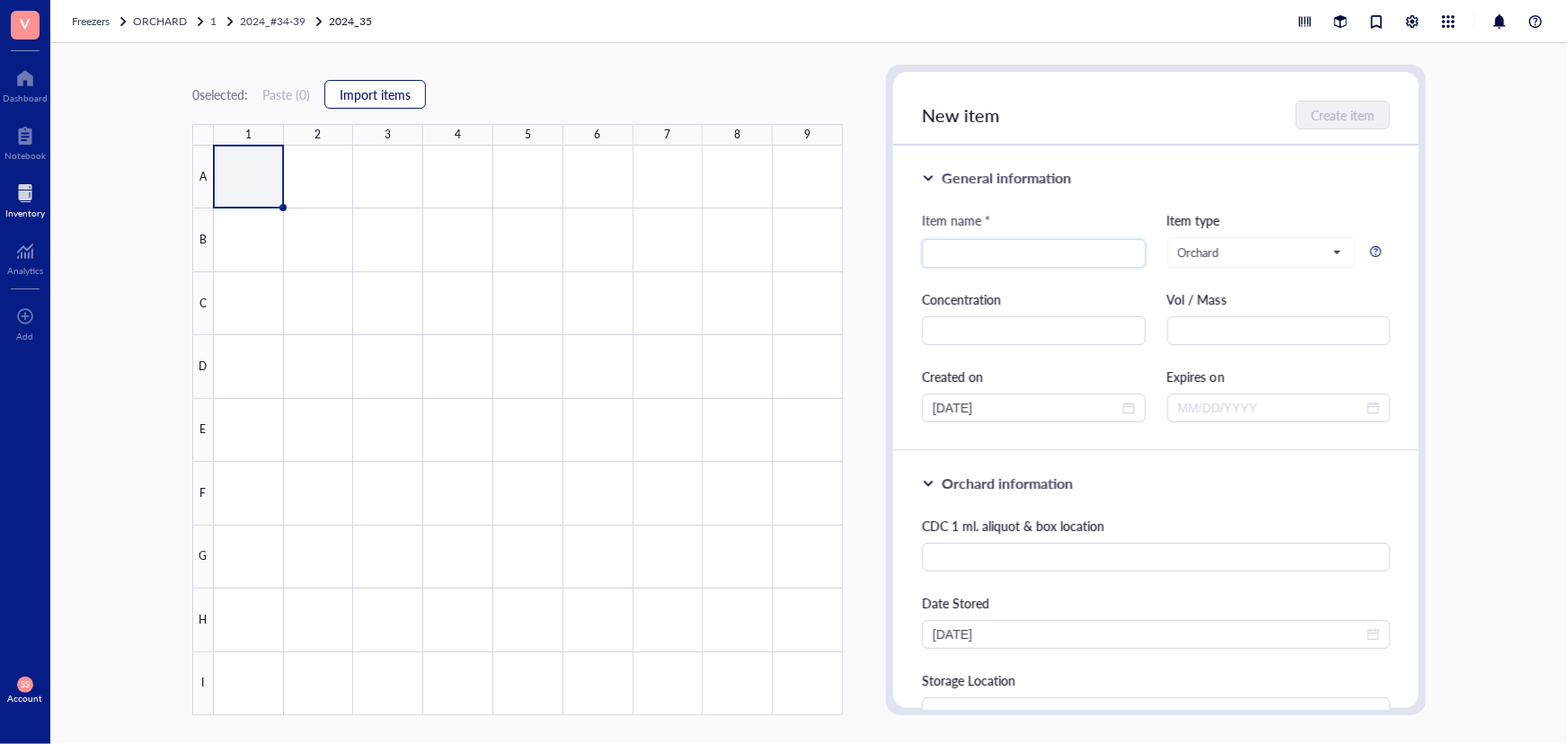
click at [400, 96] on span "Import items" at bounding box center [375, 94] width 71 height 14
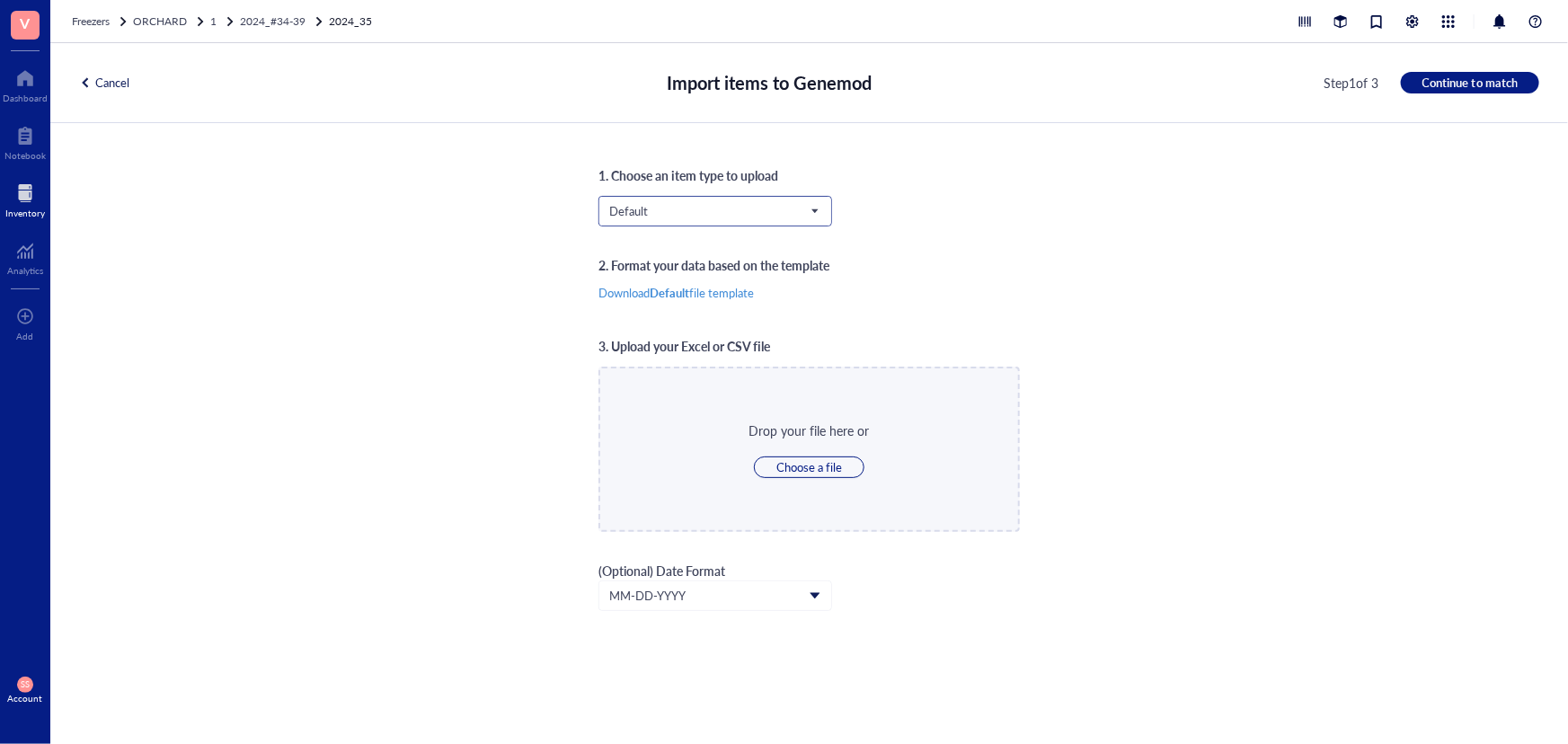
click at [734, 208] on span "Default" at bounding box center [713, 210] width 208 height 16
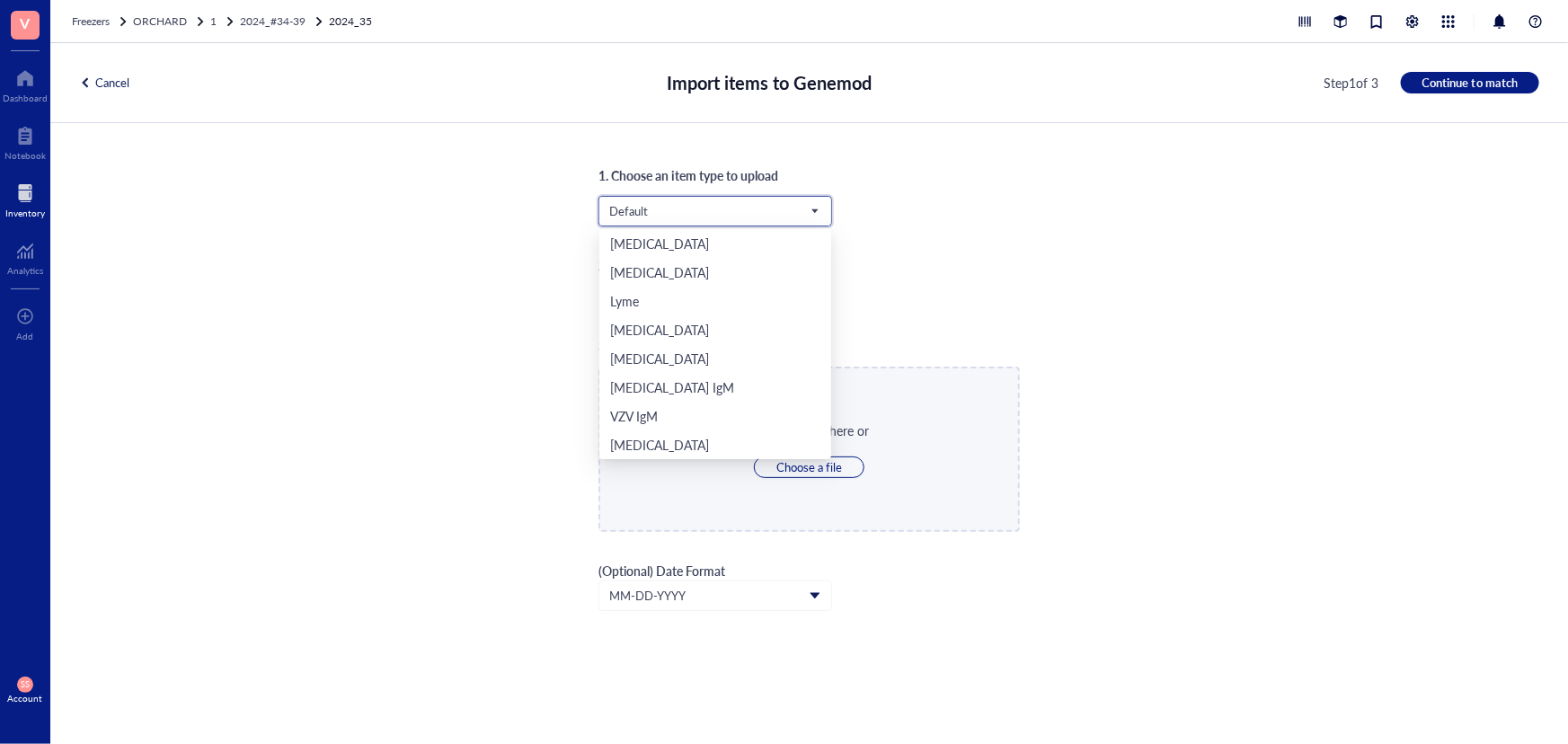
scroll to position [374, 0]
click at [664, 417] on div "Orchard" at bounding box center [715, 416] width 210 height 20
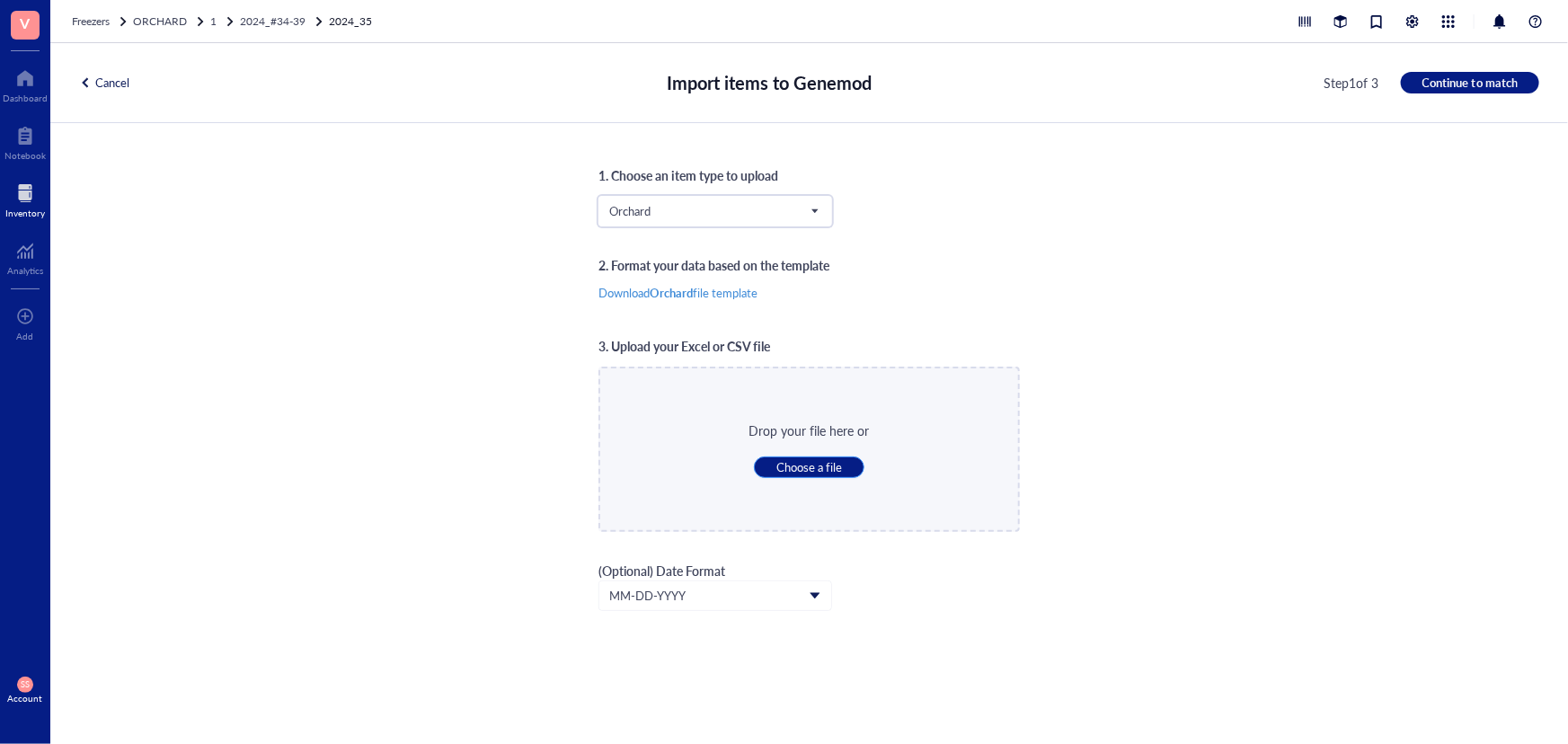
click at [795, 459] on span "Choose a file" at bounding box center [809, 467] width 66 height 16
type input "C:\fakepath\Sheet35.xlsx"
click at [857, 448] on div at bounding box center [855, 449] width 12 height 12
click at [844, 474] on button "Choose a file" at bounding box center [810, 467] width 111 height 22
type input "C:\fakepath\Sheet36.xlsx"
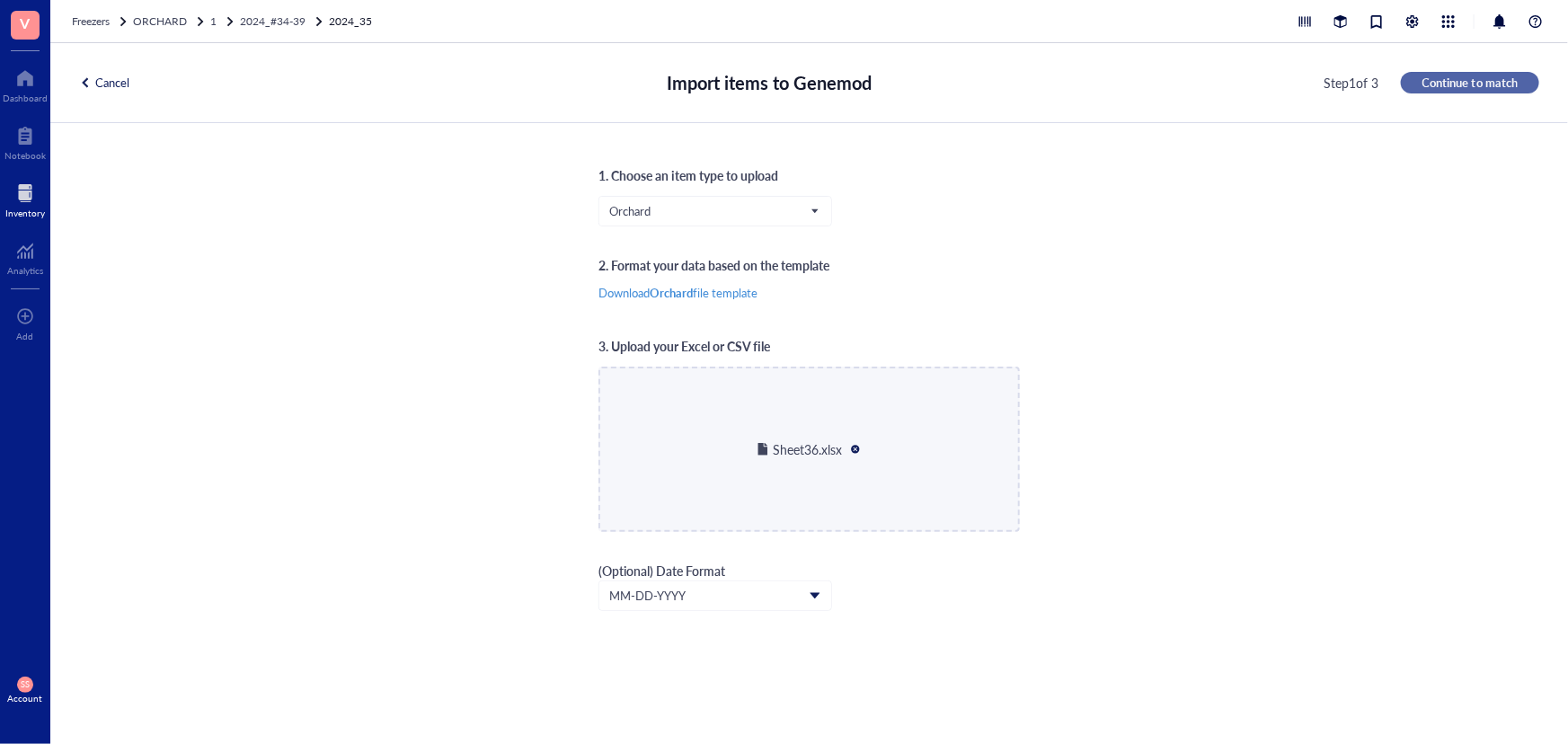
click at [1483, 79] on span "Continue to match" at bounding box center [1470, 82] width 96 height 16
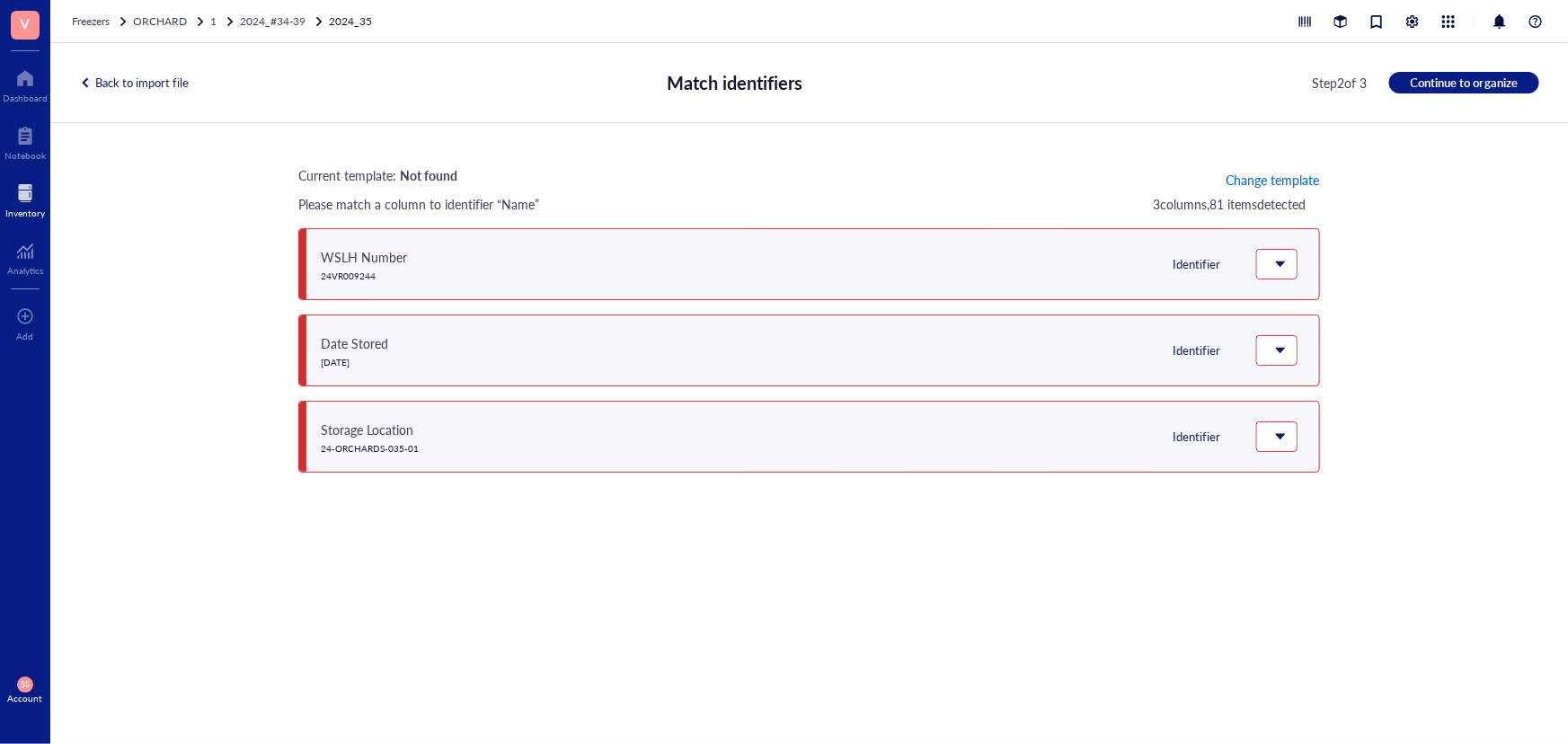
click at [1291, 173] on span "Change template" at bounding box center [1273, 179] width 94 height 14
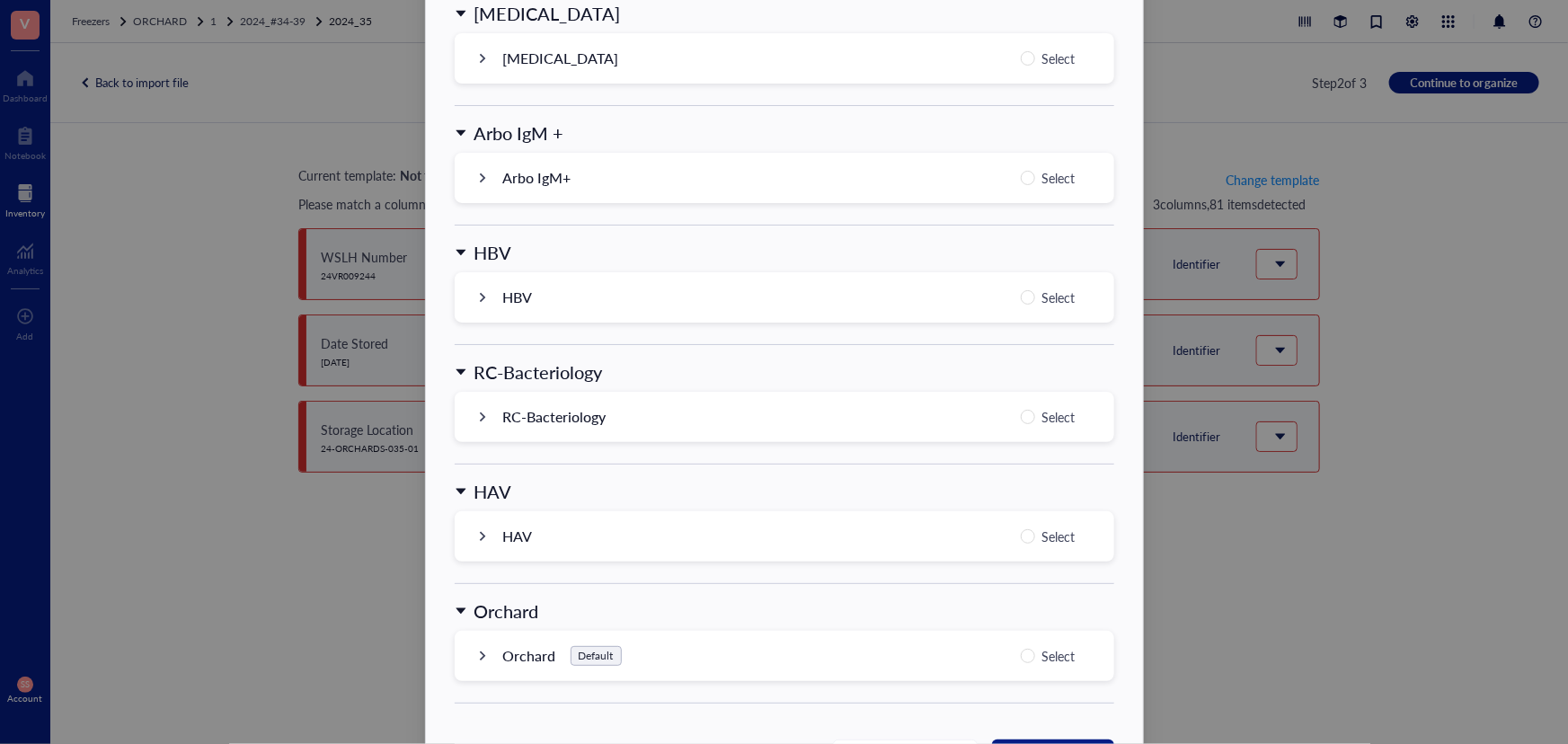
scroll to position [1718, 0]
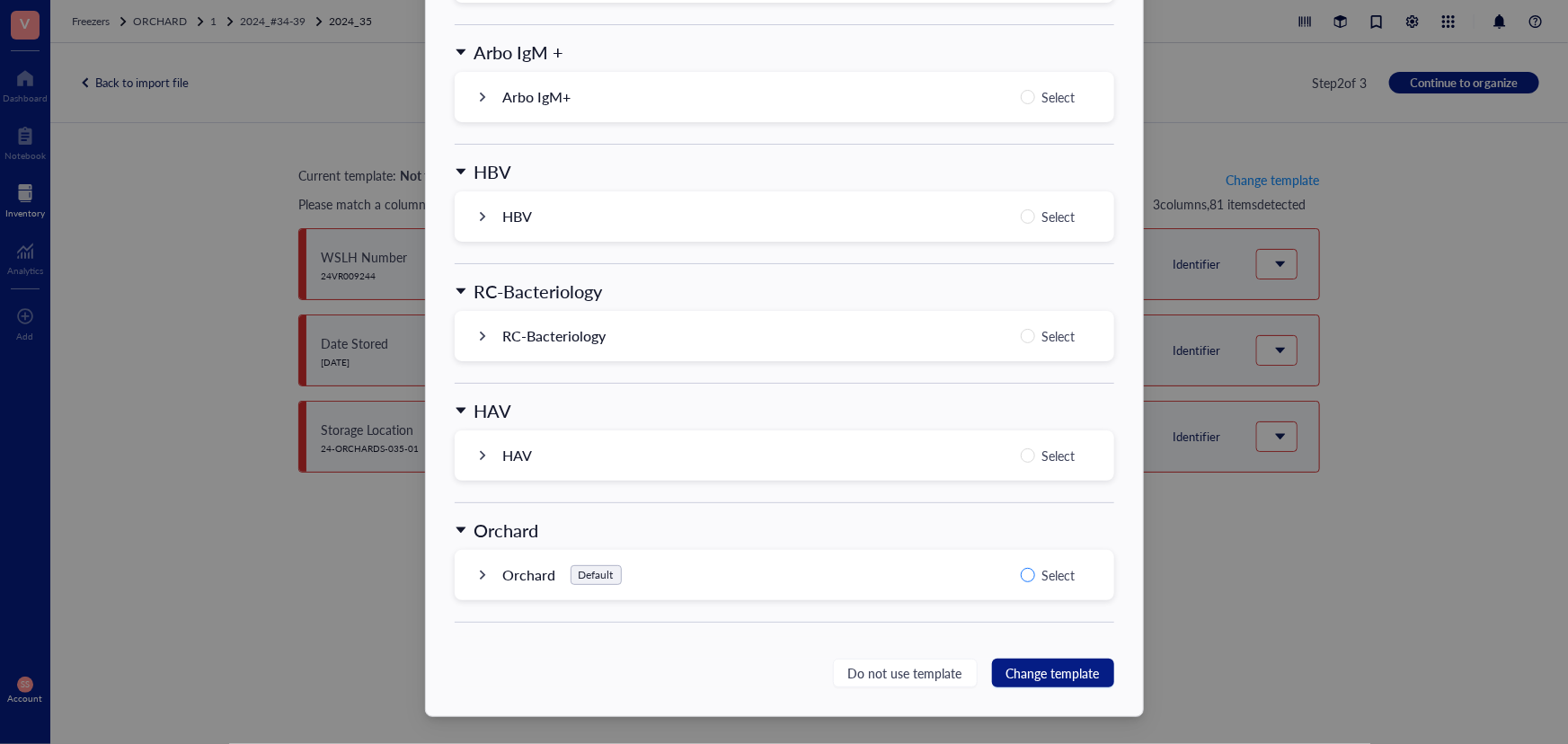
click at [1025, 576] on input "Select" at bounding box center [1028, 575] width 14 height 14
radio input "true"
click at [1055, 666] on span "Change template" at bounding box center [1054, 673] width 94 height 20
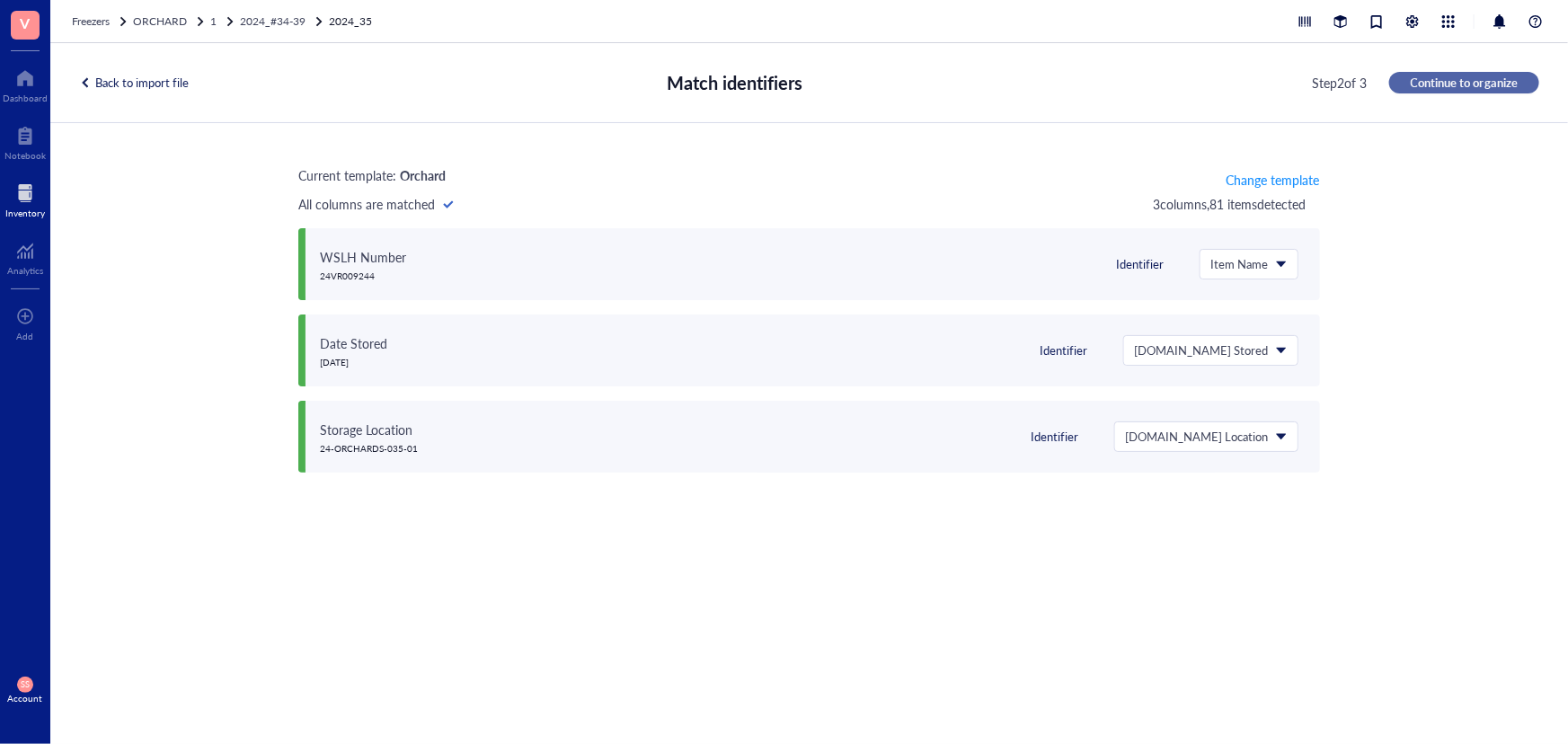
click at [1426, 83] on span "Continue to organize" at bounding box center [1465, 82] width 107 height 16
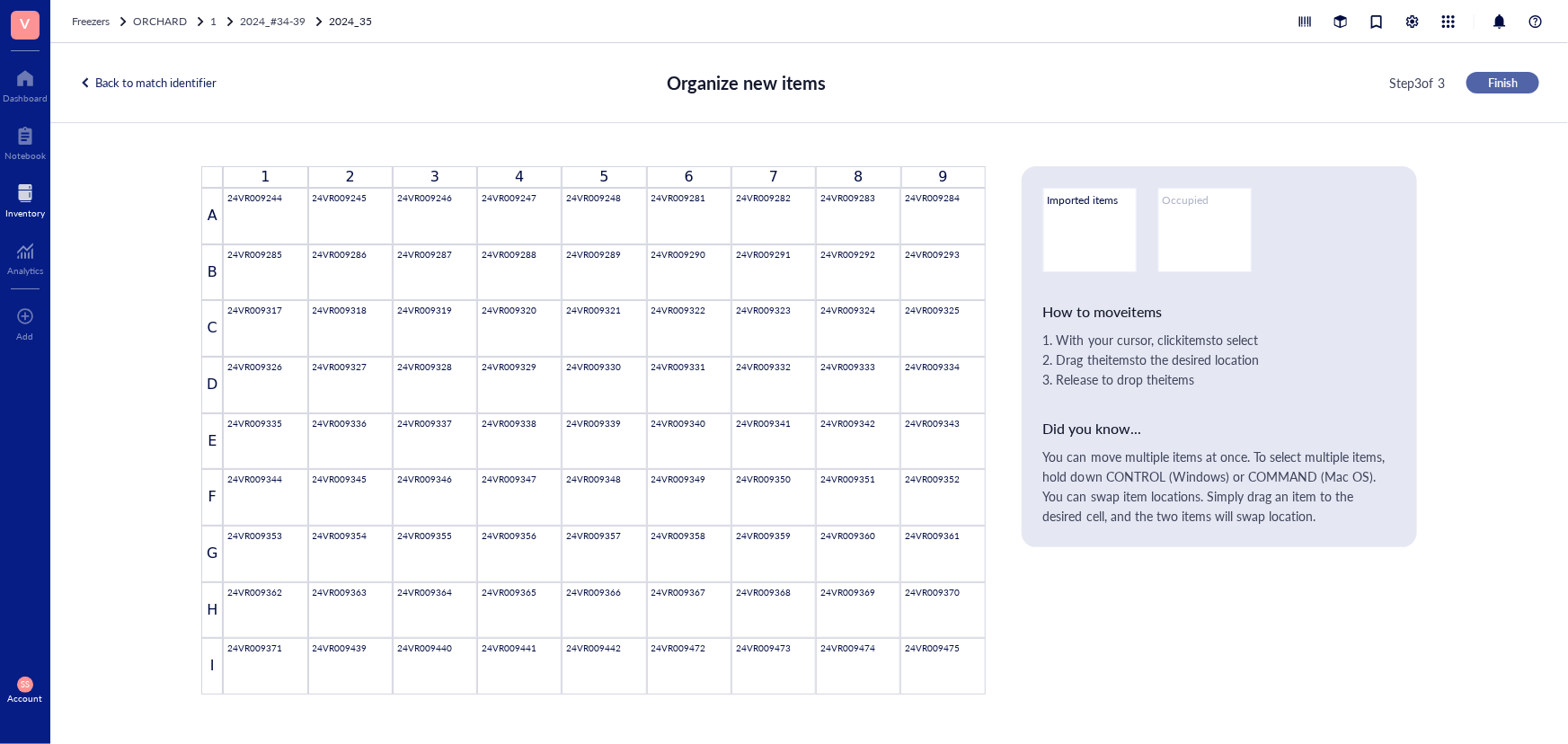
click at [1506, 75] on span "Finish" at bounding box center [1502, 82] width 30 height 16
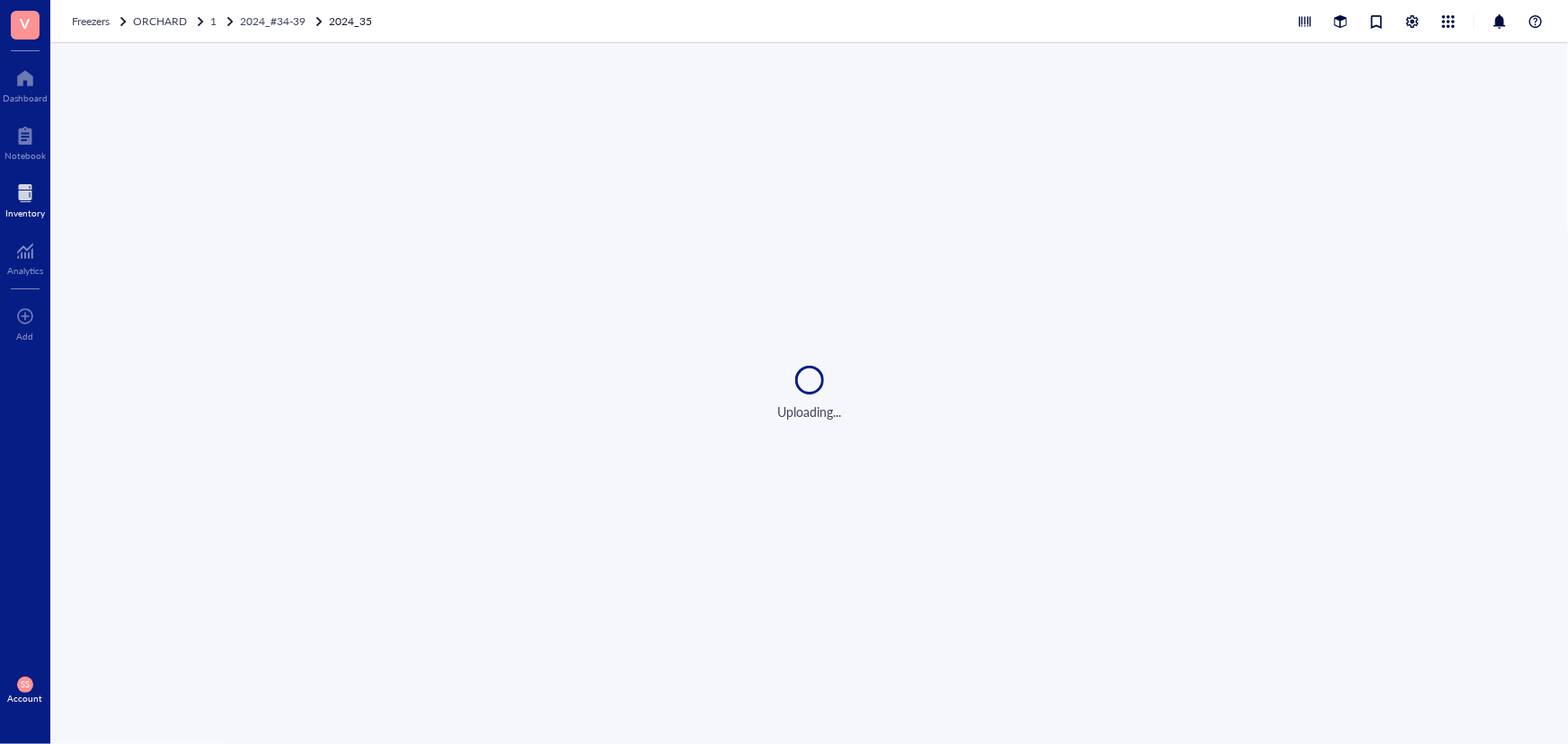
drag, startPoint x: 888, startPoint y: 243, endPoint x: 904, endPoint y: 262, distance: 24.8
click at [904, 262] on div "Uploading..." at bounding box center [809, 393] width 1517 height 701
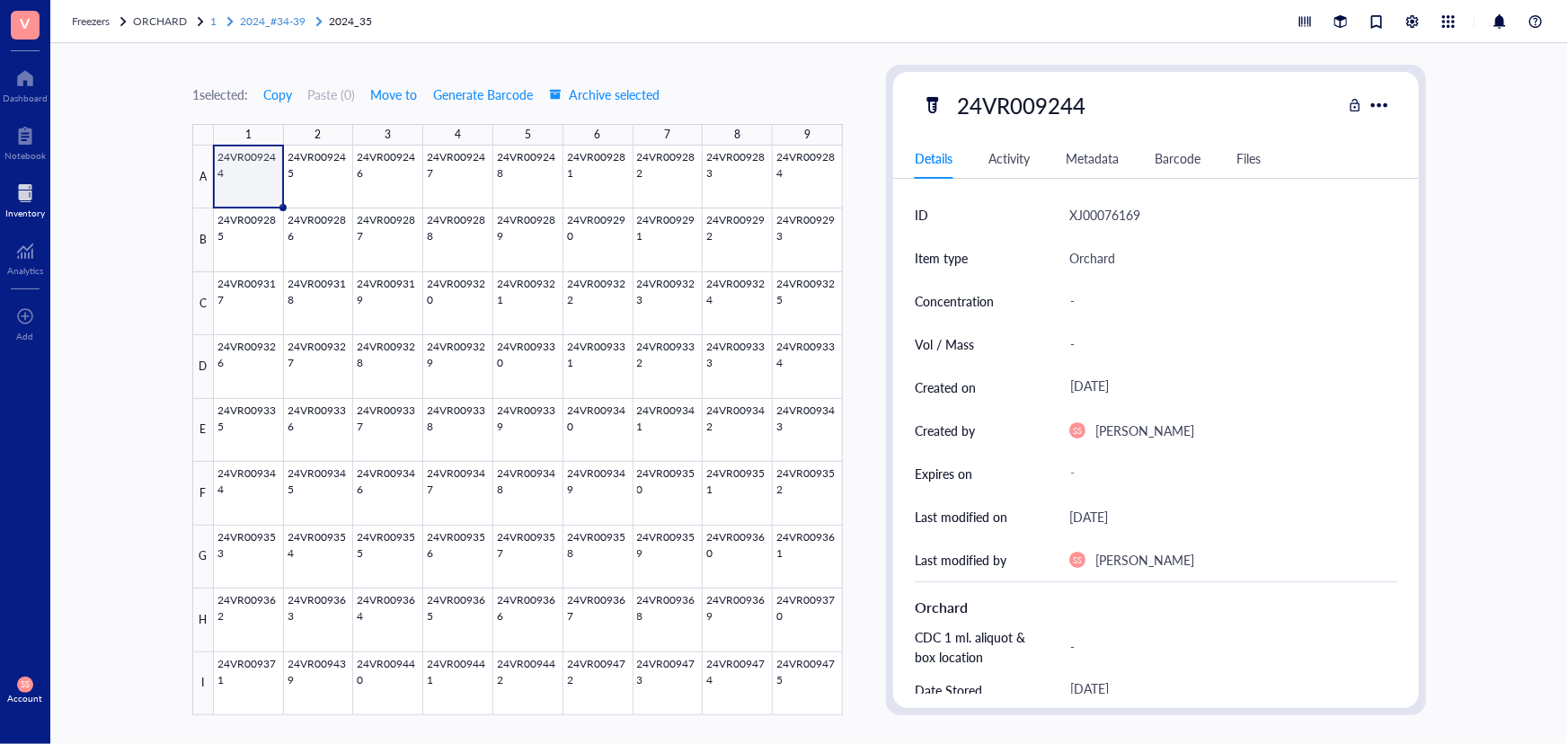
click at [286, 17] on span "2024_#34-39" at bounding box center [272, 21] width 66 height 15
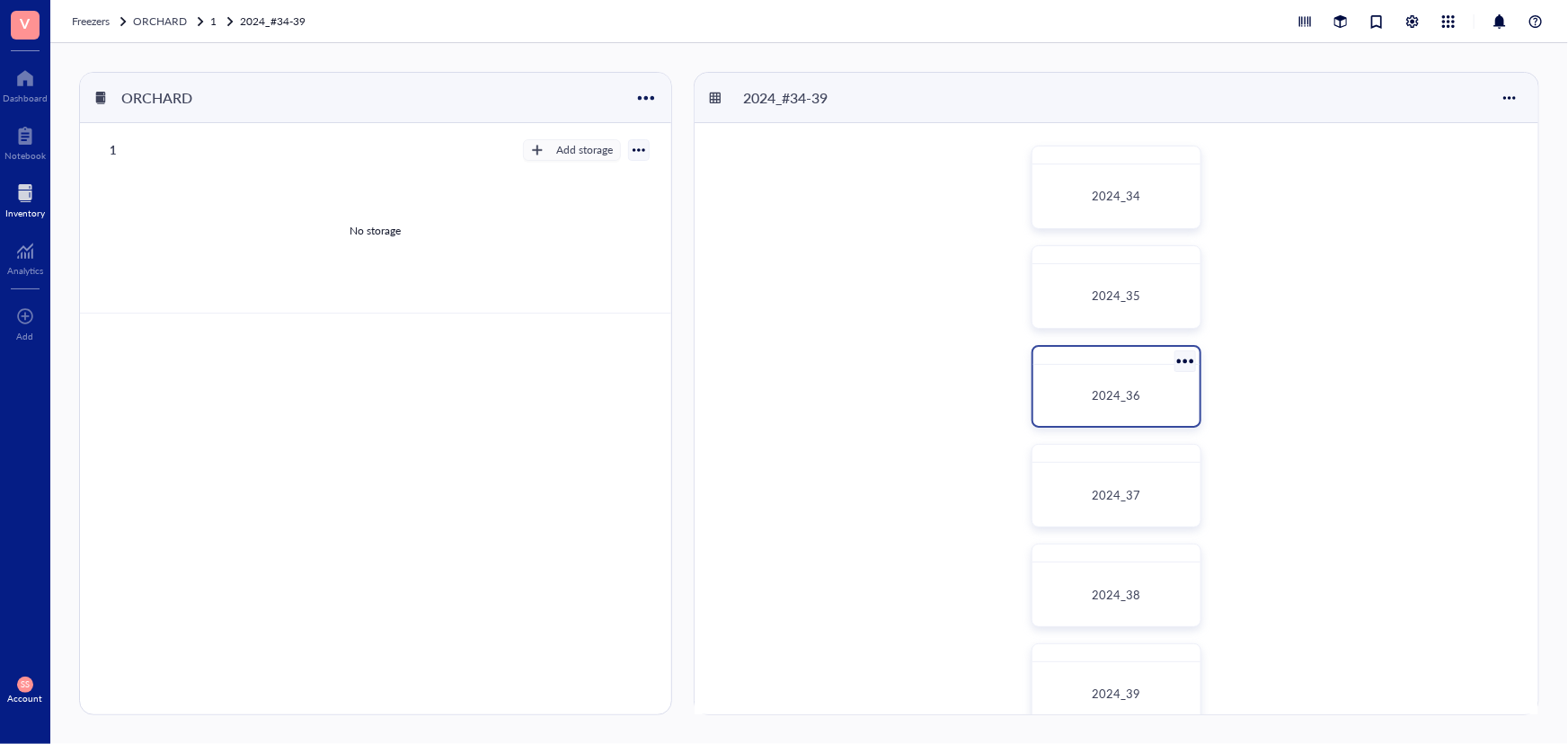
click at [1104, 404] on div "2024_36" at bounding box center [1117, 395] width 139 height 18
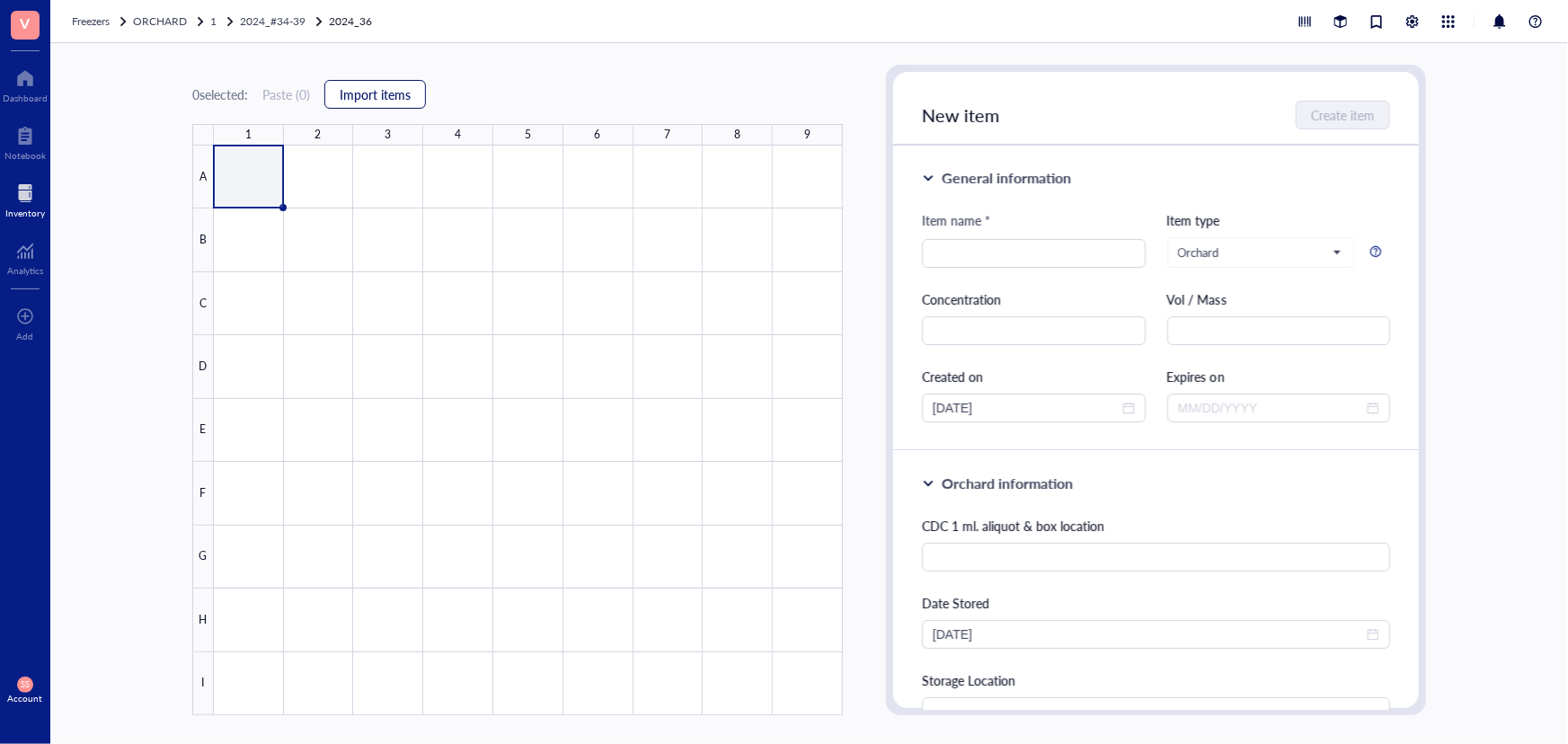
click at [350, 103] on button "Import items" at bounding box center [375, 95] width 101 height 29
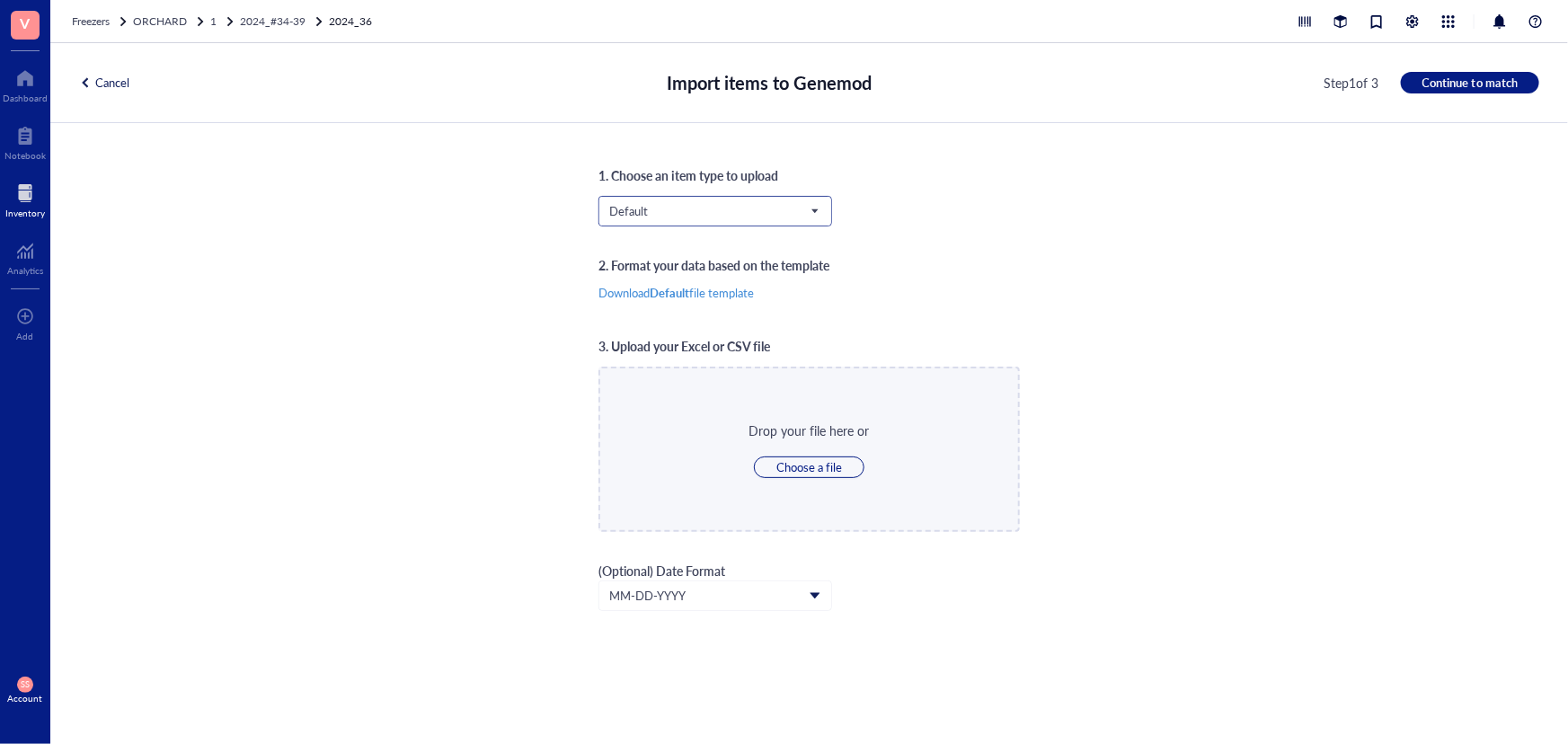
click at [808, 209] on span "Default" at bounding box center [713, 210] width 208 height 16
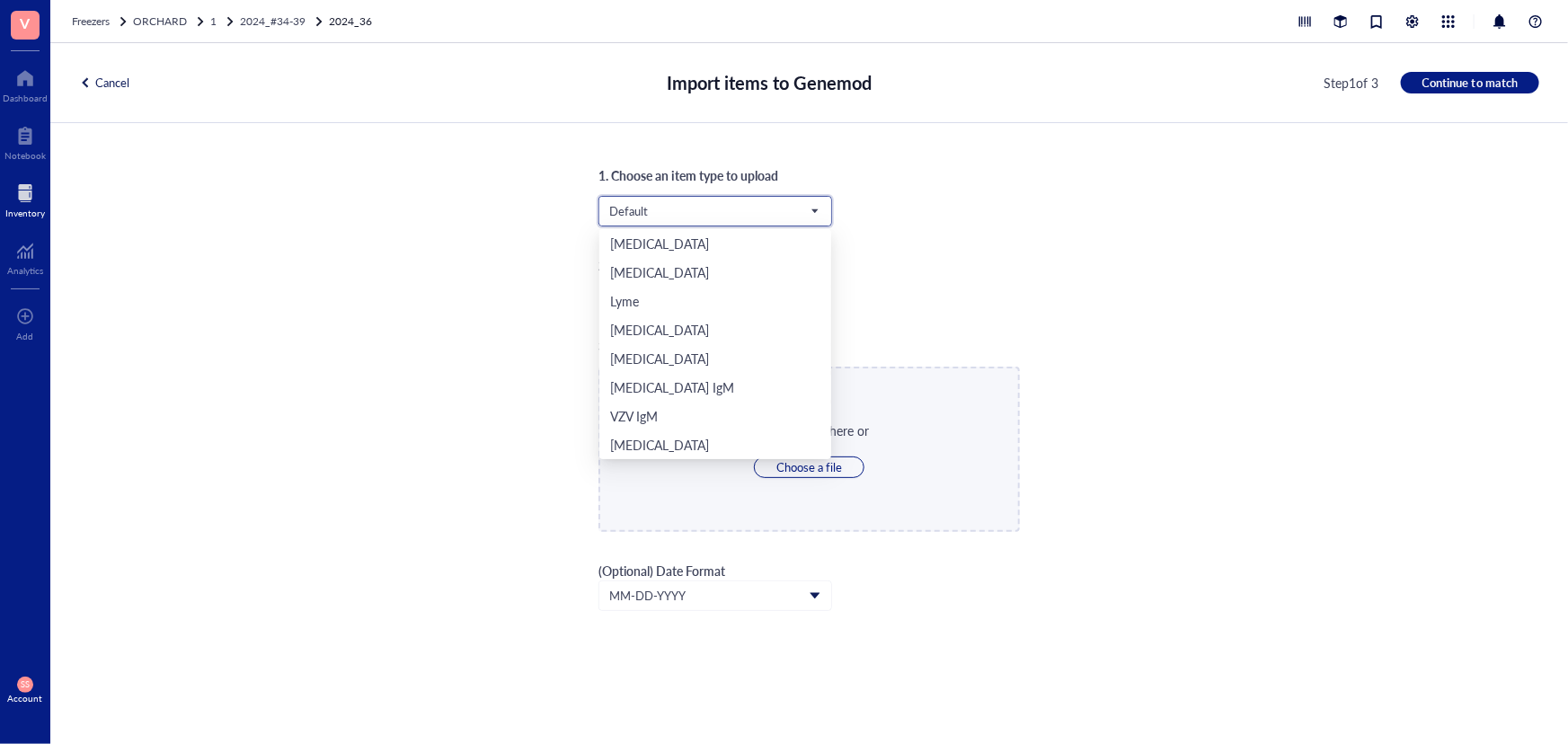
scroll to position [374, 0]
click at [686, 407] on div "Orchard" at bounding box center [715, 416] width 210 height 20
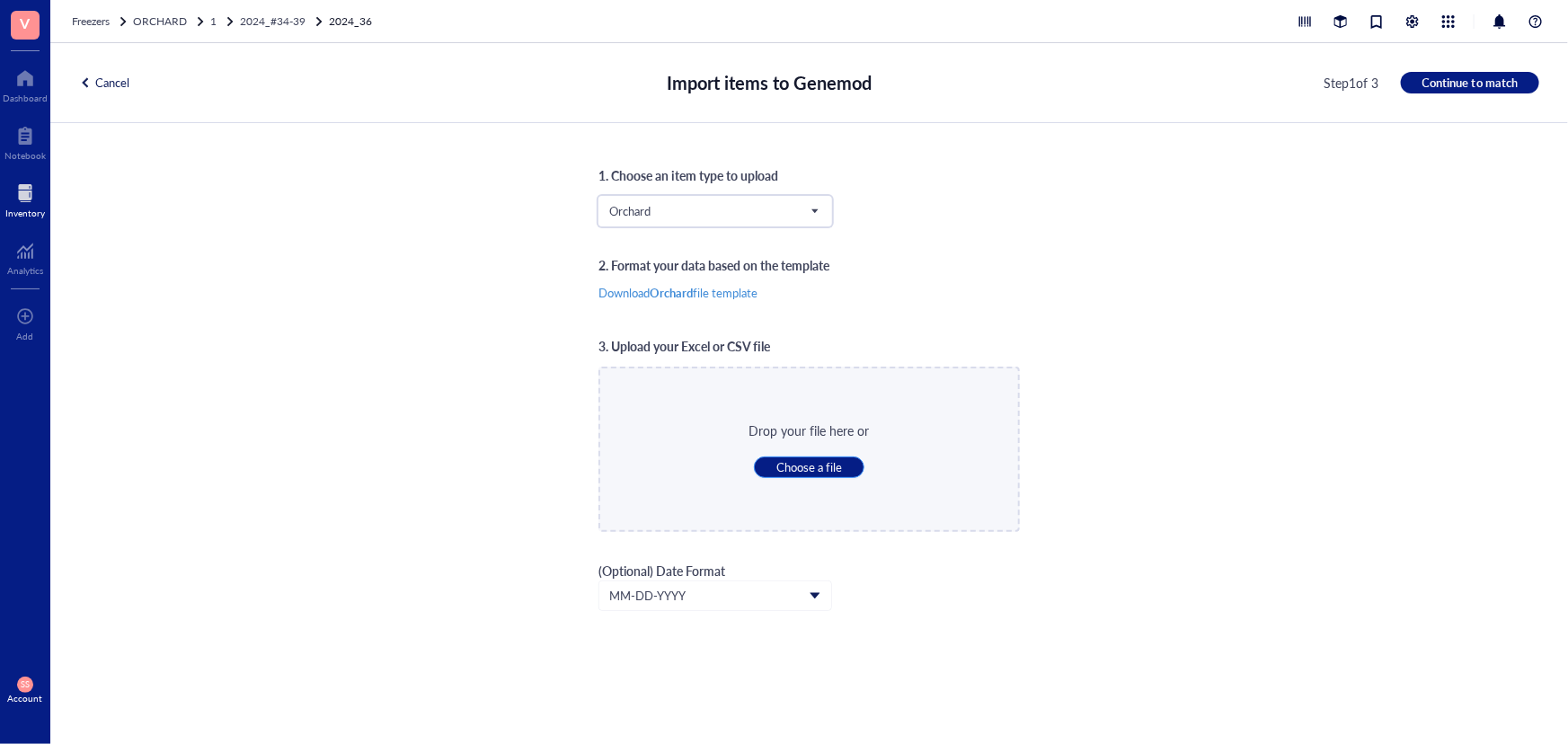
click at [783, 470] on span "Choose a file" at bounding box center [809, 467] width 66 height 16
type input "C:\fakepath\Sheet37.xlsx"
click at [1432, 81] on span "Continue to match" at bounding box center [1470, 82] width 96 height 16
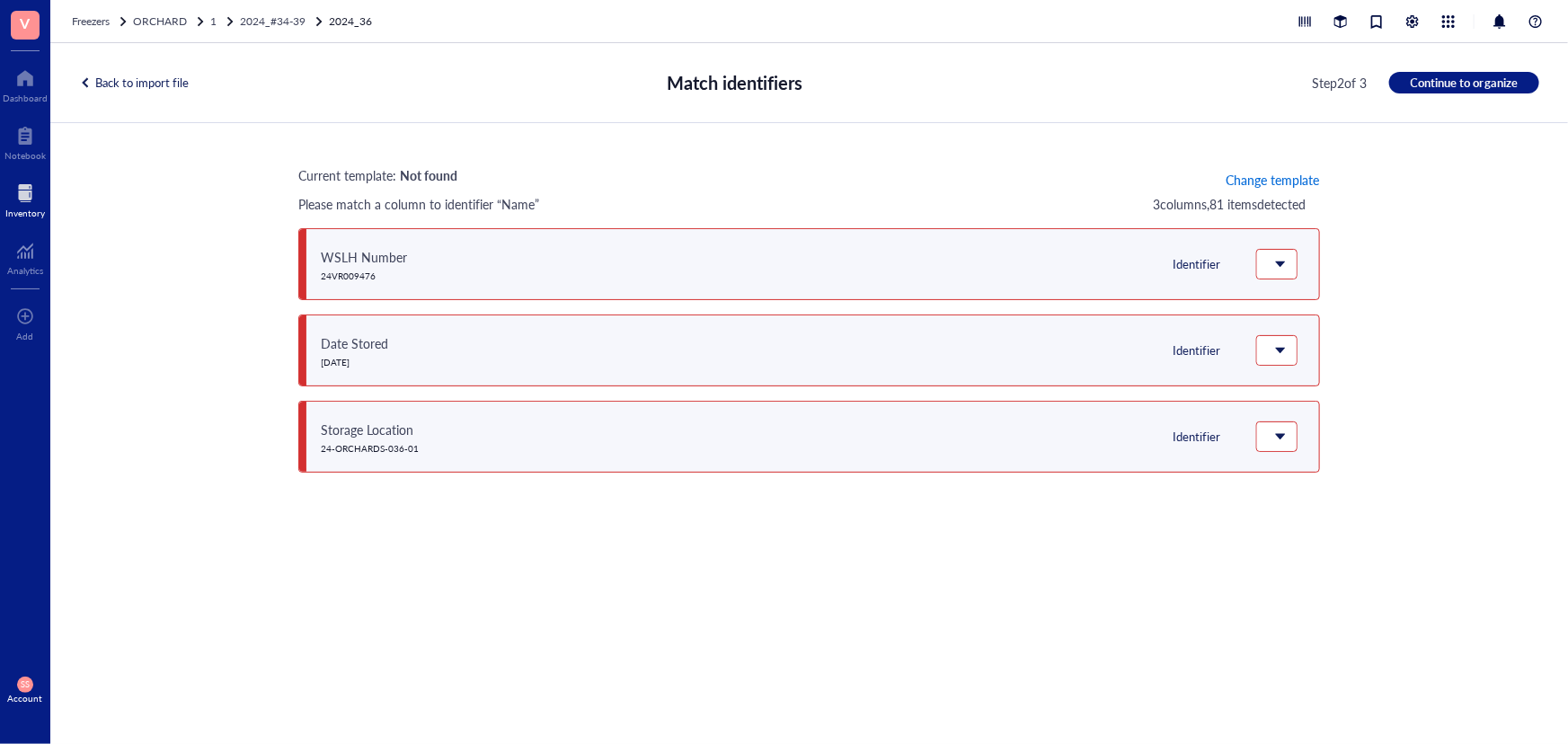
click at [1276, 181] on span "Change template" at bounding box center [1273, 179] width 94 height 14
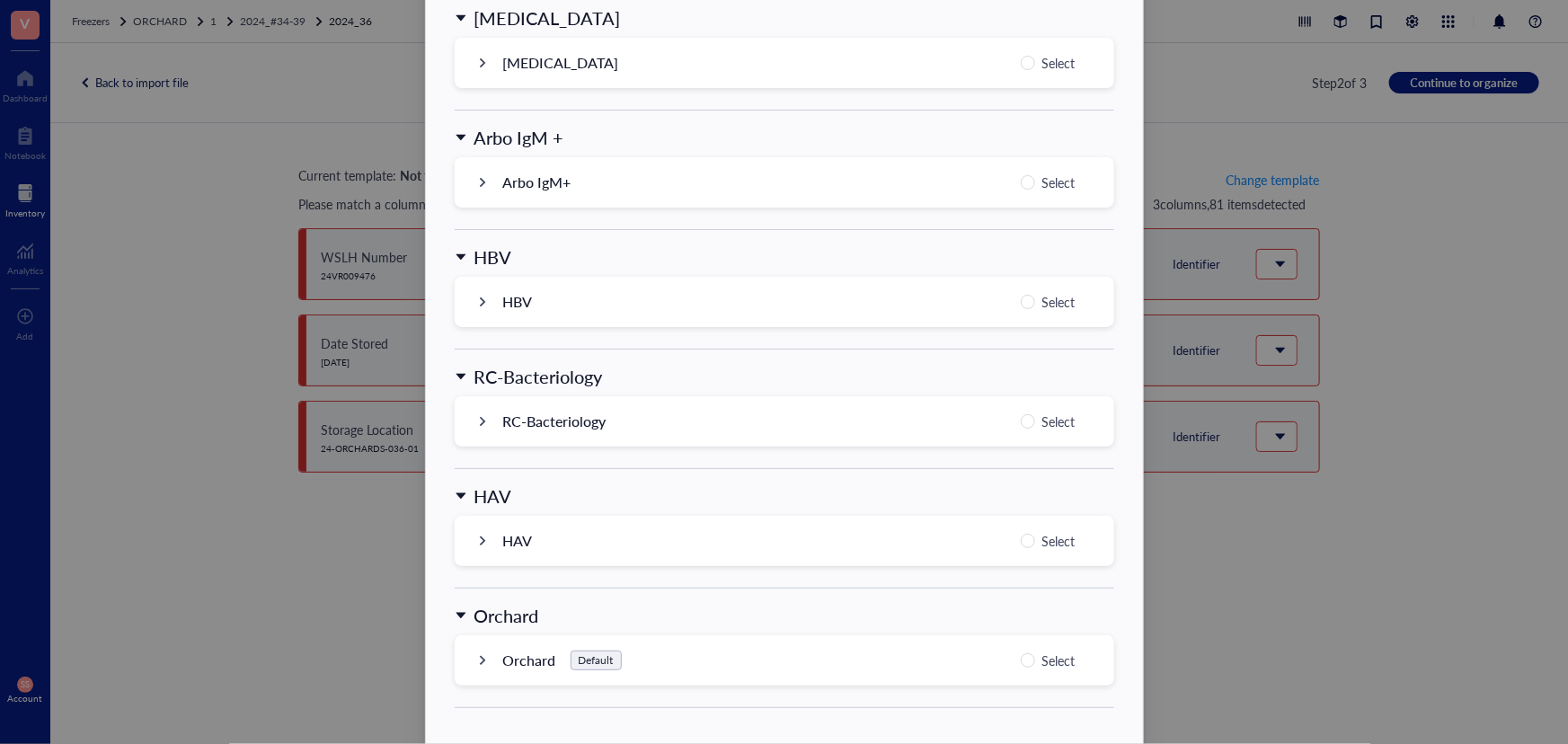
scroll to position [1718, 0]
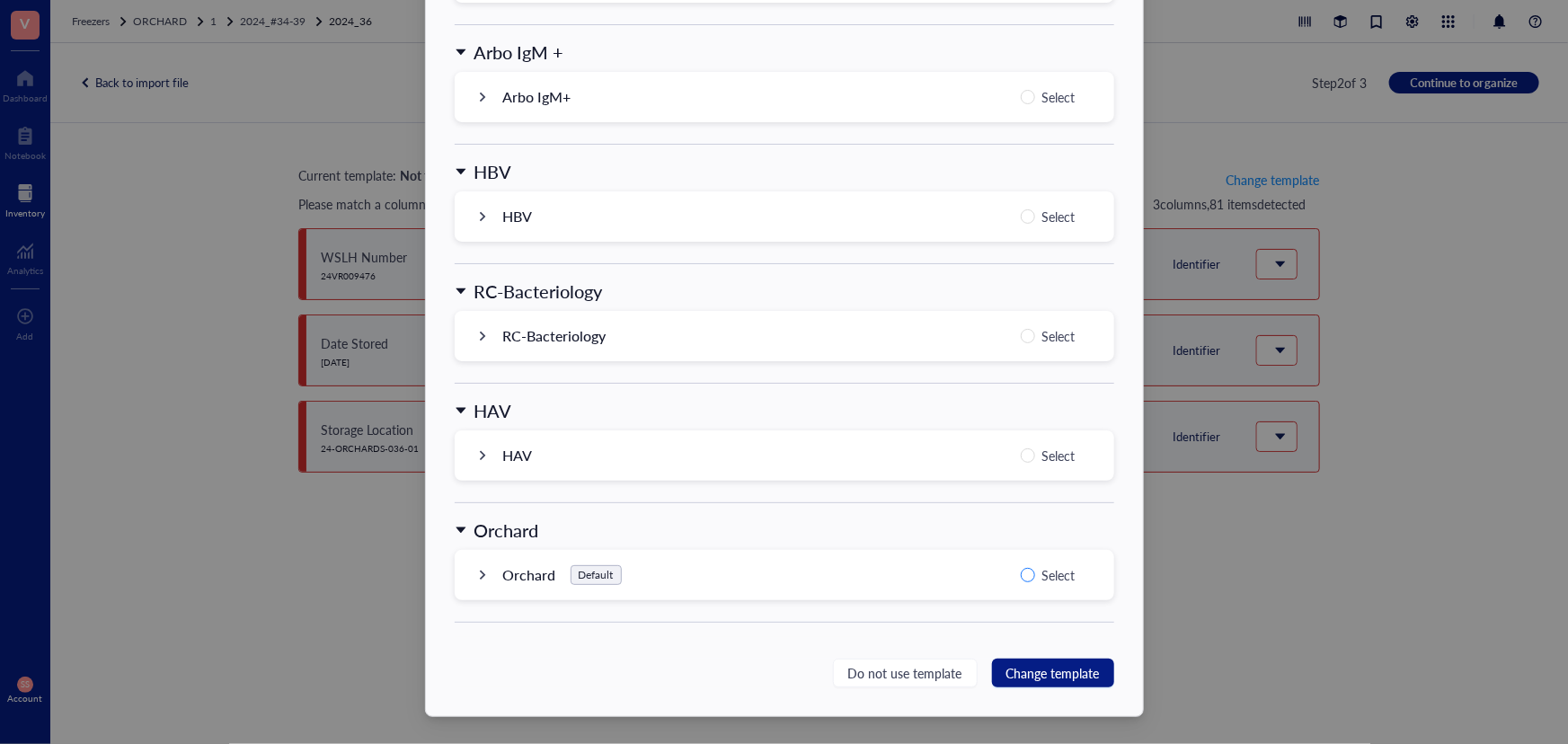
click at [1028, 580] on input "Select" at bounding box center [1028, 575] width 14 height 14
radio input "true"
click at [1079, 676] on span "Change template" at bounding box center [1054, 673] width 94 height 20
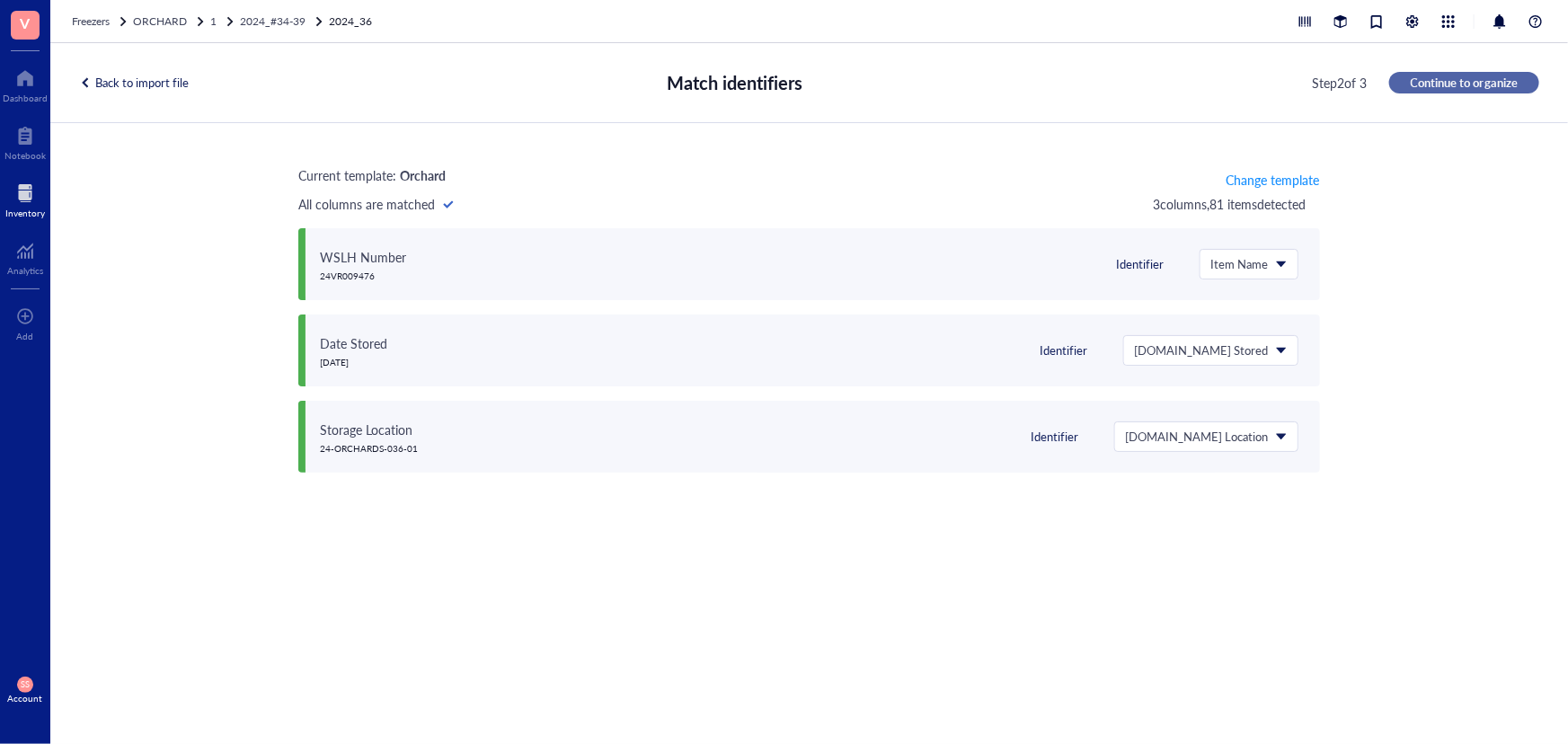
click at [1453, 72] on button "Continue to organize" at bounding box center [1464, 82] width 150 height 22
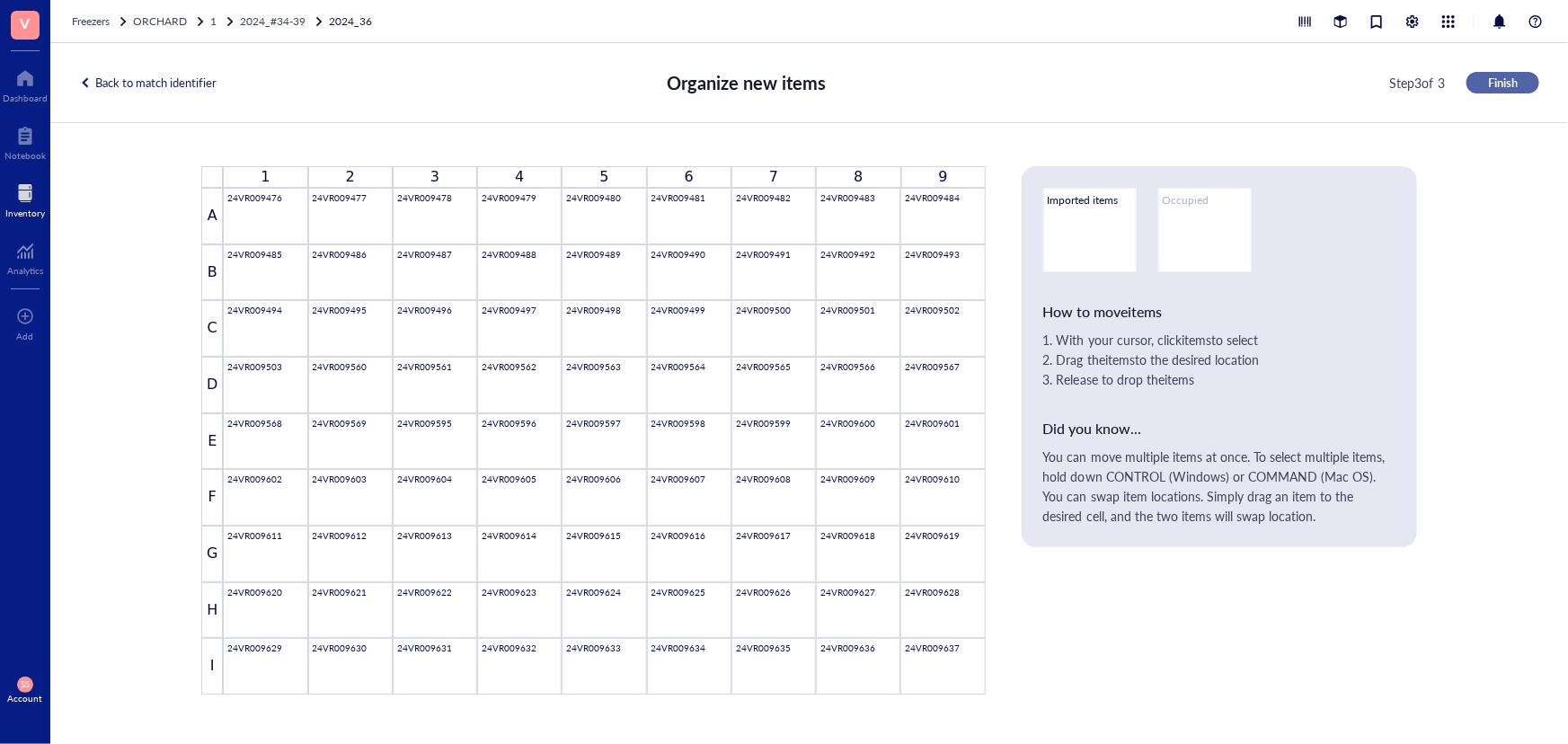
click at [1523, 83] on button "Finish" at bounding box center [1503, 82] width 73 height 22
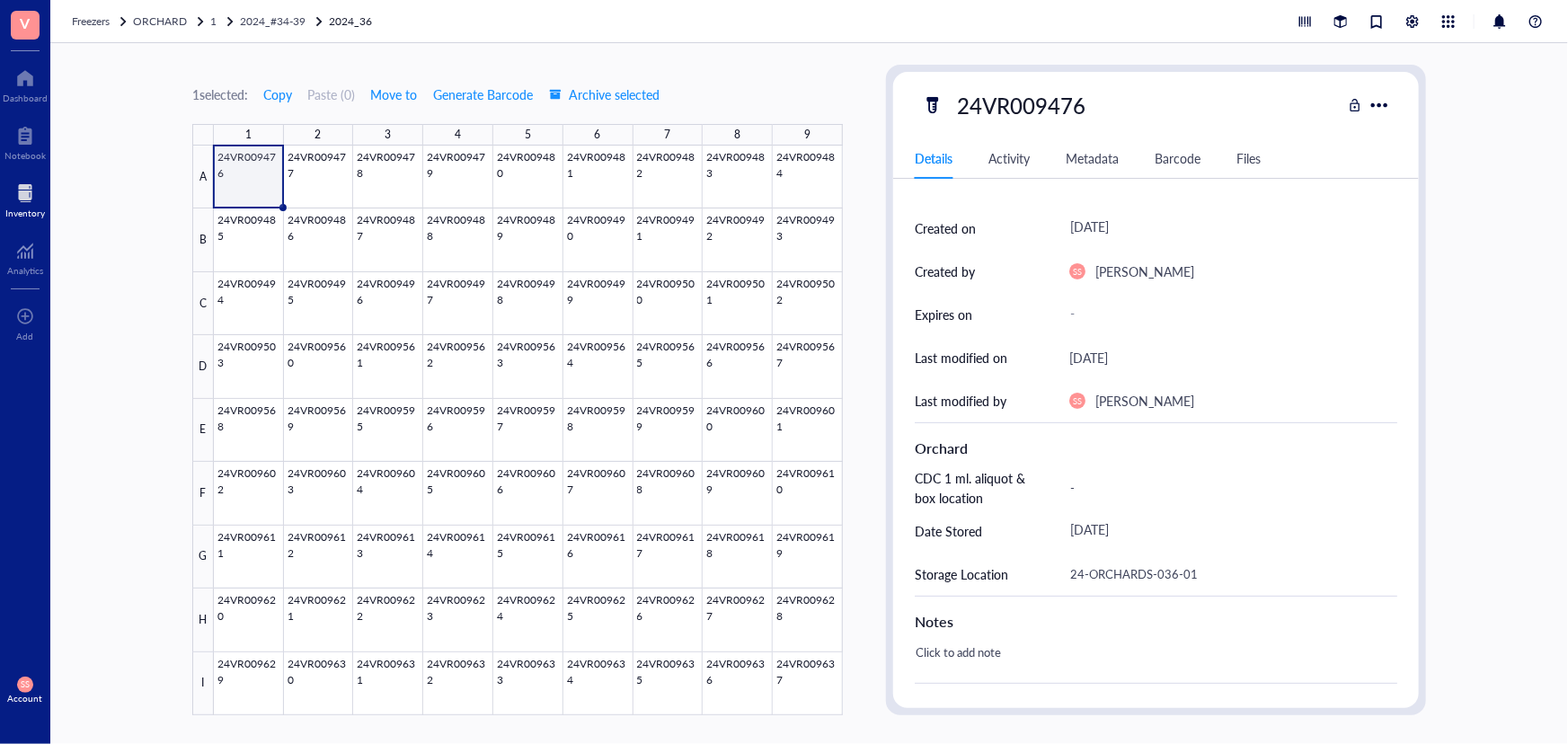
scroll to position [163, 0]
click at [277, 23] on span "2024_#34-39" at bounding box center [272, 21] width 66 height 15
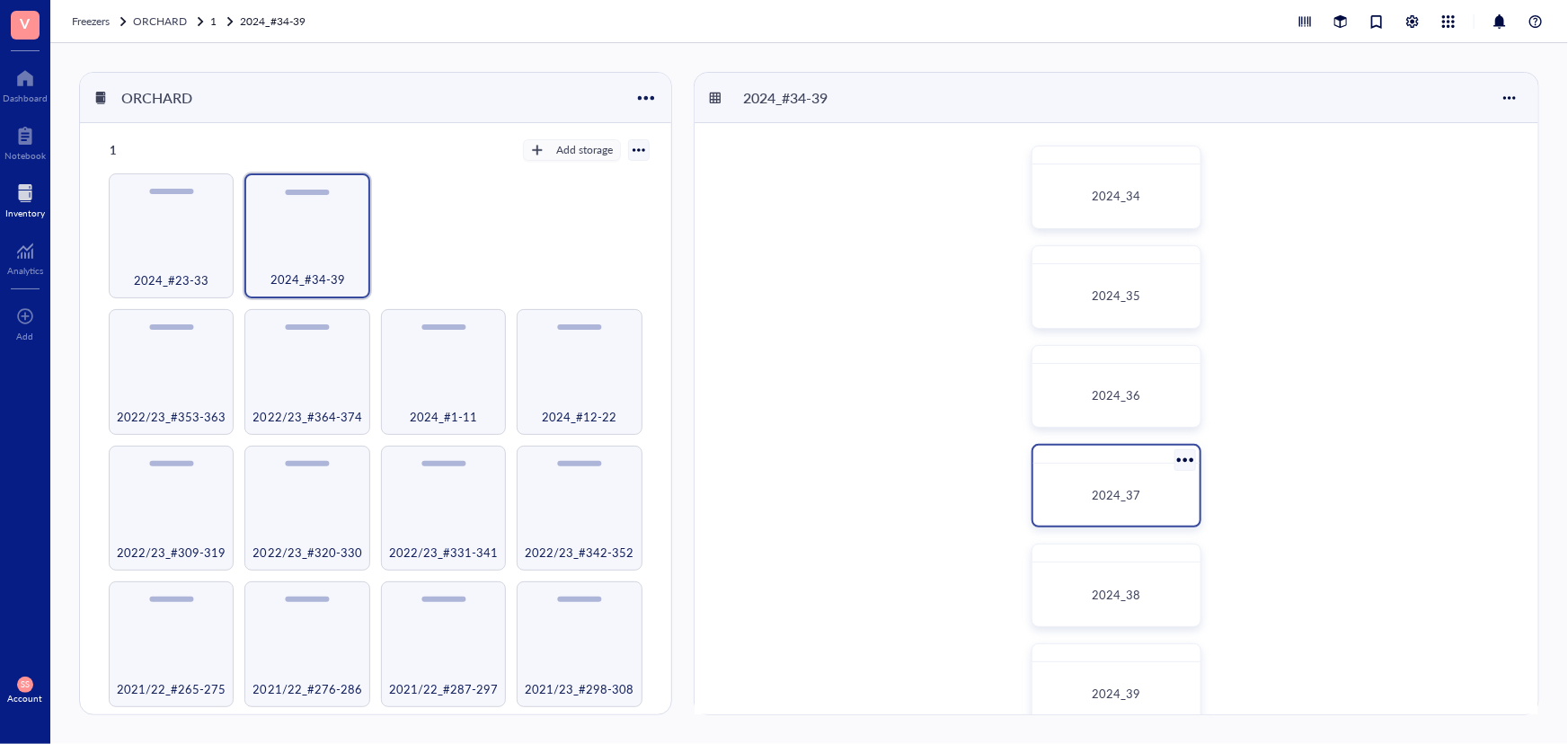
click at [1116, 471] on div "2024_37" at bounding box center [1117, 495] width 153 height 48
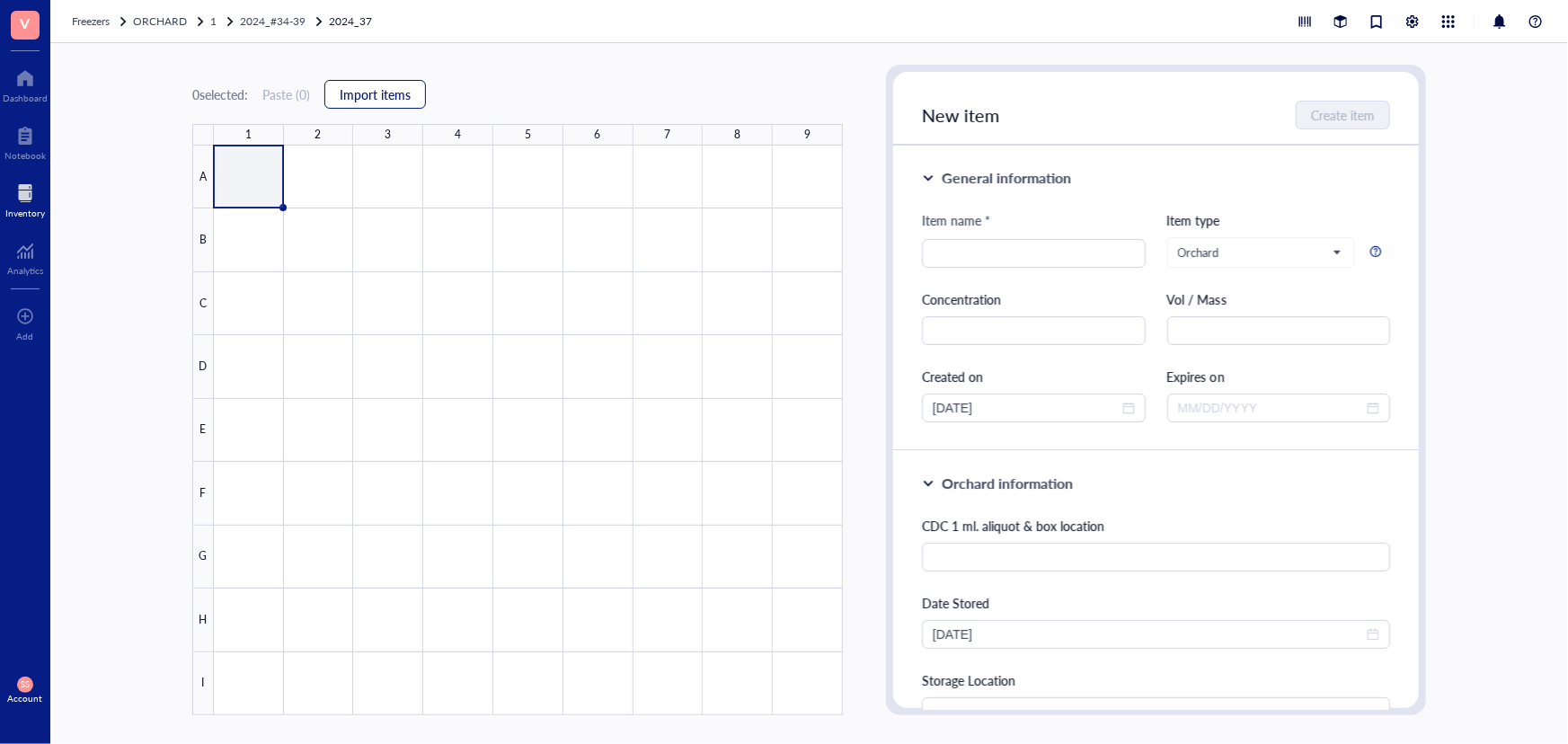
click at [381, 80] on button "Import items" at bounding box center [375, 95] width 101 height 29
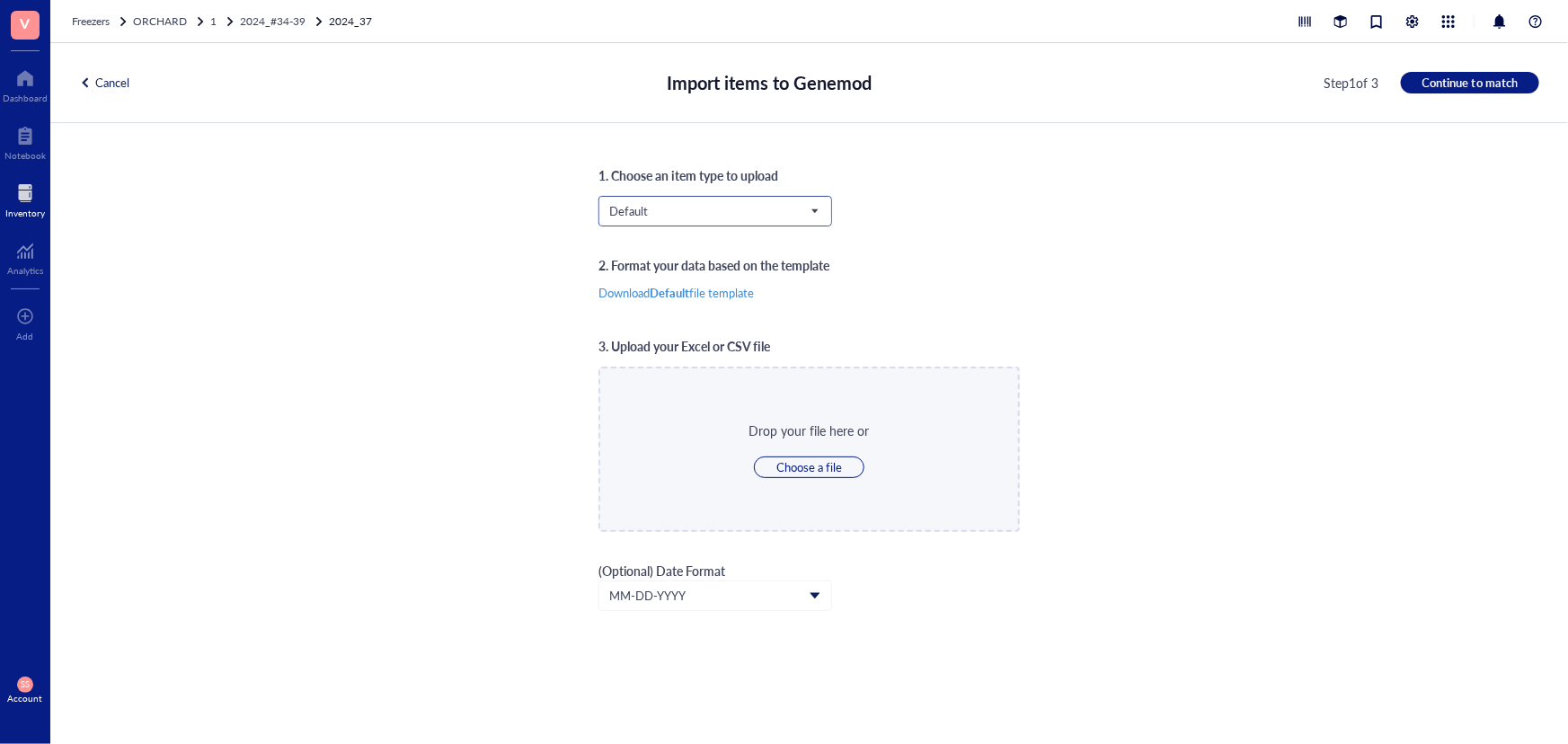
click at [708, 205] on span "Default" at bounding box center [713, 210] width 208 height 16
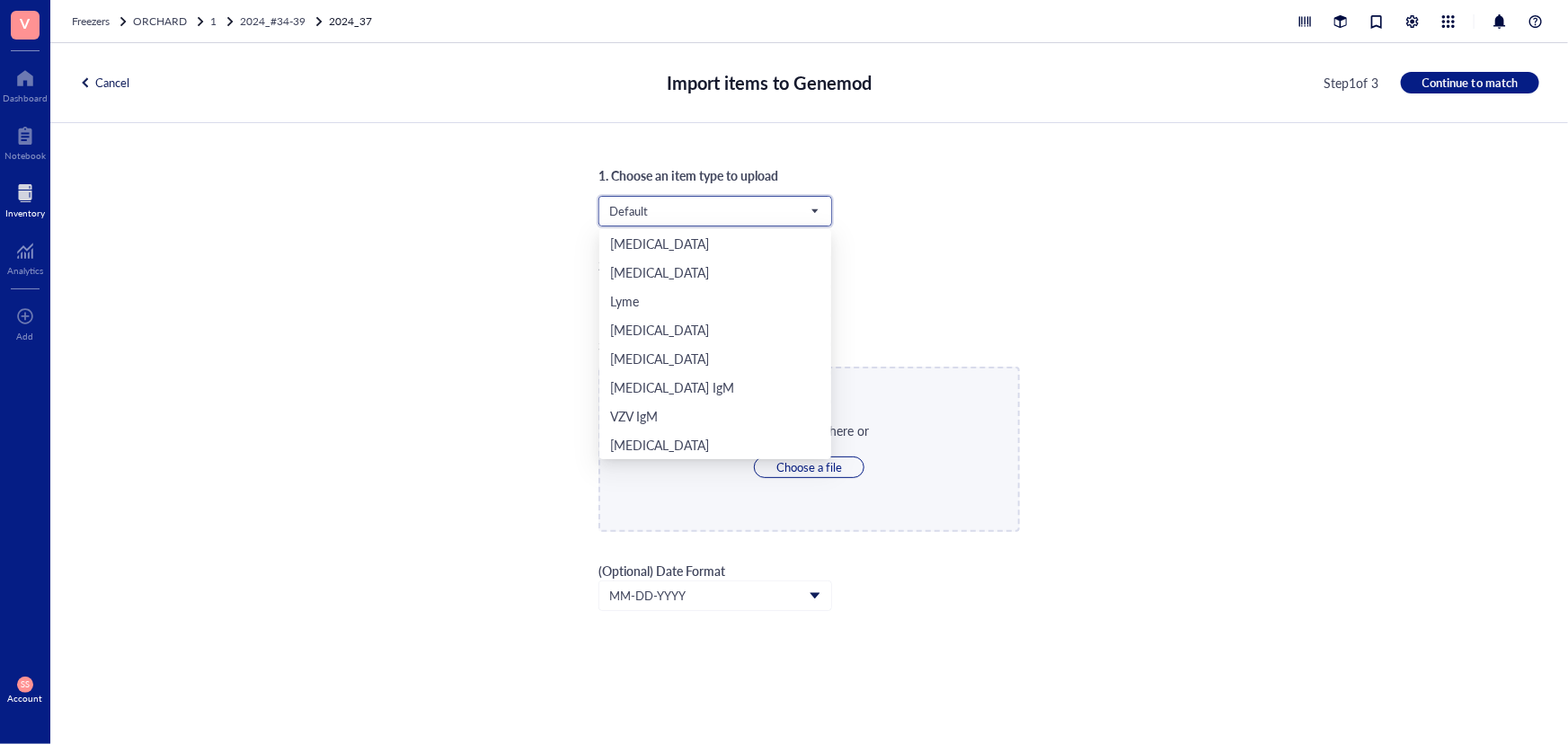
scroll to position [374, 0]
click at [660, 407] on div "Orchard" at bounding box center [715, 416] width 210 height 20
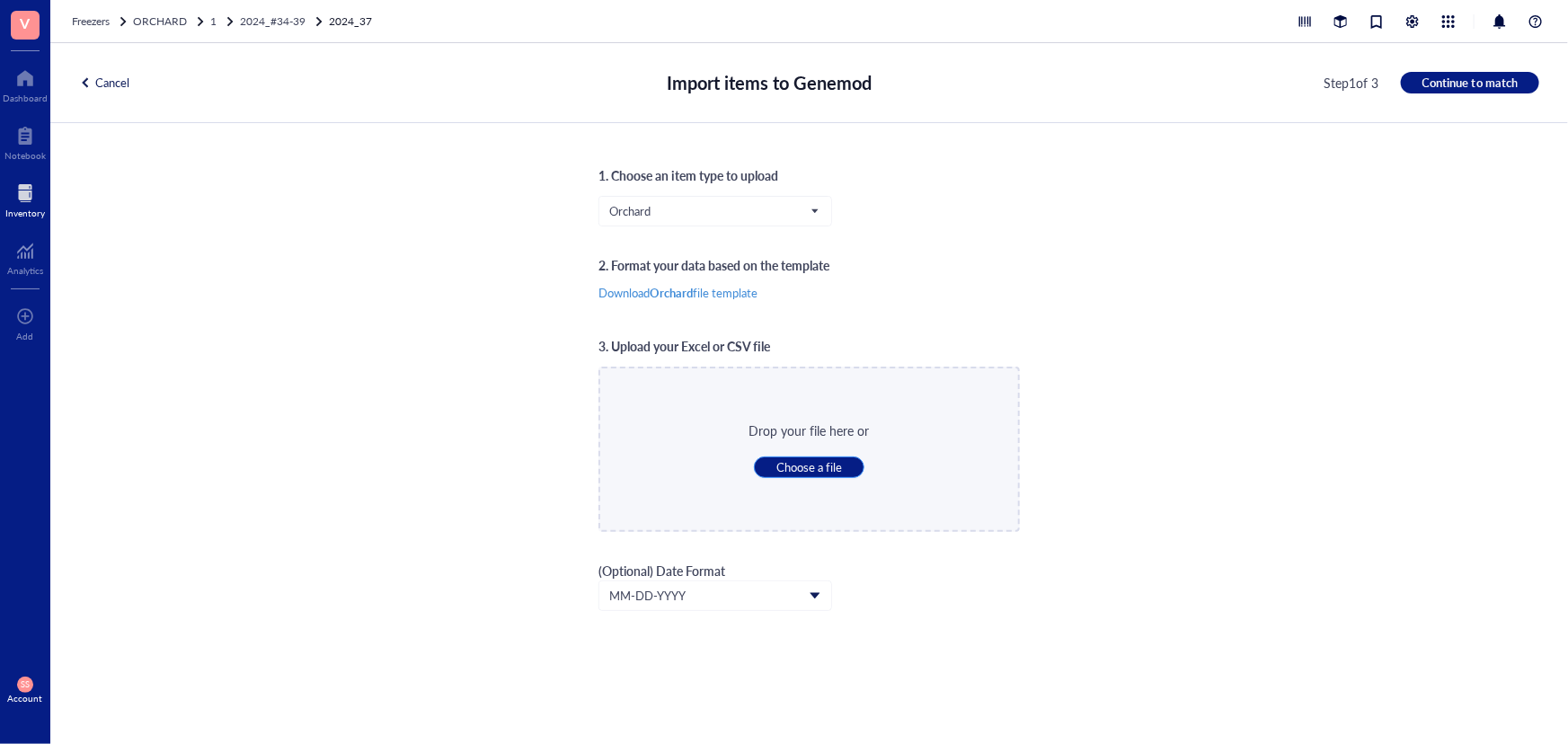
click at [773, 461] on button "Choose a file" at bounding box center [810, 467] width 111 height 22
type input "C:\fakepath\Sheet37.xlsx"
click at [859, 449] on div at bounding box center [855, 449] width 12 height 12
click at [793, 466] on span "Choose a file" at bounding box center [809, 467] width 66 height 16
type input "C:\fakepath\Sheet38.xlsx"
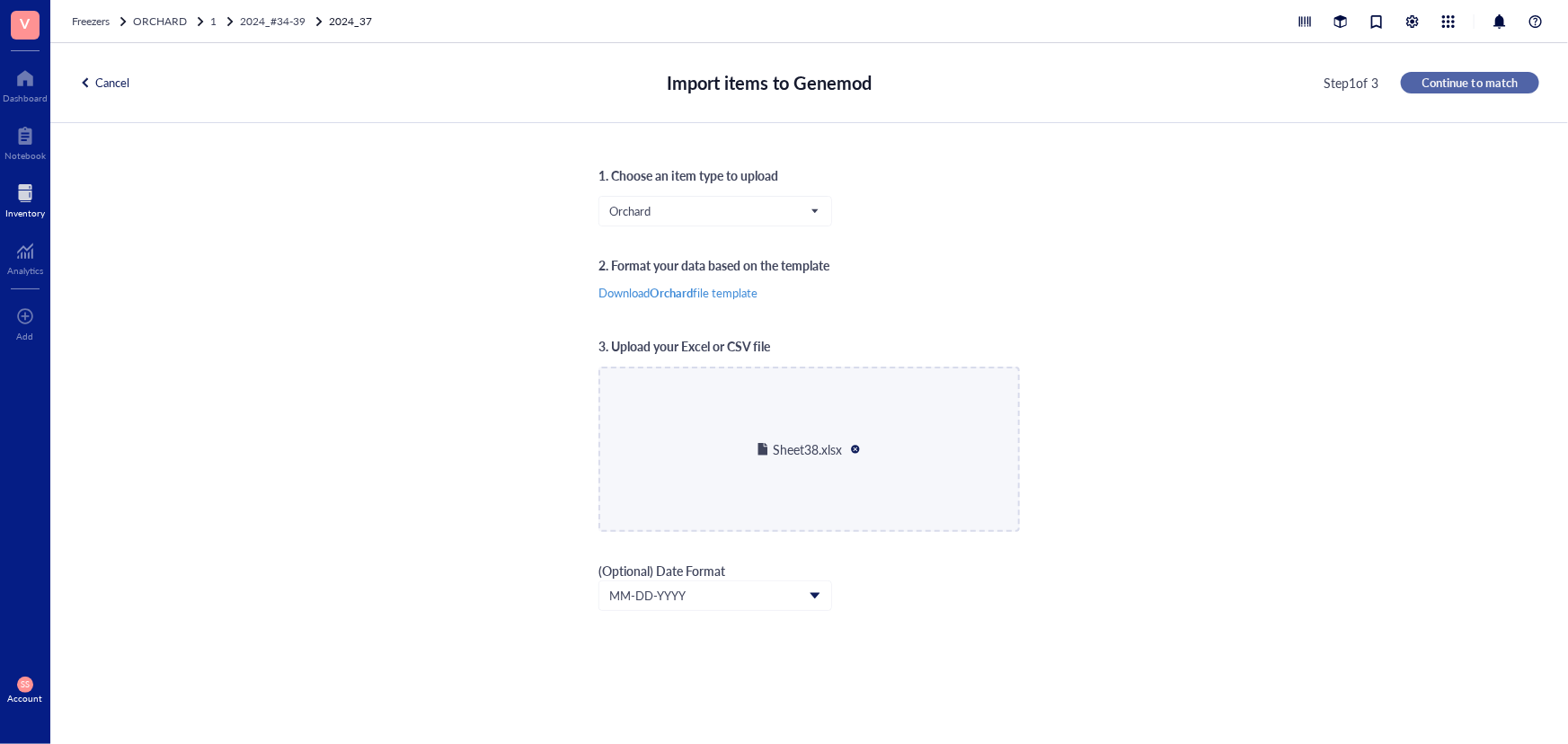
click at [1481, 81] on span "Continue to match" at bounding box center [1470, 82] width 96 height 16
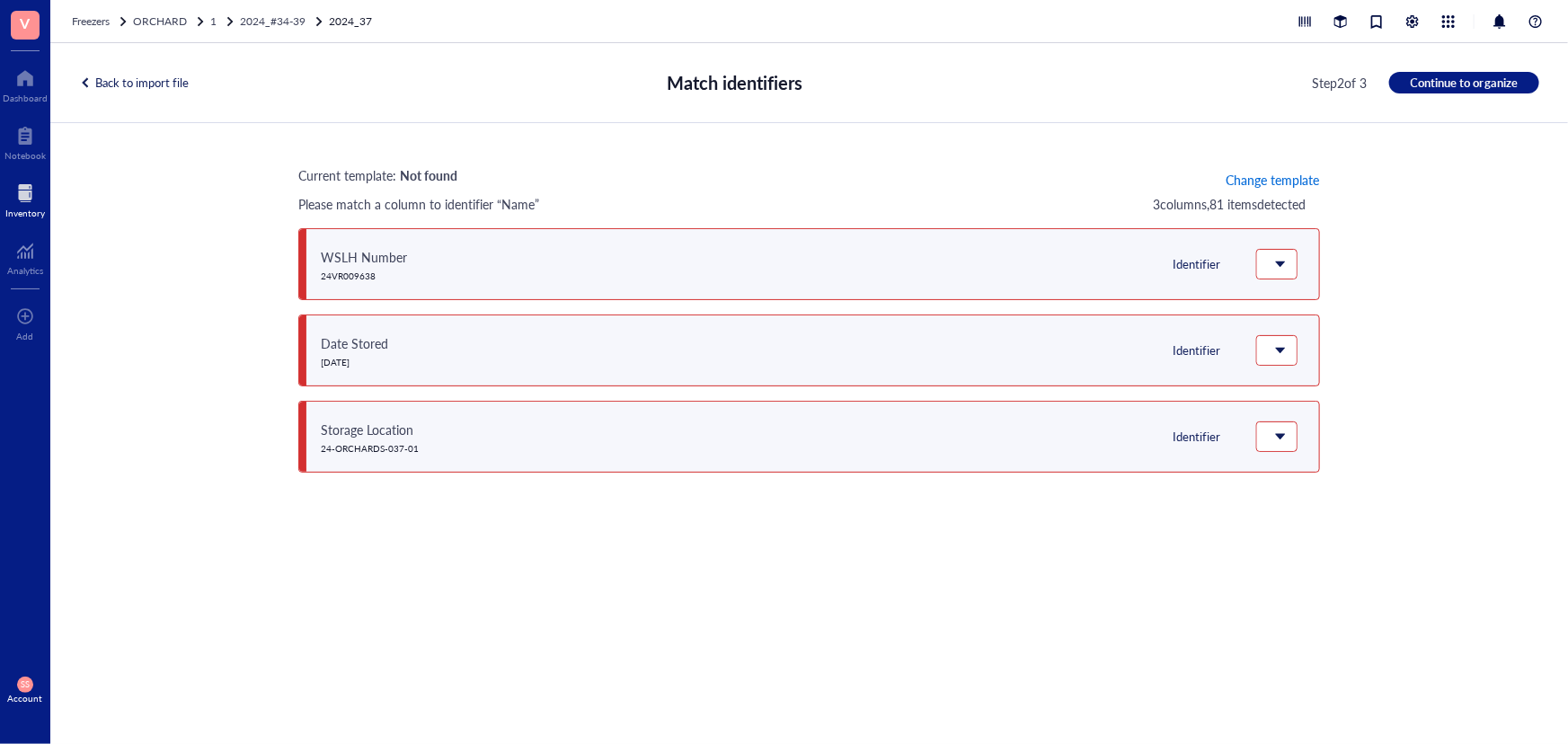
click at [1264, 172] on span "Change template" at bounding box center [1273, 179] width 94 height 14
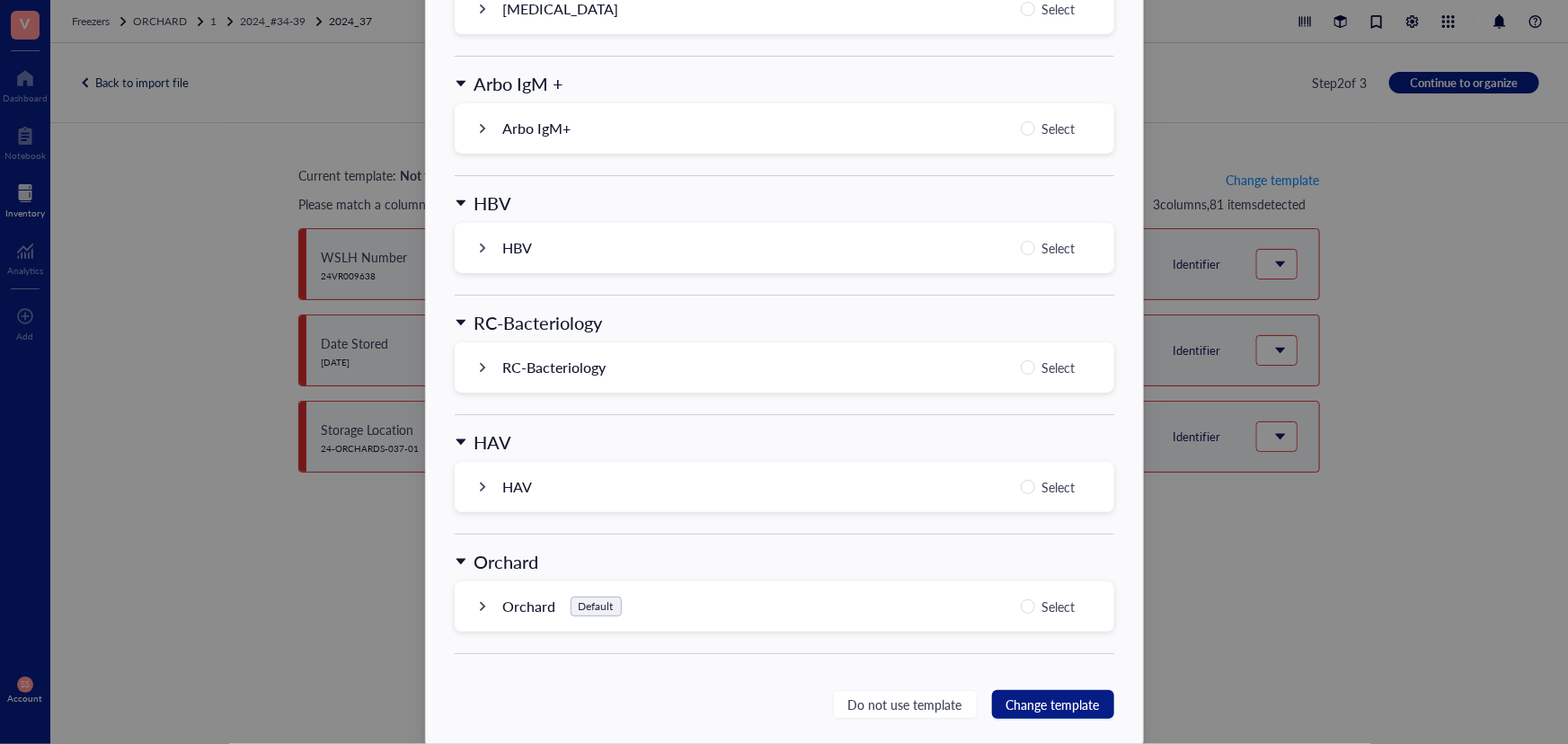
scroll to position [1718, 0]
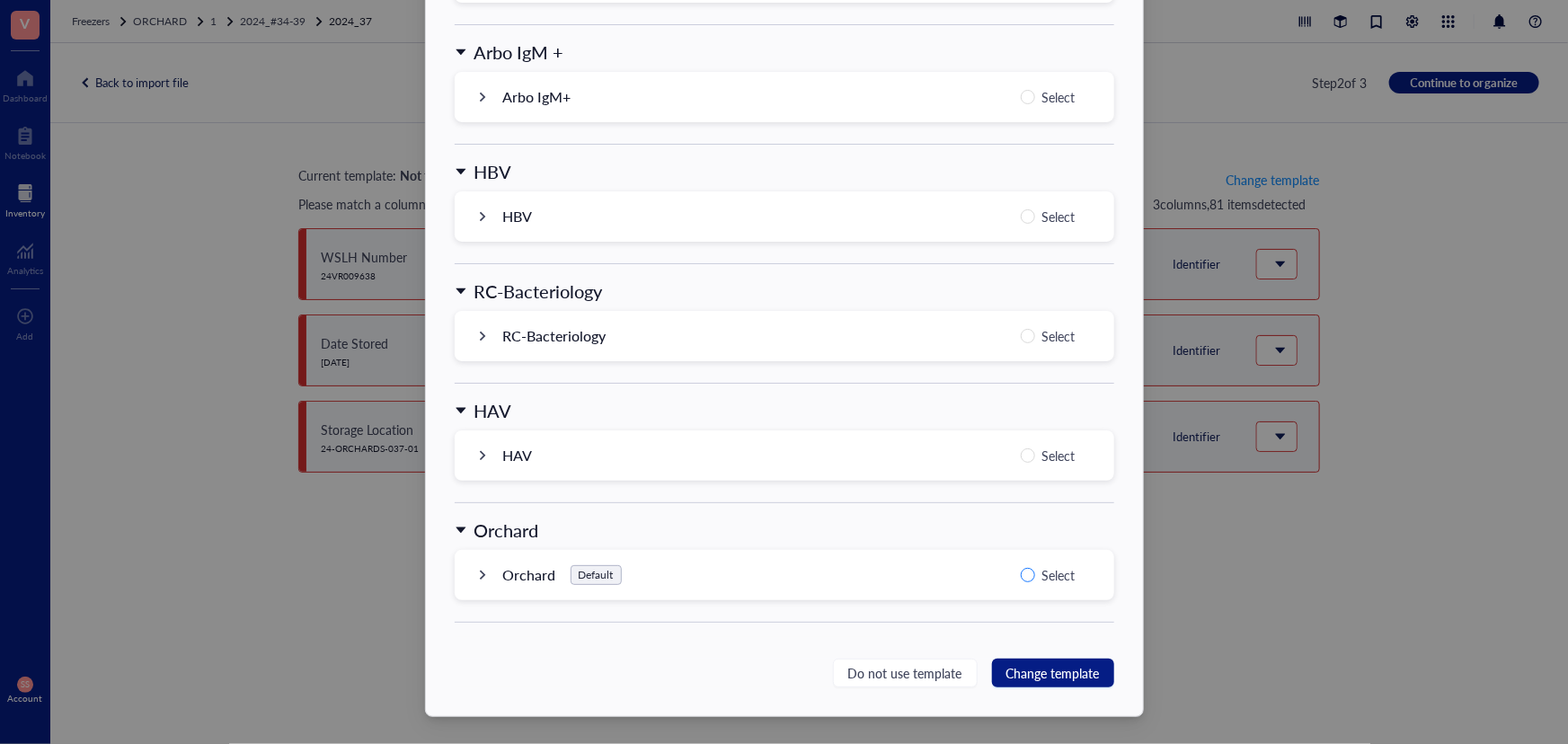
click at [1031, 569] on input "Select" at bounding box center [1028, 575] width 14 height 14
radio input "true"
click at [1076, 664] on span "Change template" at bounding box center [1054, 673] width 94 height 20
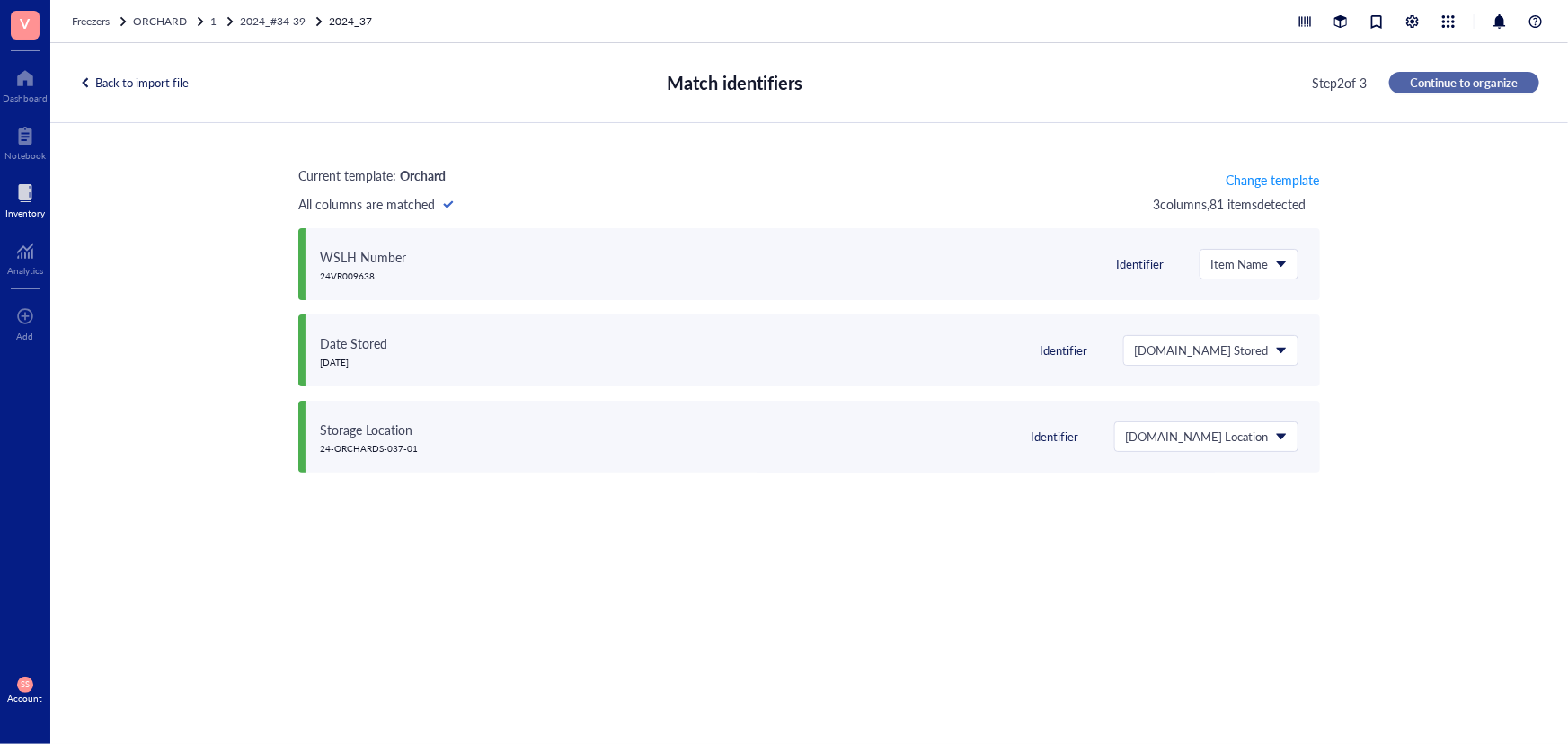
click at [1508, 82] on span "Continue to organize" at bounding box center [1465, 82] width 107 height 16
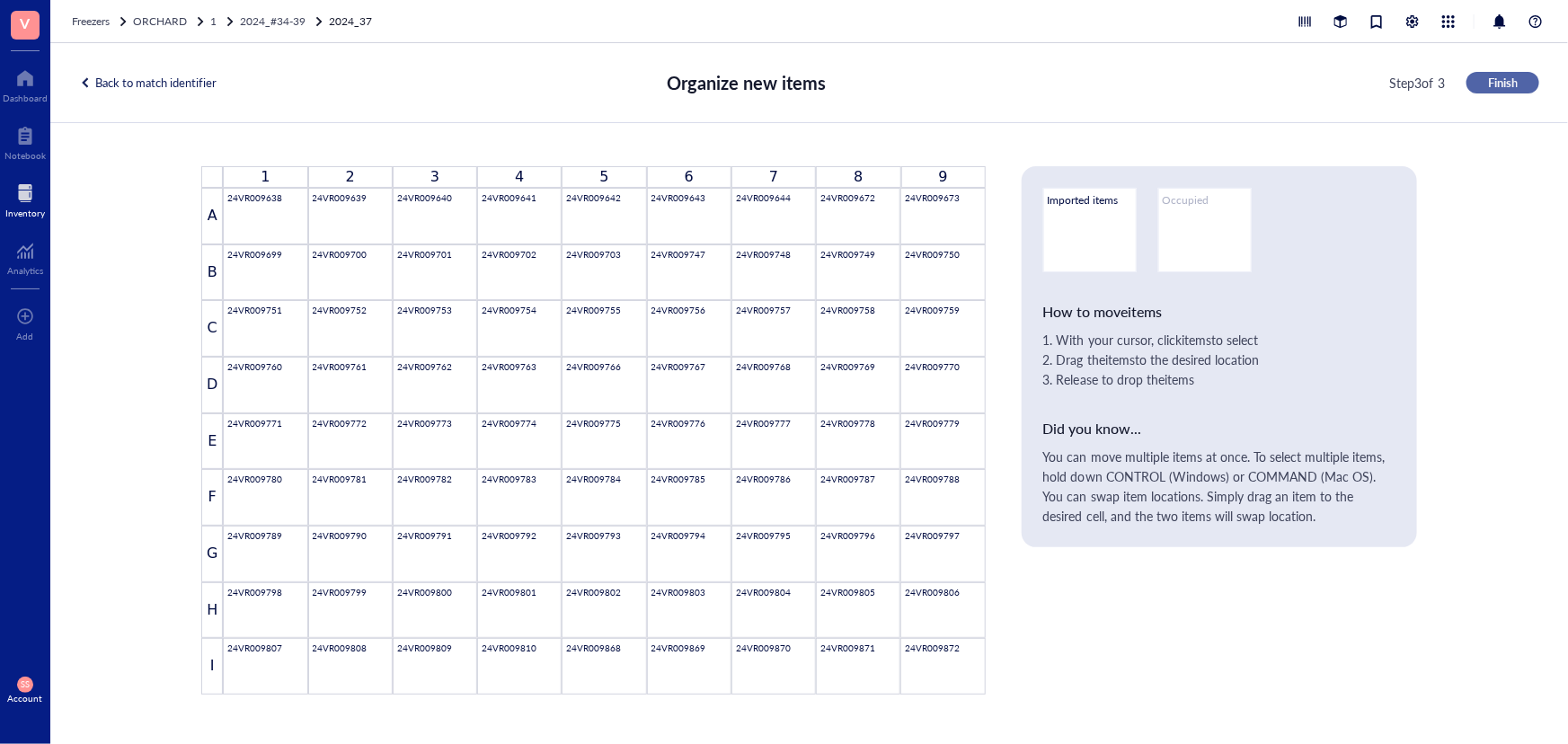
click at [1509, 82] on span "Finish" at bounding box center [1502, 82] width 30 height 16
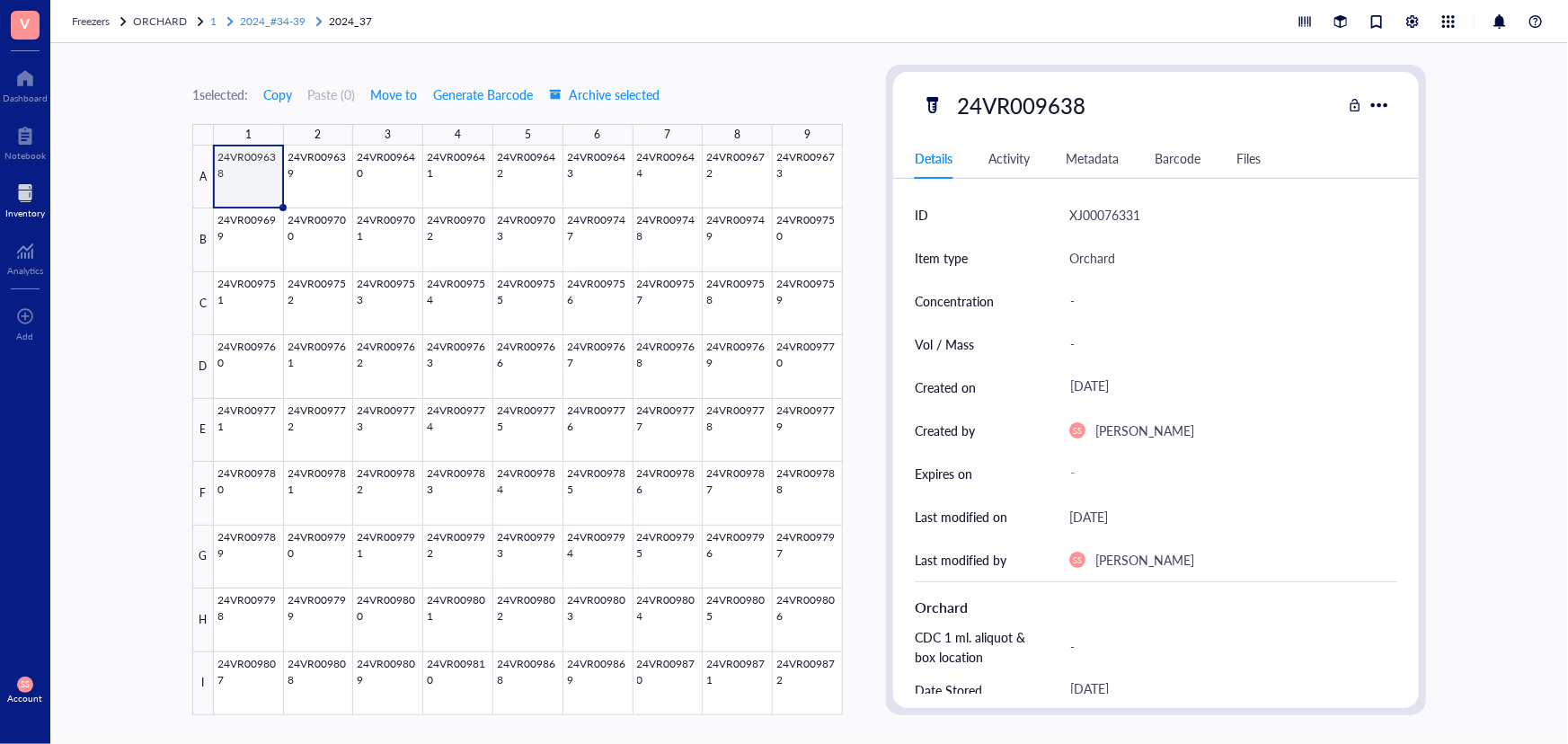
click at [262, 22] on span "2024_#34-39" at bounding box center [272, 21] width 66 height 15
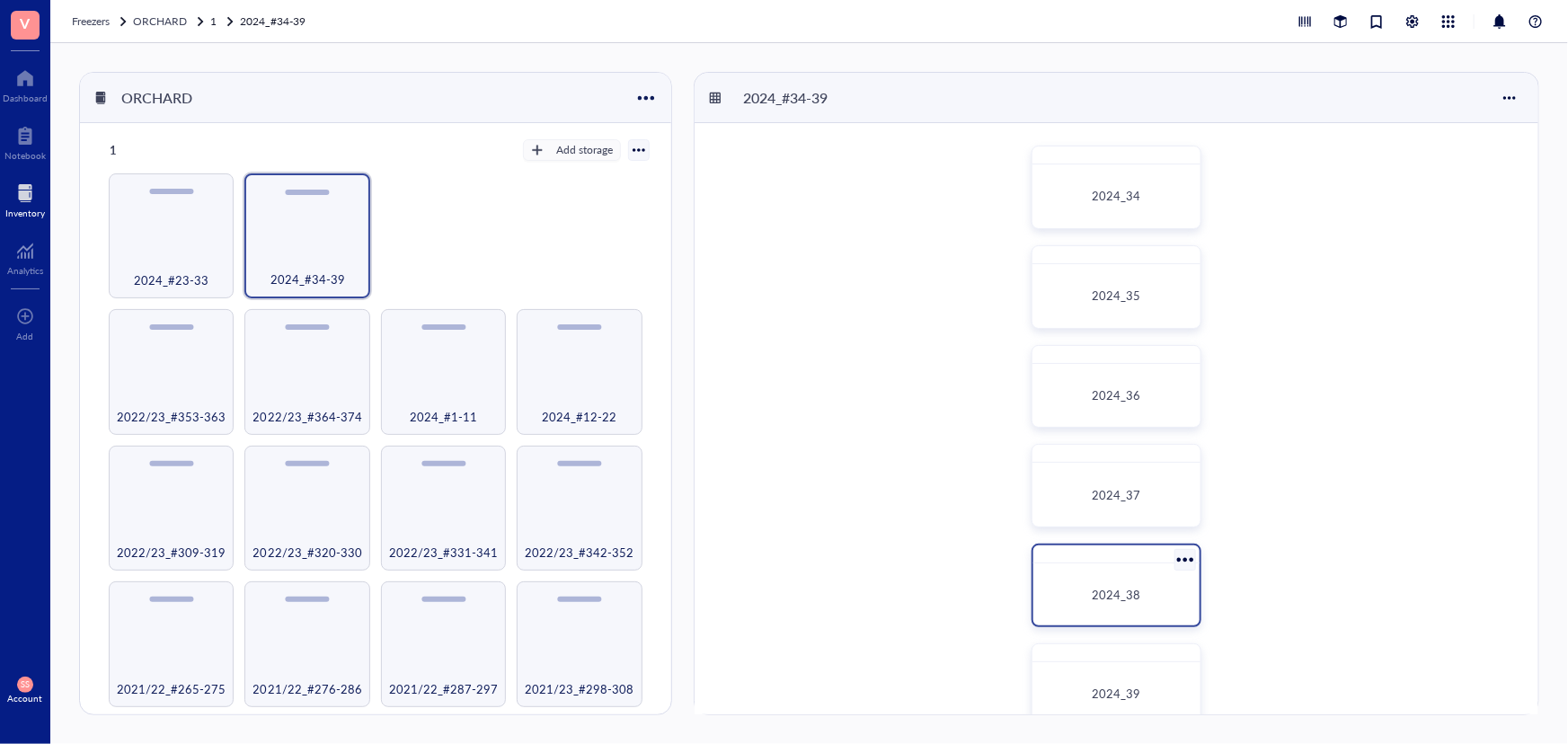
scroll to position [81, 0]
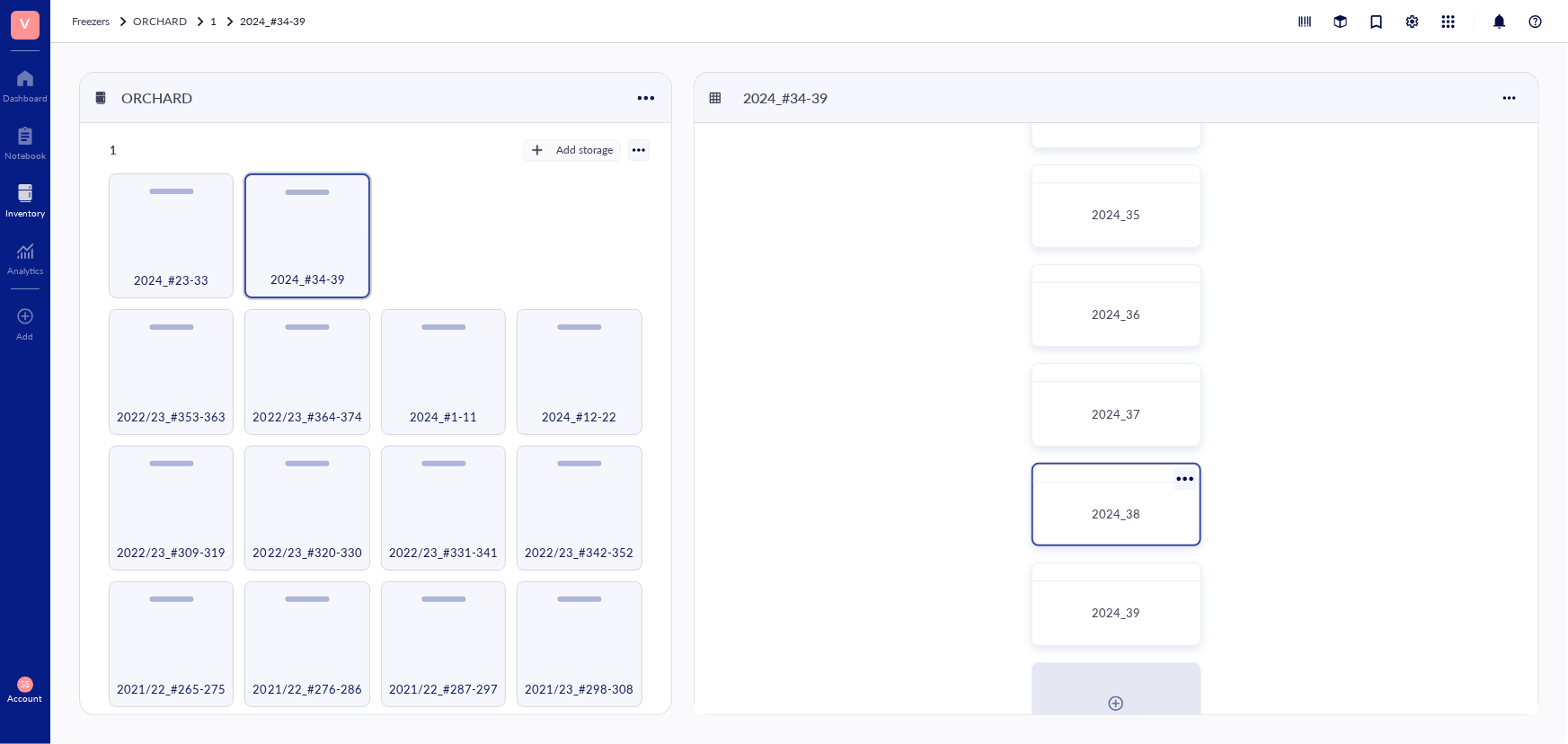
click at [1112, 516] on span "2024_38" at bounding box center [1116, 514] width 49 height 17
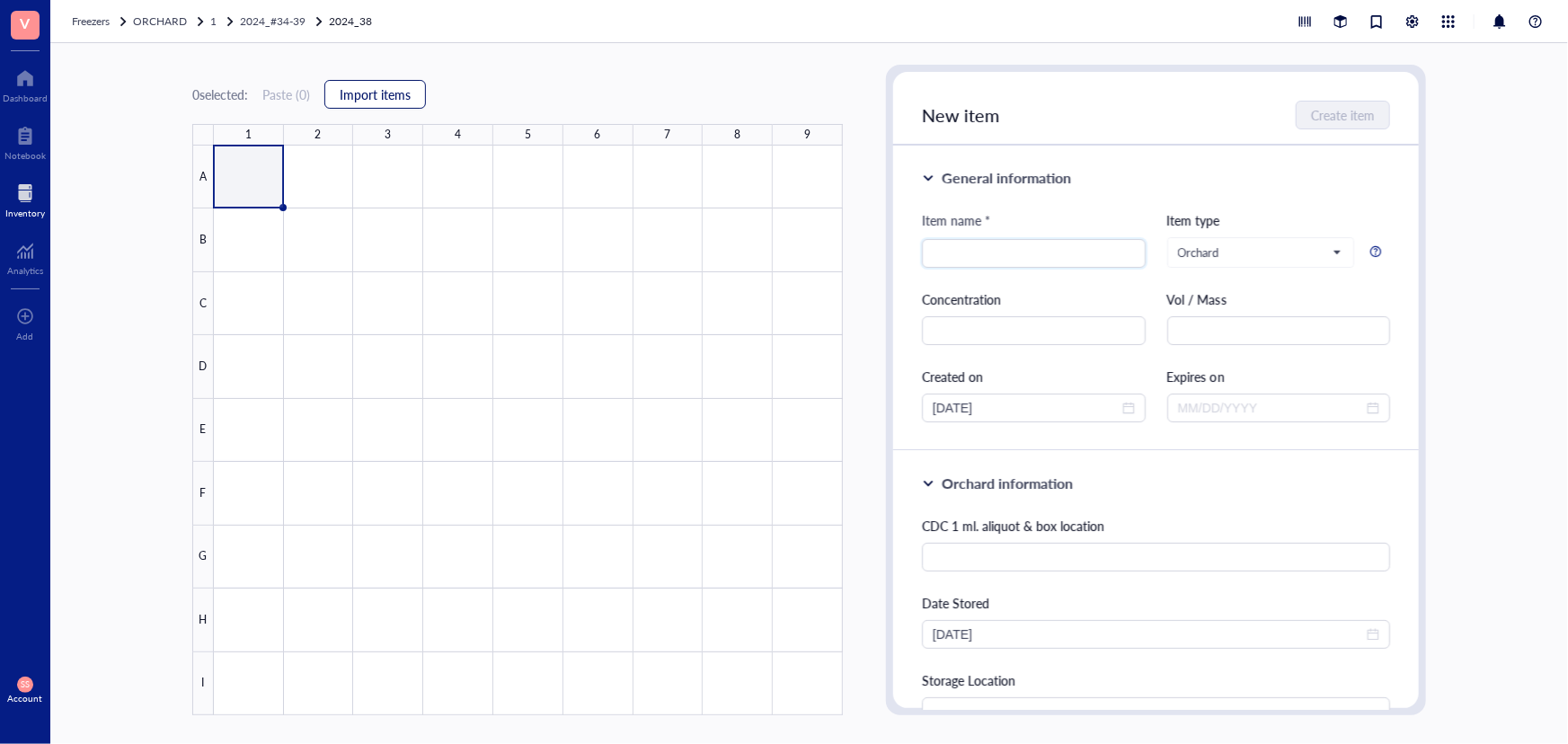
click at [399, 91] on span "Import items" at bounding box center [375, 94] width 71 height 14
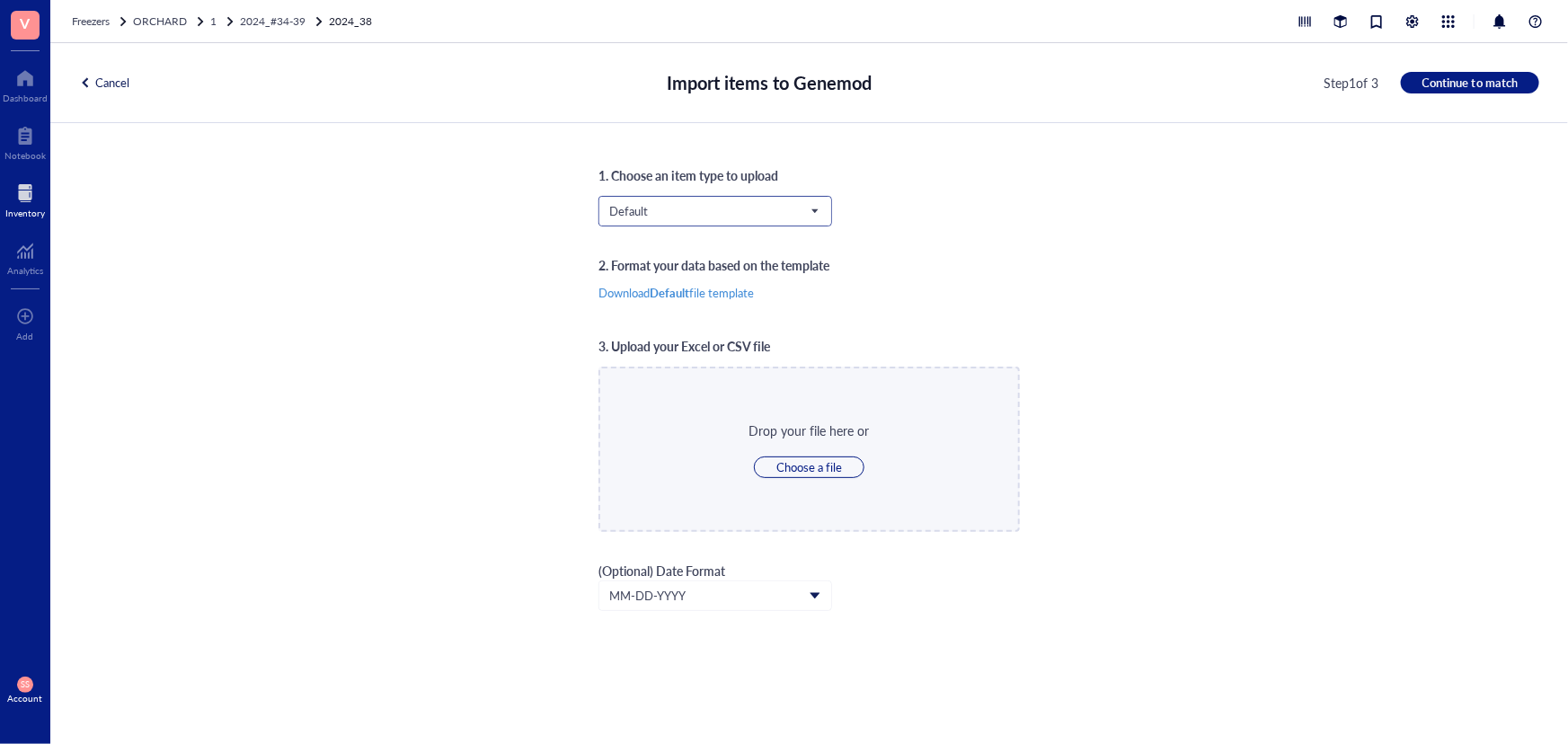
click at [688, 214] on span "Default" at bounding box center [713, 210] width 208 height 16
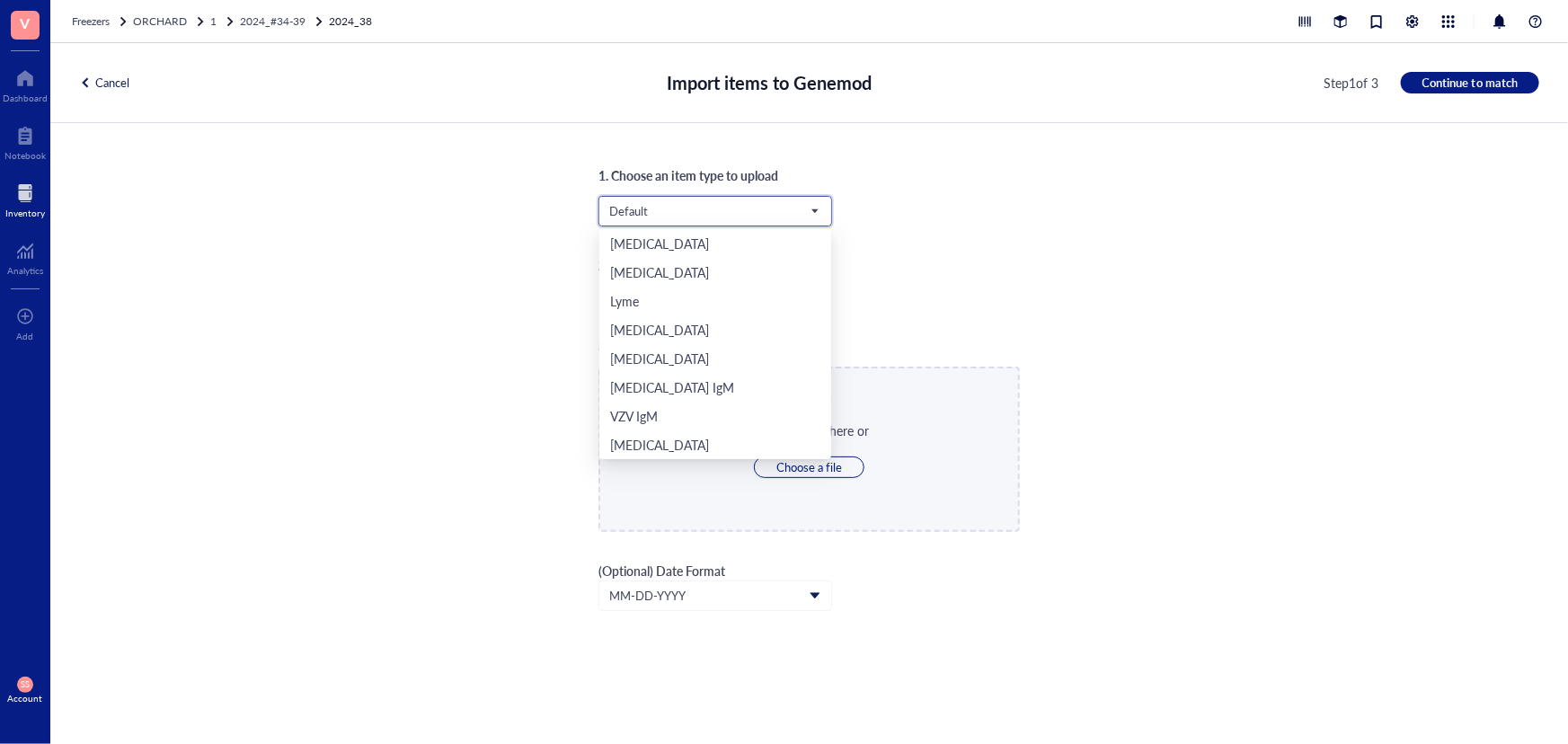
scroll to position [374, 0]
click at [708, 406] on div "Orchard" at bounding box center [715, 416] width 210 height 20
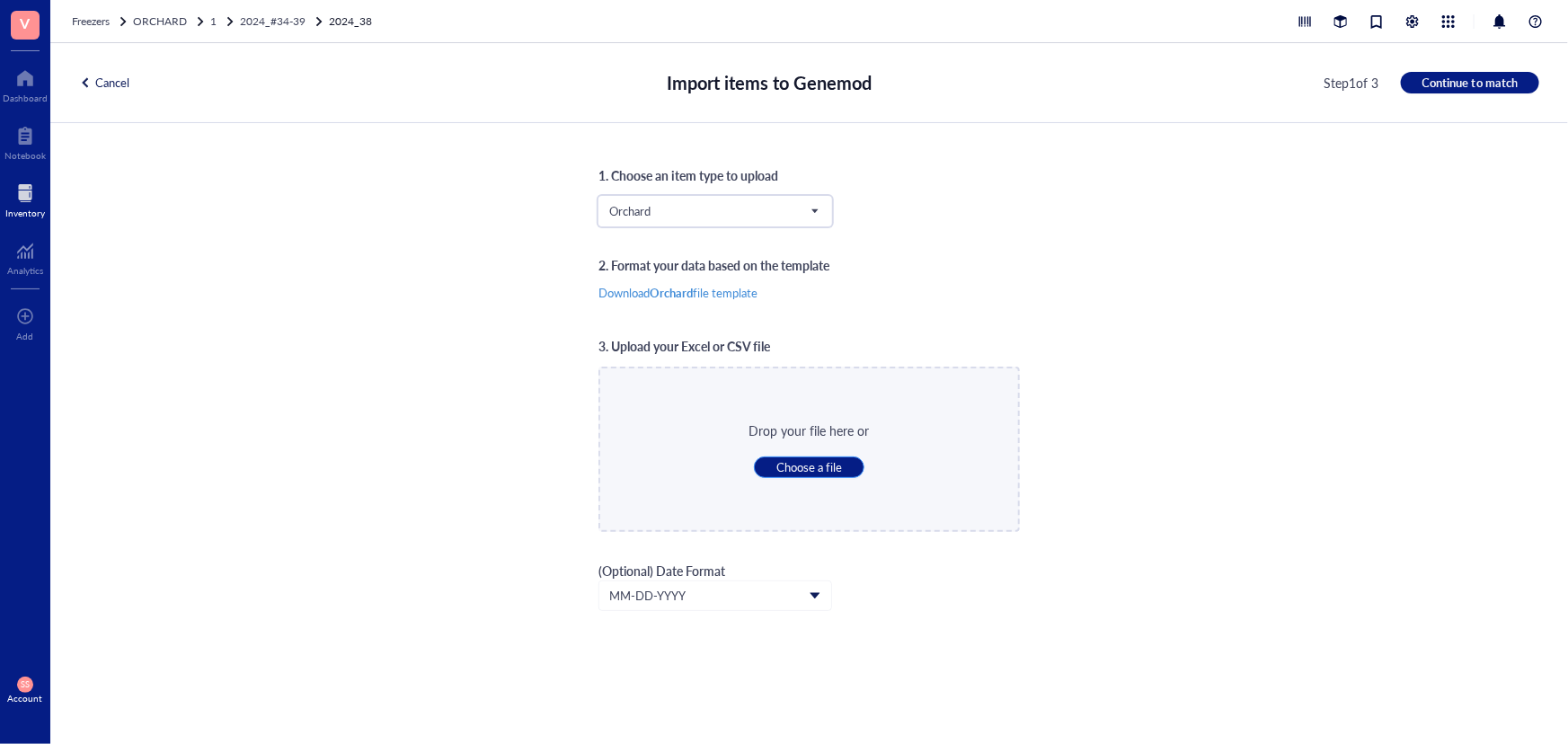
click at [766, 469] on button "Choose a file" at bounding box center [810, 467] width 111 height 22
type input "C:\fakepath\Sheet39.xlsx"
click at [1445, 79] on span "Continue to match" at bounding box center [1470, 82] width 96 height 16
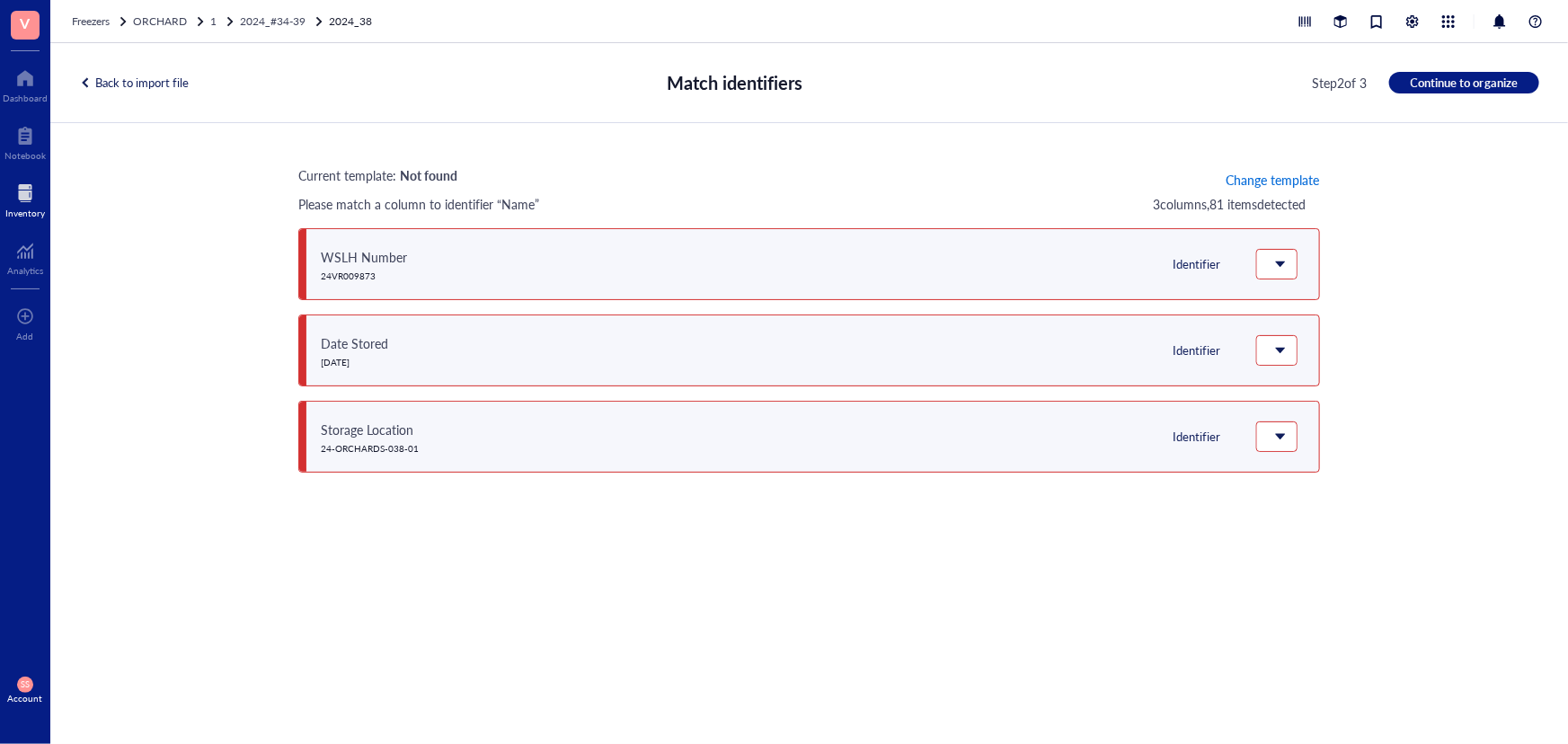
click at [1302, 178] on span "Change template" at bounding box center [1273, 179] width 94 height 14
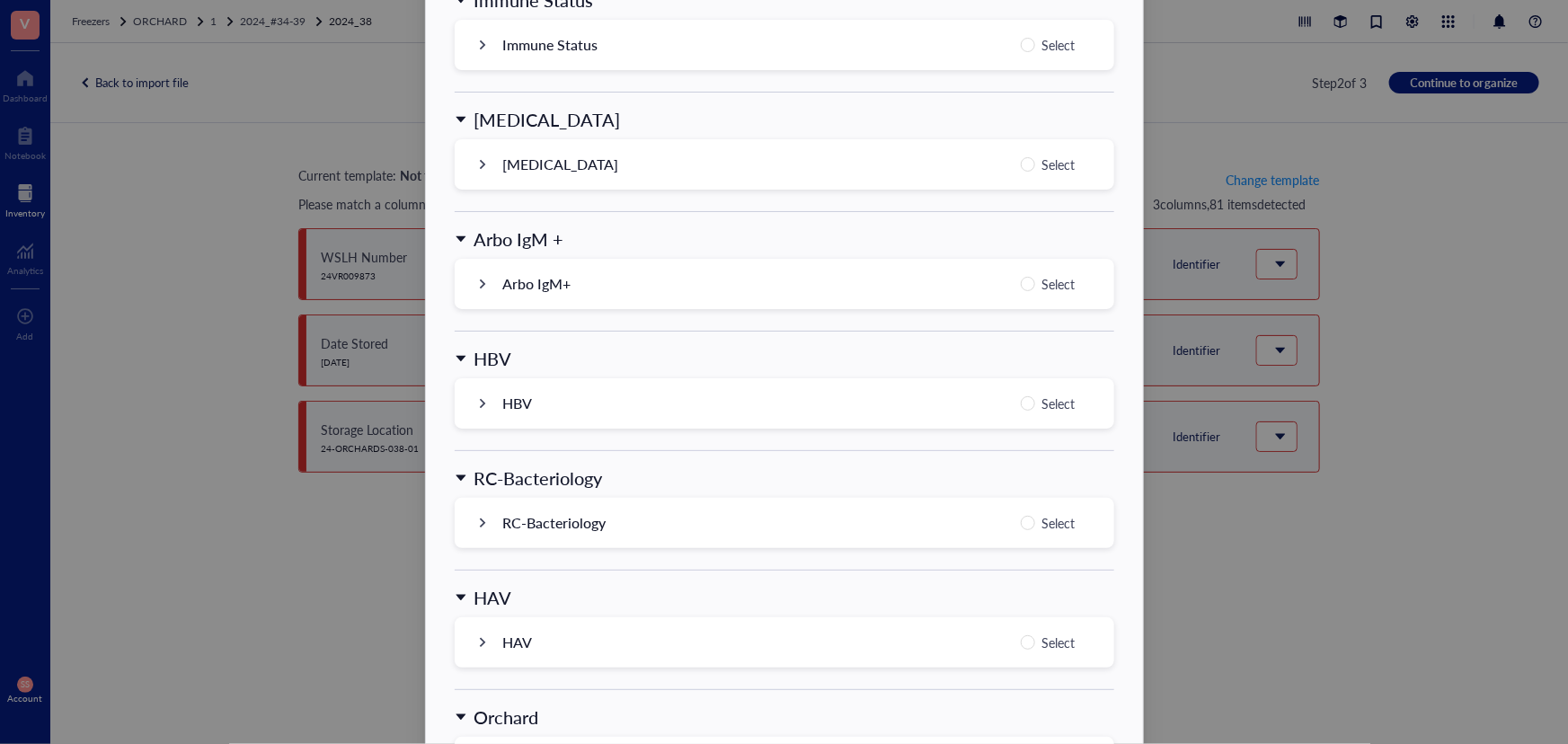
scroll to position [1718, 0]
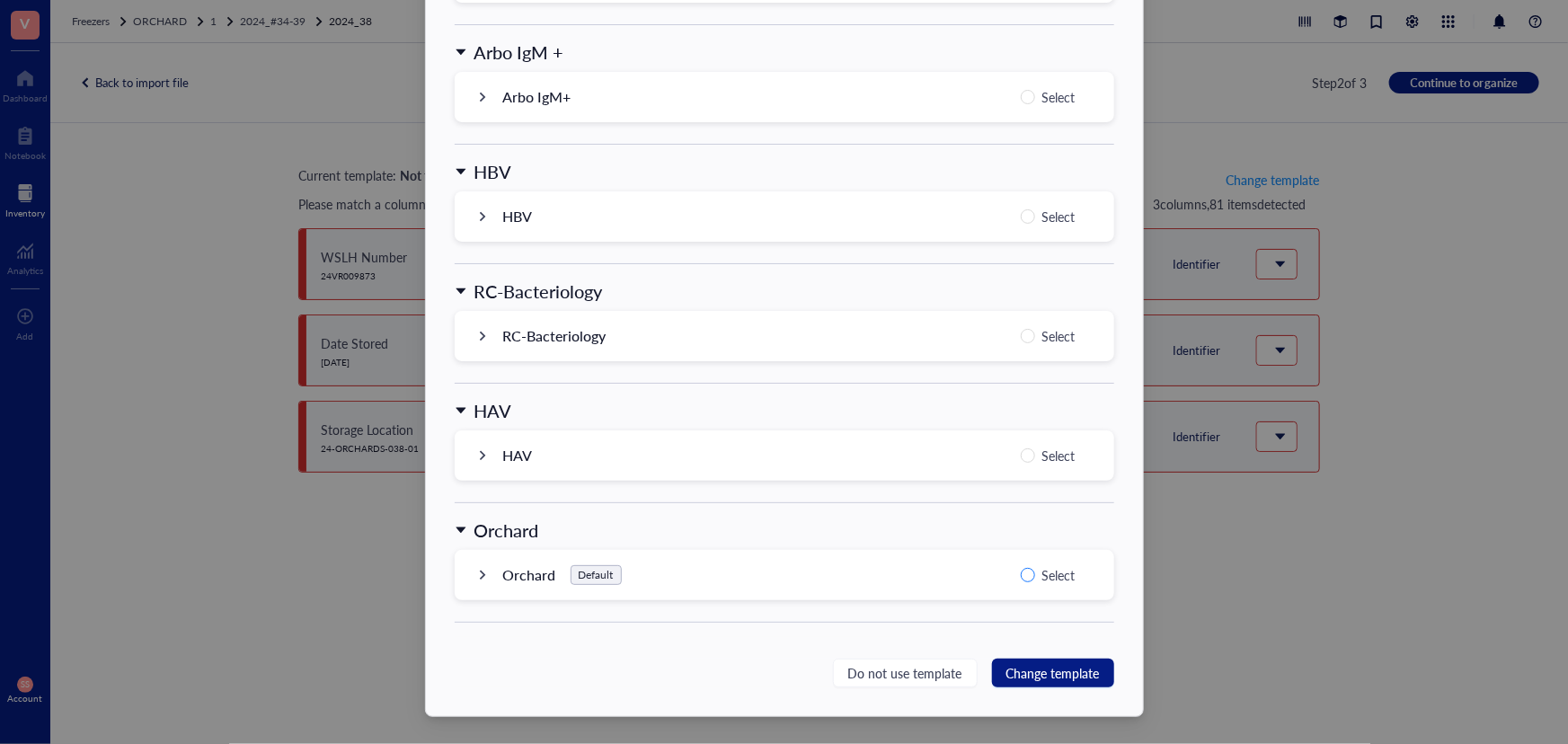
click at [1031, 577] on input "Select" at bounding box center [1028, 575] width 14 height 14
radio input "true"
drag, startPoint x: 1033, startPoint y: 667, endPoint x: 1063, endPoint y: 629, distance: 48.4
click at [1034, 666] on span "Change template" at bounding box center [1054, 673] width 94 height 20
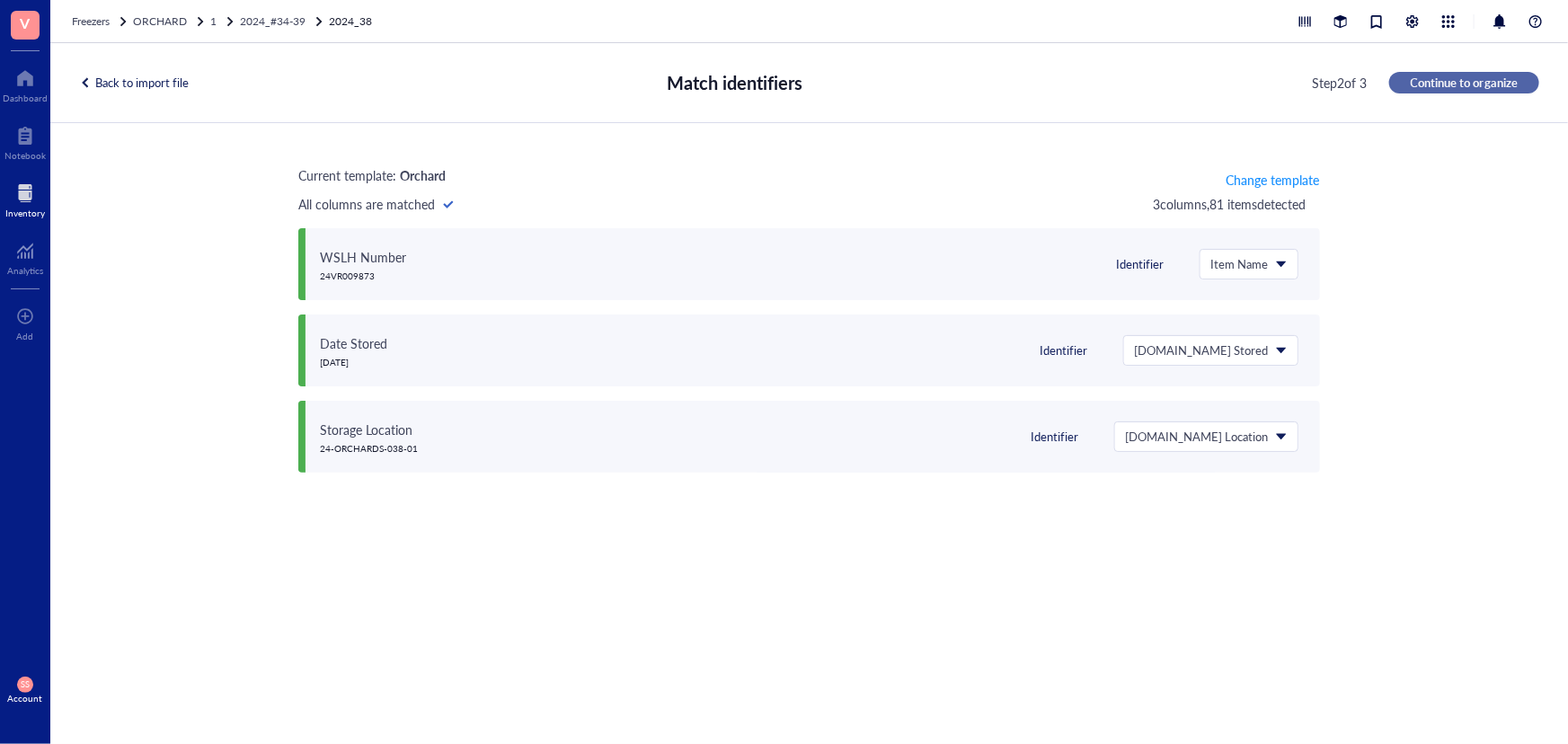
click at [1468, 86] on span "Continue to organize" at bounding box center [1465, 82] width 107 height 16
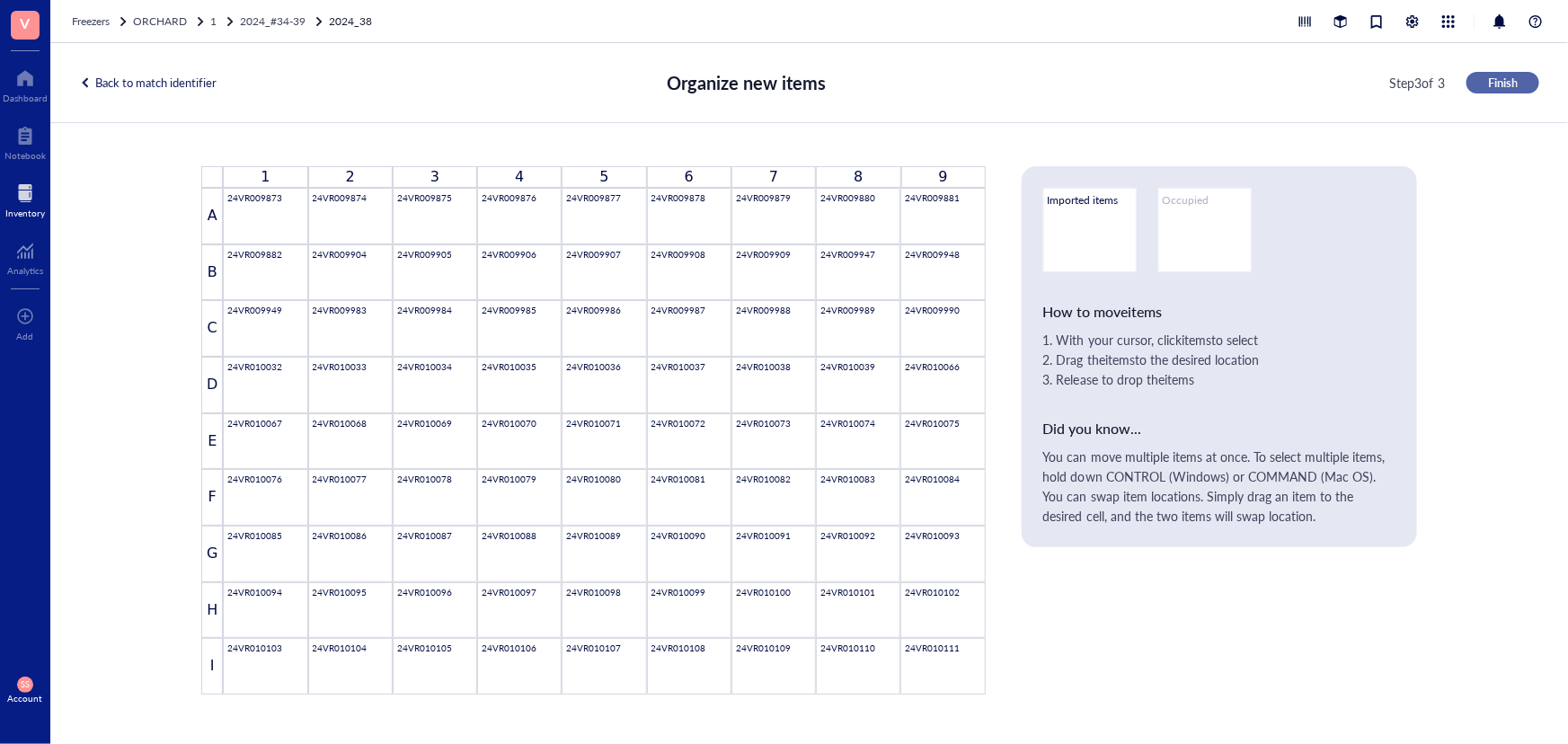
click at [1484, 85] on button "Finish" at bounding box center [1503, 82] width 73 height 22
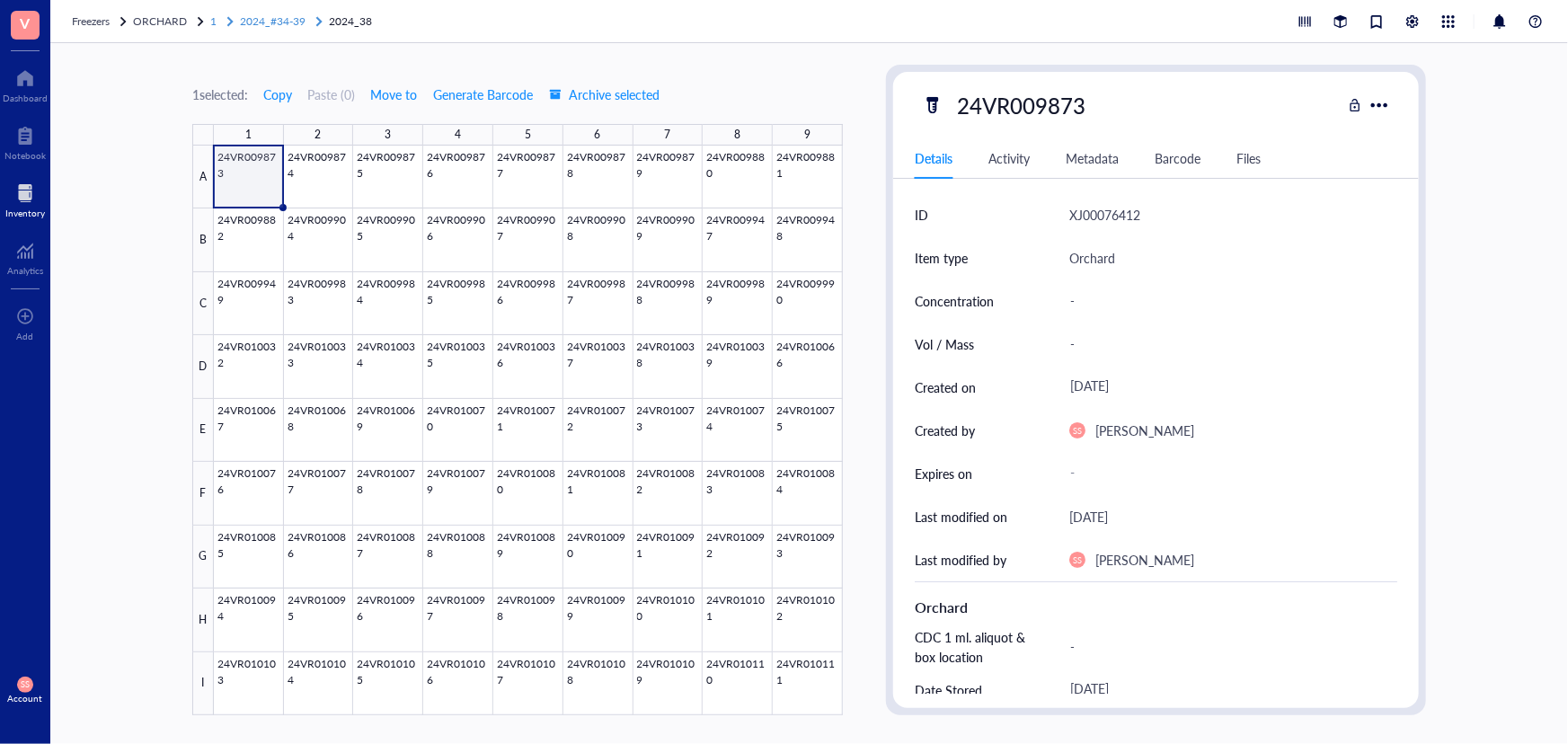
click at [294, 22] on span "2024_#34-39" at bounding box center [272, 21] width 66 height 15
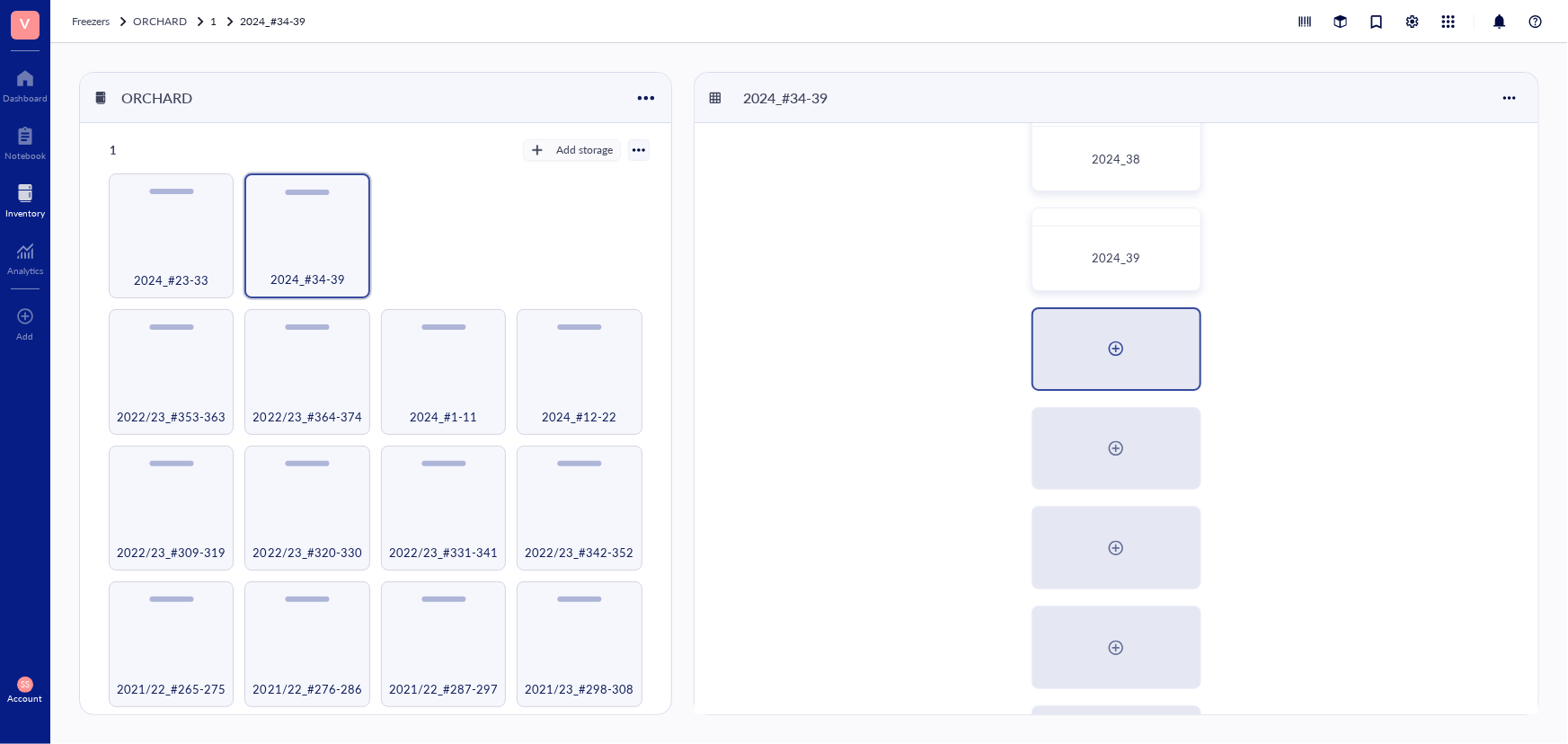
scroll to position [206, 0]
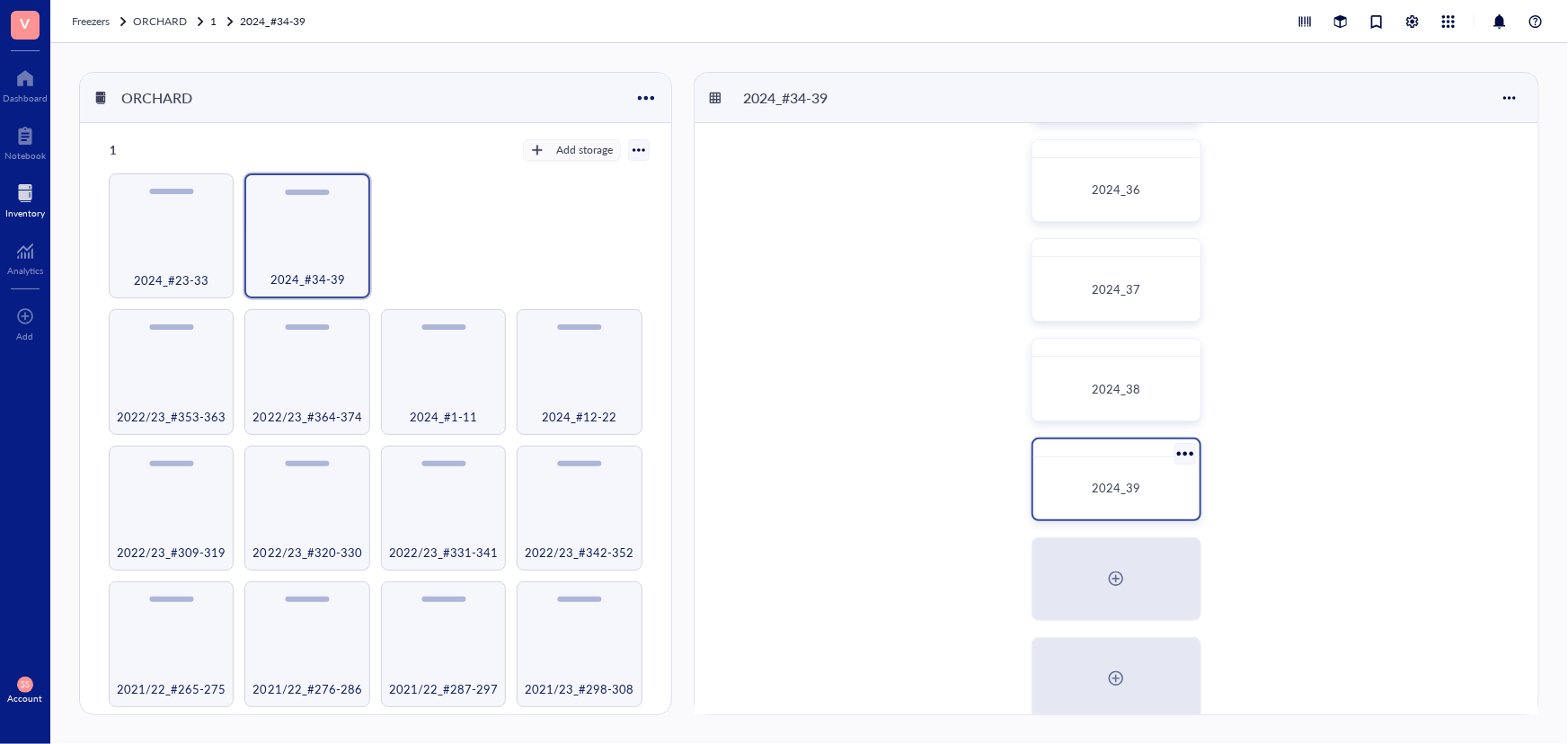
click at [1098, 468] on div "2024_39" at bounding box center [1117, 489] width 153 height 48
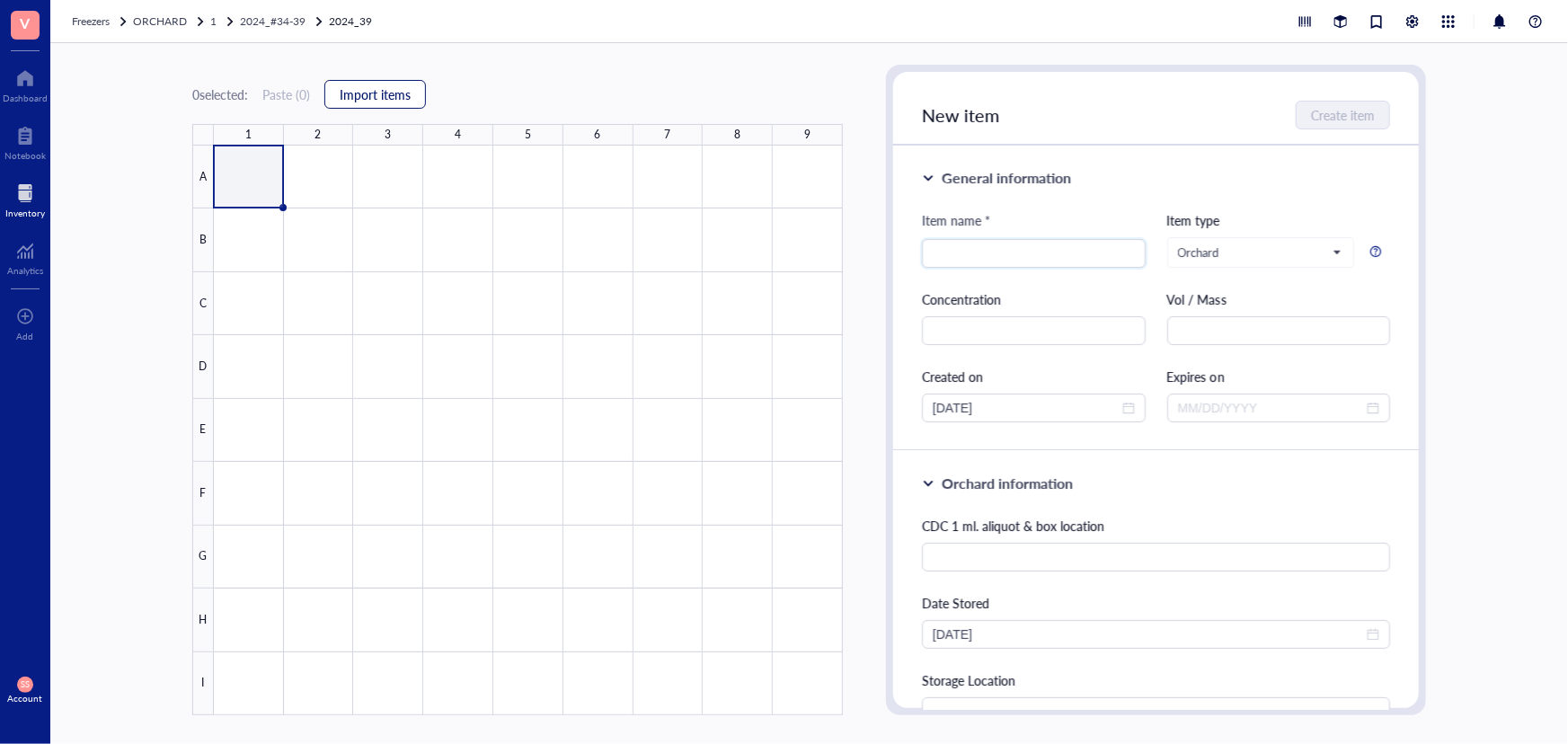
click at [404, 87] on span "Import items" at bounding box center [375, 94] width 71 height 14
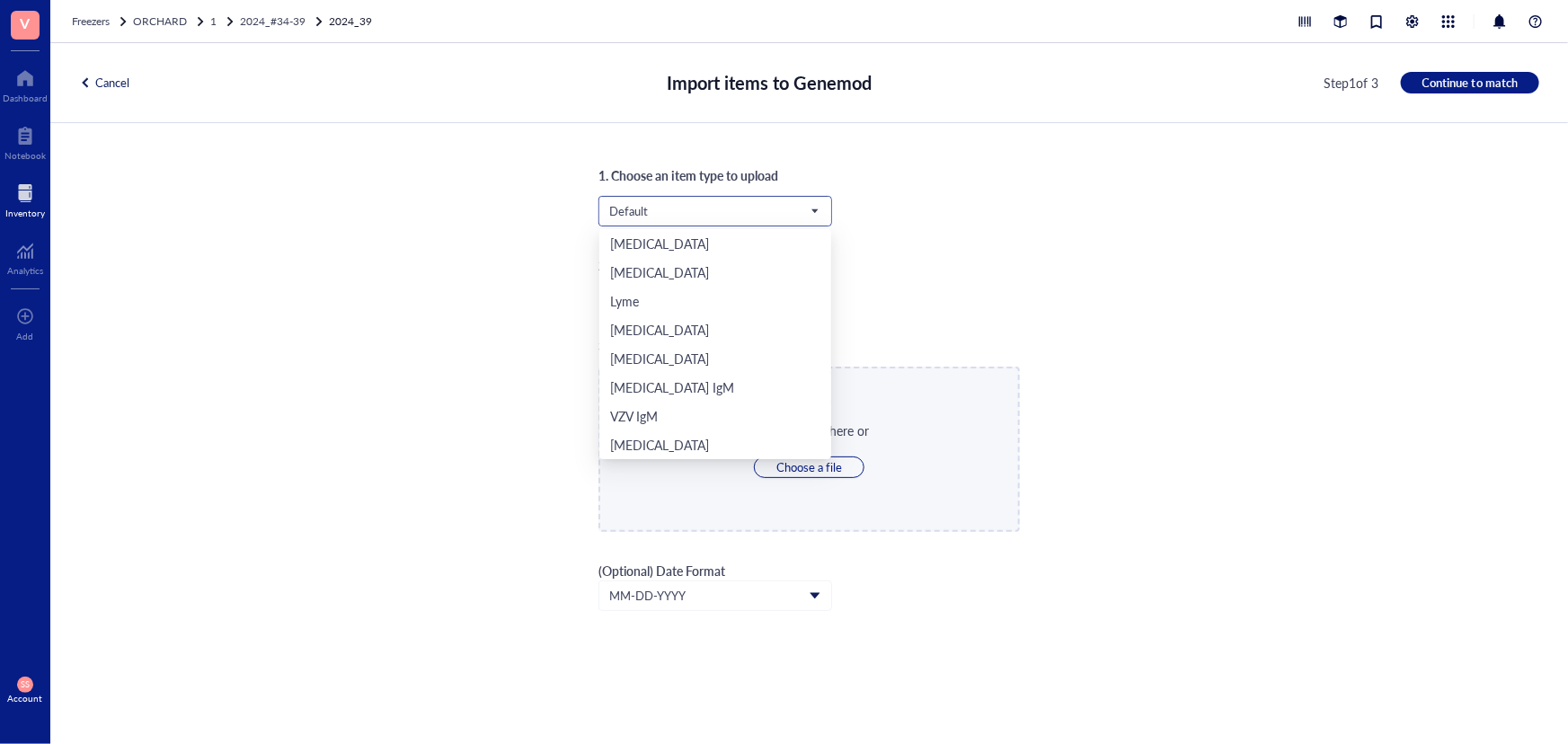
click at [755, 208] on span "Default" at bounding box center [713, 210] width 208 height 16
click at [699, 415] on div "Orchard" at bounding box center [715, 416] width 210 height 20
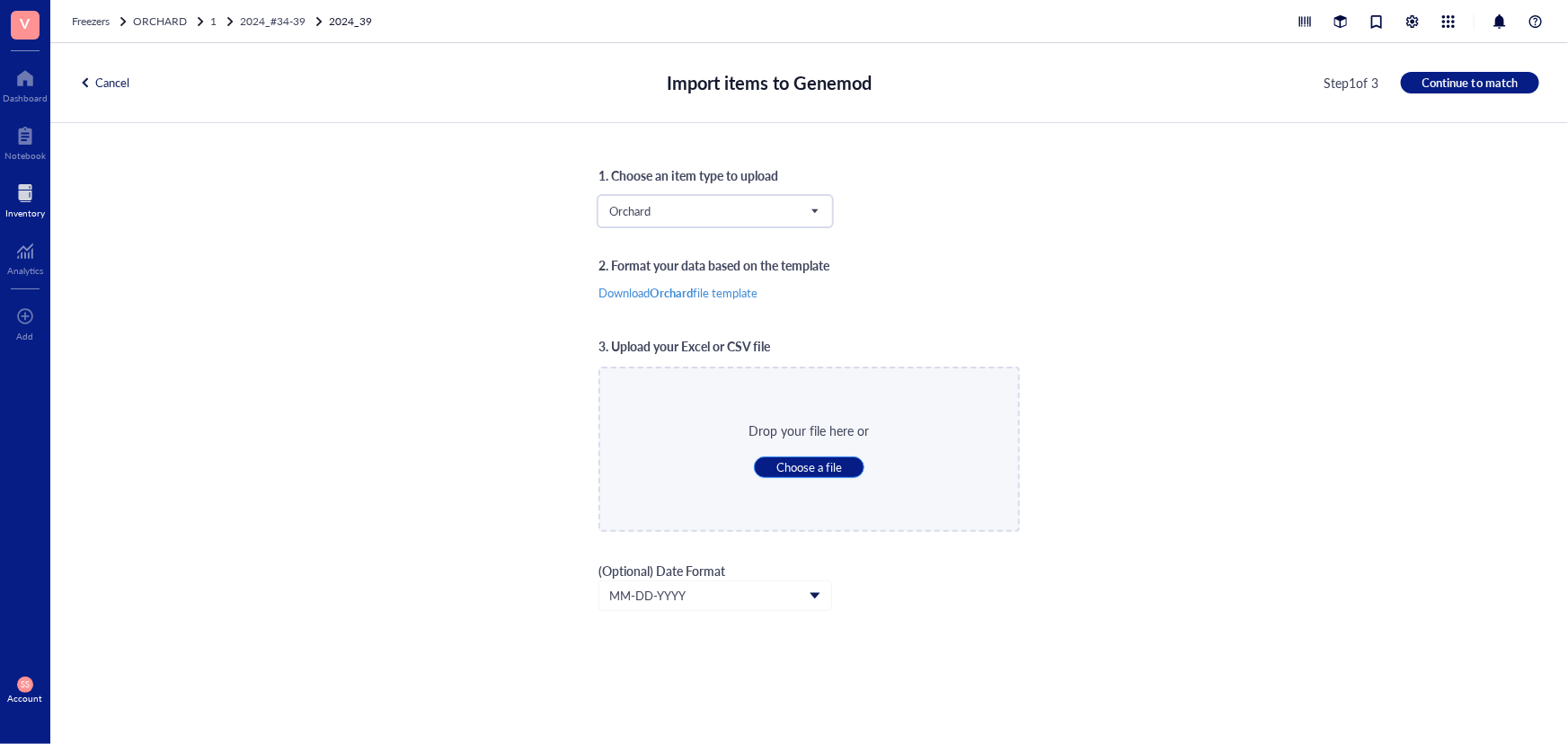
click at [789, 470] on span "Choose a file" at bounding box center [809, 467] width 66 height 16
type input "C:\fakepath\Sheet40.xlsx"
click at [1440, 73] on button "Continue to match" at bounding box center [1470, 82] width 139 height 22
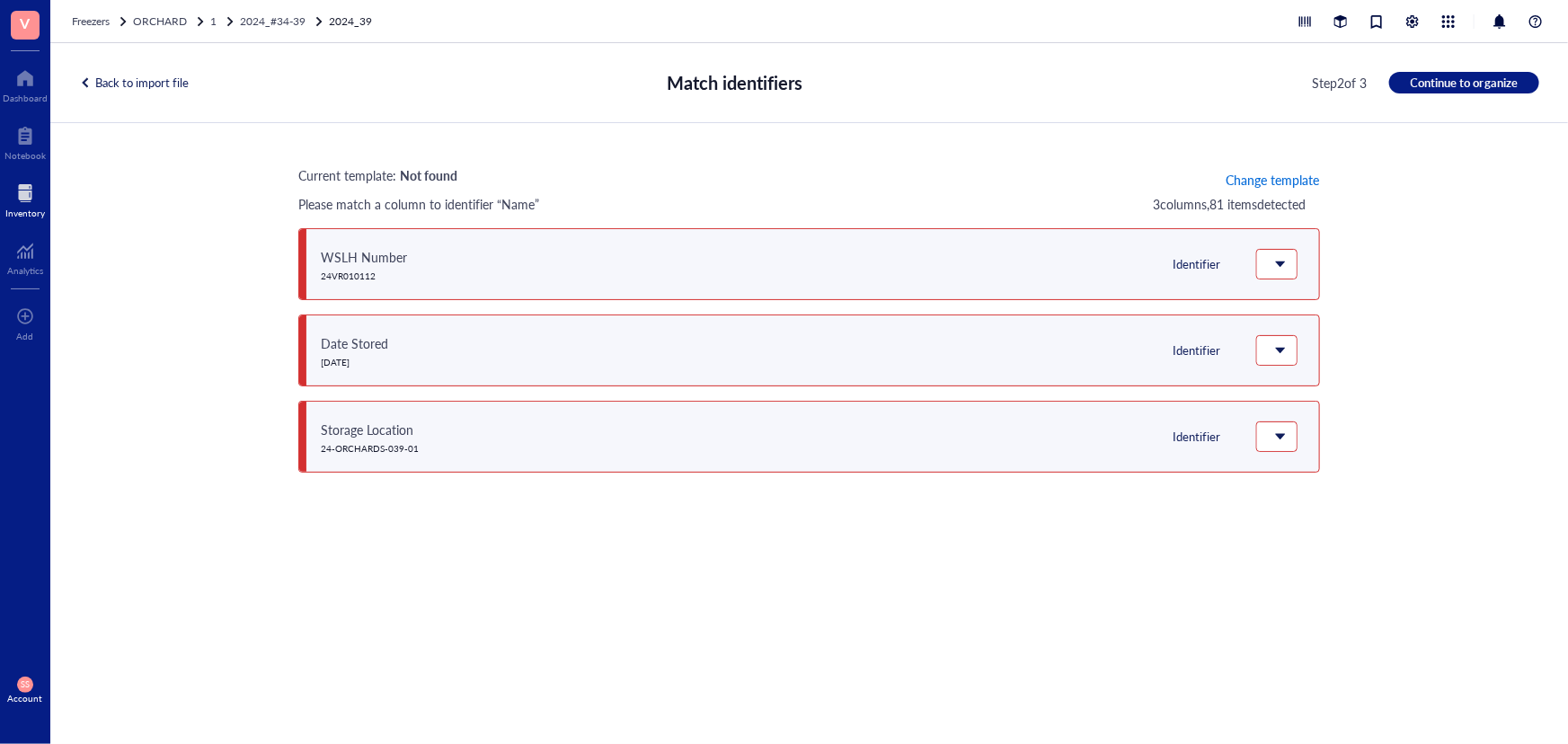
click at [1282, 168] on button "Change template" at bounding box center [1273, 180] width 96 height 29
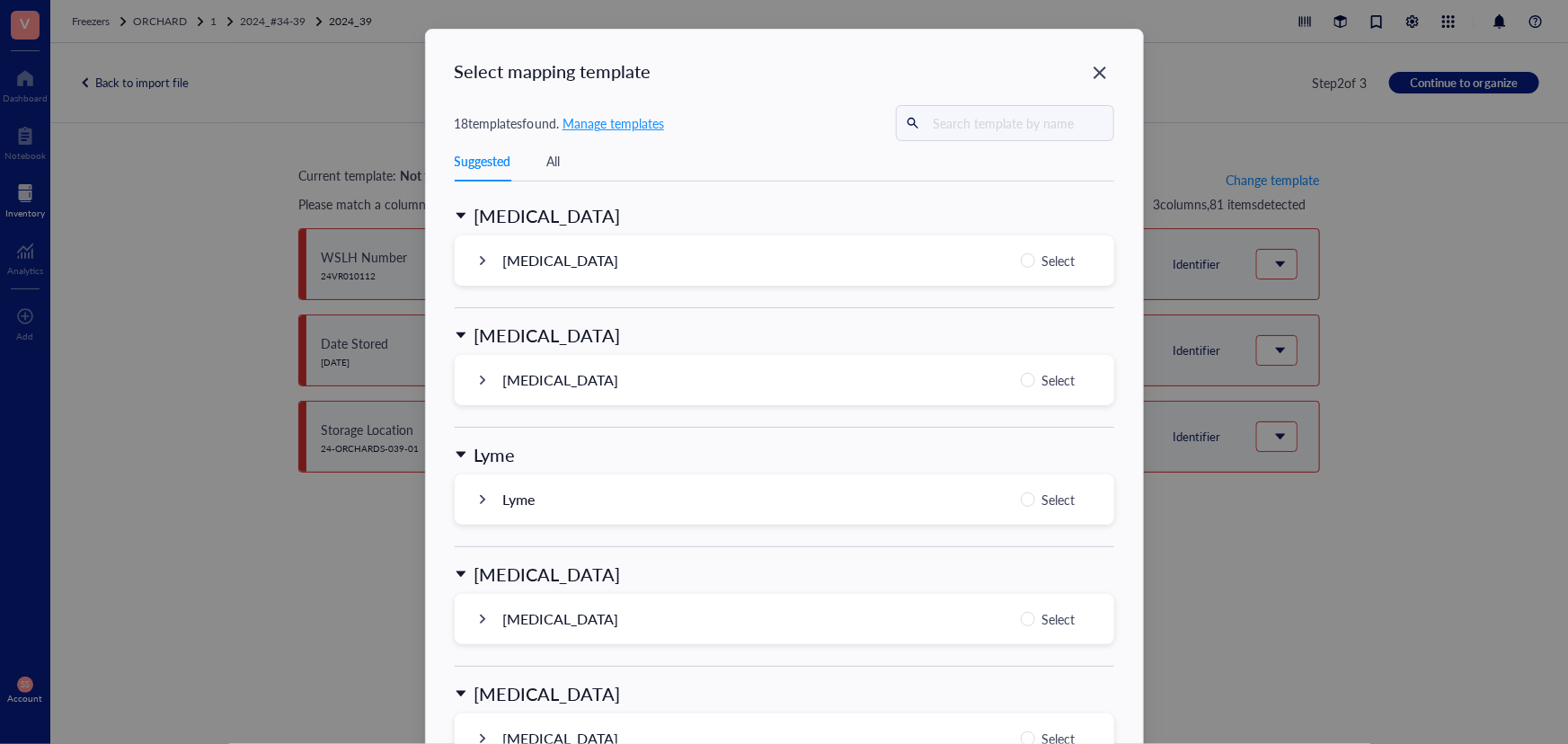
scroll to position [1718, 0]
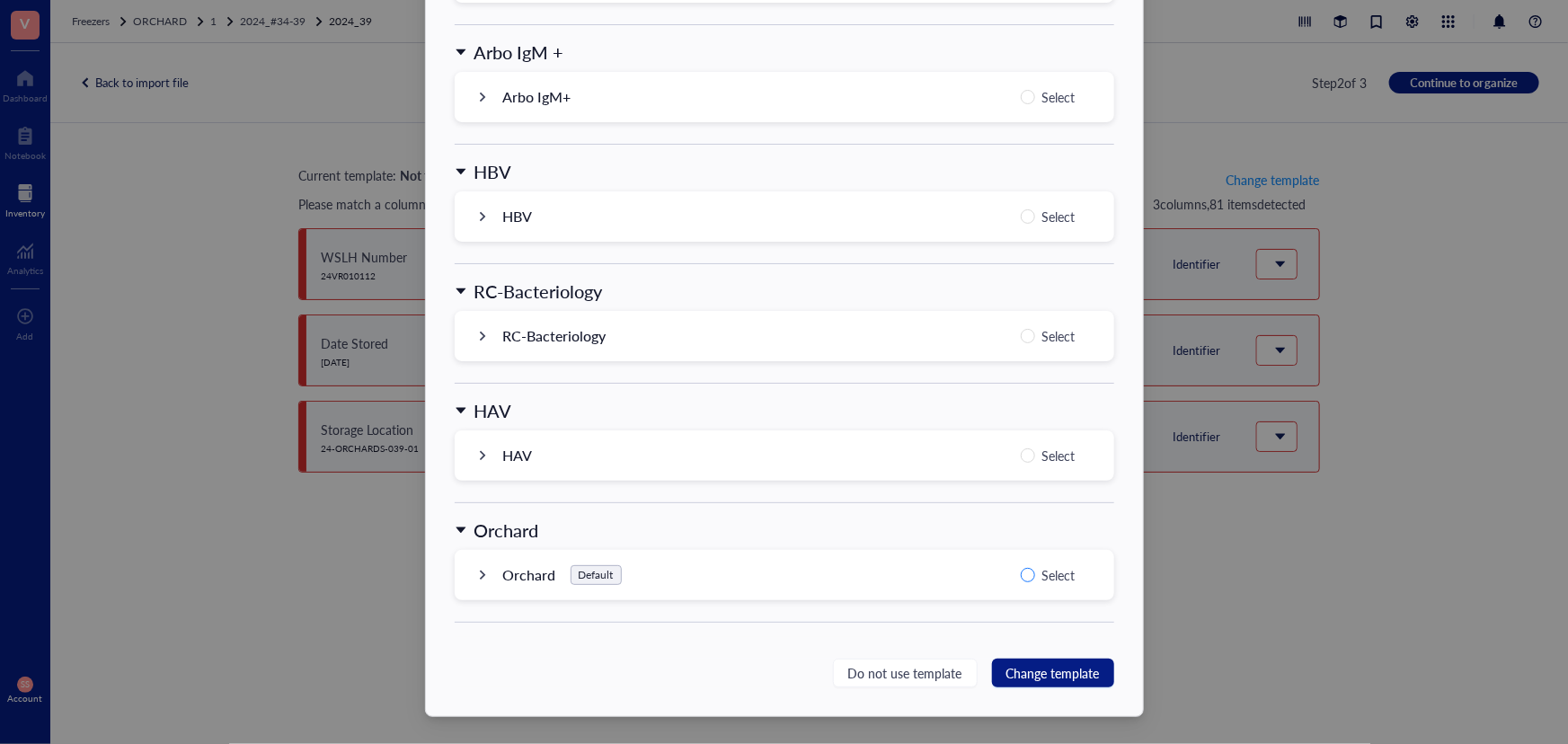
click at [1031, 572] on input "Select" at bounding box center [1028, 575] width 14 height 14
radio input "true"
click at [1048, 666] on span "Change template" at bounding box center [1054, 673] width 94 height 20
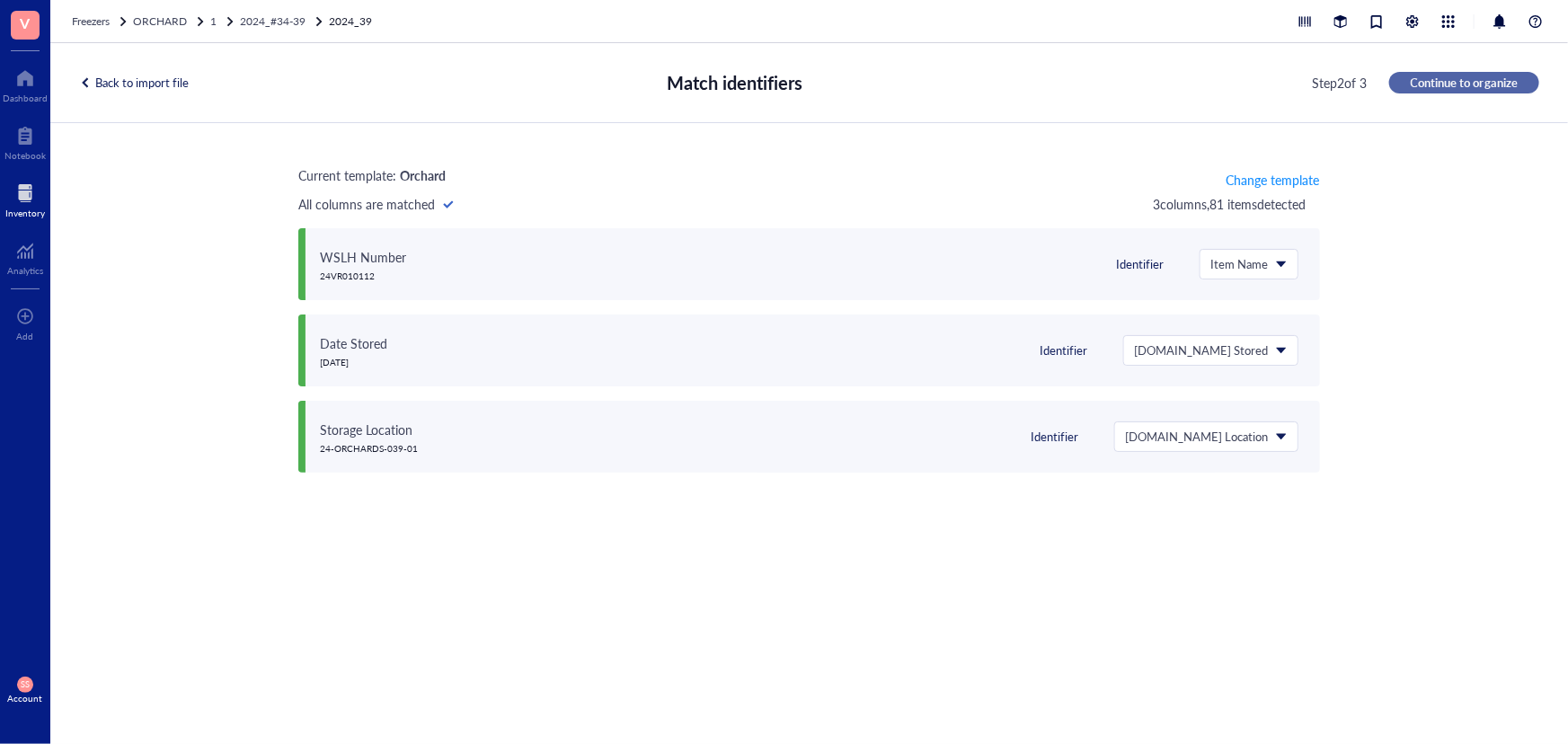
click at [1490, 80] on span "Continue to organize" at bounding box center [1465, 82] width 107 height 16
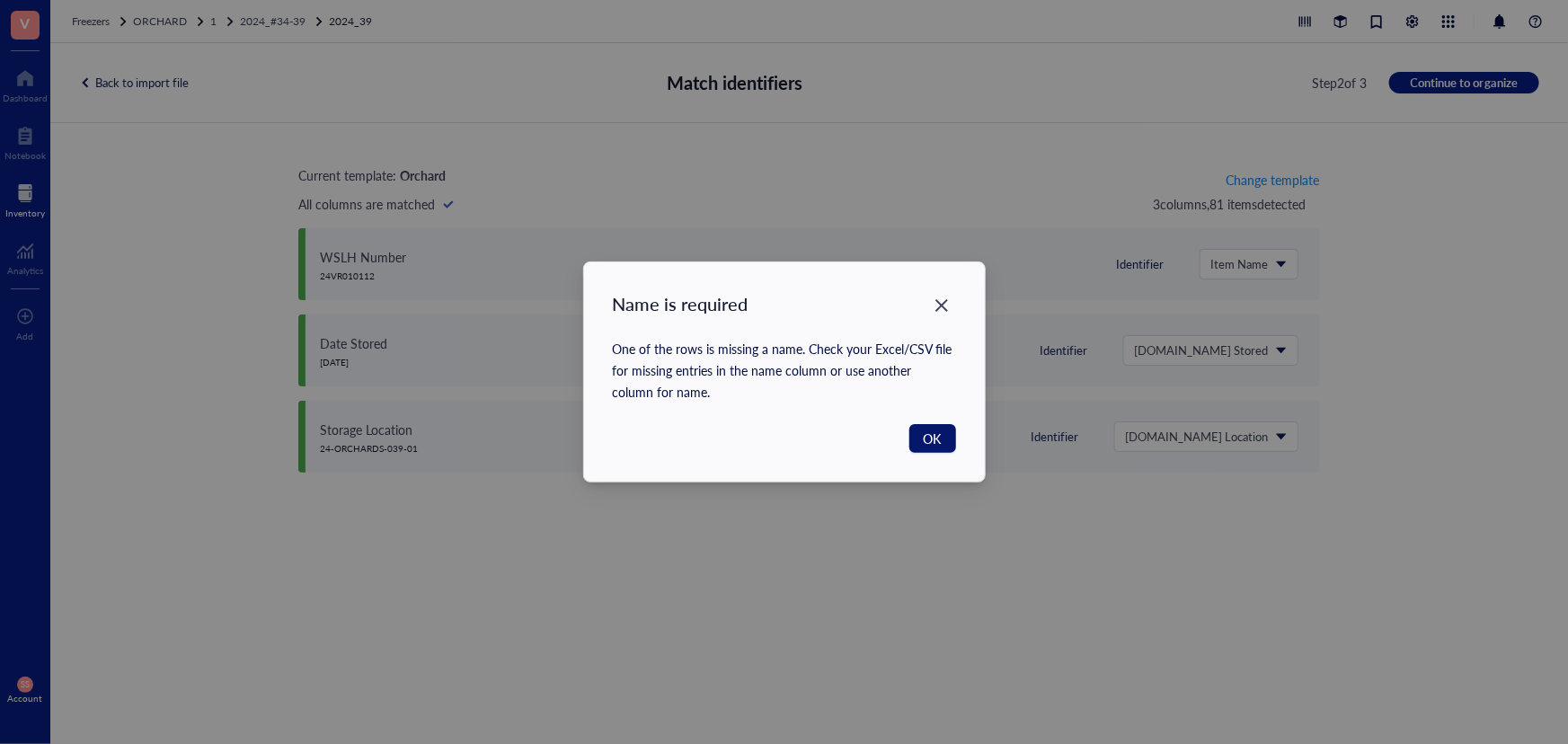
click at [926, 440] on span "OK" at bounding box center [932, 438] width 18 height 20
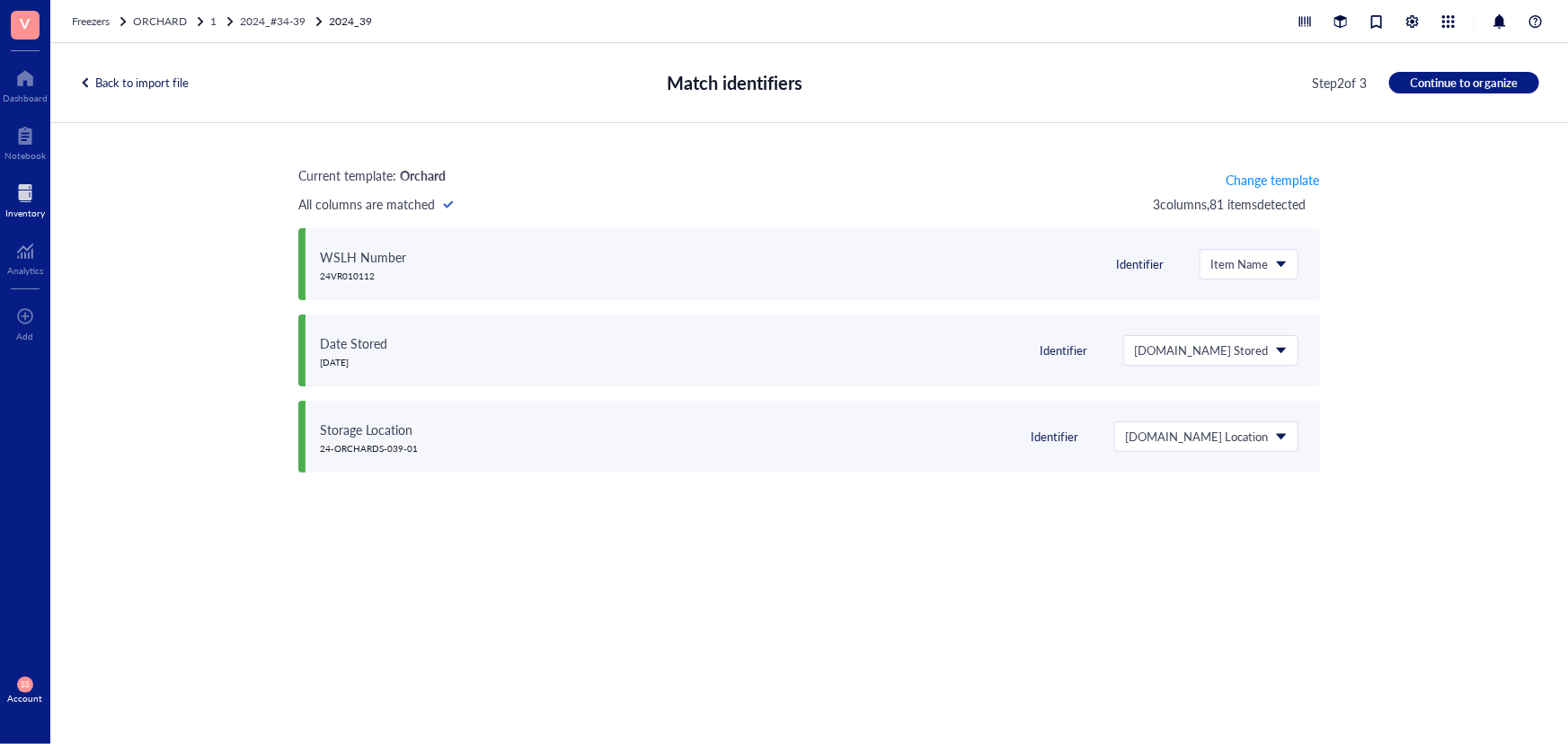
click at [155, 78] on div "Back to import file" at bounding box center [134, 82] width 110 height 16
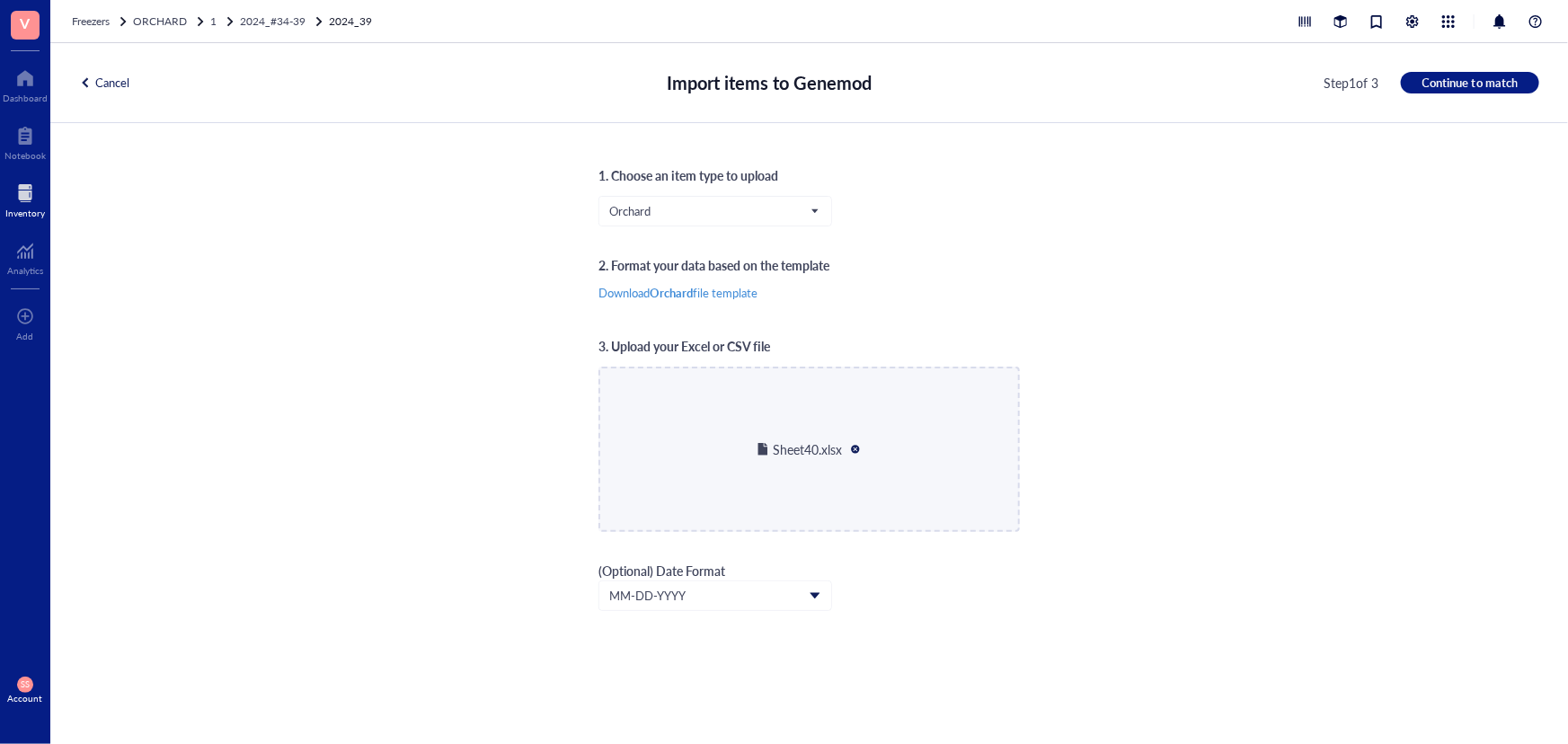
click at [855, 443] on div at bounding box center [855, 449] width 12 height 12
click at [826, 471] on span "Choose a file" at bounding box center [809, 467] width 66 height 16
type input "C:\fakepath\Sheet40.xlsx"
click at [1448, 92] on button "Continue to match" at bounding box center [1470, 82] width 139 height 22
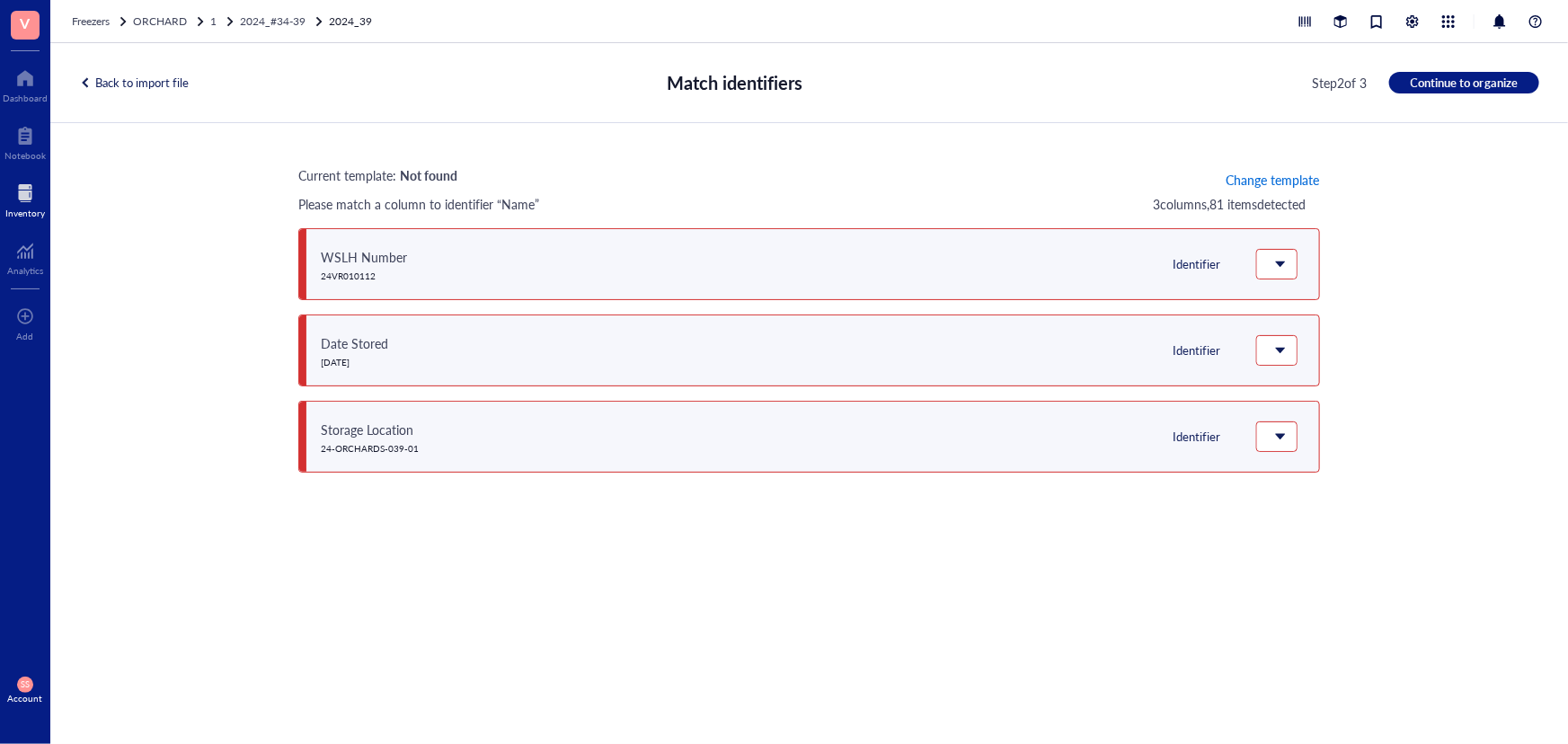
click at [1296, 174] on span "Change template" at bounding box center [1273, 179] width 94 height 14
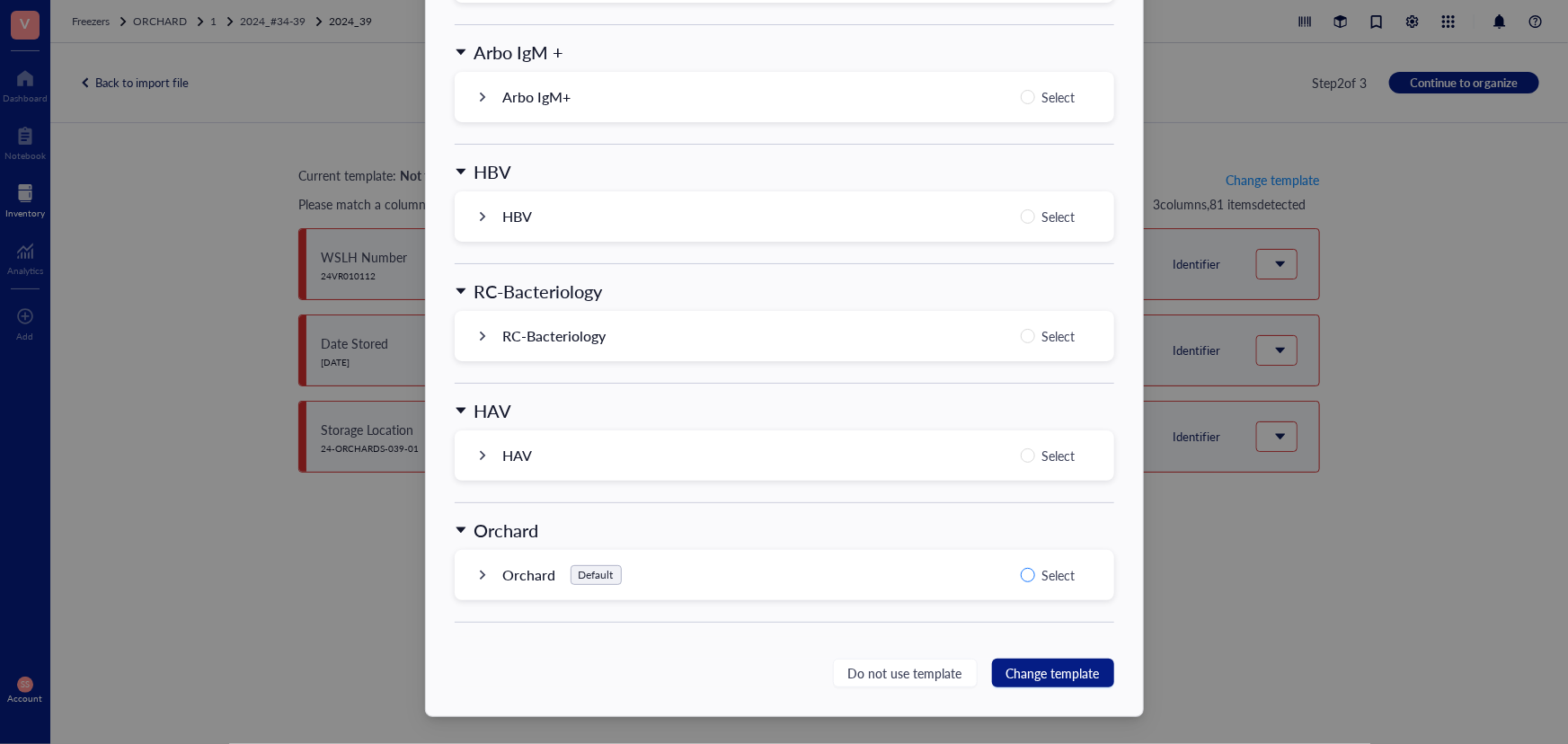
click at [1024, 571] on input "Select" at bounding box center [1028, 575] width 14 height 14
radio input "true"
click at [1056, 664] on span "Change template" at bounding box center [1054, 673] width 94 height 20
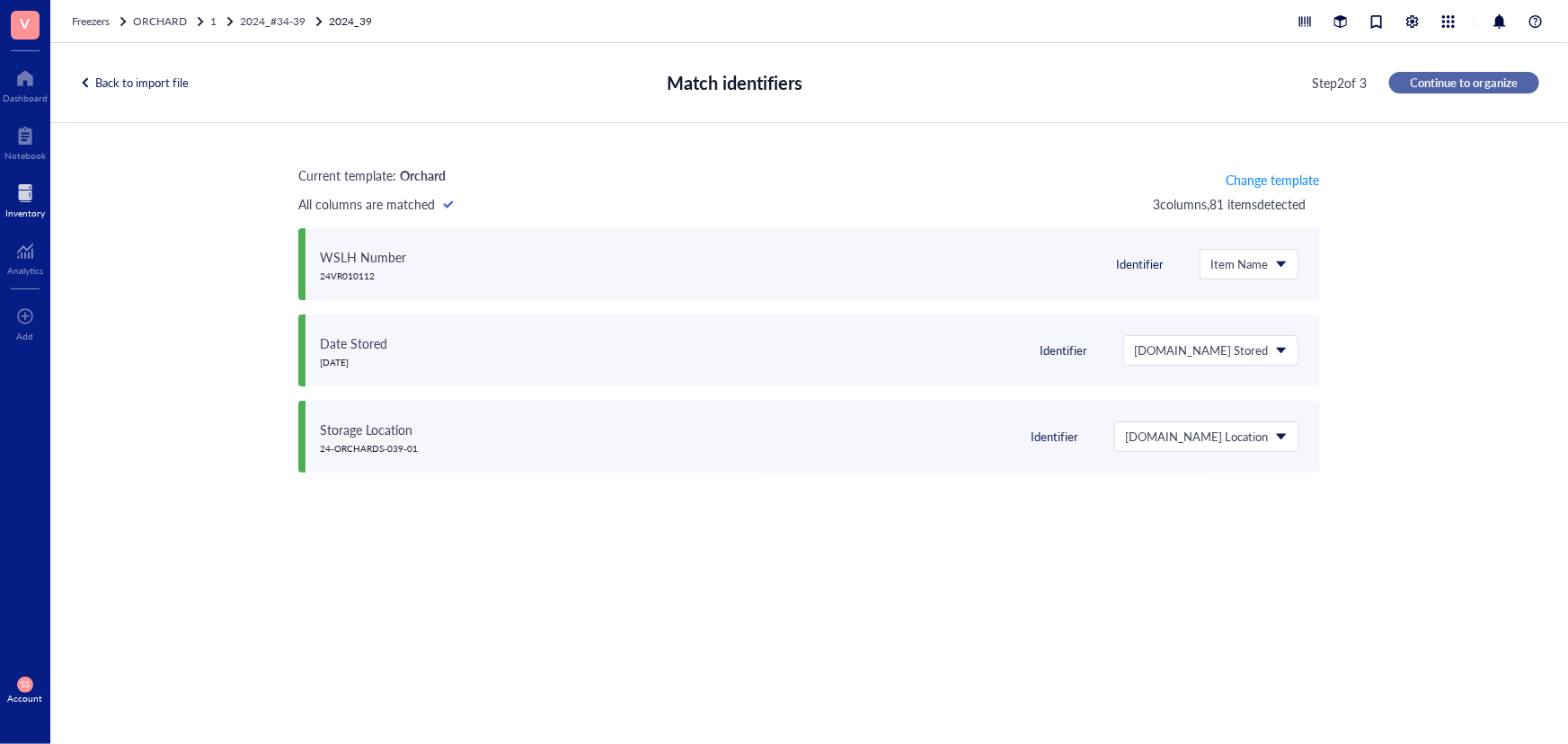
click at [1481, 79] on span "Continue to organize" at bounding box center [1465, 82] width 107 height 16
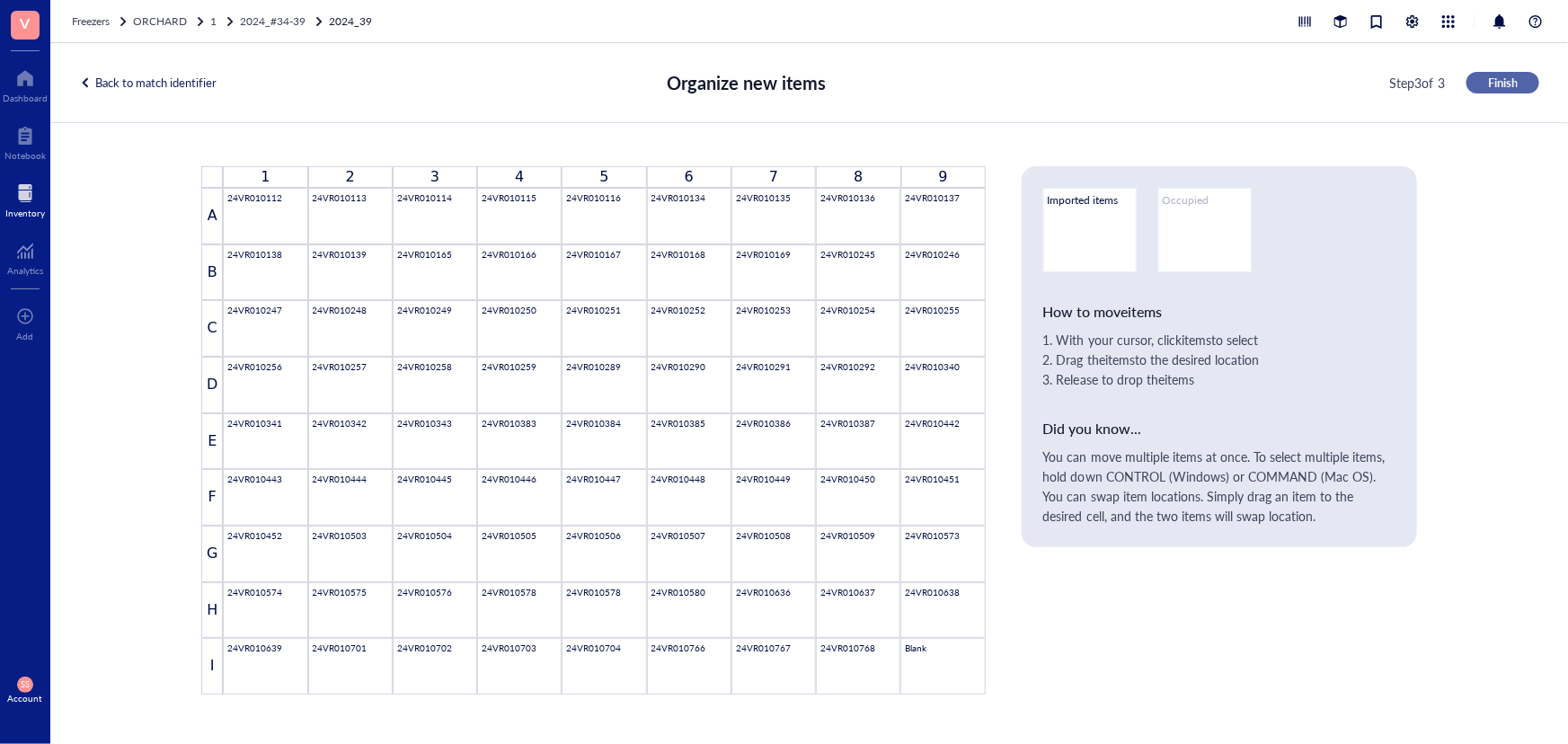
click at [1481, 83] on button "Finish" at bounding box center [1503, 82] width 73 height 22
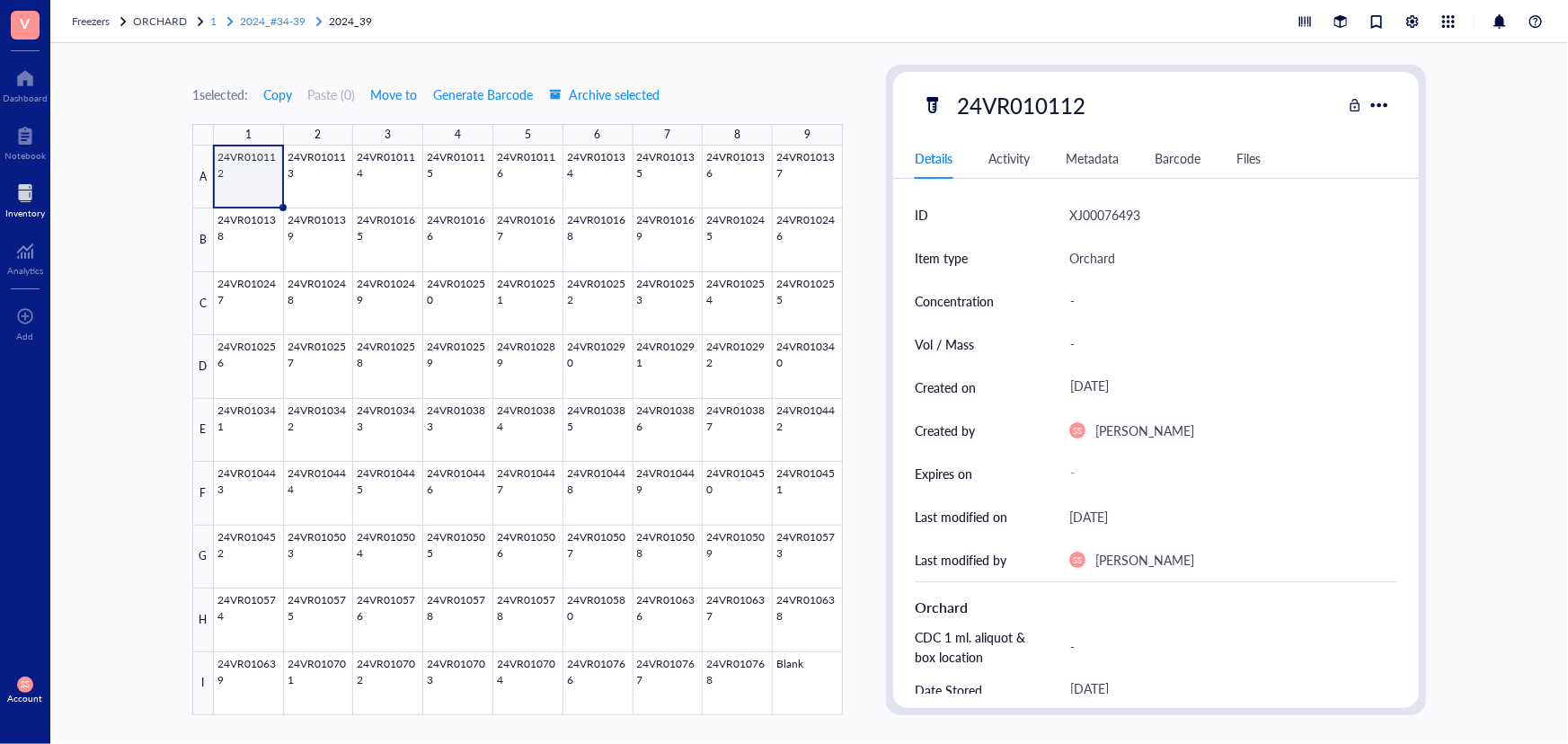
click at [213, 25] on span "1" at bounding box center [213, 21] width 7 height 15
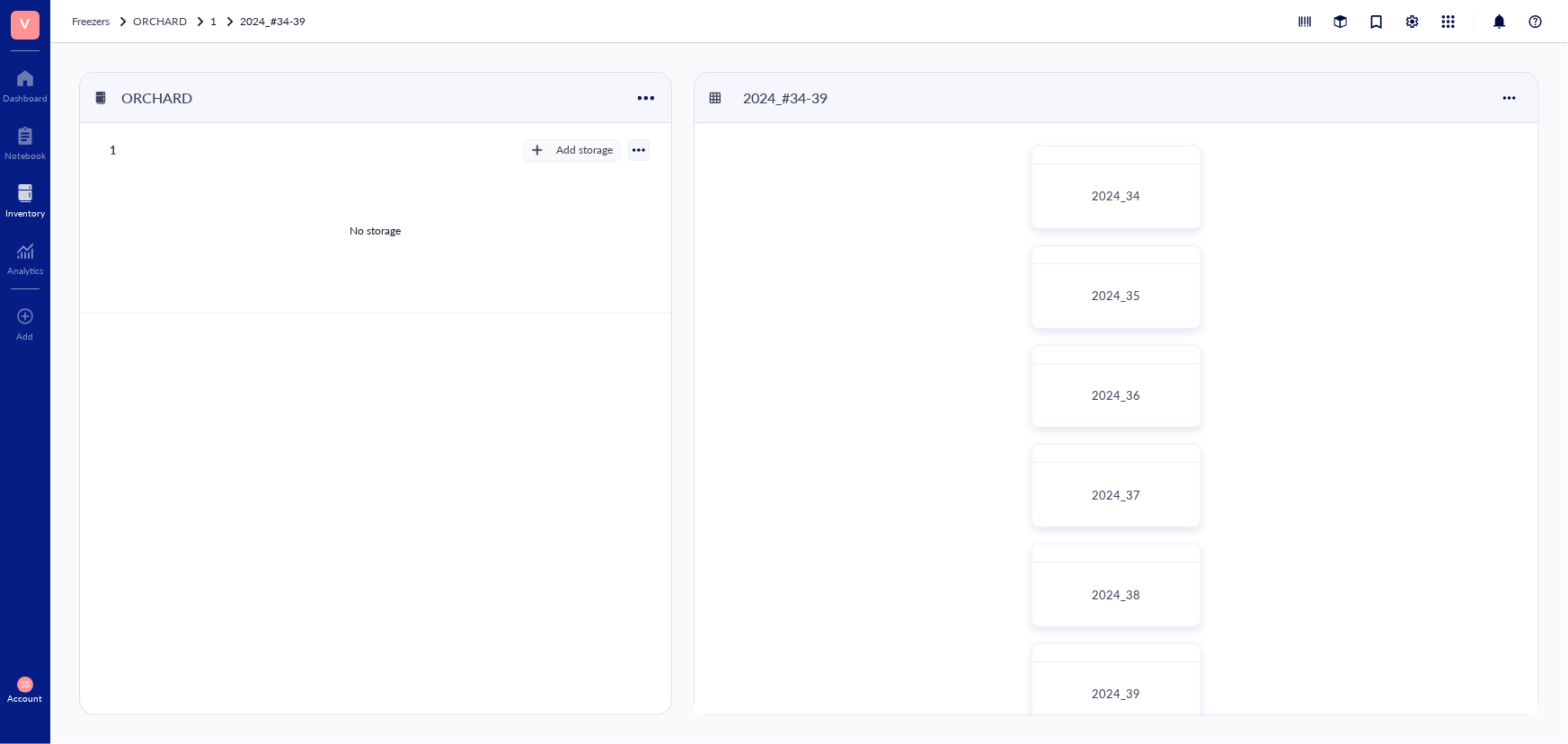
click at [158, 25] on span "ORCHARD" at bounding box center [160, 21] width 54 height 15
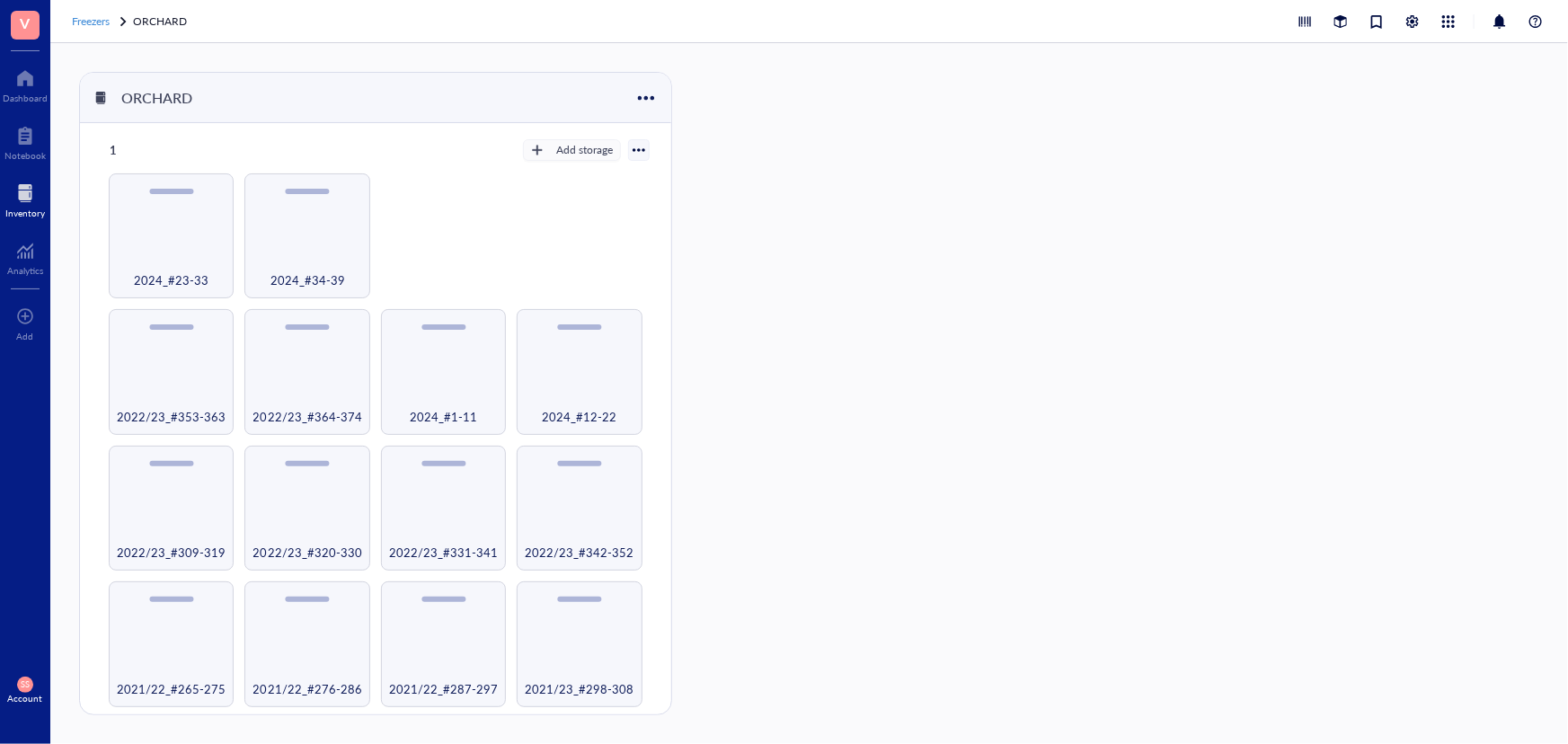
click at [108, 29] on div "Freezers" at bounding box center [90, 21] width 37 height 18
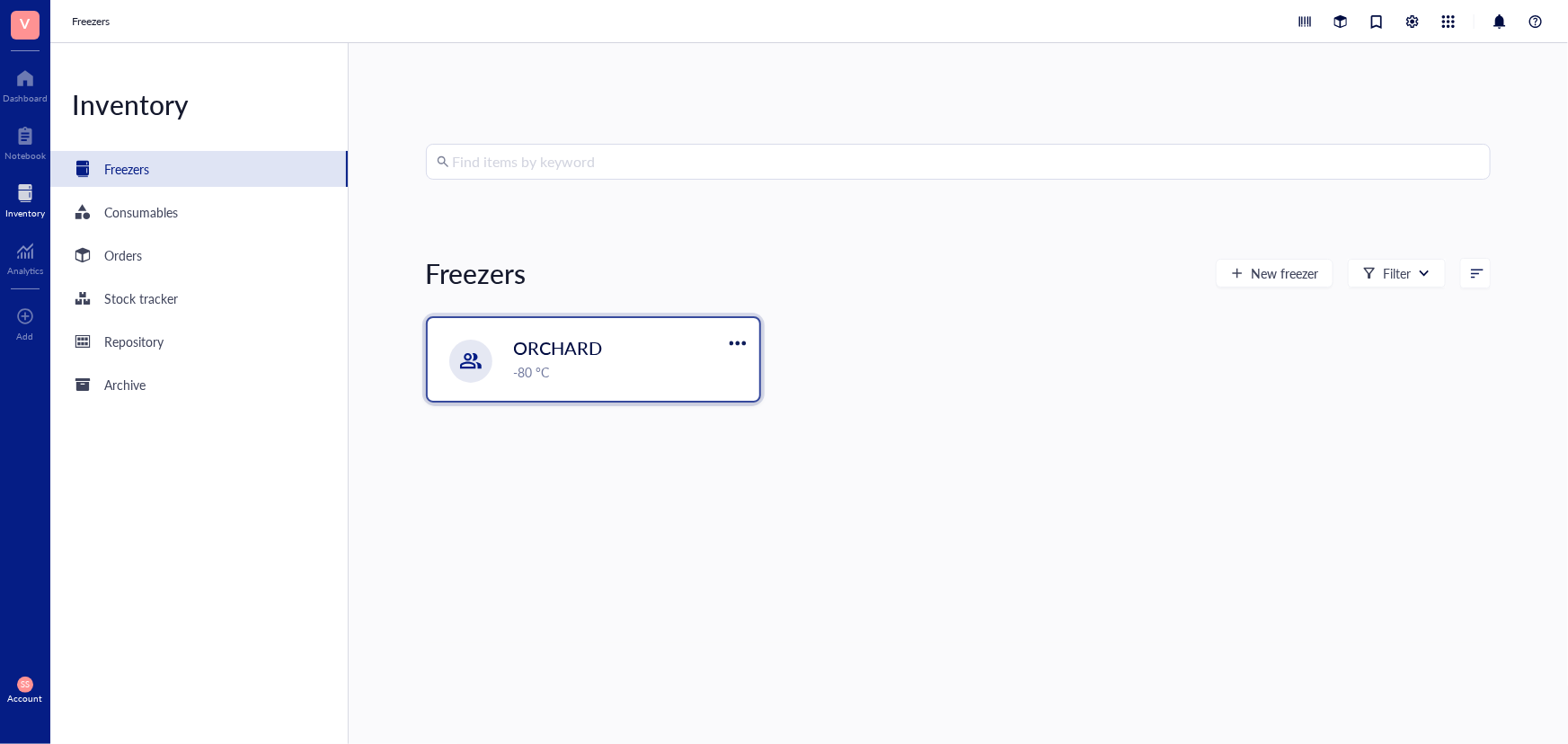
click at [614, 367] on div "-80 °C" at bounding box center [632, 372] width 235 height 20
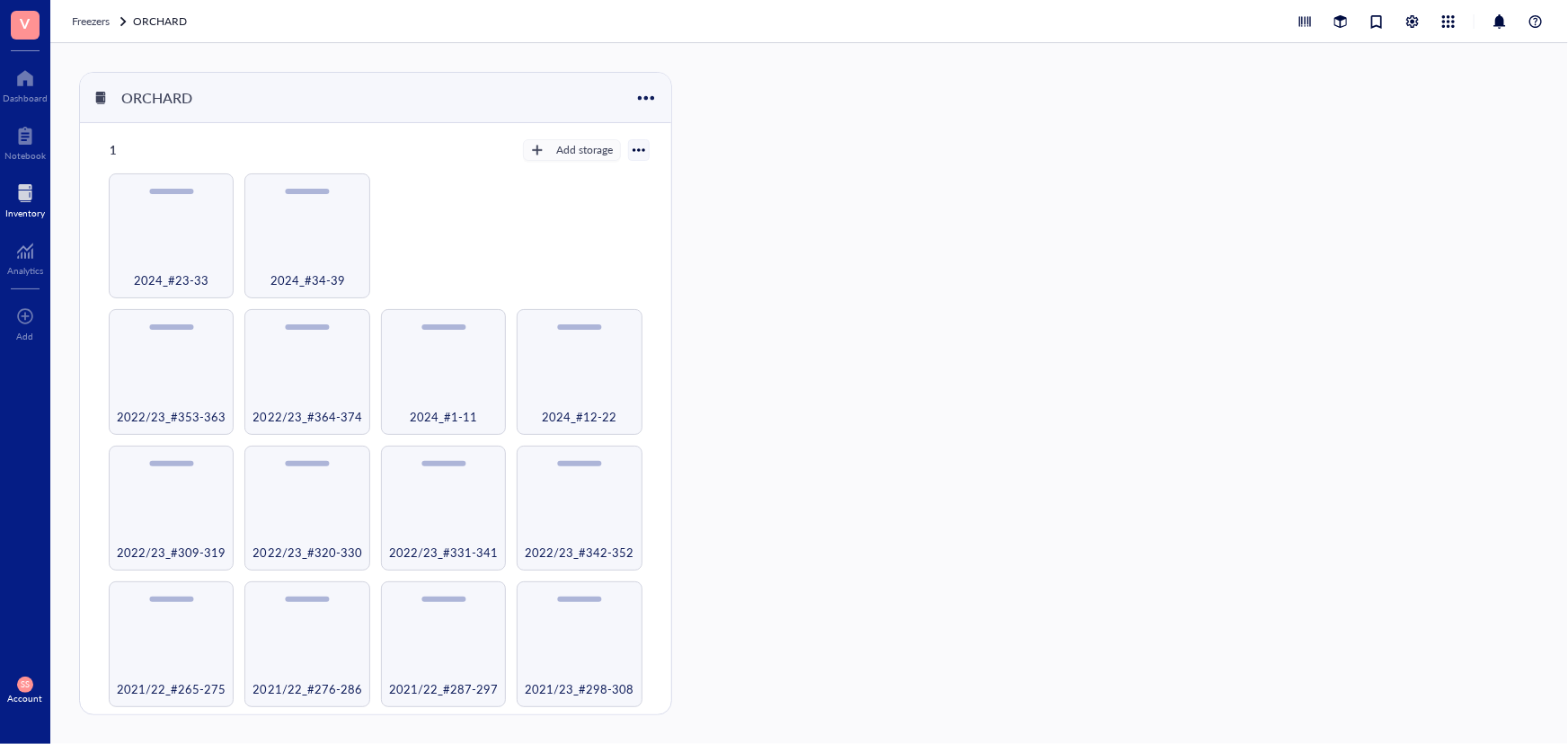
click at [34, 198] on div at bounding box center [25, 193] width 39 height 29
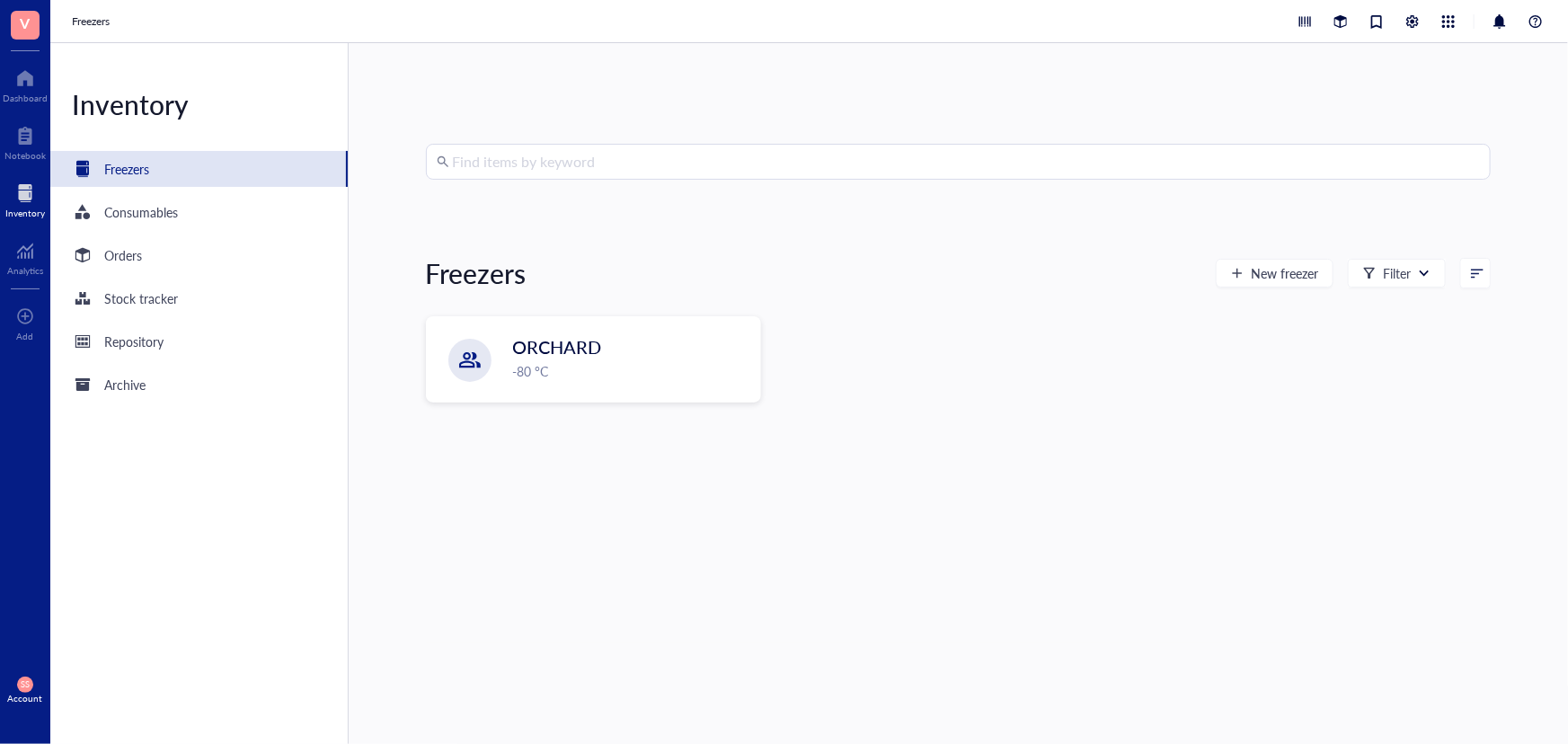
click at [467, 164] on input "search" at bounding box center [967, 162] width 1027 height 34
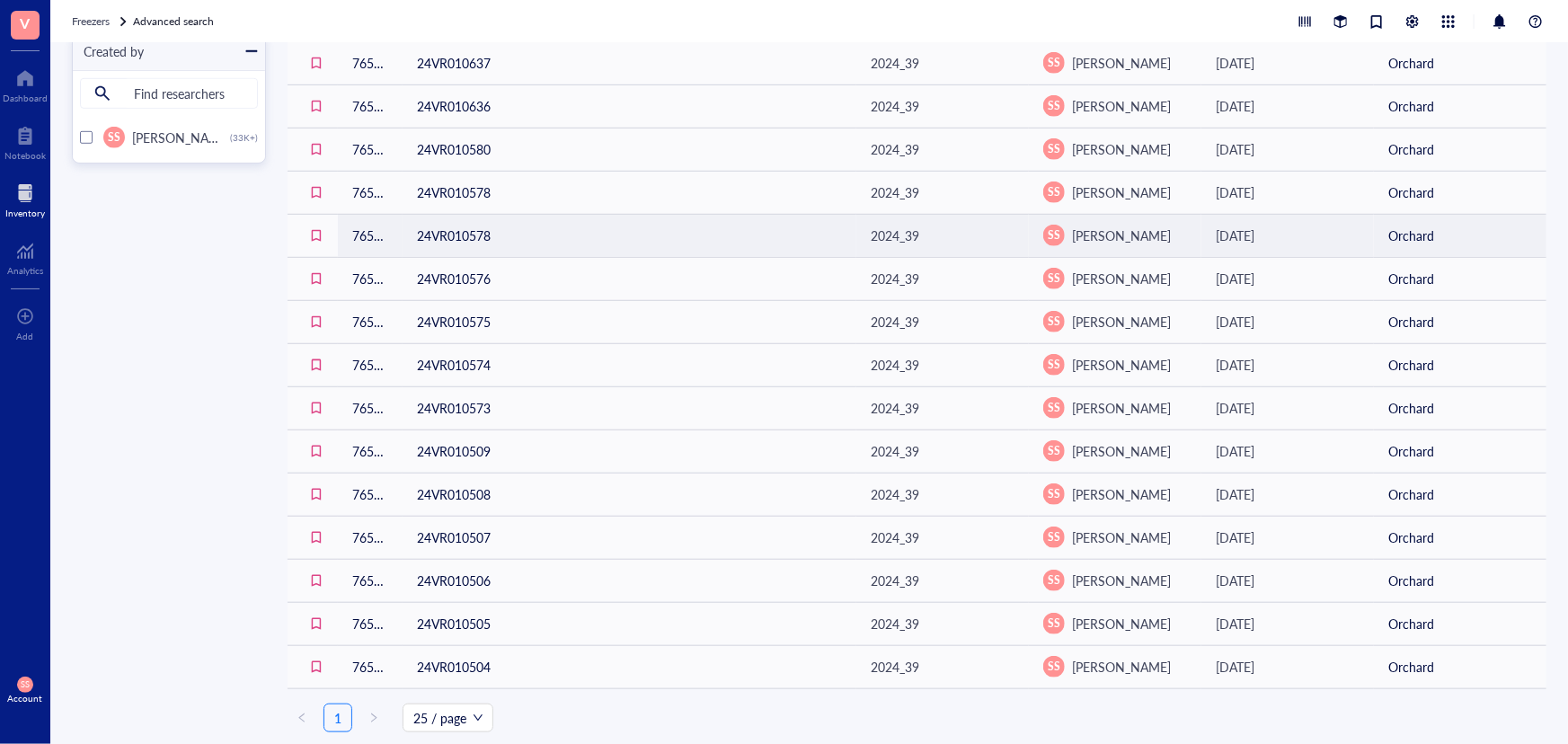
scroll to position [558, 0]
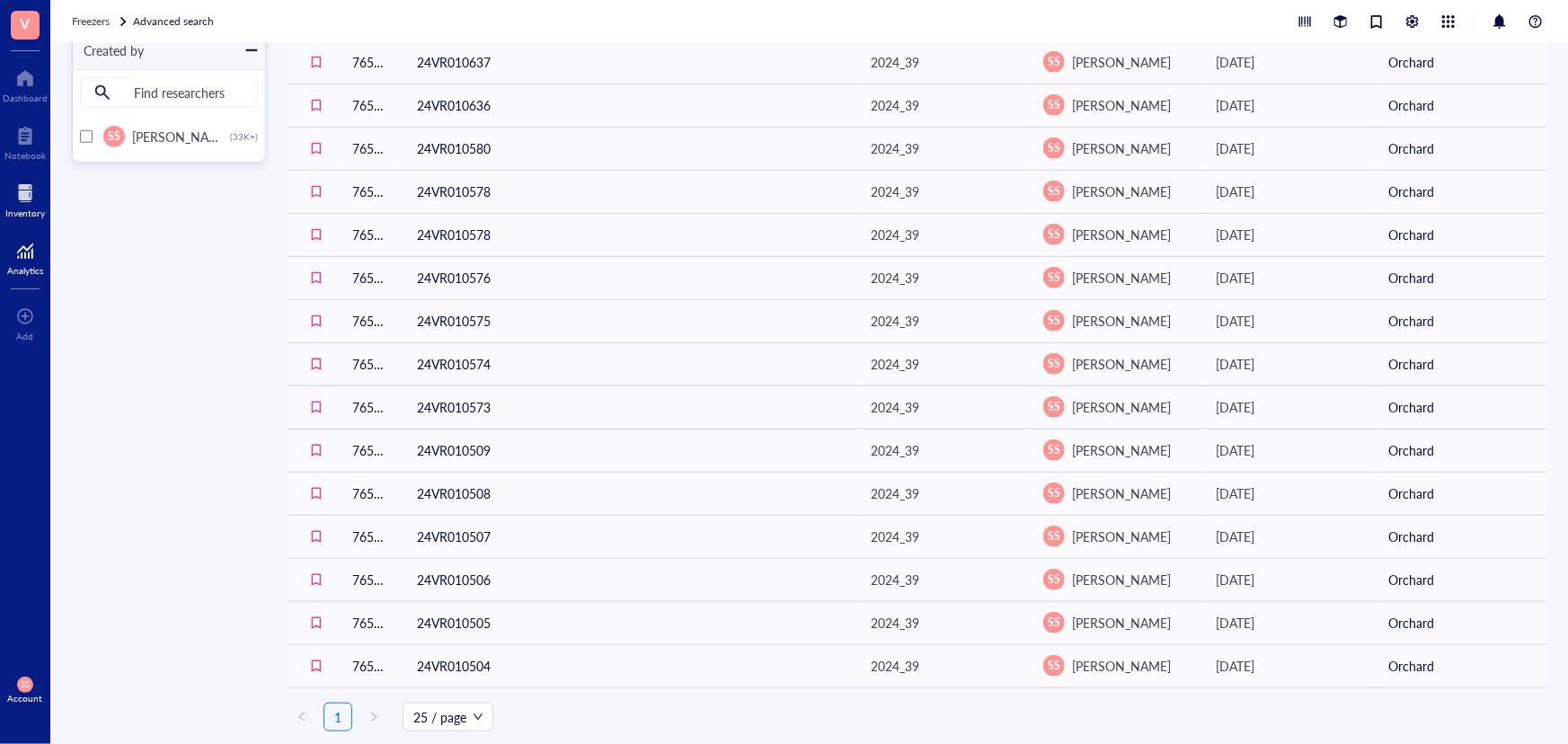
click at [24, 261] on div at bounding box center [26, 251] width 36 height 29
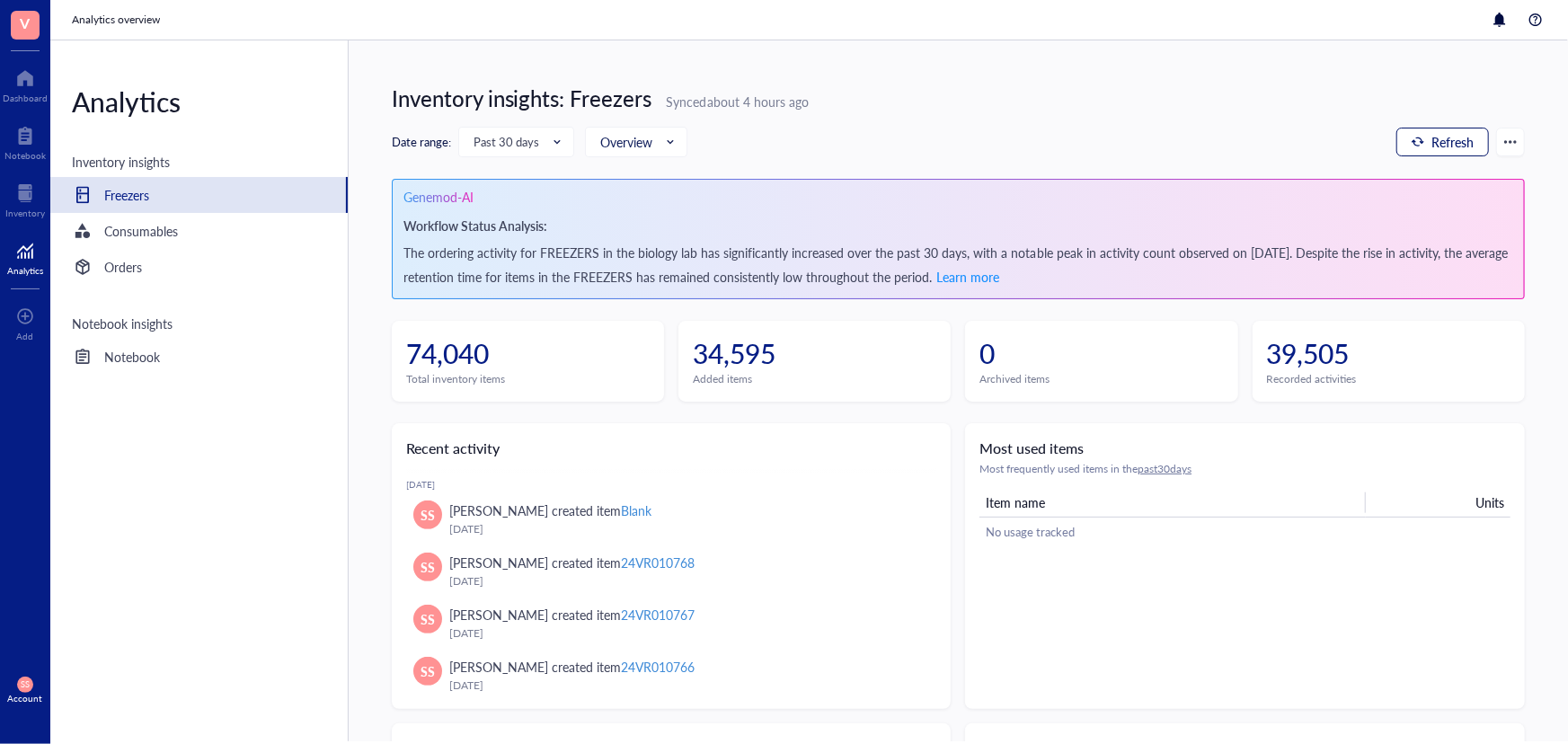
click at [1412, 143] on div "button" at bounding box center [1418, 142] width 12 height 12
click at [30, 31] on span "V" at bounding box center [25, 25] width 29 height 29
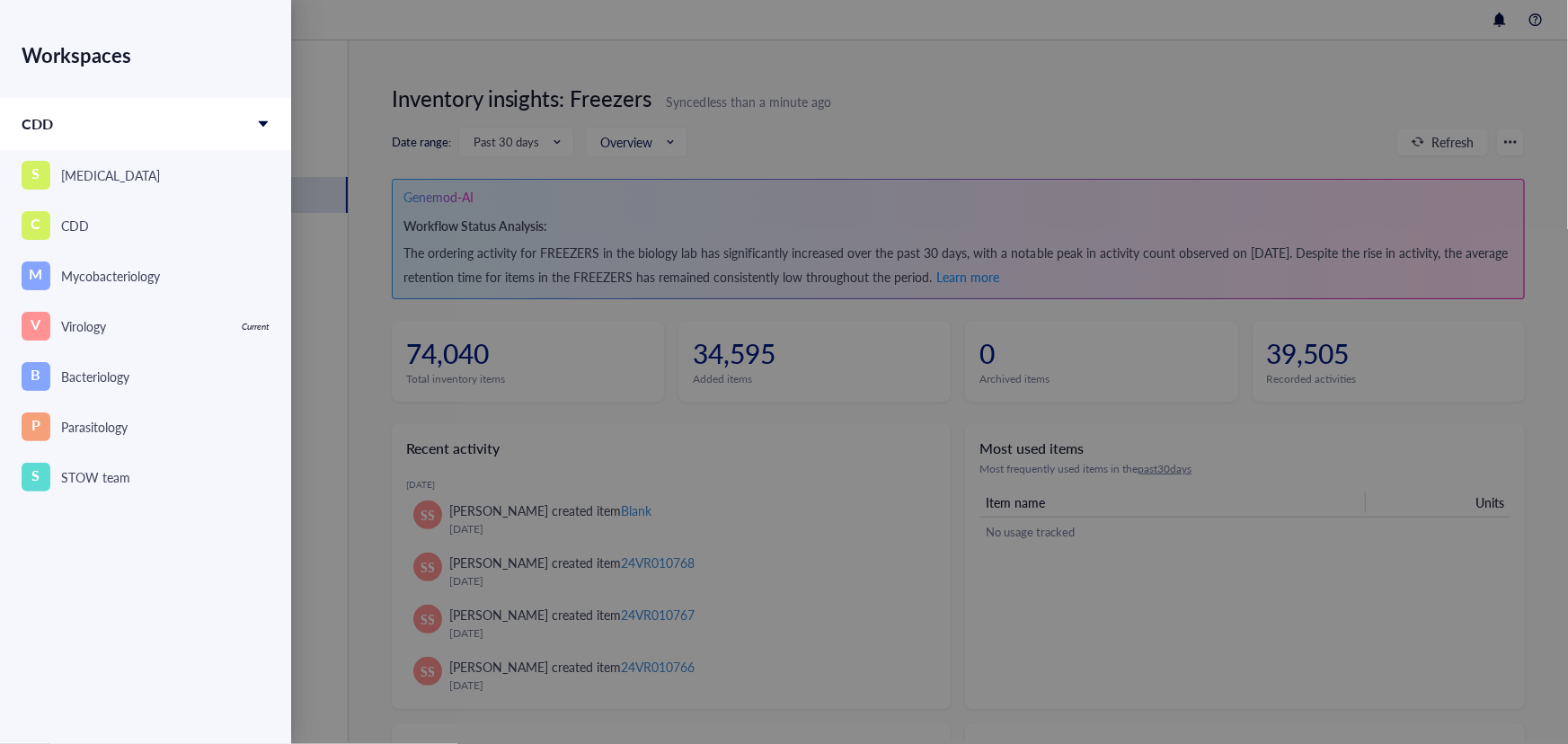
click at [906, 89] on div at bounding box center [784, 372] width 1568 height 744
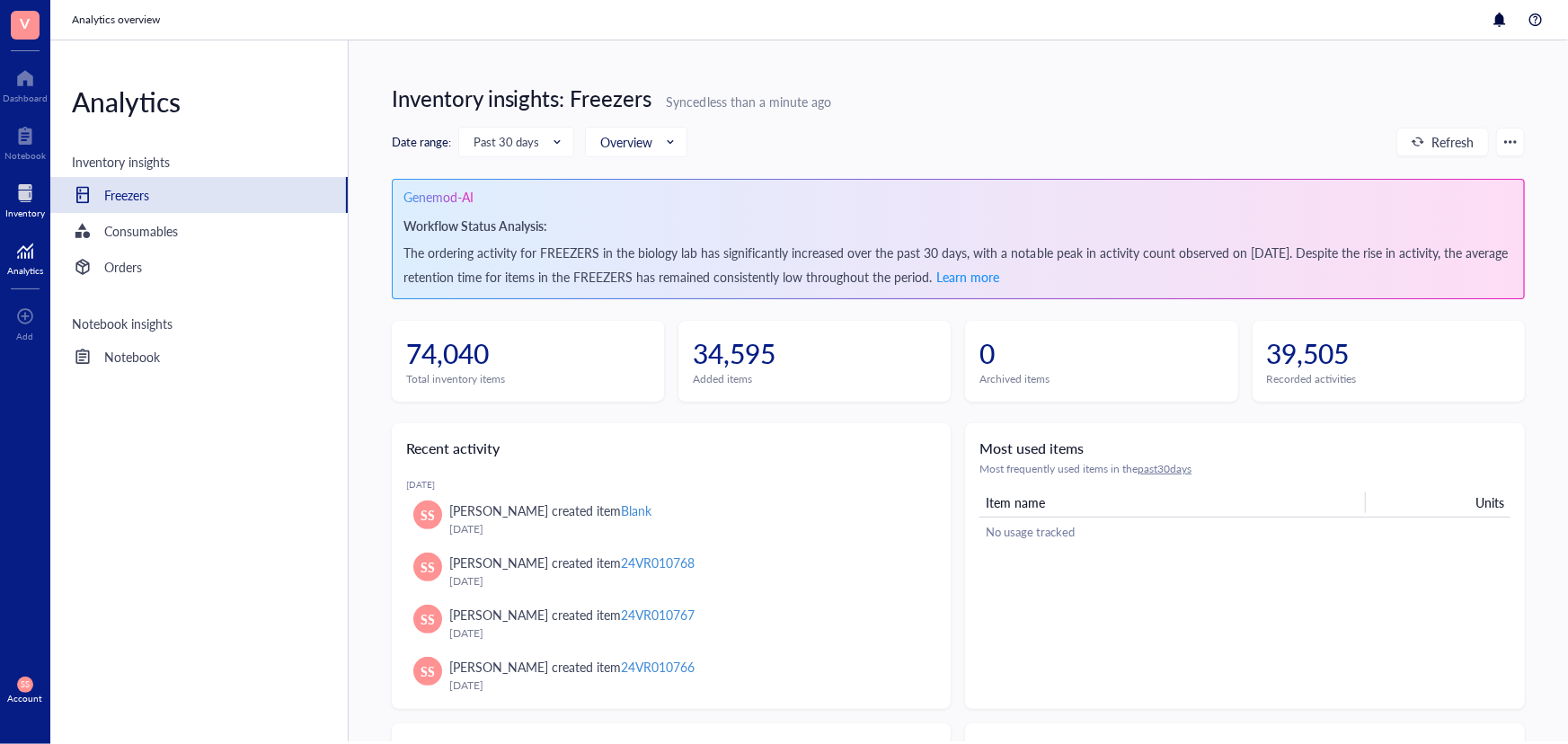
click at [9, 180] on div at bounding box center [25, 193] width 39 height 29
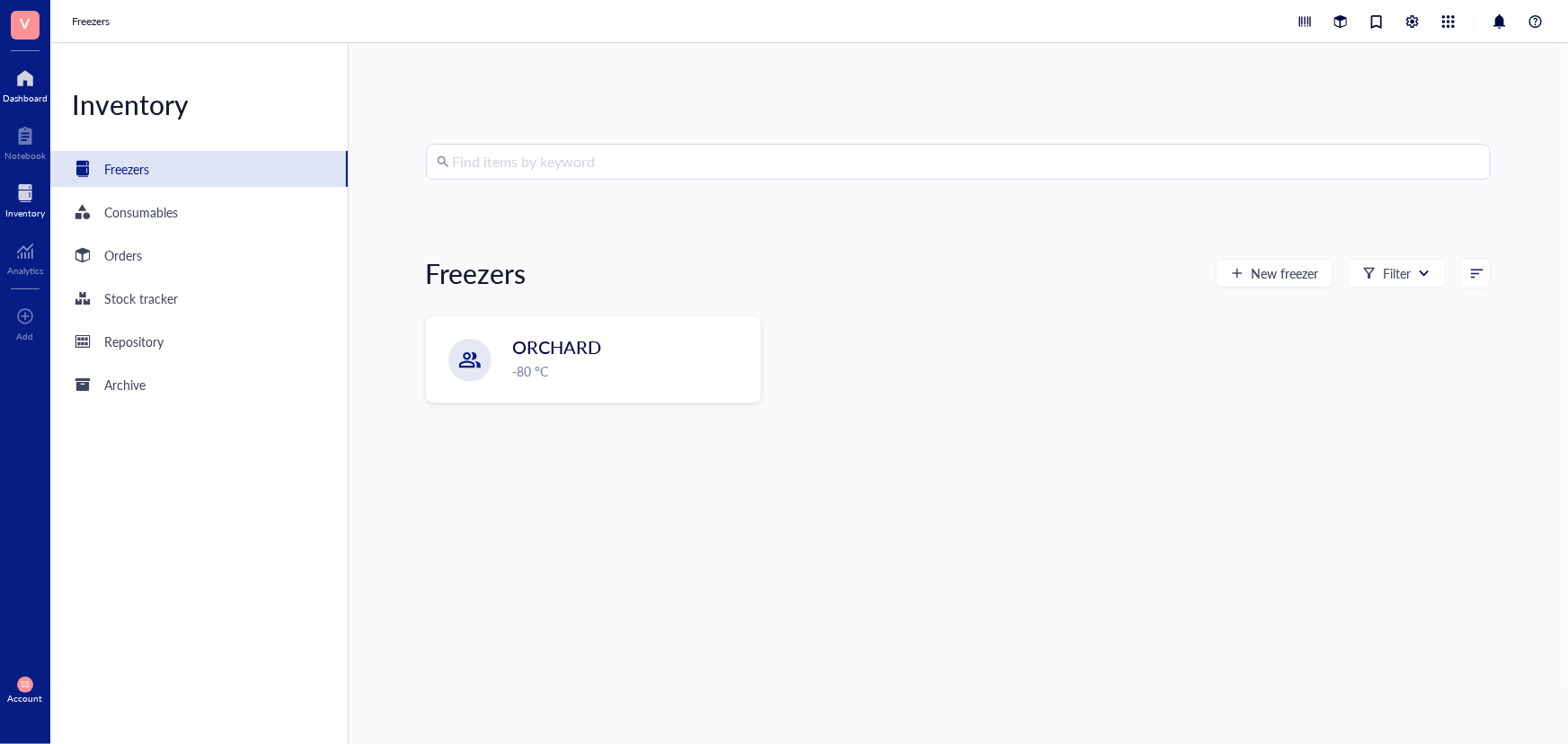
click at [35, 93] on div "Dashboard" at bounding box center [25, 98] width 45 height 11
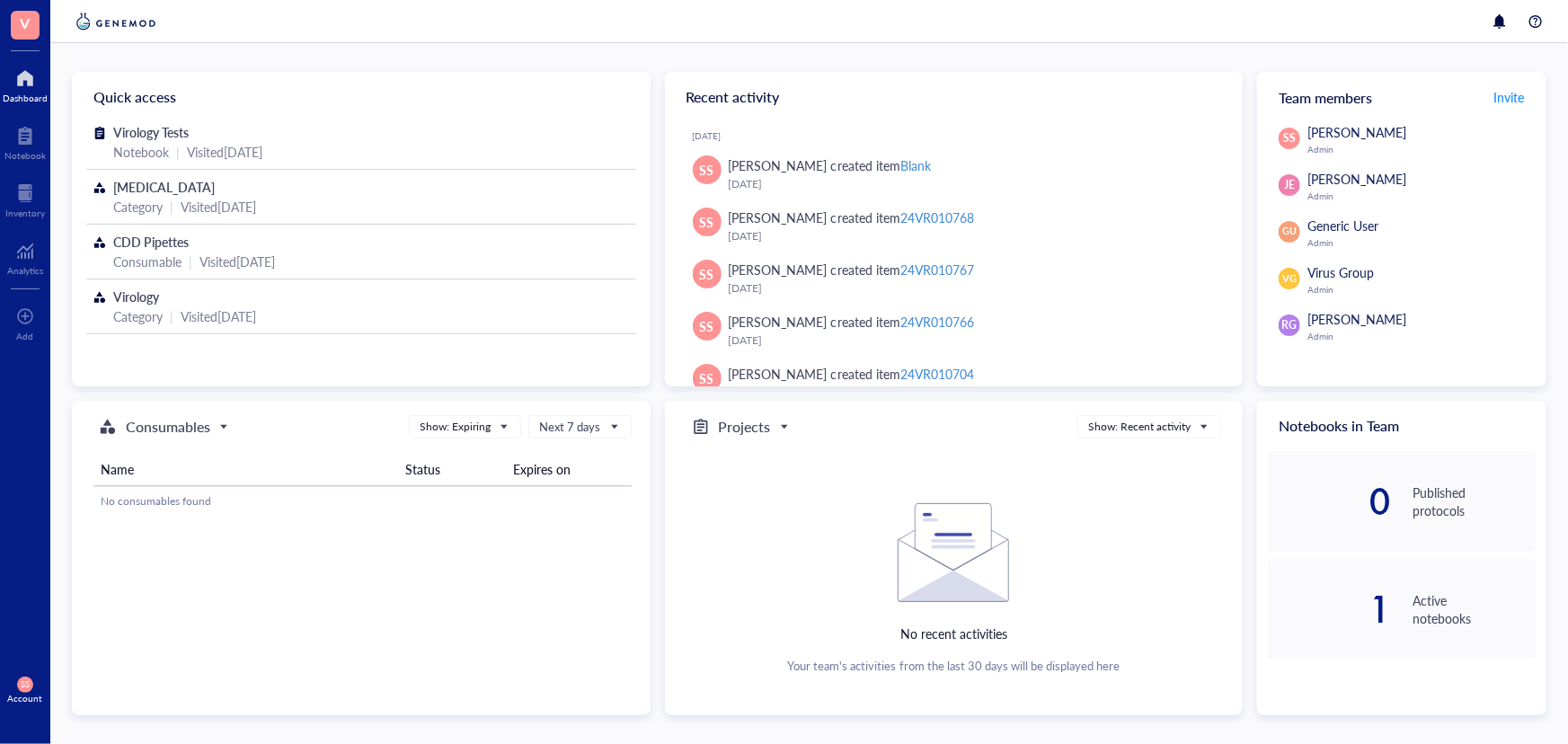
click at [17, 33] on span "V" at bounding box center [25, 25] width 29 height 29
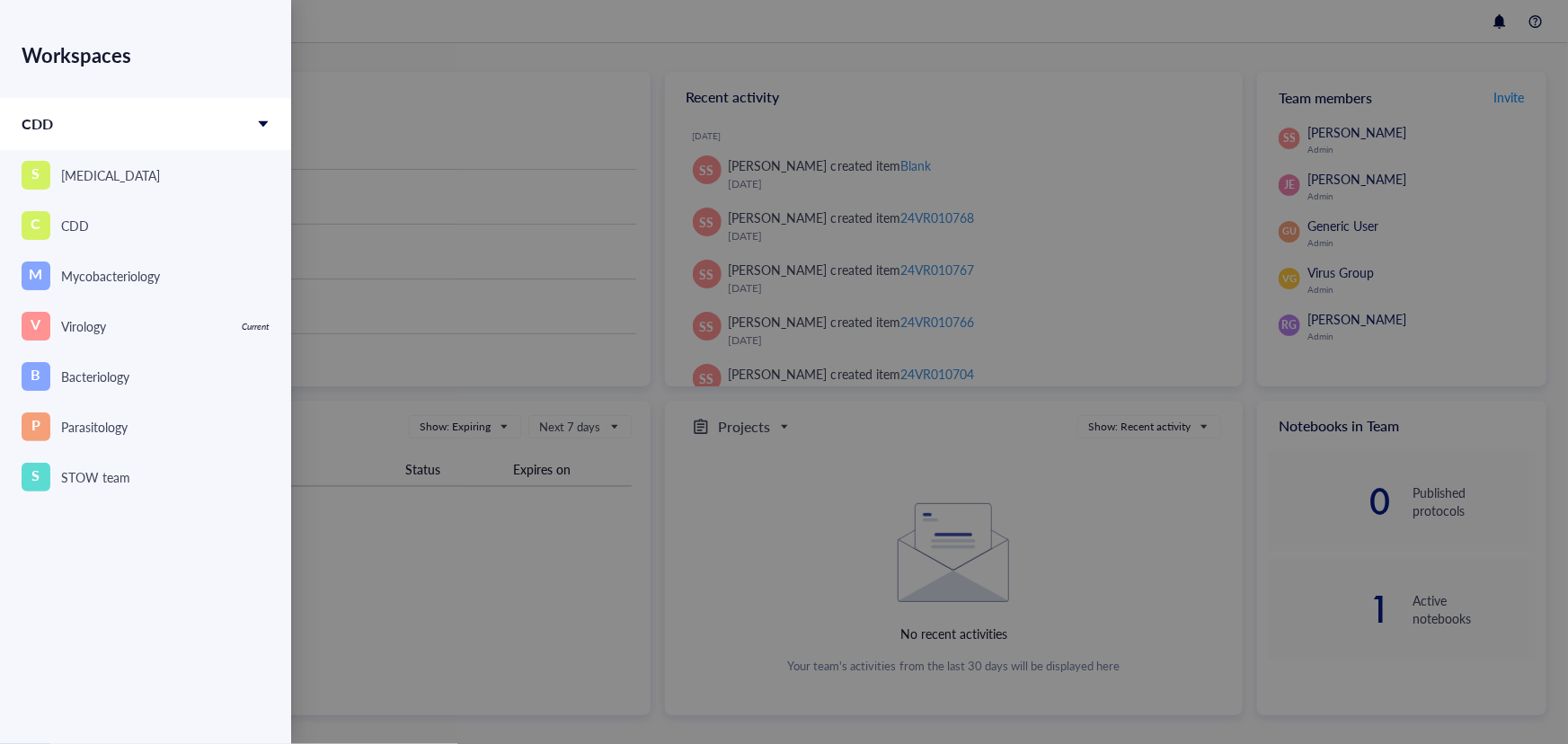
click at [490, 126] on div at bounding box center [784, 372] width 1568 height 744
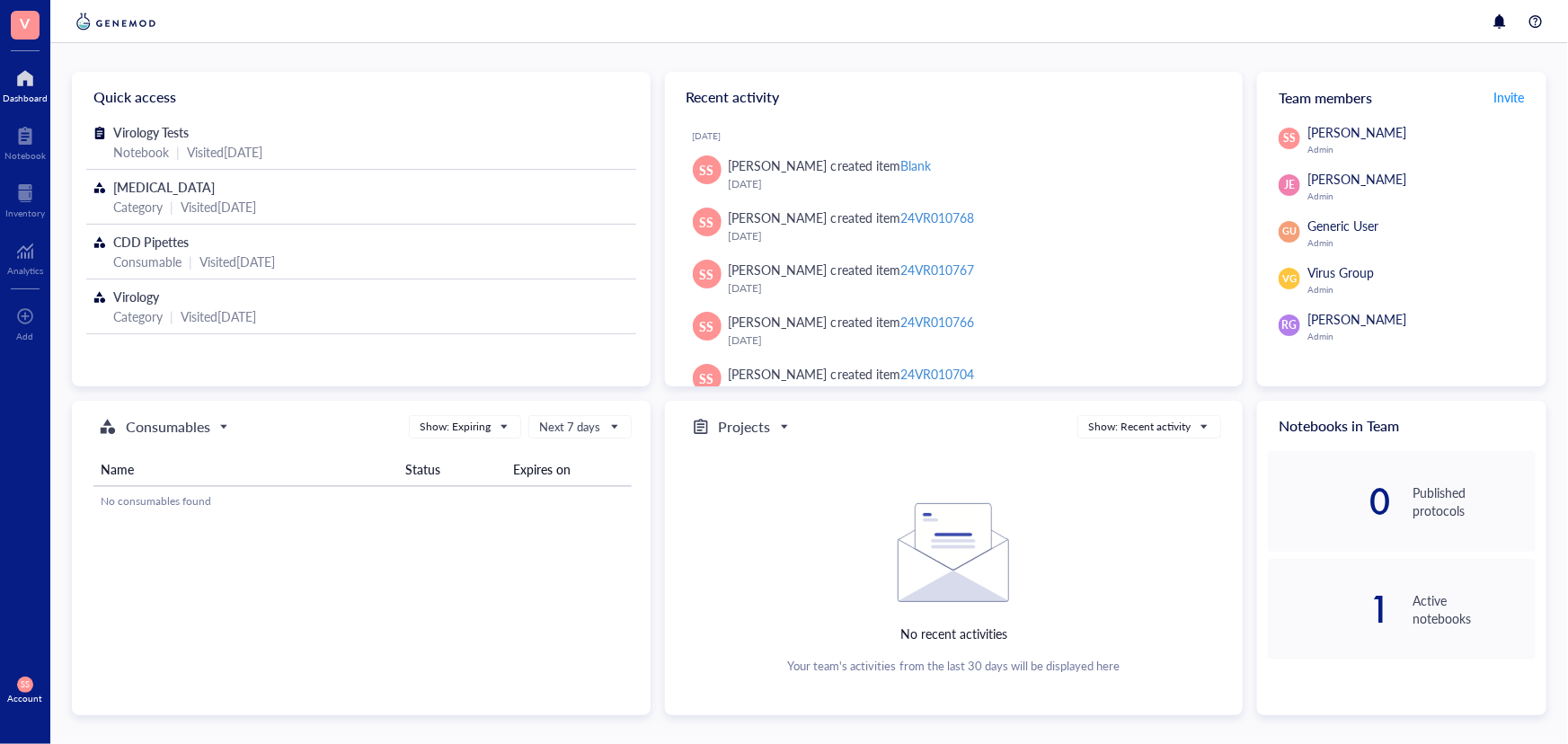
click at [24, 689] on span "SS" at bounding box center [25, 686] width 8 height 10
click at [112, 732] on link "Logout" at bounding box center [120, 721] width 103 height 33
